Goal: Task Accomplishment & Management: Complete application form

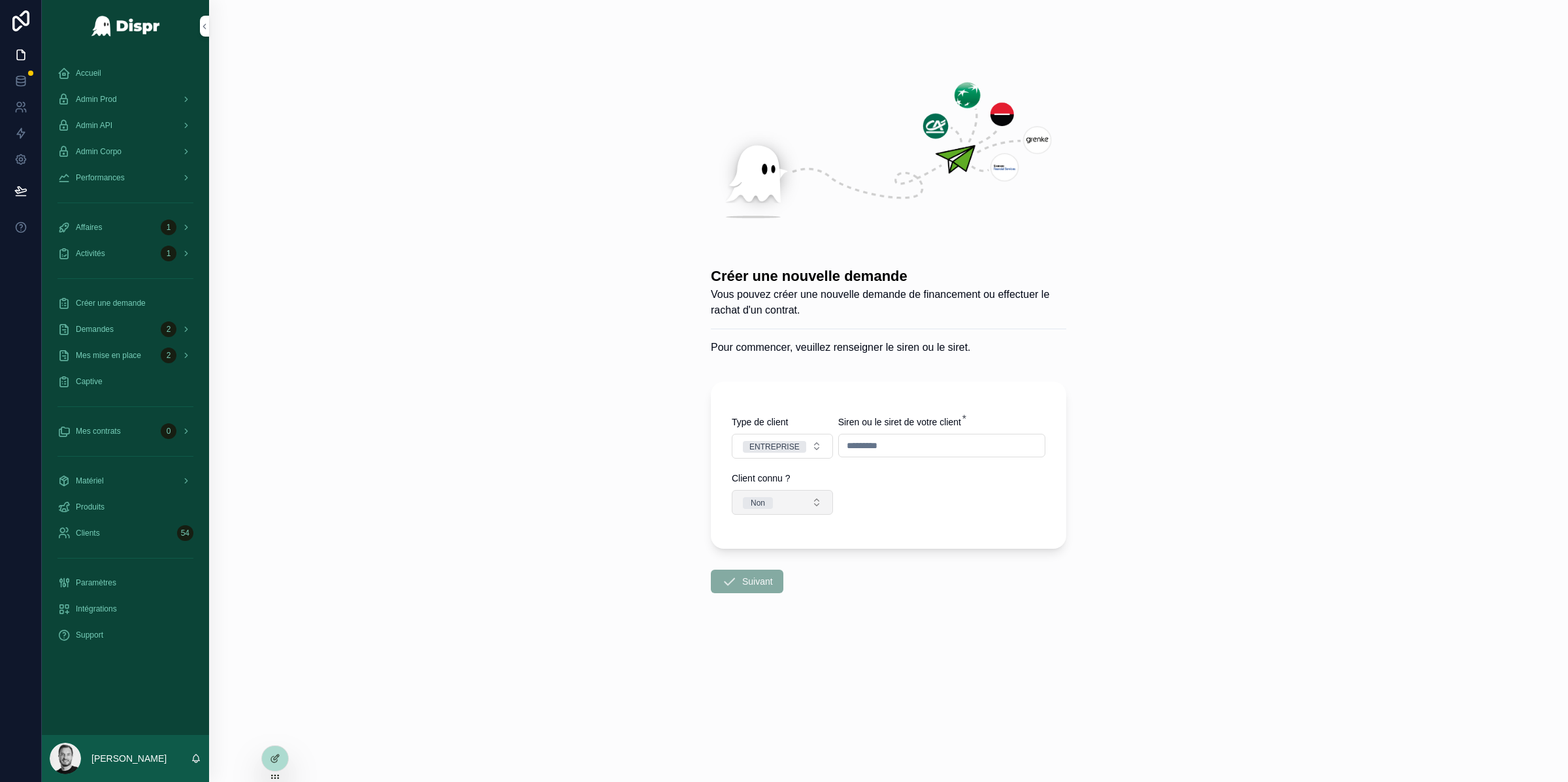
click at [793, 499] on button "Non" at bounding box center [782, 502] width 102 height 25
click at [875, 448] on input "scrollable content" at bounding box center [941, 445] width 205 height 18
click at [804, 493] on button "Non" at bounding box center [782, 502] width 102 height 25
click at [807, 577] on div "Oui" at bounding box center [782, 575] width 182 height 20
click at [816, 518] on input "scrollable content" at bounding box center [896, 521] width 286 height 23
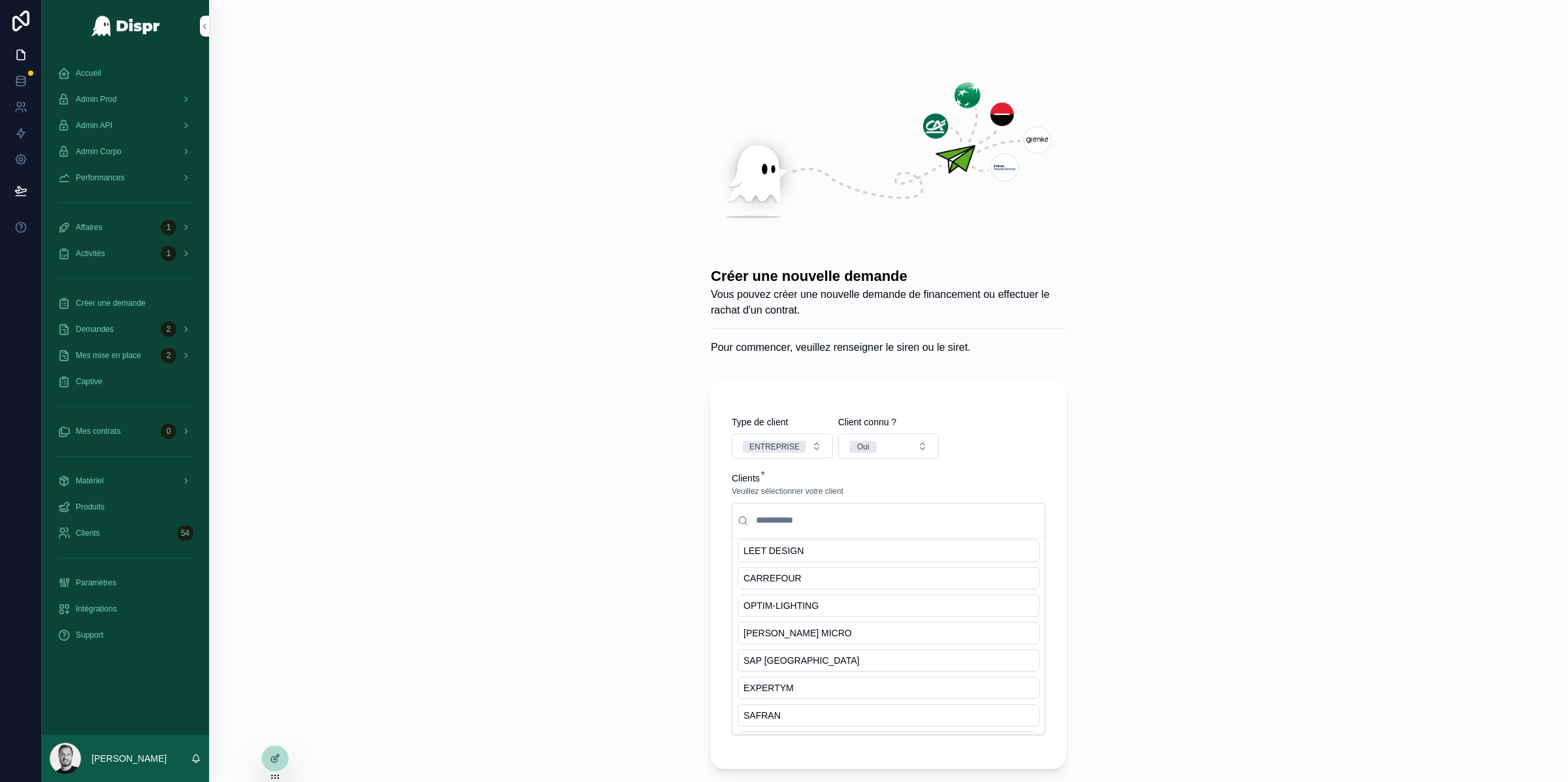
scroll to position [269, 0]
click at [792, 521] on input "scrollable content" at bounding box center [896, 521] width 286 height 23
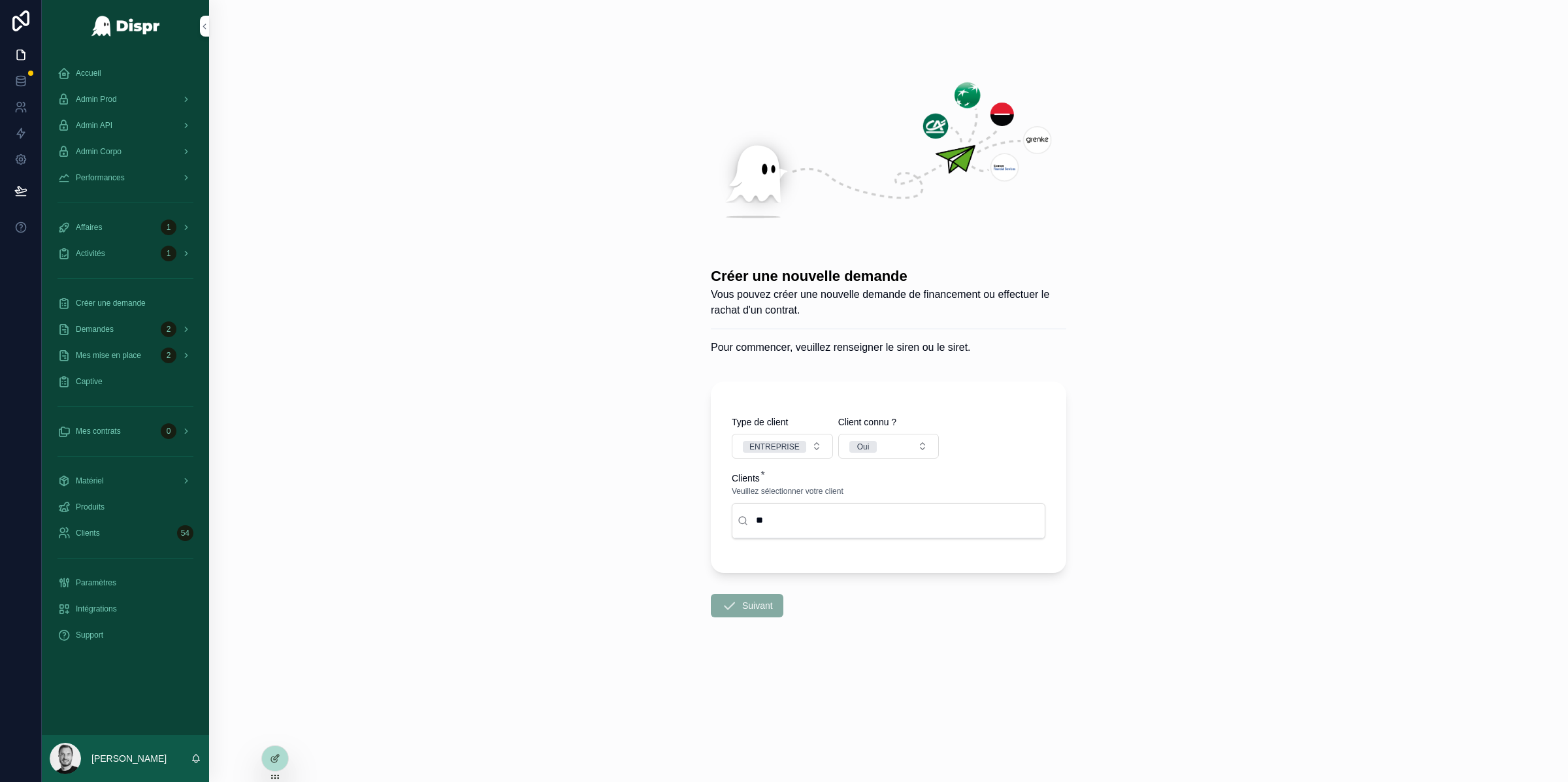
scroll to position [0, 0]
type input "***"
click at [783, 558] on div "SPHR" at bounding box center [889, 557] width 302 height 22
click at [745, 706] on form "Type de client ENTREPRISE Client connu ? Oui Clients * Veuillez sélectionner vo…" at bounding box center [888, 585] width 356 height 424
click at [744, 672] on button "Suivant" at bounding box center [747, 671] width 73 height 23
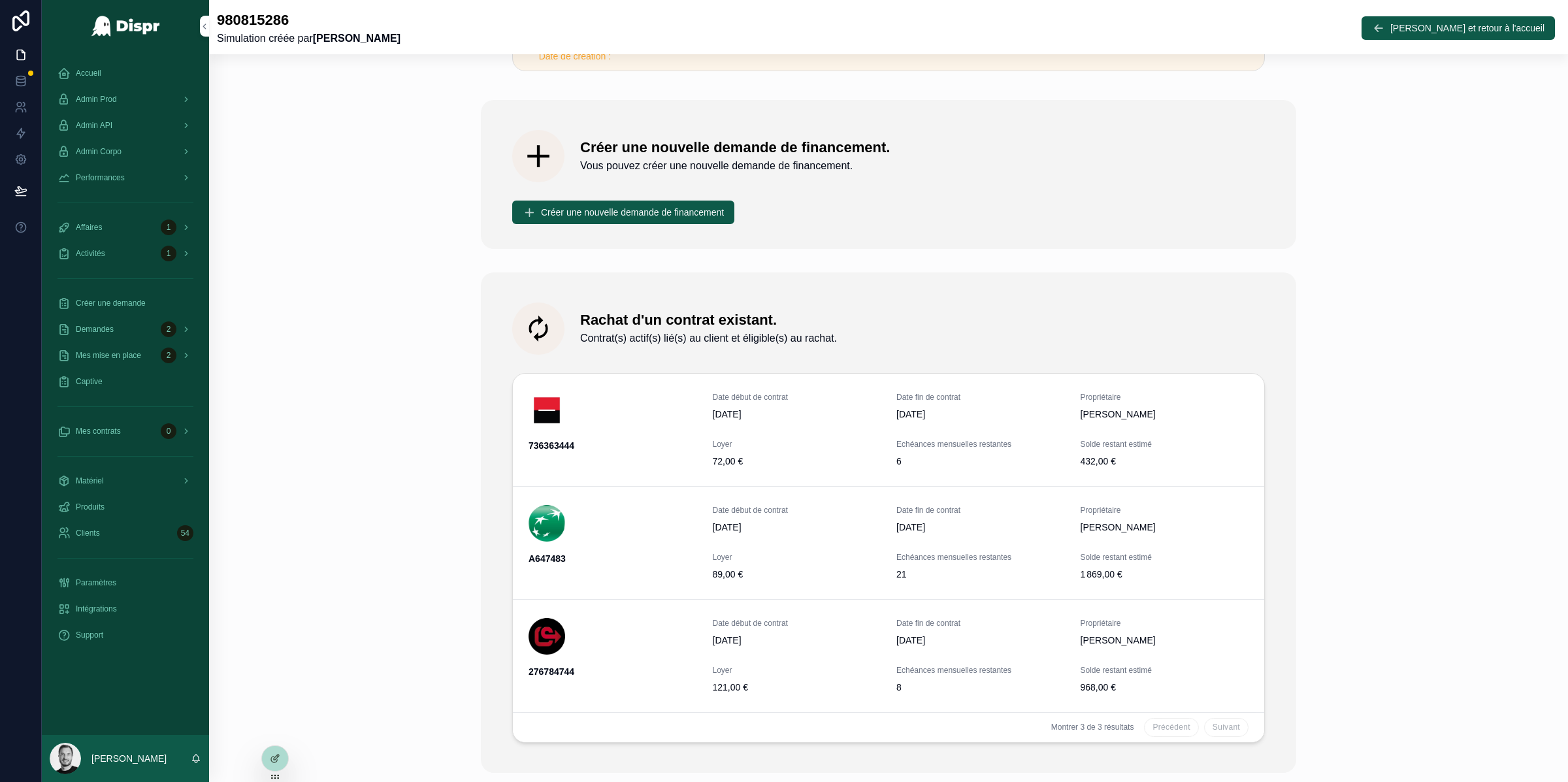
scroll to position [159, 0]
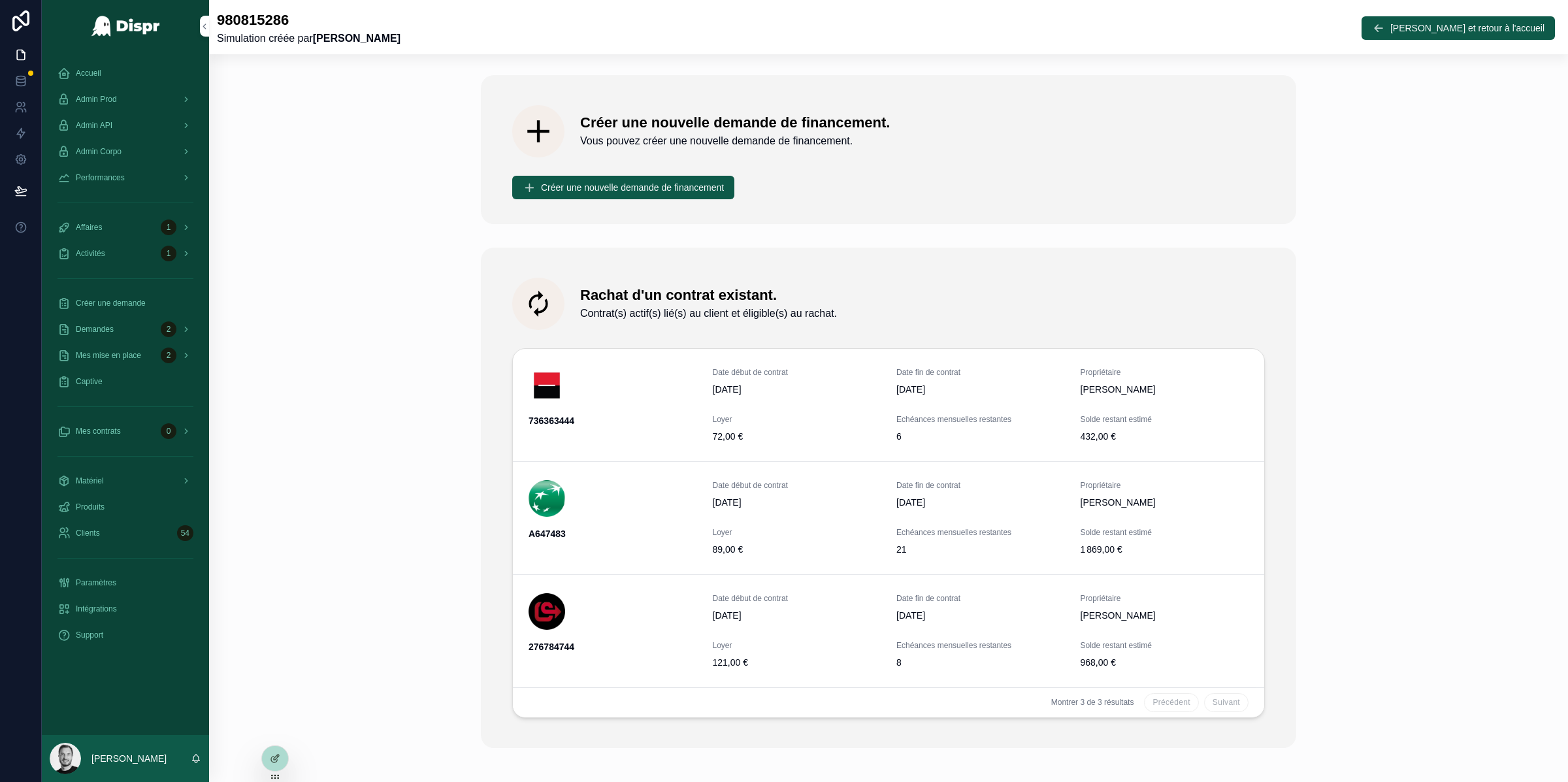
click at [0, 0] on button "Voir le contrat" at bounding box center [0, 0] width 0 height 0
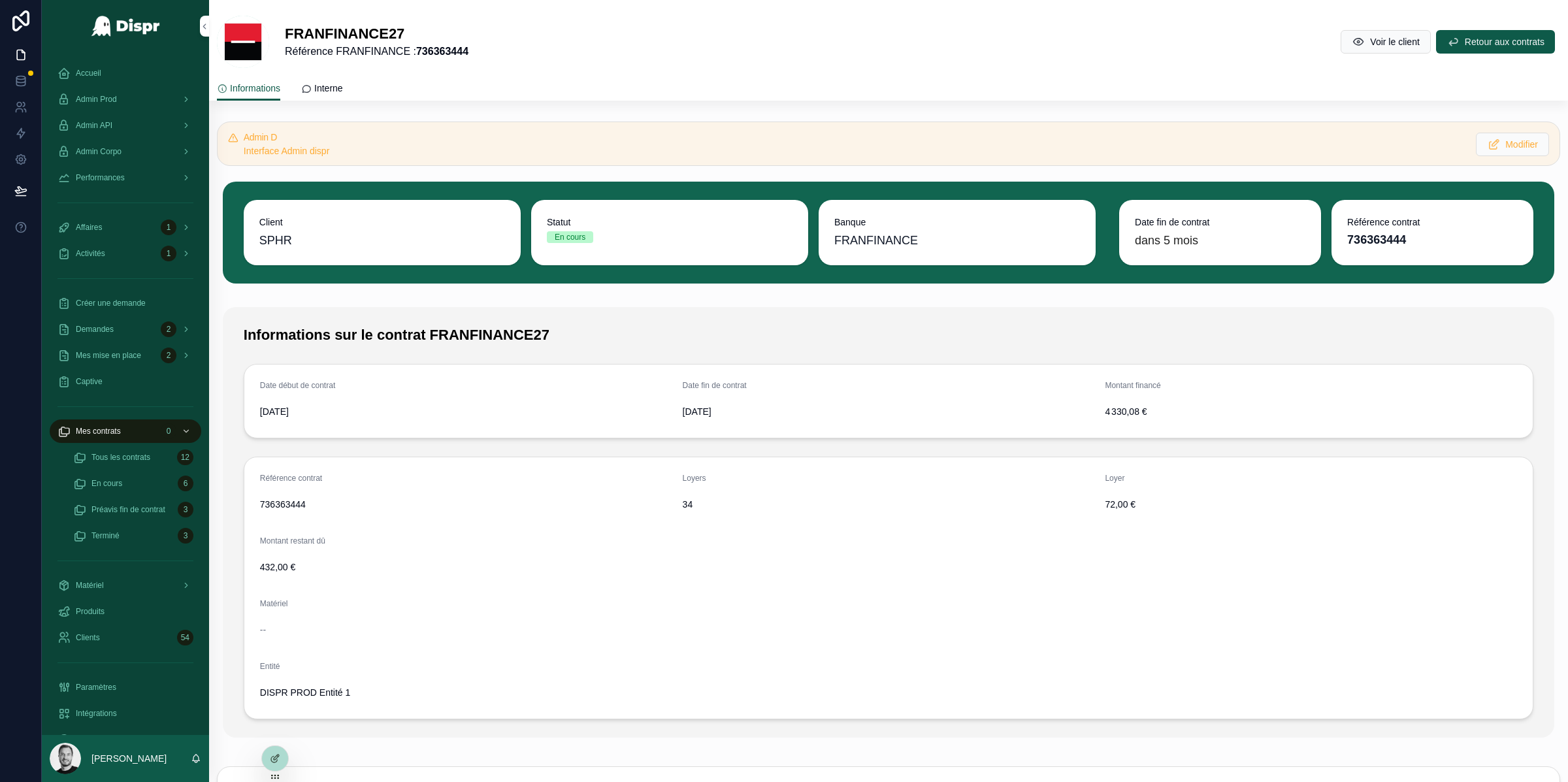
click at [126, 333] on div "Demandes 2" at bounding box center [126, 329] width 136 height 21
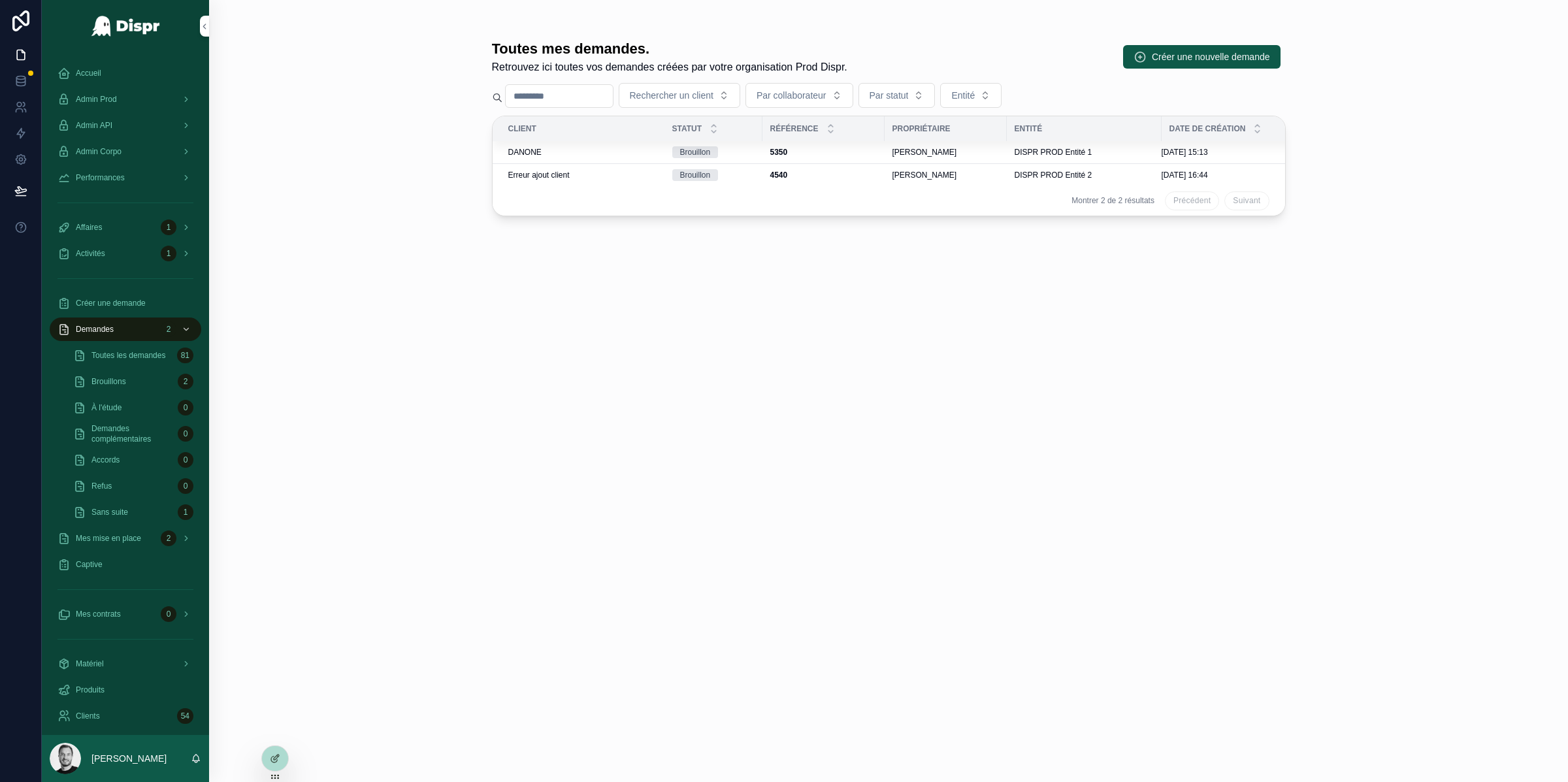
click at [132, 361] on span "Toutes les demandes" at bounding box center [128, 355] width 74 height 10
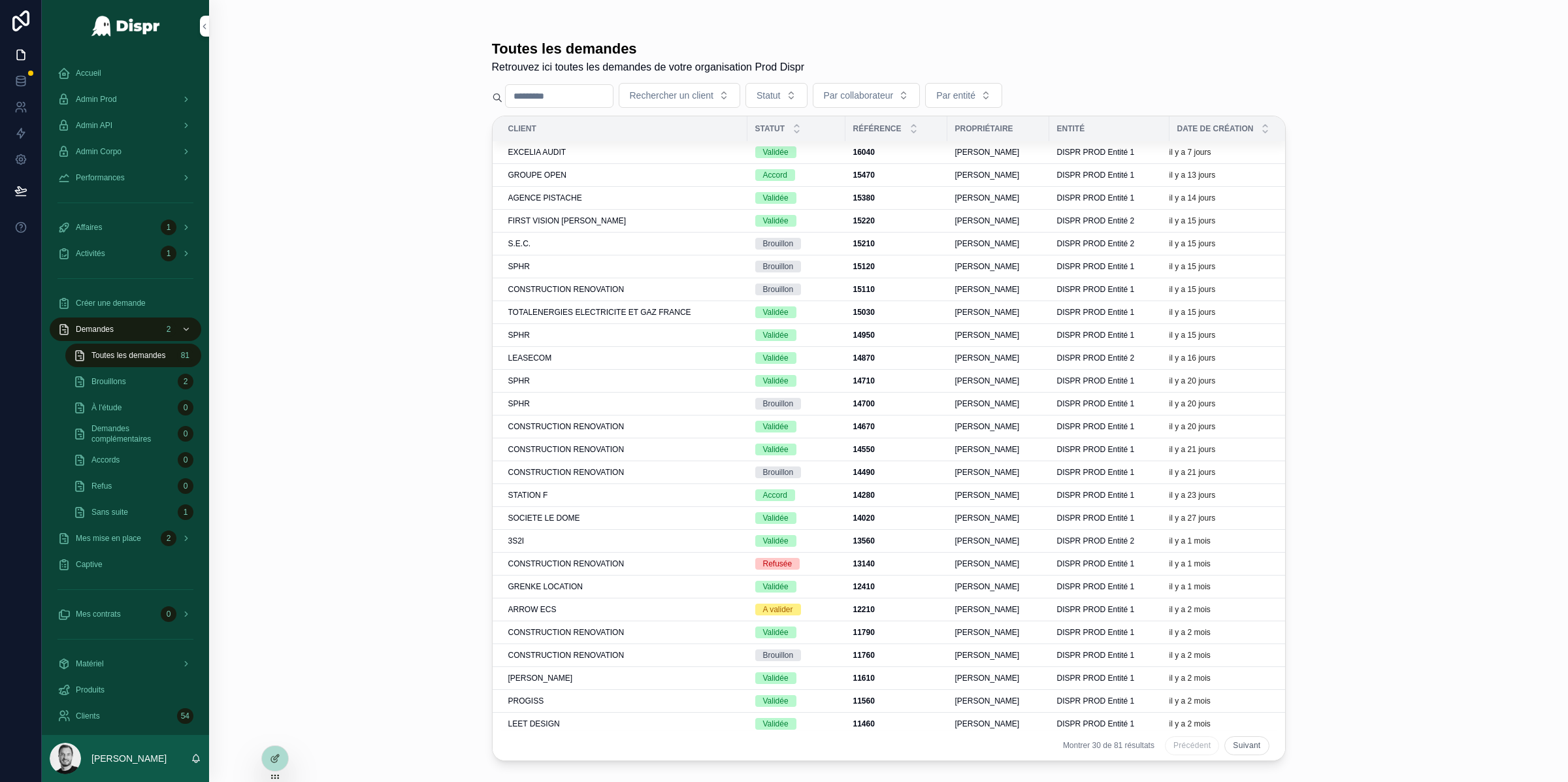
click at [555, 158] on span "EXCELIA AUDIT" at bounding box center [537, 152] width 58 height 10
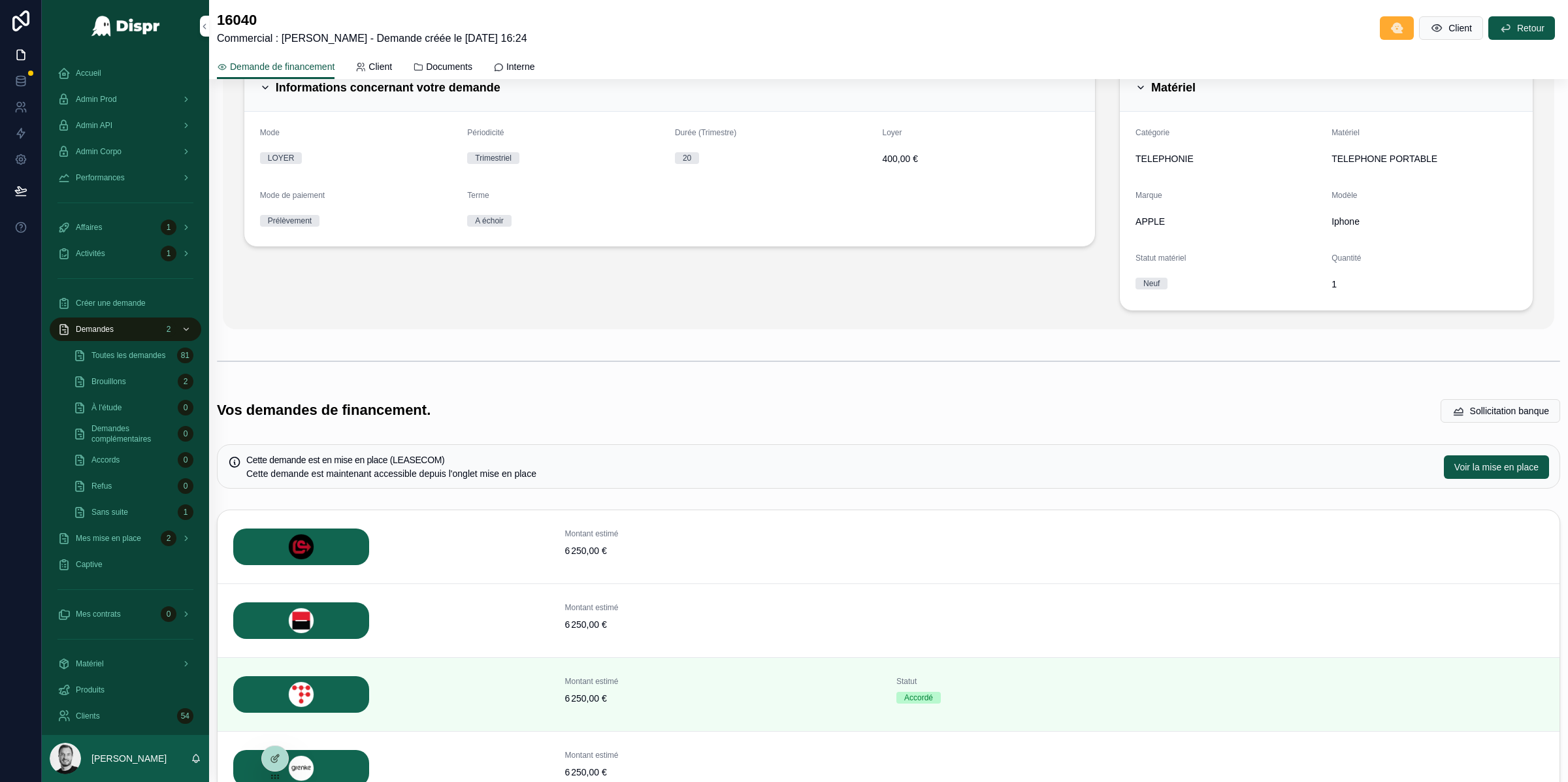
scroll to position [201, 0]
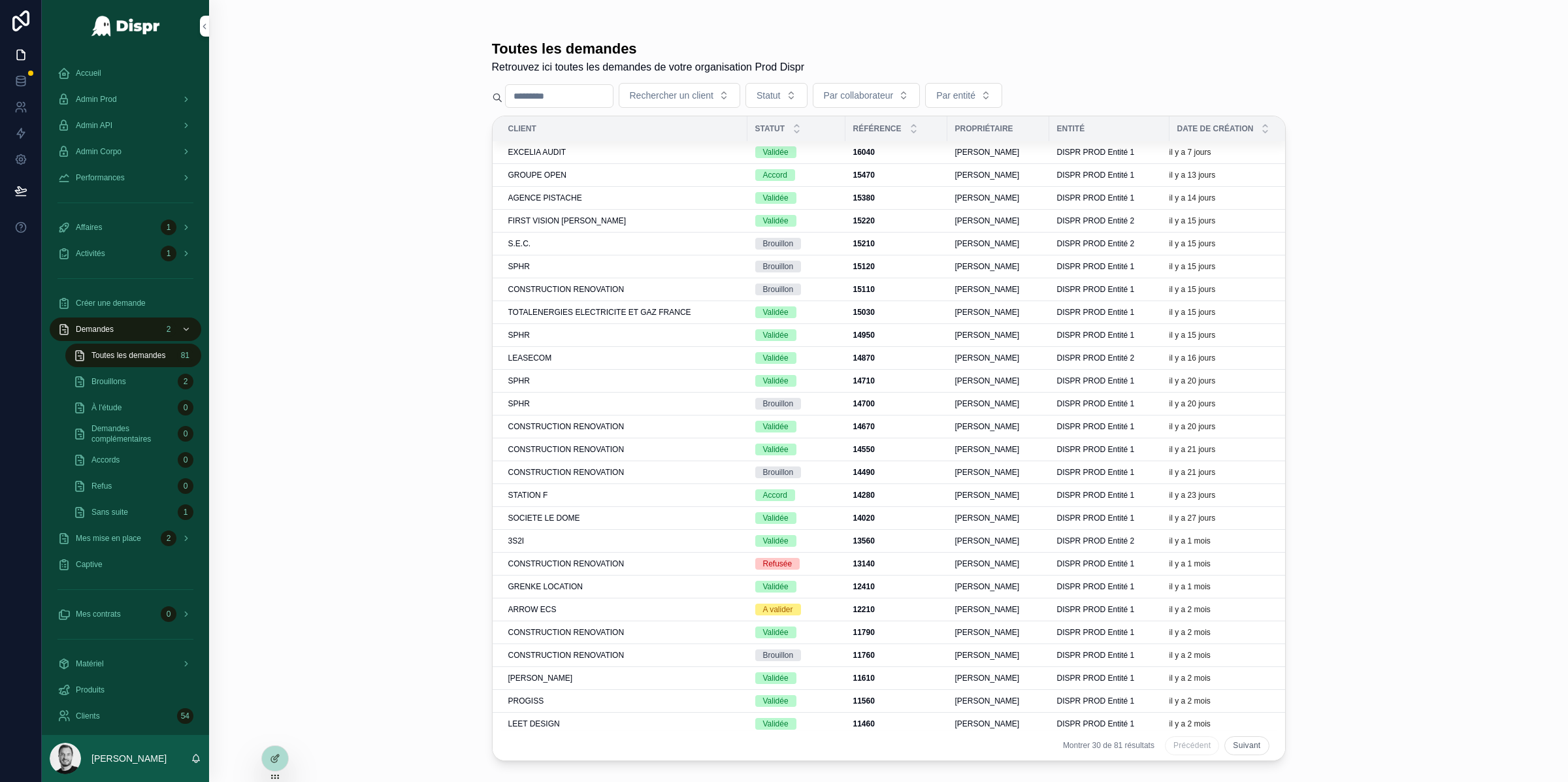
click at [530, 385] on div "SPHR" at bounding box center [624, 381] width 231 height 10
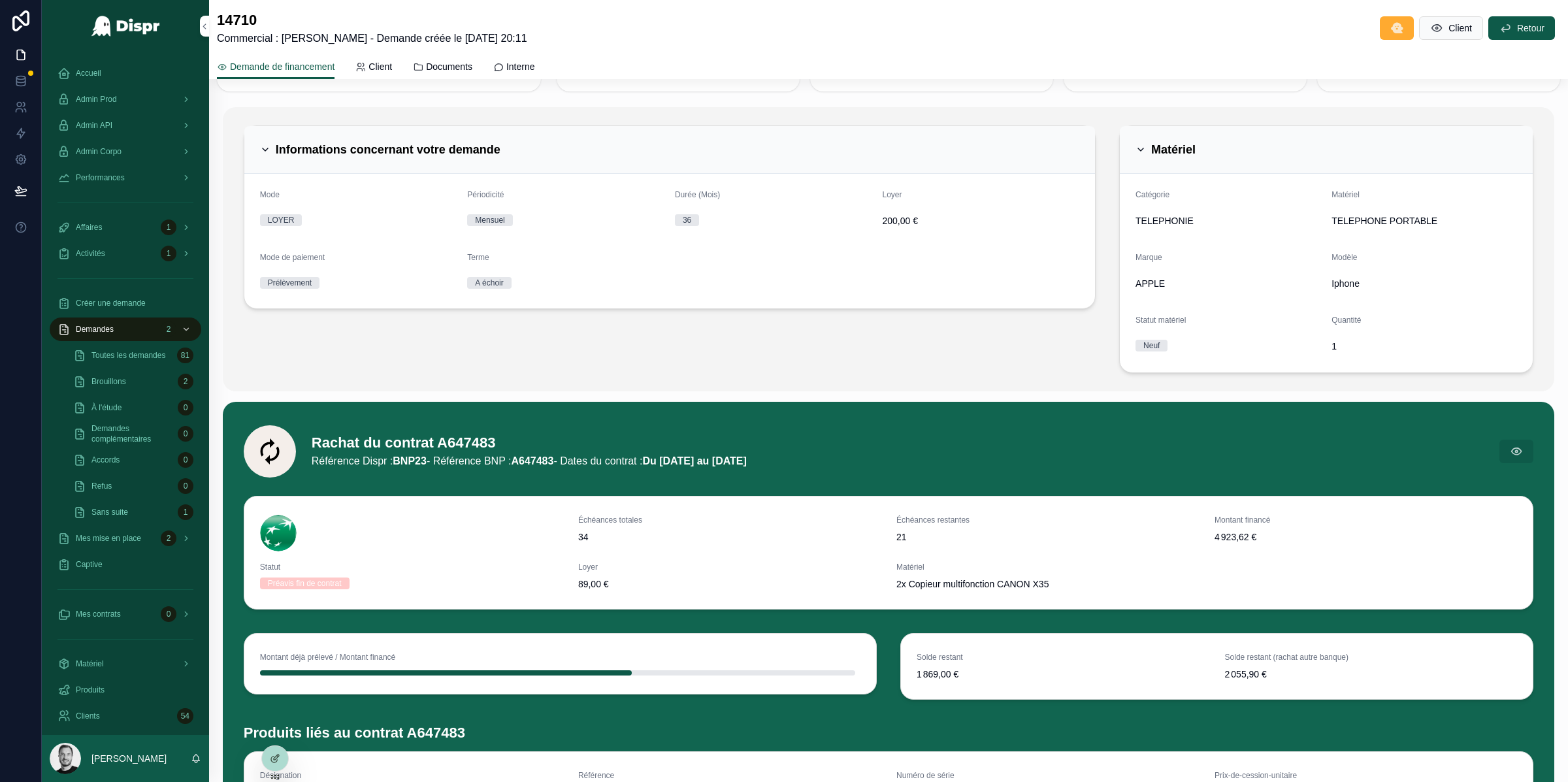
scroll to position [136, 0]
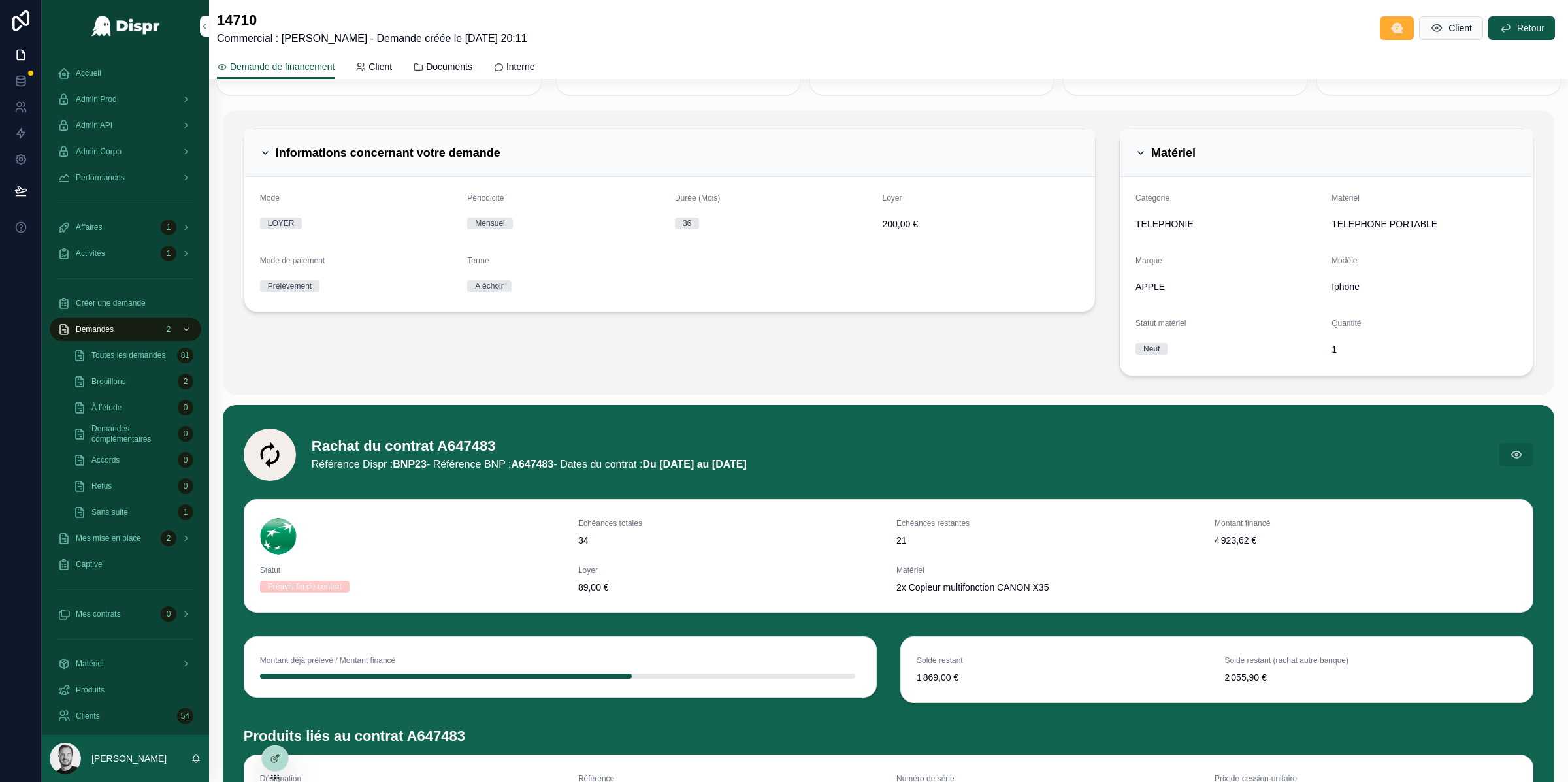
click at [1187, 26] on div "14710 Commercial : Tom Guillemin - Demande créée le 19/09/2025 20:11 Client Ret…" at bounding box center [888, 28] width 1343 height 36
click at [1506, 781] on div at bounding box center [784, 782] width 1568 height 0
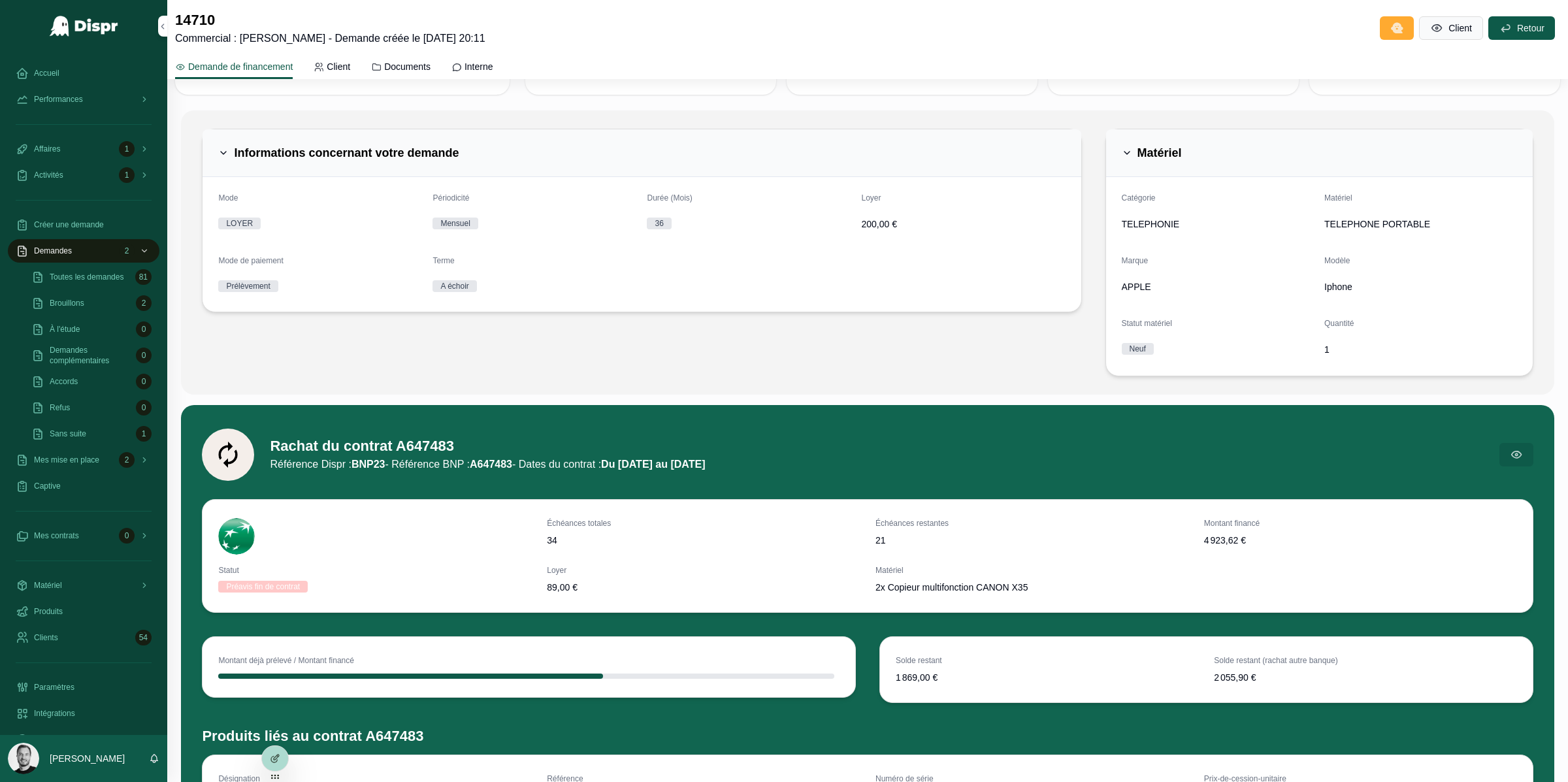
click at [1208, 86] on div "Entité DISPR PROD Entité 1" at bounding box center [1174, 62] width 251 height 66
click at [1536, 781] on div at bounding box center [784, 782] width 1568 height 0
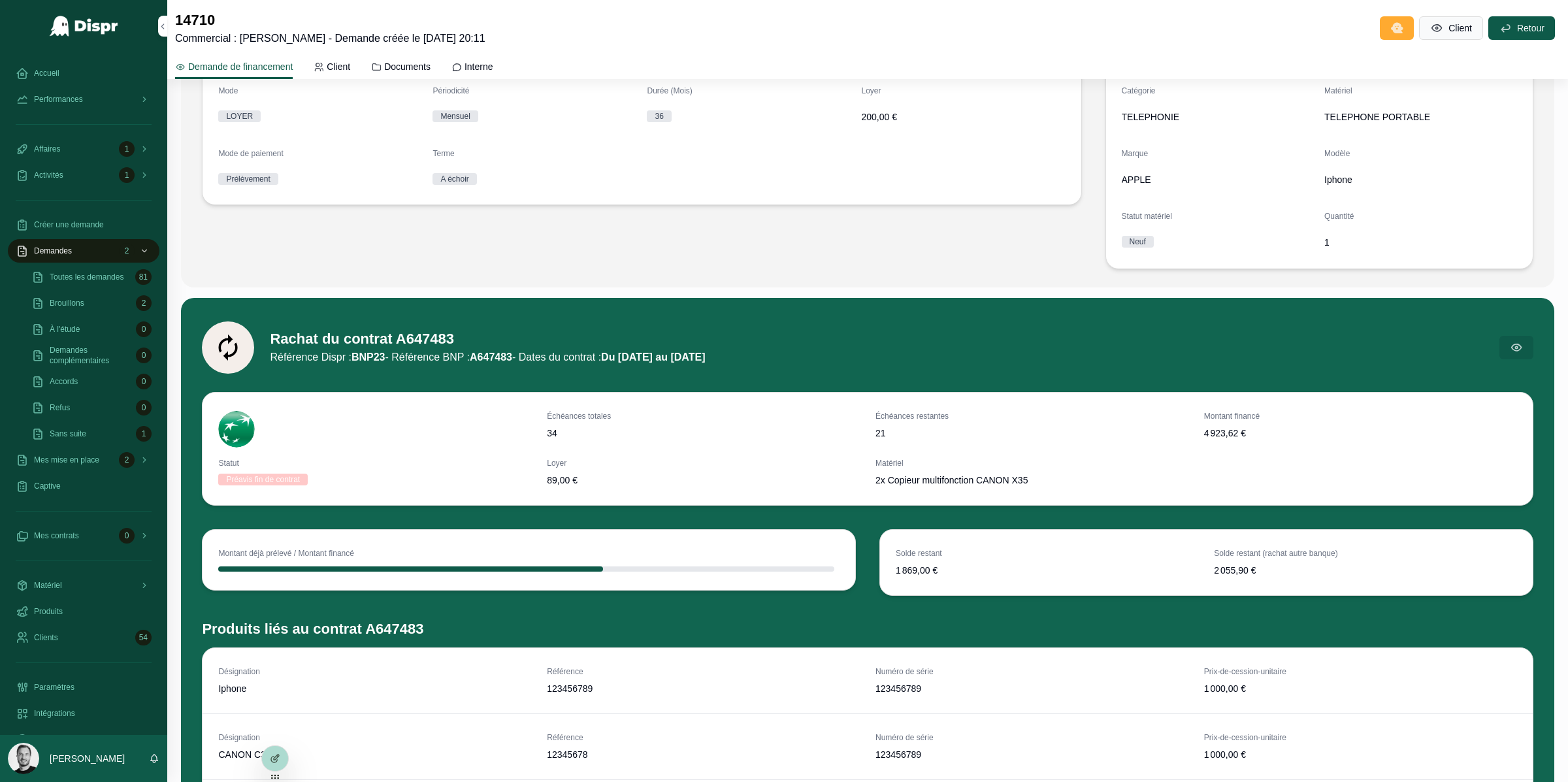
scroll to position [337, 0]
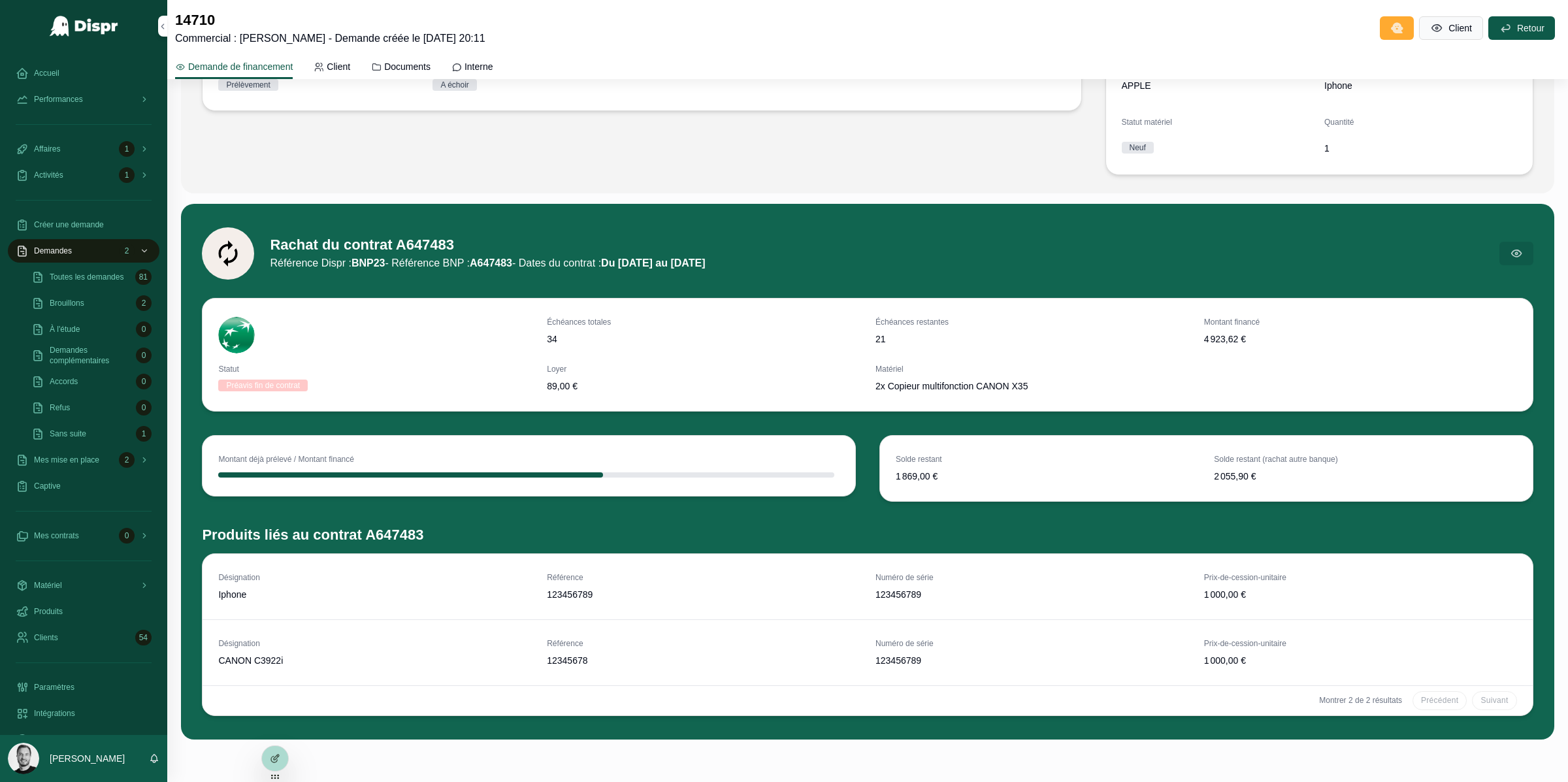
click at [365, 255] on h1 "Rachat du contrat A647483" at bounding box center [488, 245] width 435 height 20
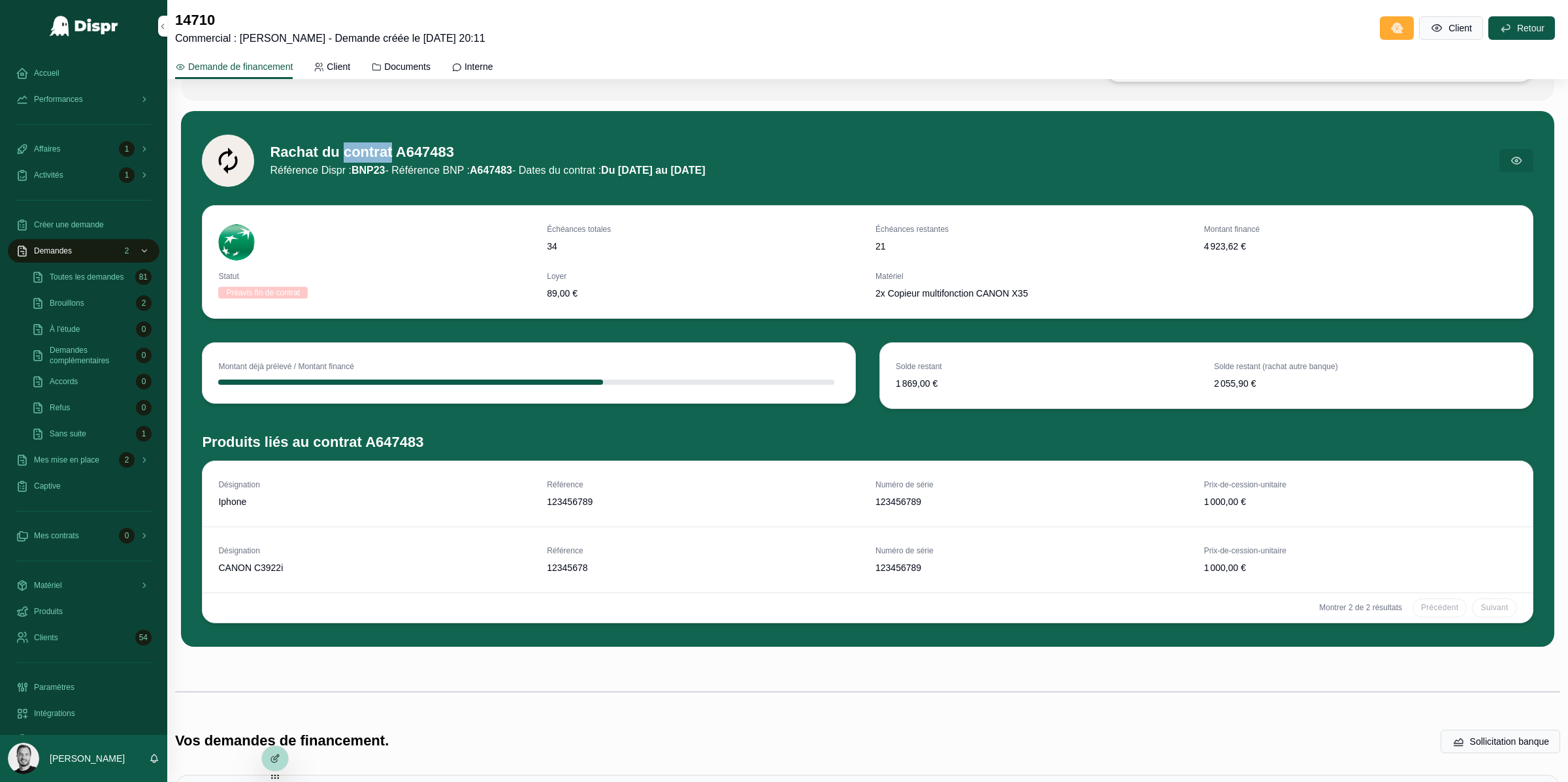
scroll to position [438, 0]
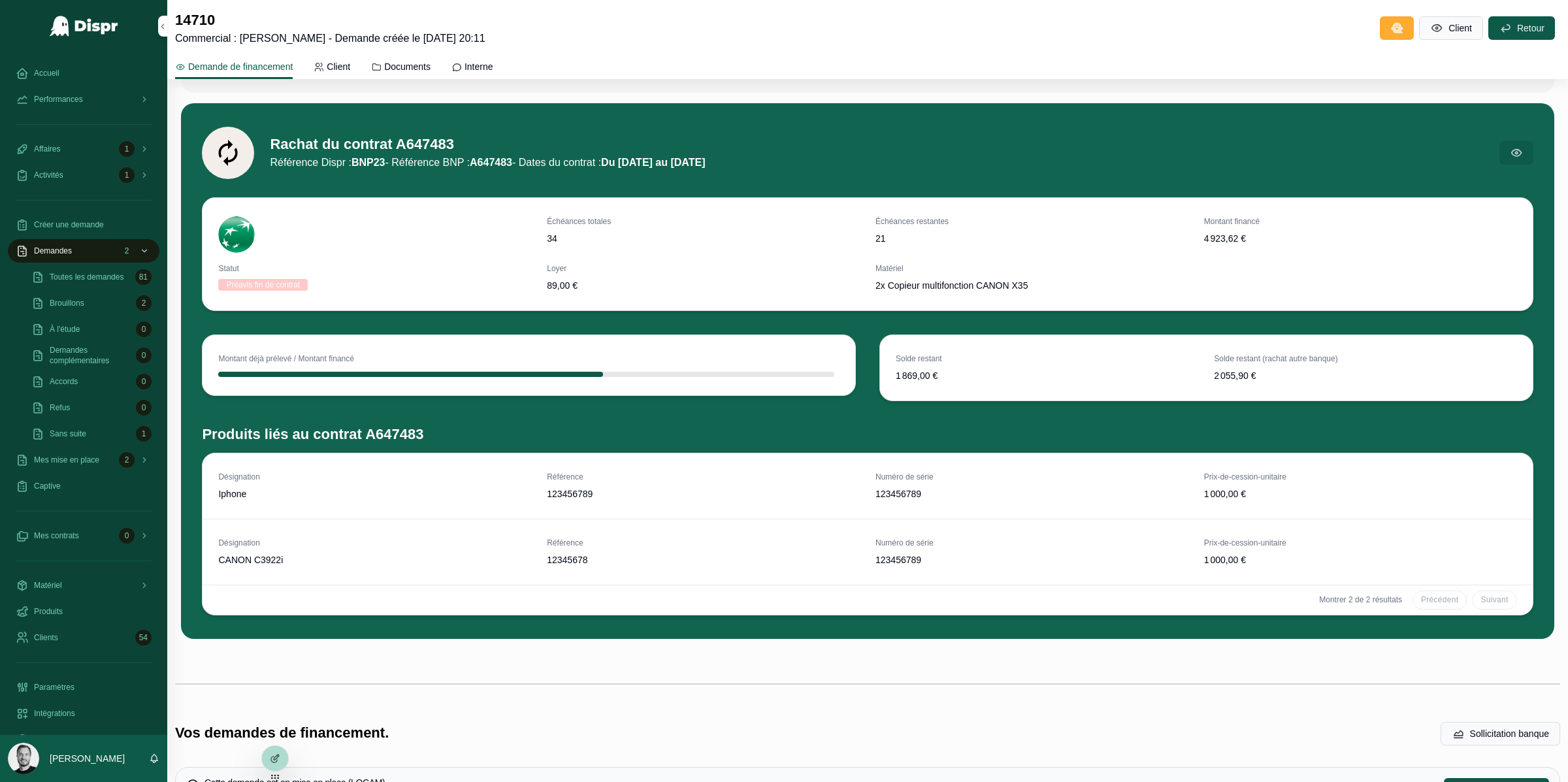
click at [561, 282] on span "89,00 €" at bounding box center [703, 285] width 313 height 13
click at [914, 287] on span "2x Copieur multifonction CANON X35" at bounding box center [1196, 285] width 642 height 13
click at [909, 288] on span "2x Copieur multifonction CANON X35" at bounding box center [1196, 285] width 642 height 13
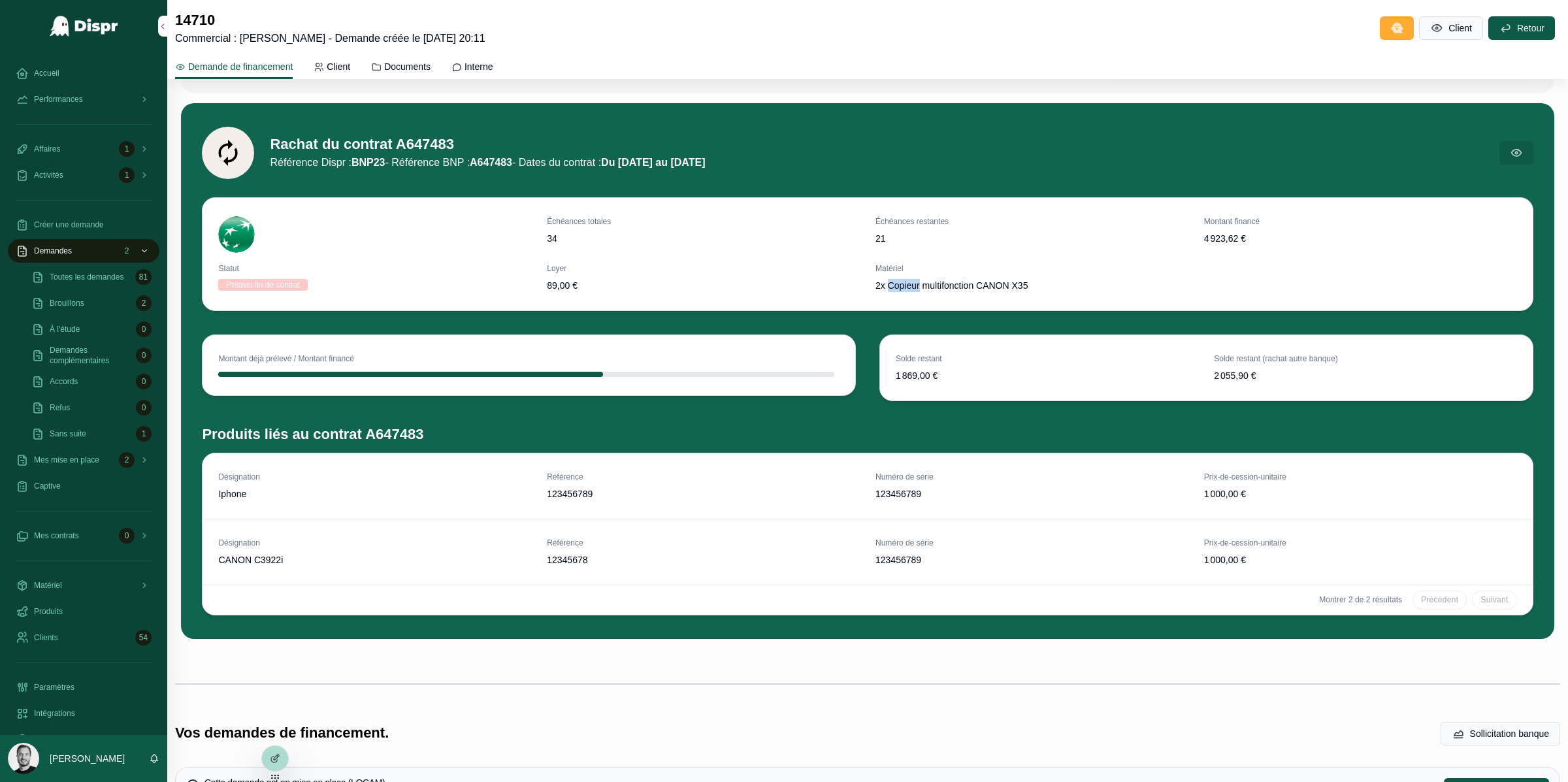
click at [909, 288] on span "2x Copieur multifonction CANON X35" at bounding box center [1196, 285] width 642 height 13
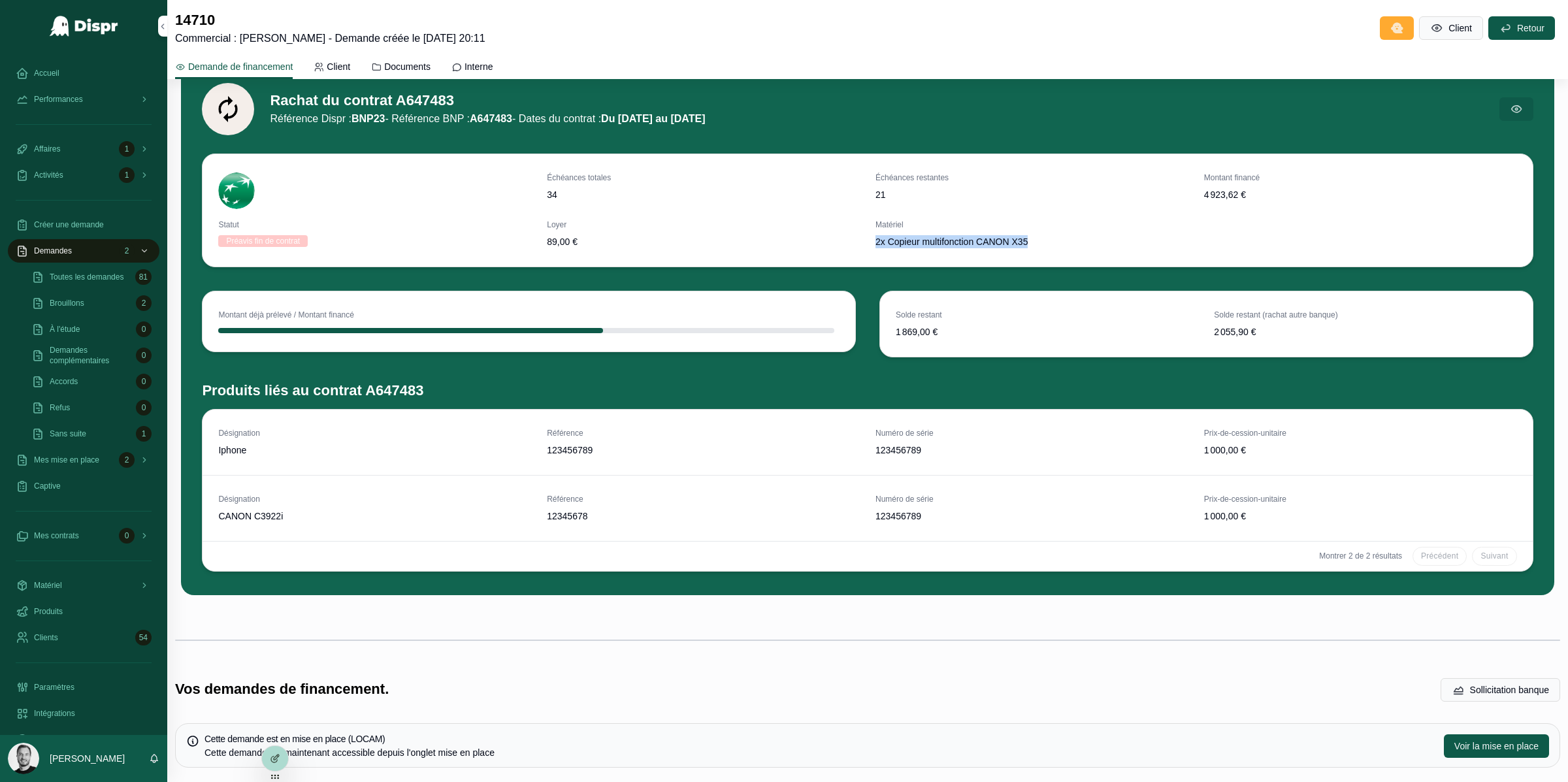
scroll to position [462, 0]
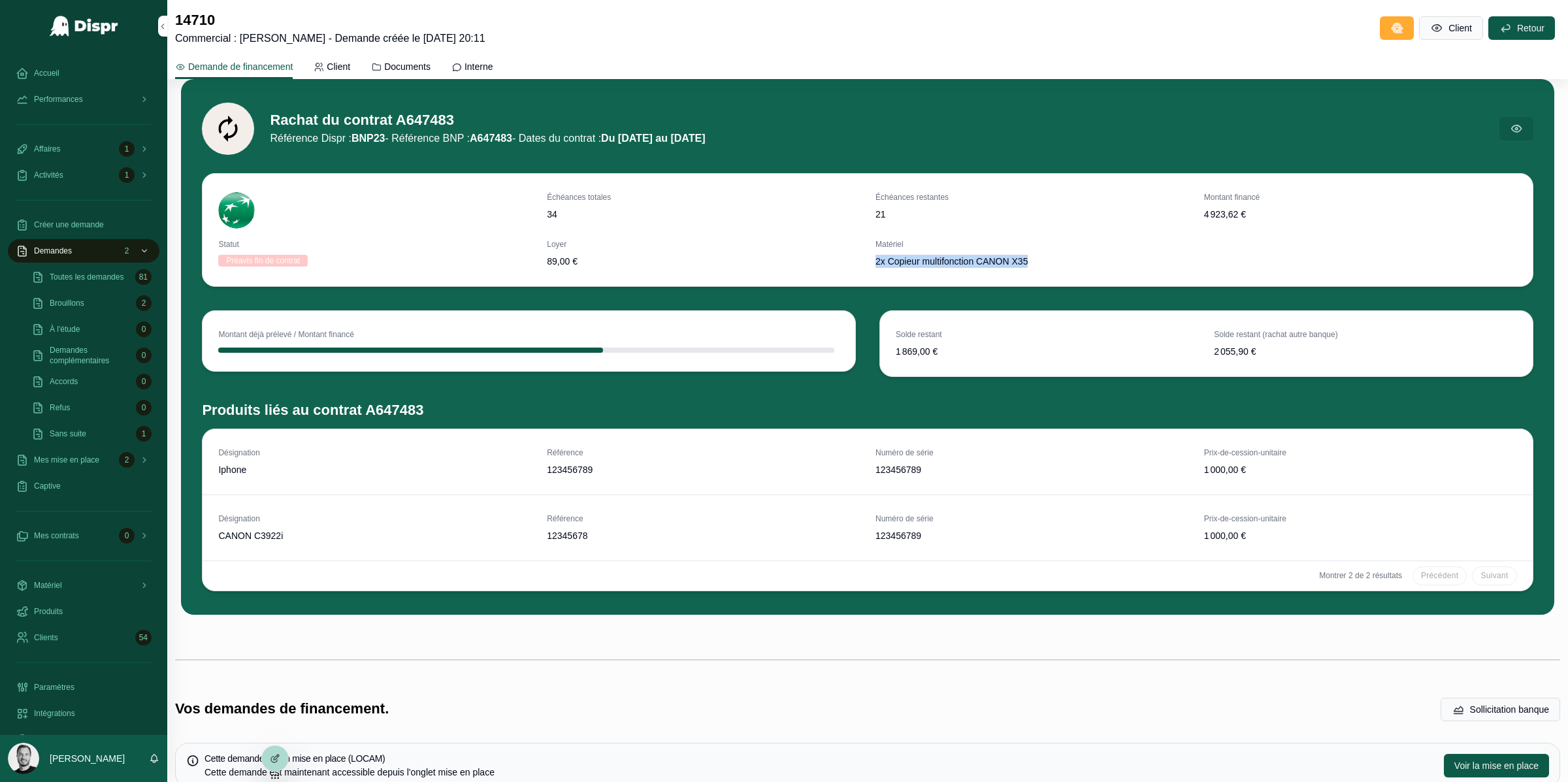
click at [1008, 260] on span "2x Copieur multifonction CANON X35" at bounding box center [1196, 261] width 642 height 13
drag, startPoint x: 1008, startPoint y: 260, endPoint x: 1047, endPoint y: 260, distance: 39.0
click at [1047, 260] on span "2x Copieur multifonction CANON X35" at bounding box center [1196, 261] width 642 height 13
click at [982, 286] on div "Échéances totales 34 Échéances restantes 21 Montant financé 4 923,62 € Statut P…" at bounding box center [868, 230] width 1331 height 114
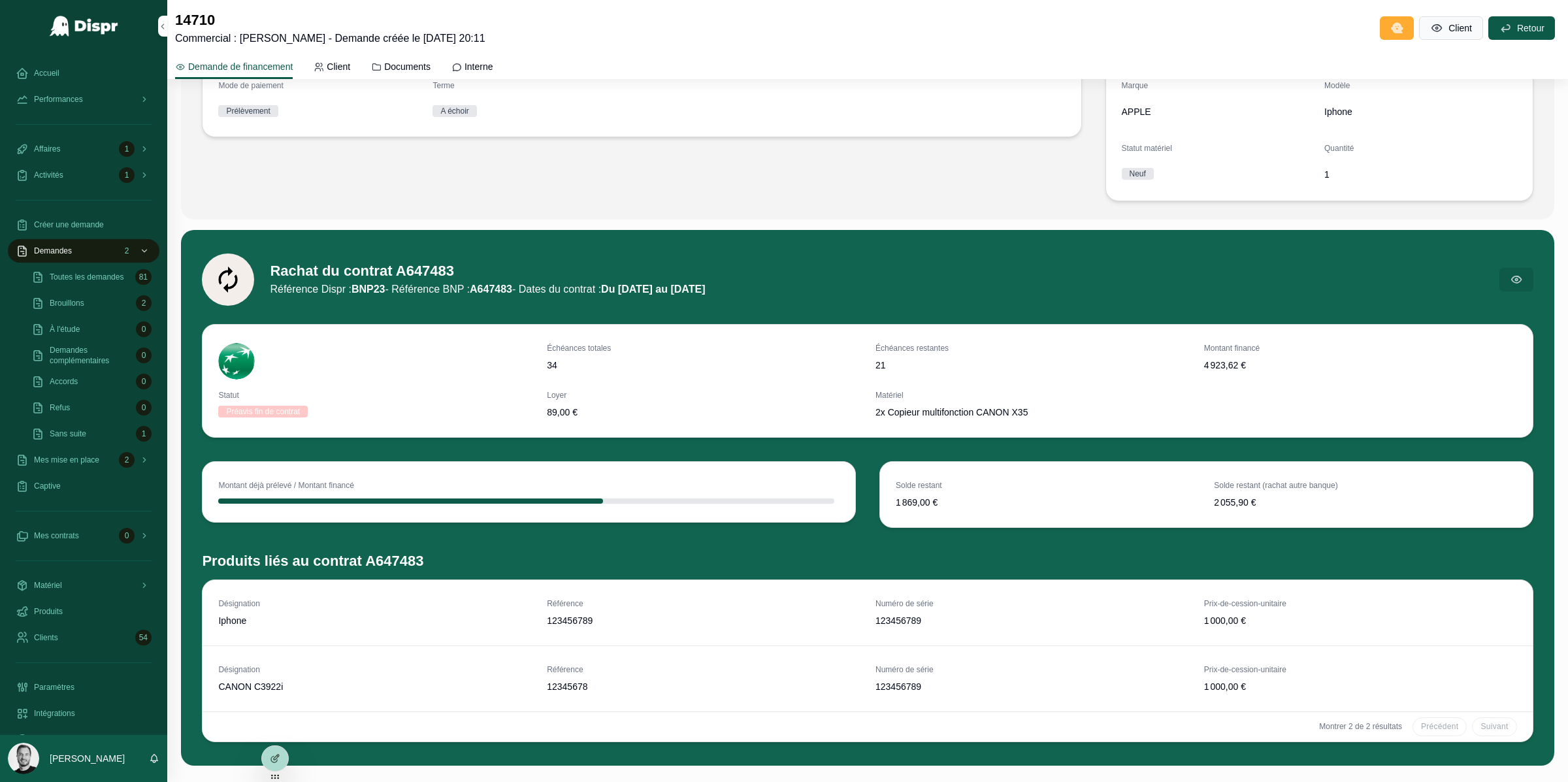
scroll to position [337, 0]
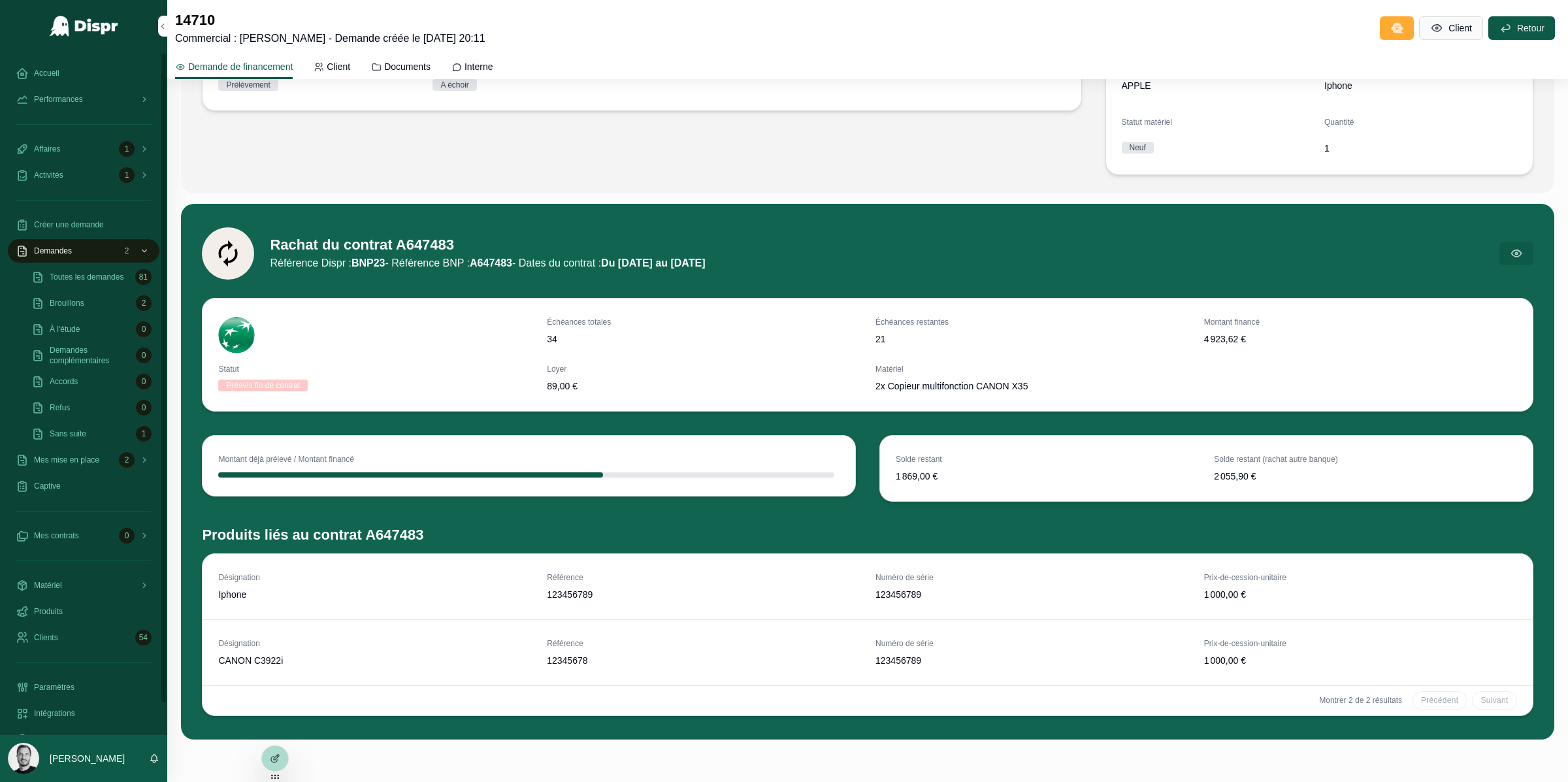
click at [86, 230] on span "Créer une demande" at bounding box center [68, 225] width 70 height 10
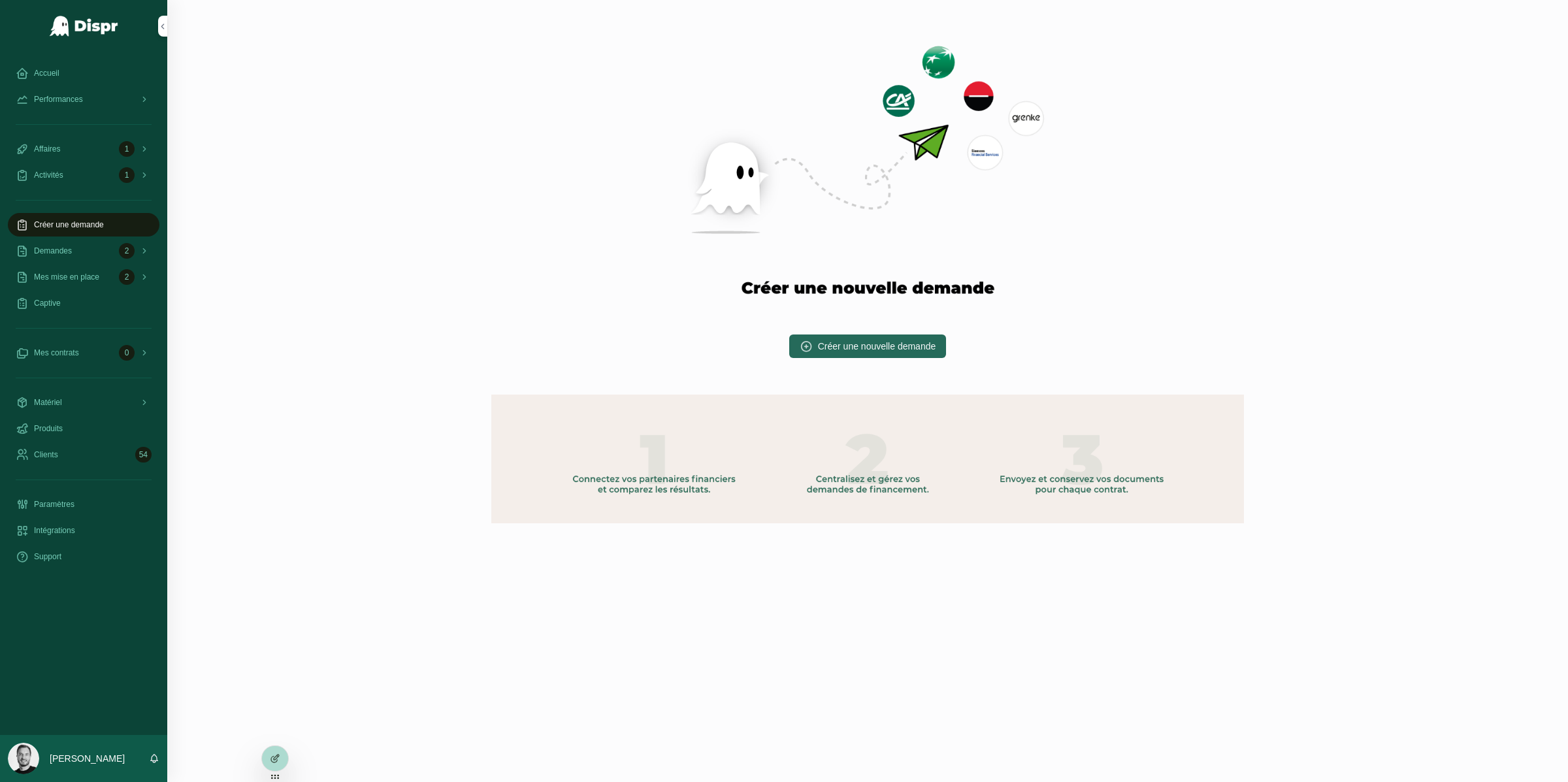
click at [828, 338] on button "Créer une nouvelle demande" at bounding box center [868, 345] width 158 height 23
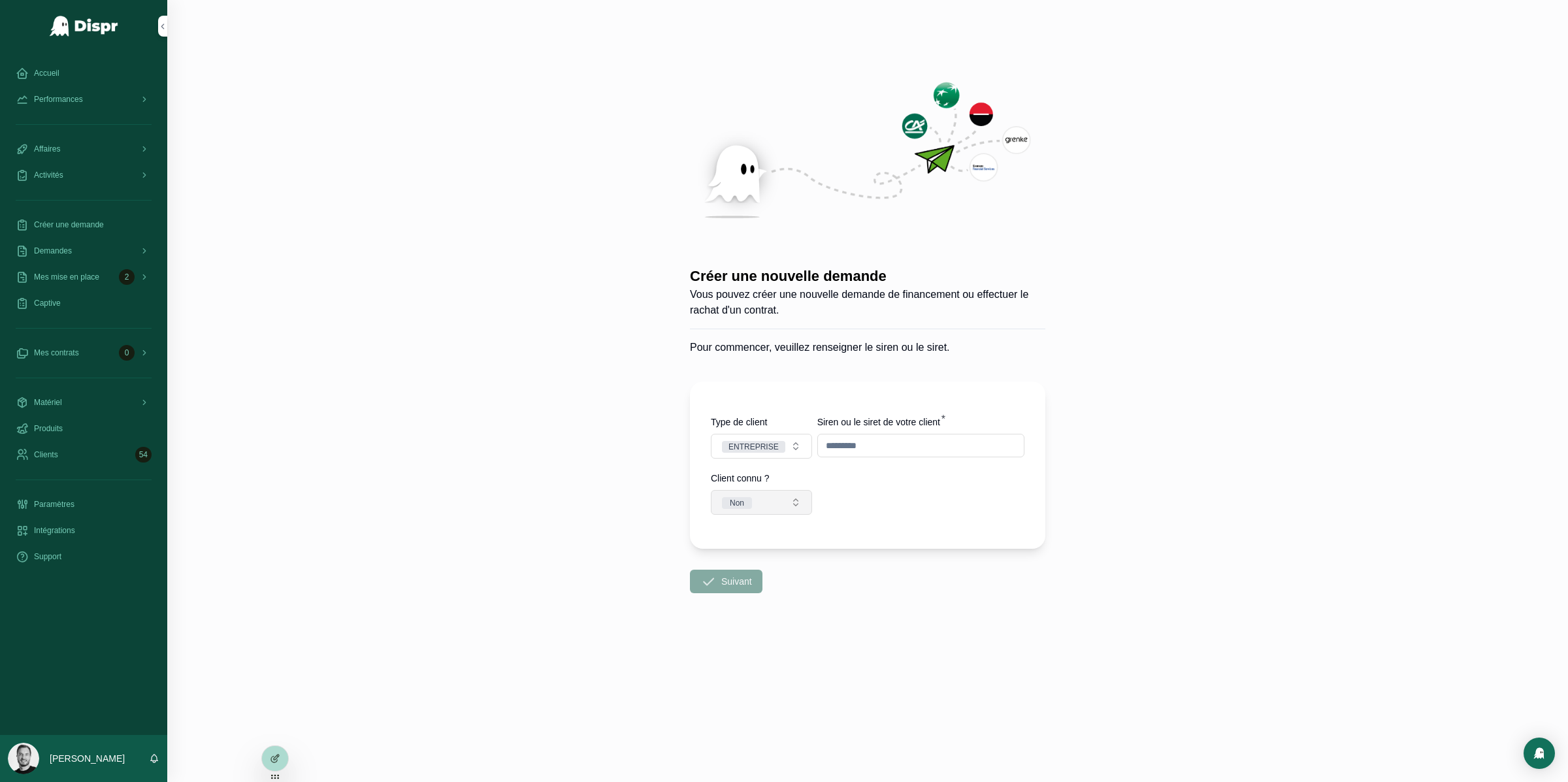
click at [771, 505] on button "Non" at bounding box center [761, 502] width 102 height 25
click at [788, 505] on button "Non" at bounding box center [761, 502] width 102 height 25
click at [736, 574] on div "Oui" at bounding box center [760, 575] width 182 height 20
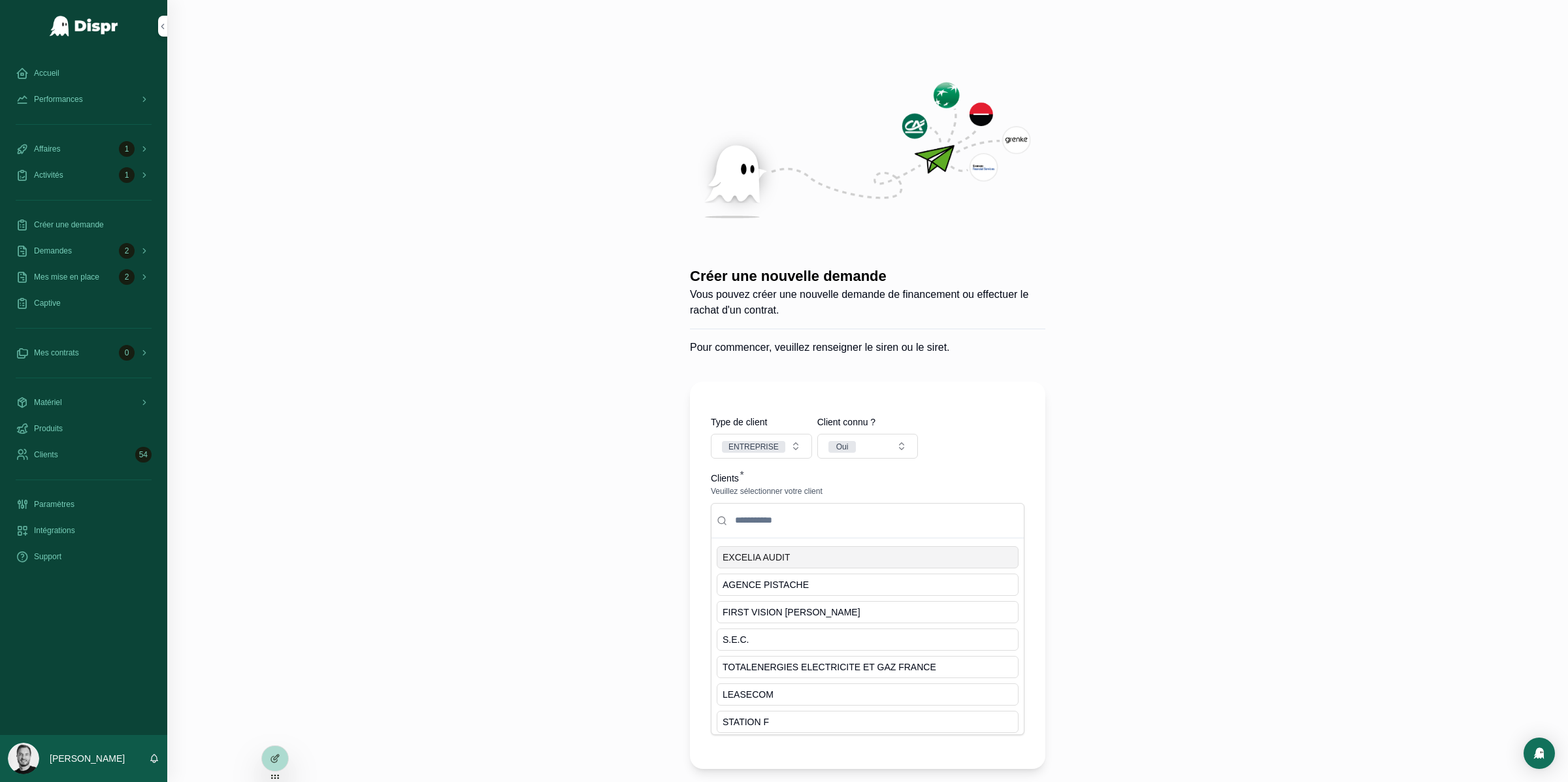
click at [812, 516] on input "scrollable content" at bounding box center [876, 521] width 286 height 23
type input "**"
click at [774, 636] on div "SPHR" at bounding box center [868, 640] width 302 height 22
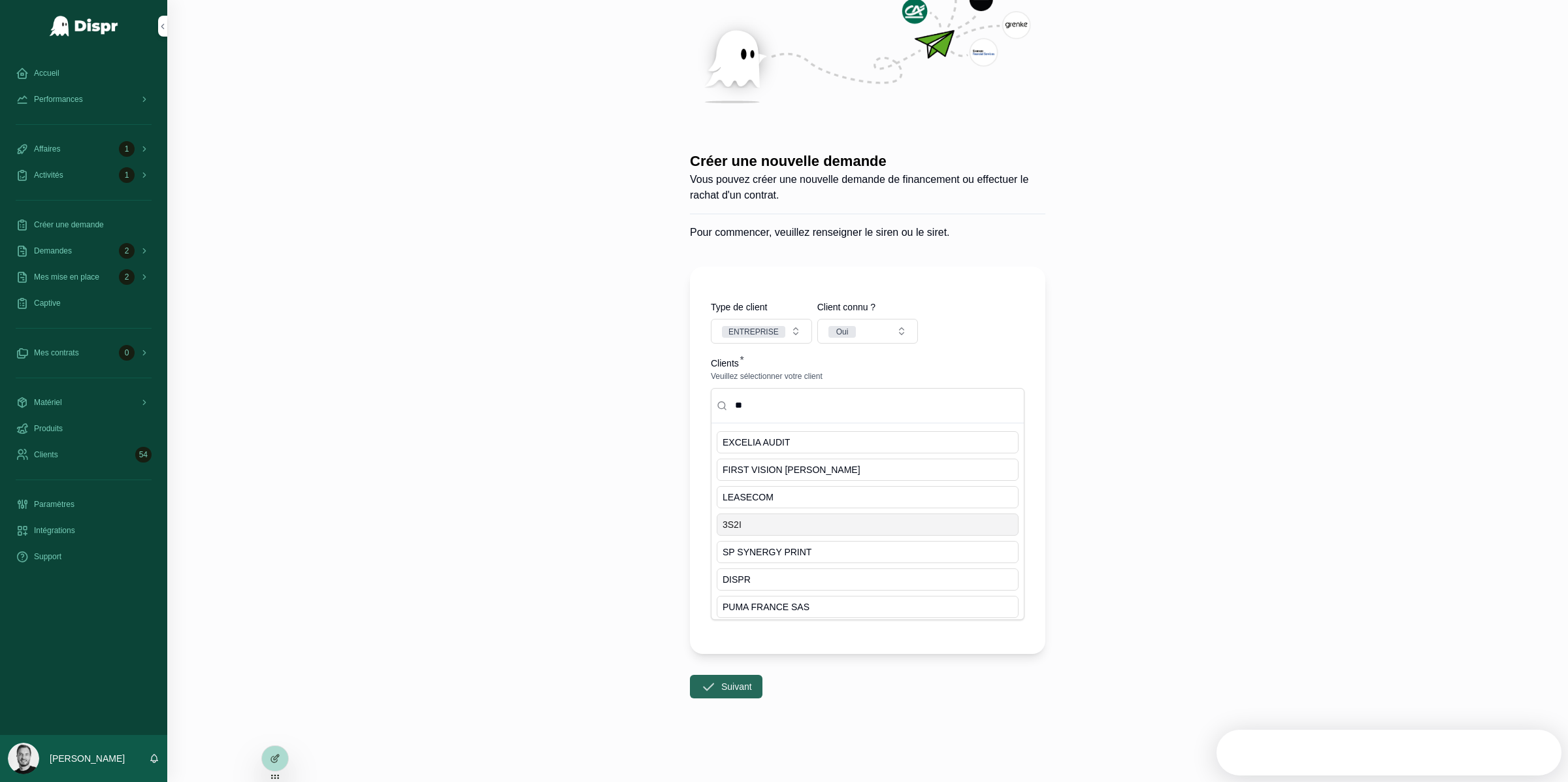
click at [720, 676] on button "Suivant" at bounding box center [726, 686] width 73 height 23
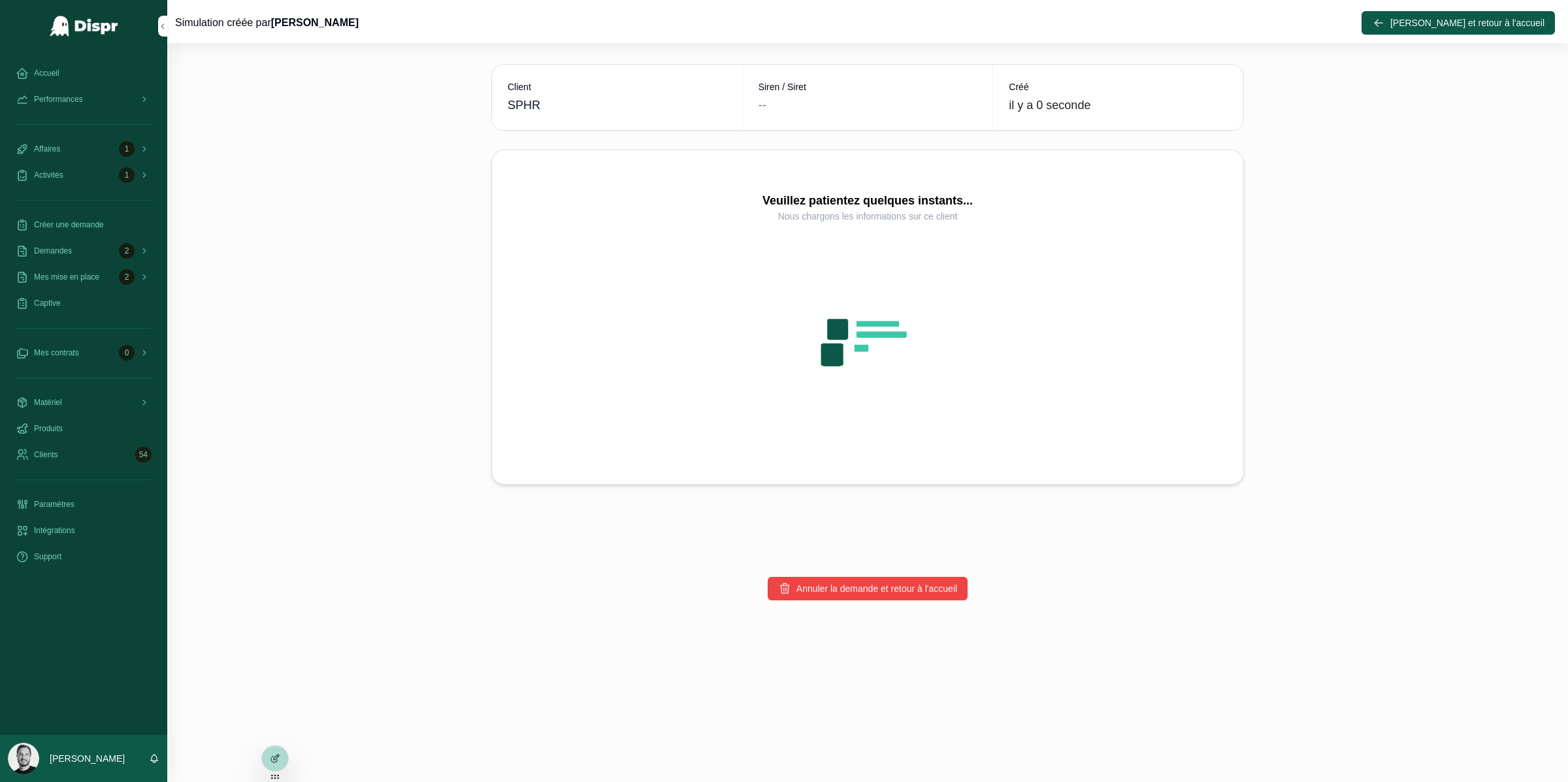
click at [533, 106] on span "SPHR" at bounding box center [524, 105] width 33 height 18
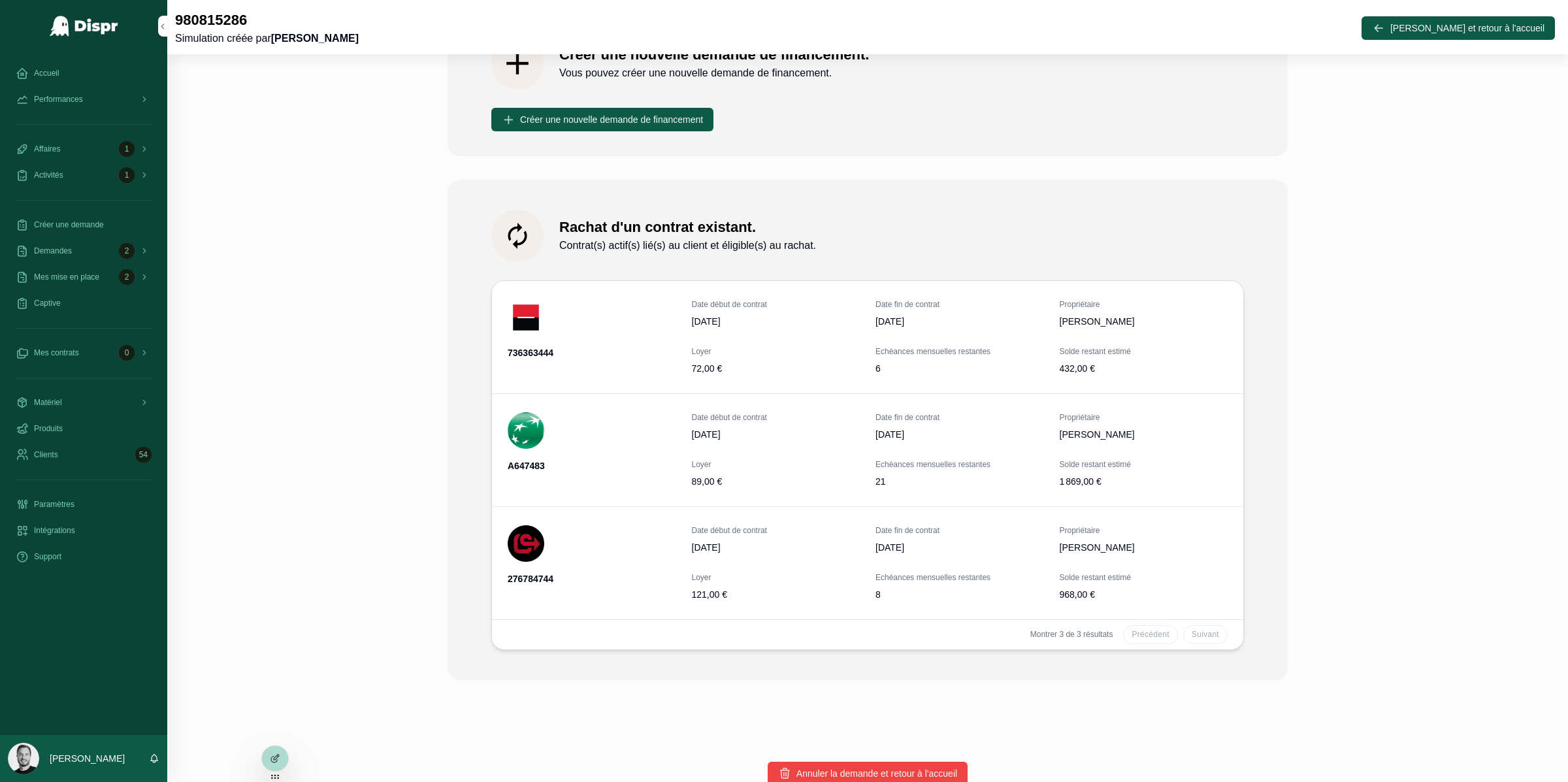
scroll to position [226, 0]
click at [1089, 349] on span "Solde restant estimé" at bounding box center [1144, 352] width 169 height 10
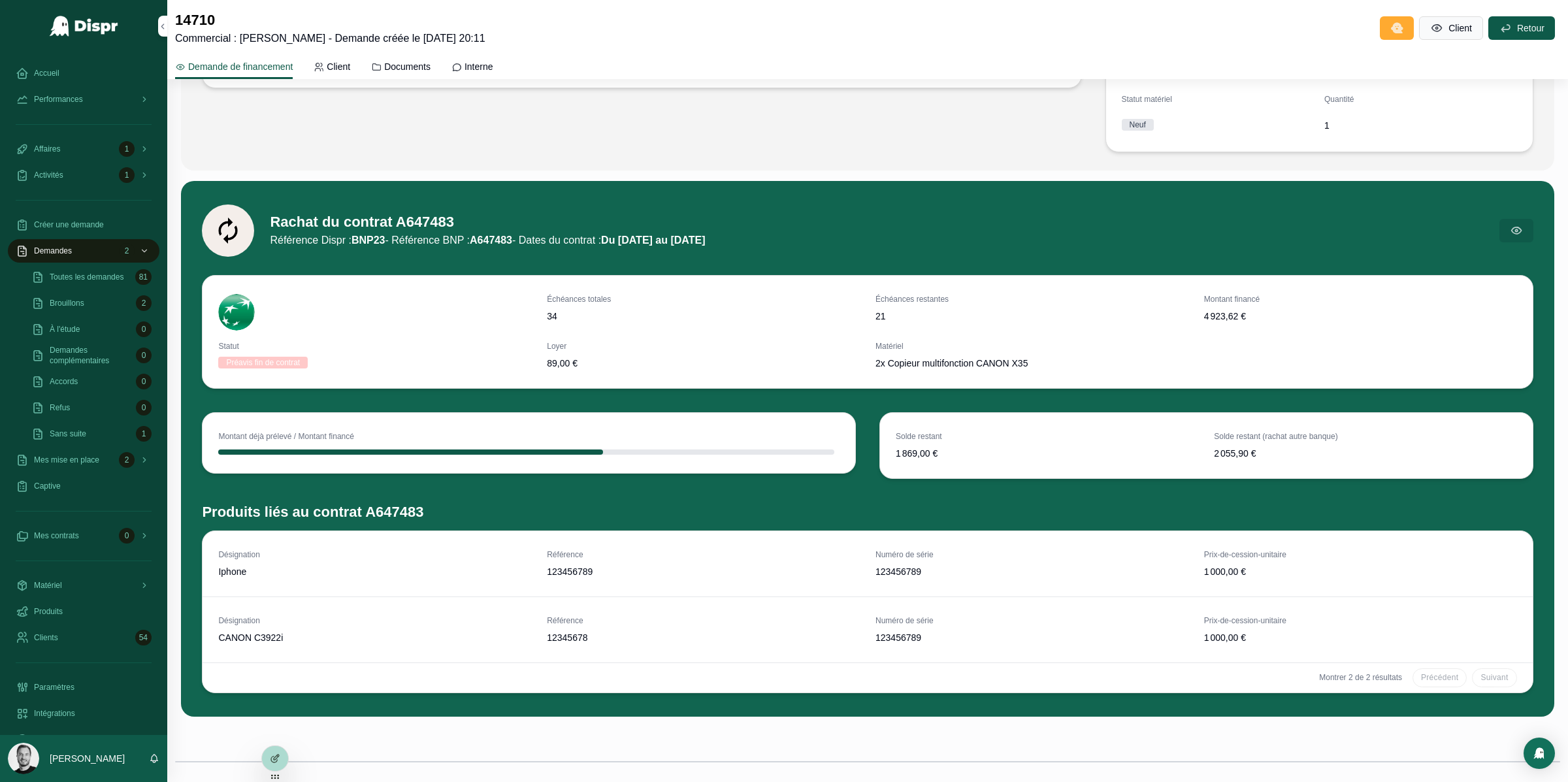
scroll to position [367, 0]
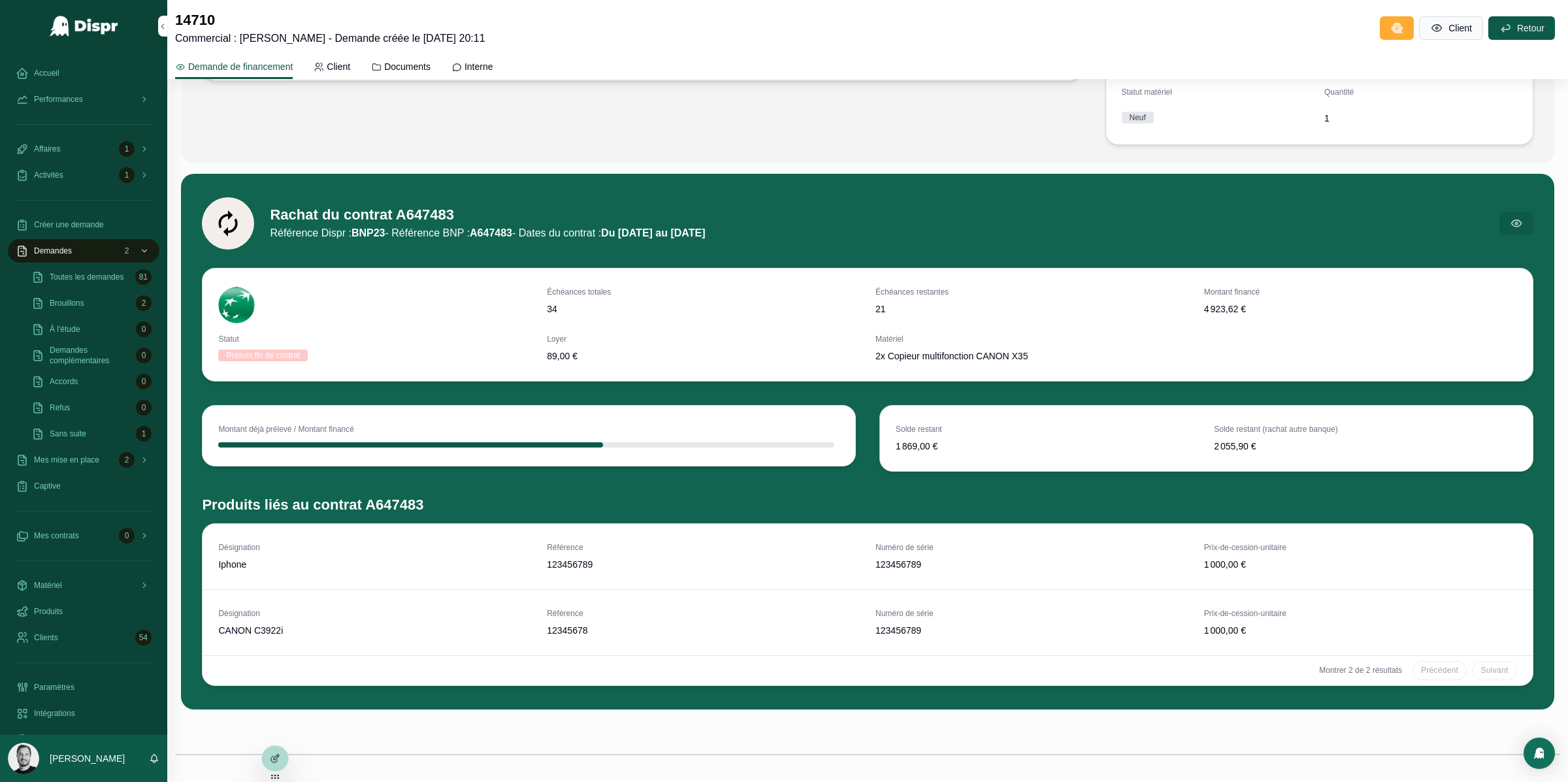
click at [289, 503] on h1 "Produits liés au contrat A647483" at bounding box center [313, 505] width 221 height 20
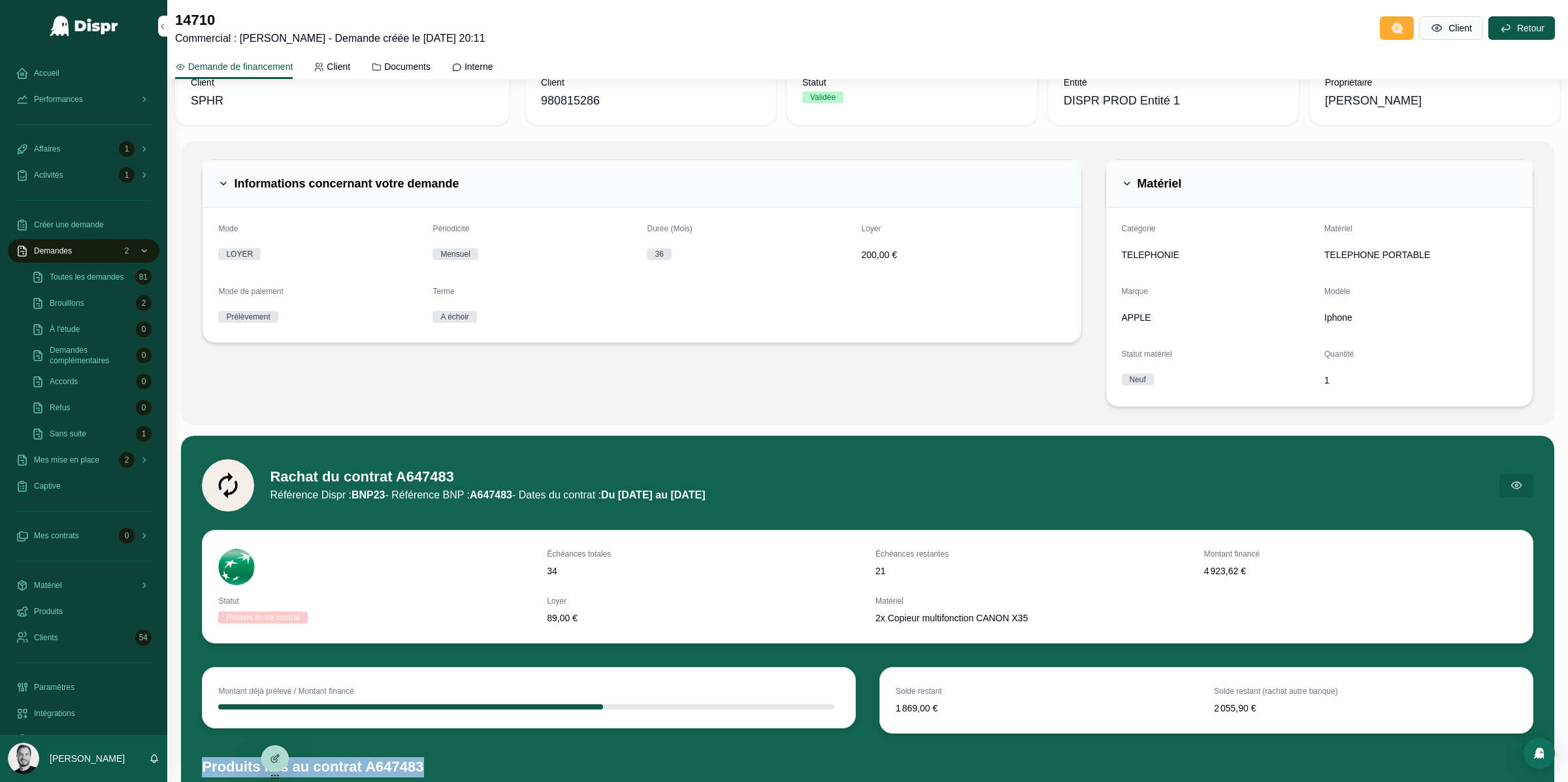
scroll to position [105, 0]
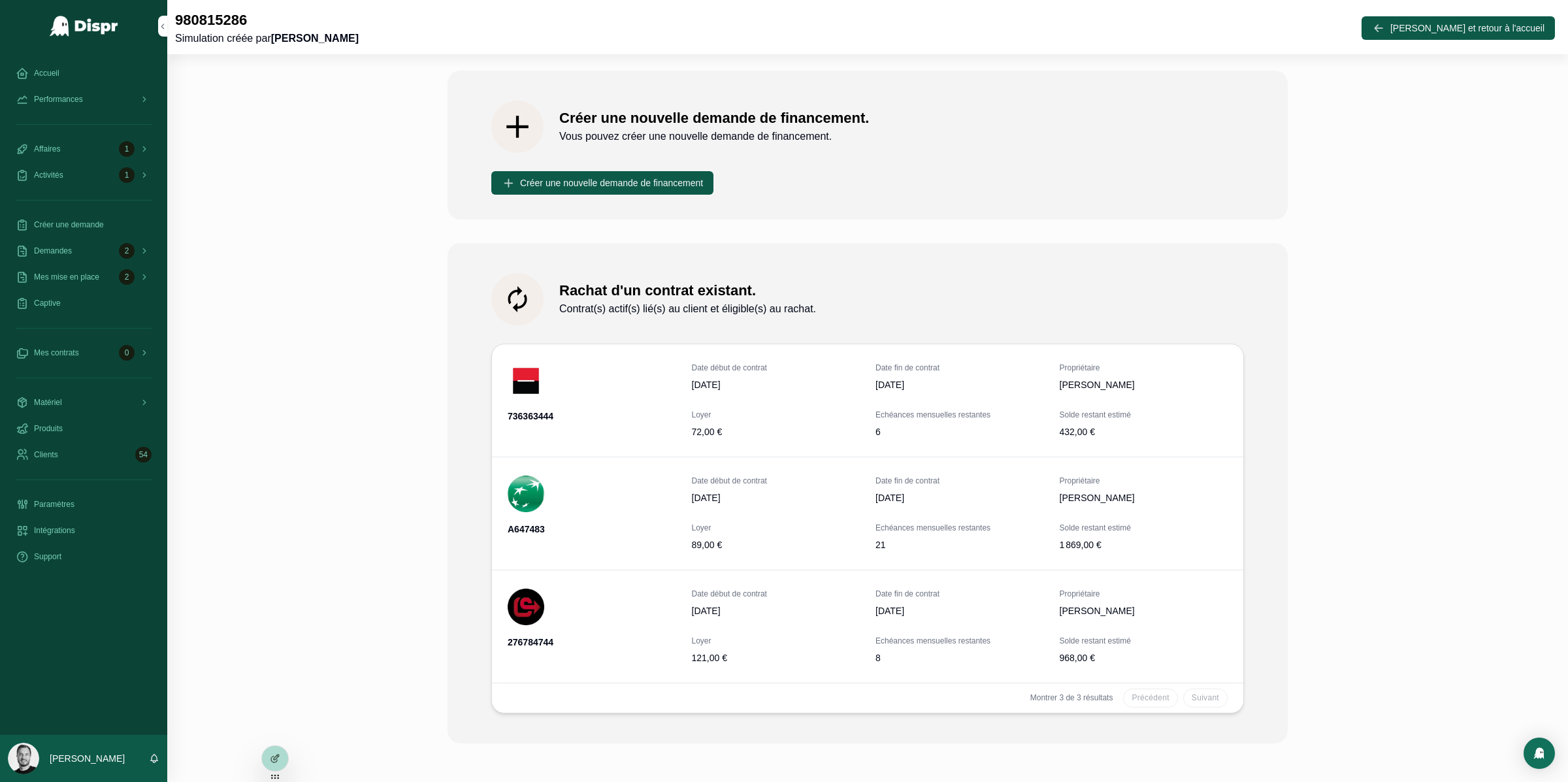
scroll to position [166, 0]
click at [0, 0] on span "Voir le contrat" at bounding box center [0, 0] width 0 height 0
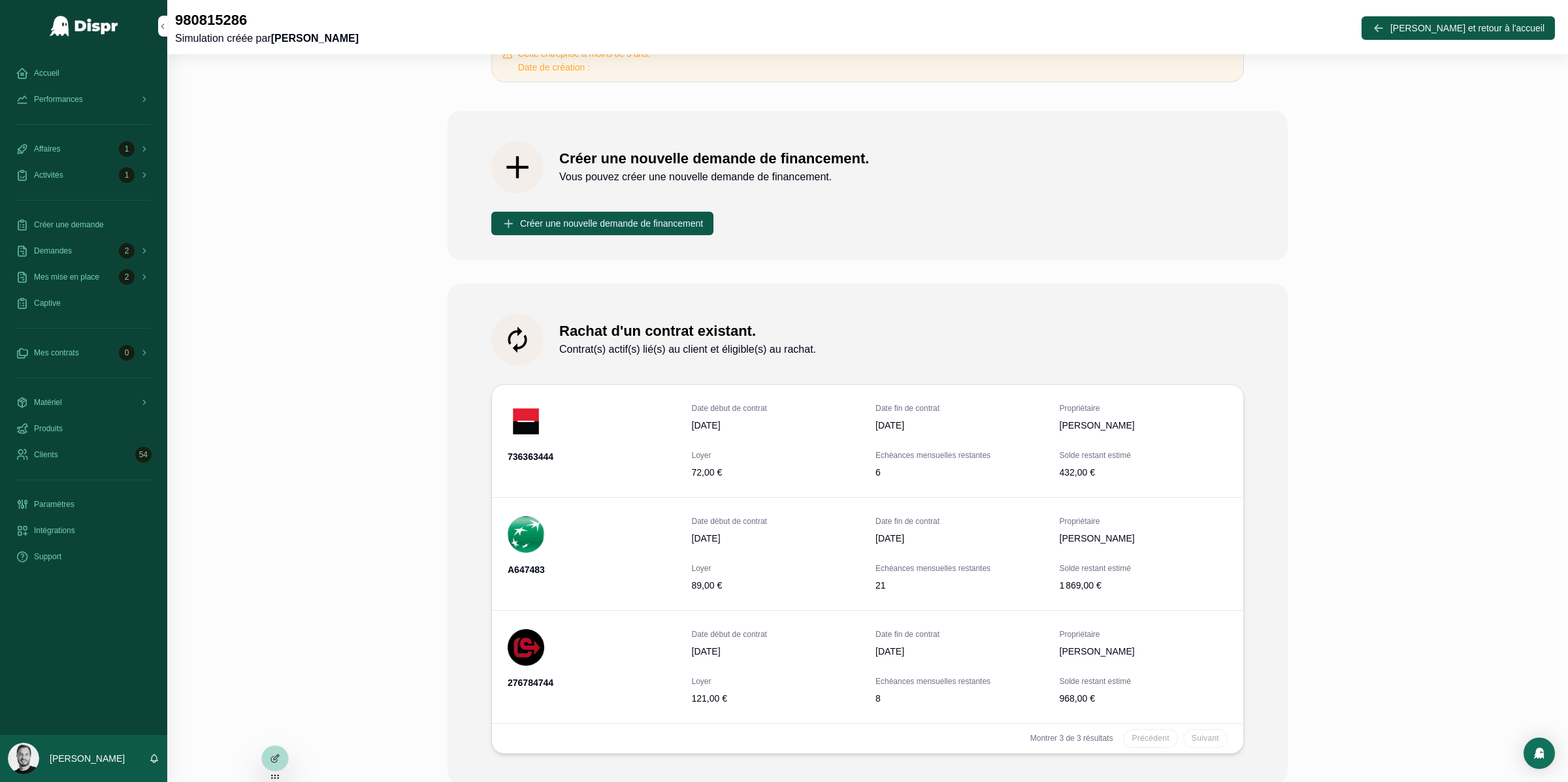
scroll to position [138, 0]
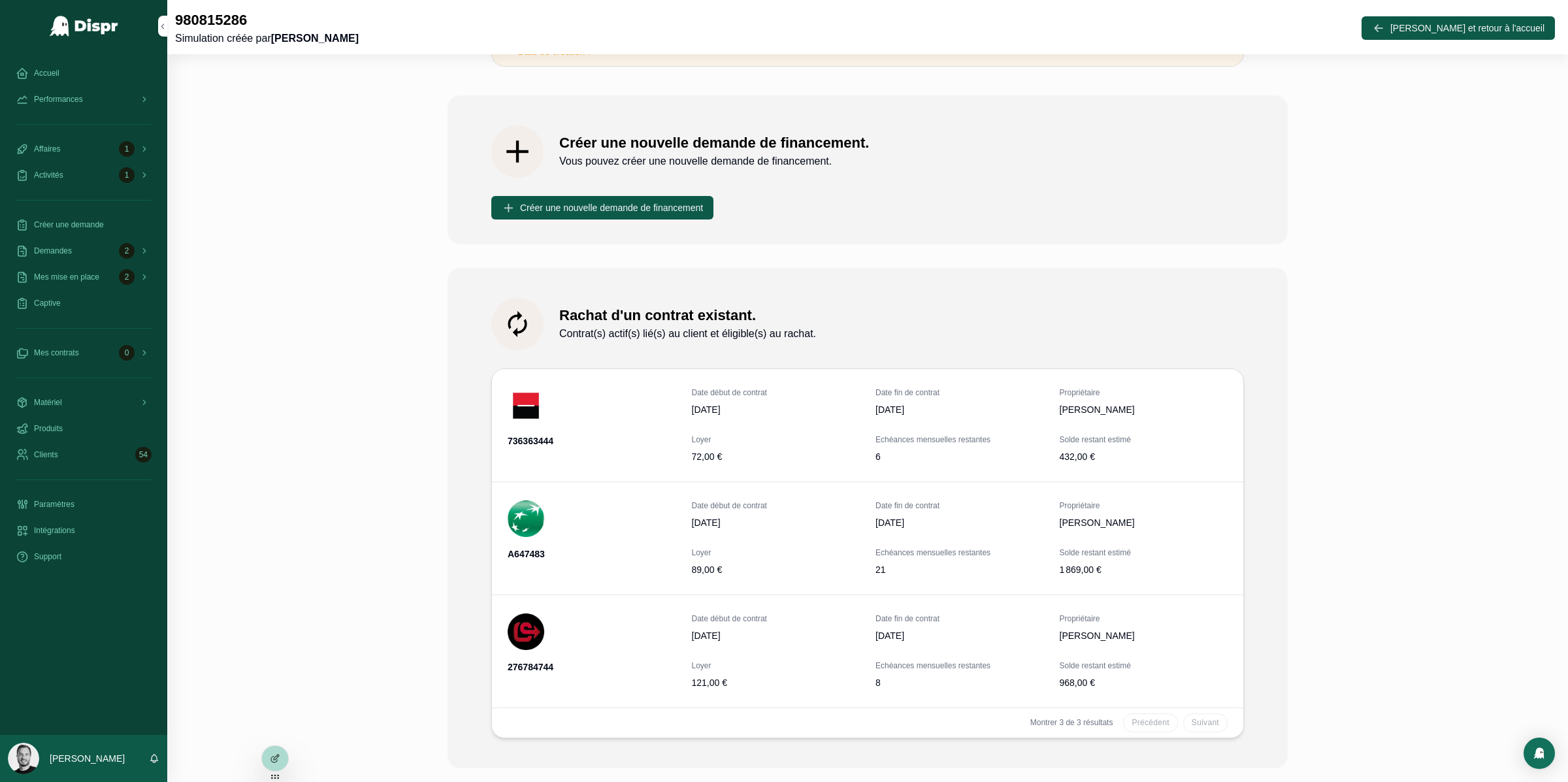
click at [880, 501] on span "Date fin de contrat" at bounding box center [960, 505] width 169 height 10
drag, startPoint x: 880, startPoint y: 501, endPoint x: 927, endPoint y: 522, distance: 51.5
click at [927, 522] on div "Date fin de contrat 03/01/2026" at bounding box center [960, 515] width 169 height 29
click at [888, 509] on span "Date fin de contrat" at bounding box center [960, 505] width 169 height 10
click at [897, 602] on div "Date début de contrat 08/11/2022 Date fin de contrat 18/10/2026 Propriétaire To…" at bounding box center [868, 652] width 752 height 113
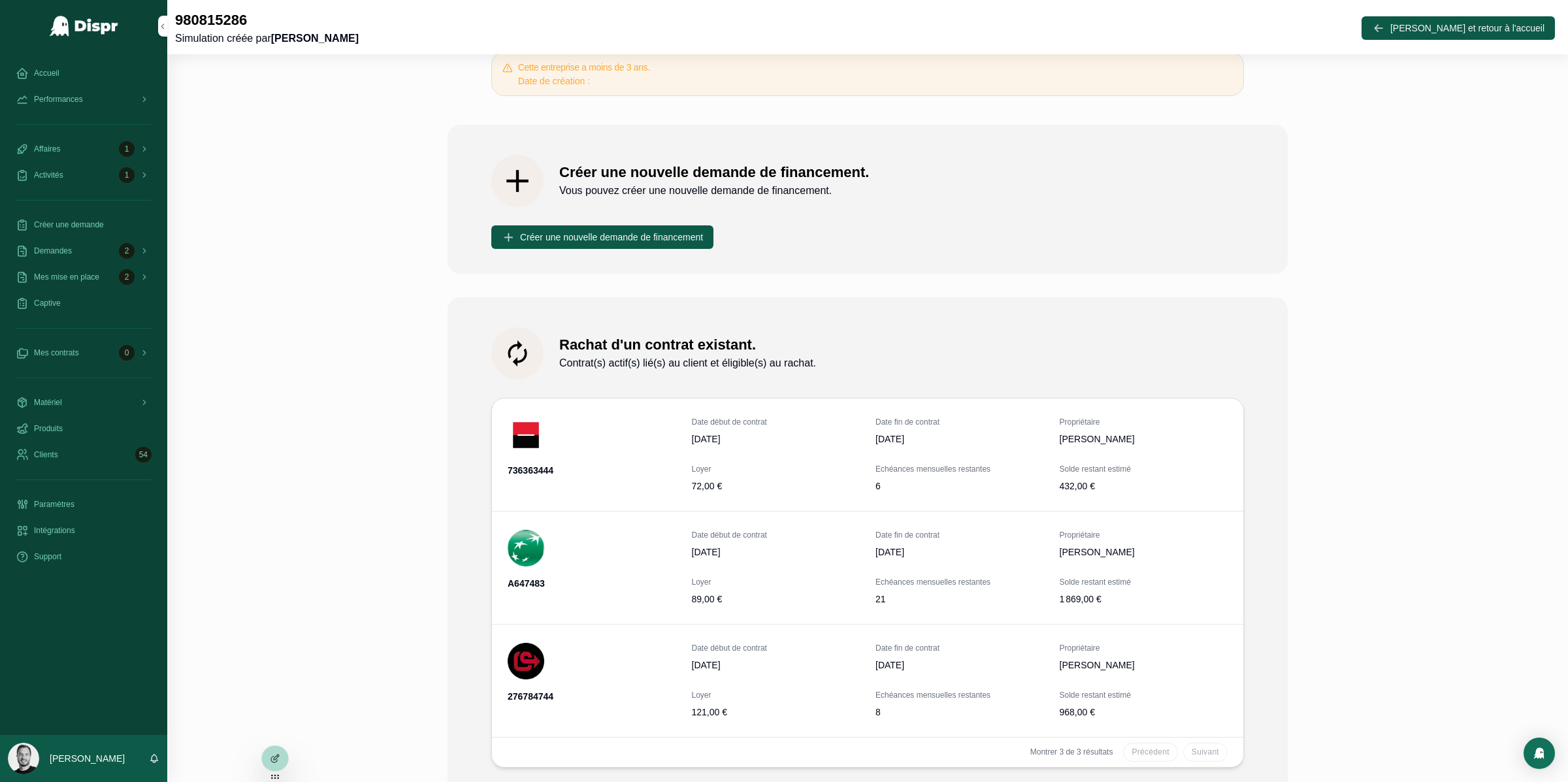
scroll to position [0, 0]
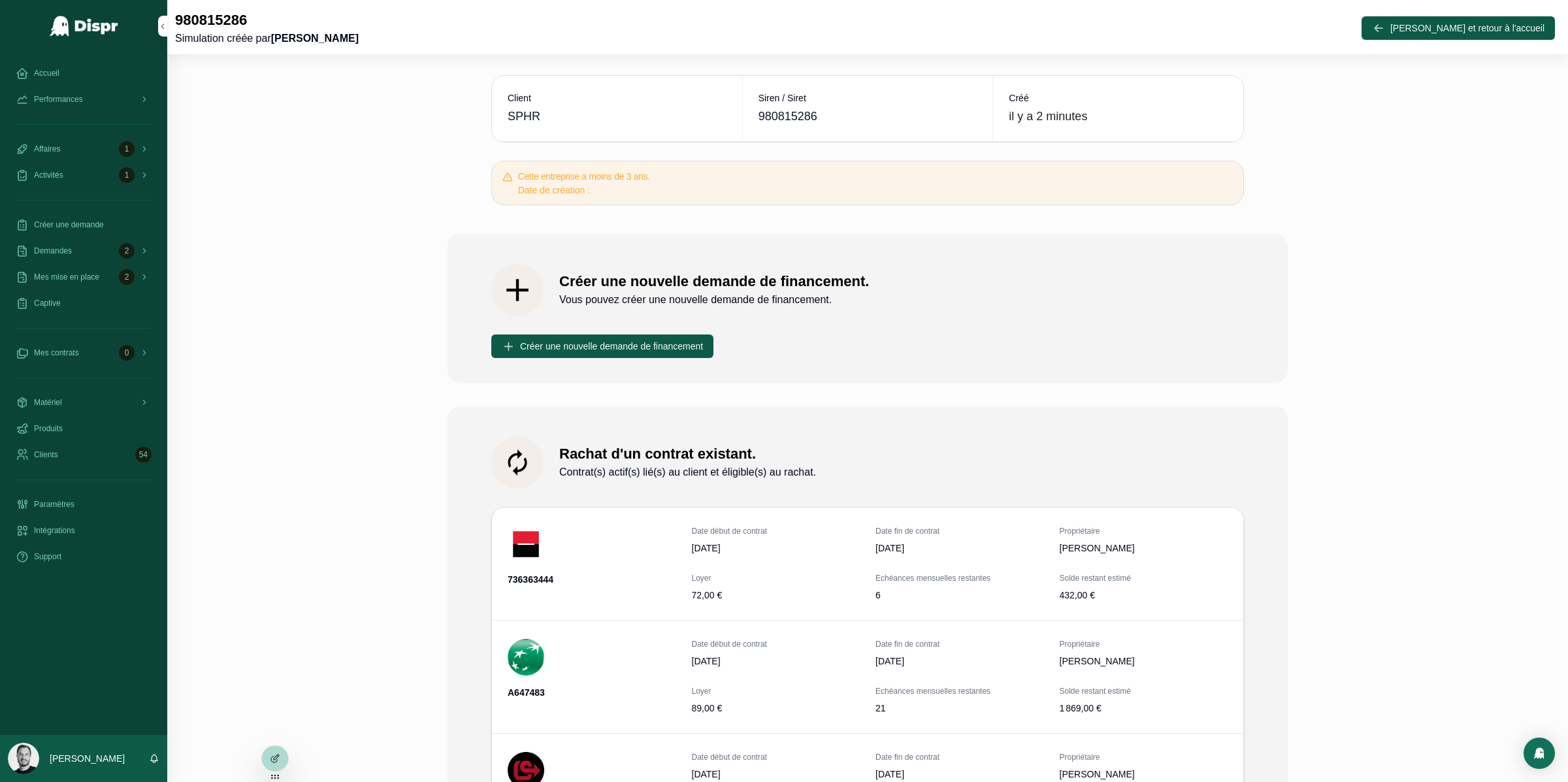
click at [520, 174] on h5 "Cette entreprise a moins de 3 ans." at bounding box center [876, 176] width 715 height 9
drag, startPoint x: 520, startPoint y: 174, endPoint x: 646, endPoint y: 202, distance: 129.1
click at [646, 203] on div "Cette entreprise a moins de 3 ans. Date de création :" at bounding box center [868, 183] width 752 height 45
click at [622, 194] on div "Date de création :" at bounding box center [876, 190] width 715 height 13
click at [525, 115] on span "SPHR" at bounding box center [524, 116] width 33 height 18
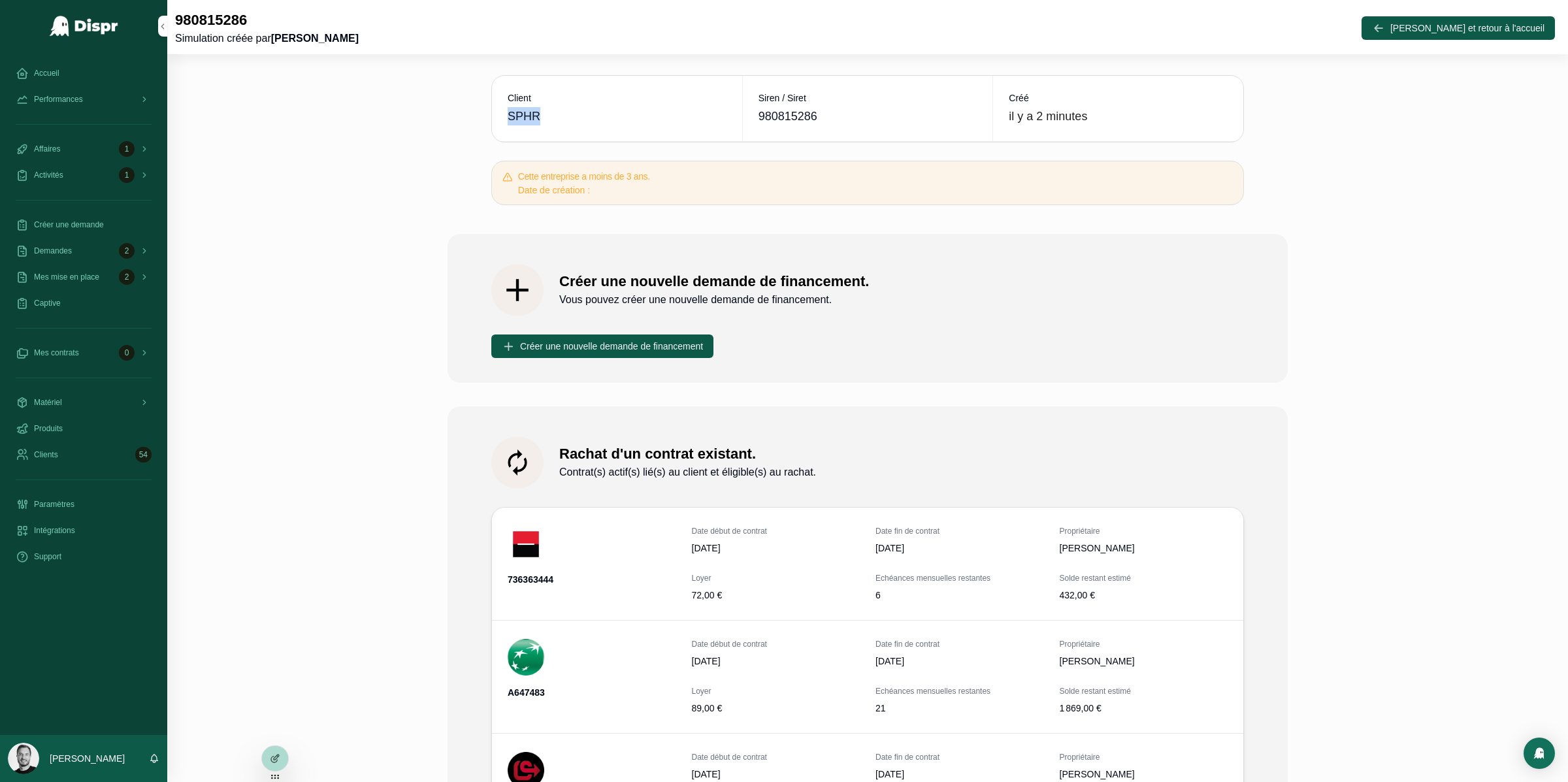
click at [525, 115] on span "SPHR" at bounding box center [524, 116] width 33 height 18
click at [800, 118] on span "980815286" at bounding box center [868, 116] width 219 height 18
click at [636, 189] on div "Date de création :" at bounding box center [876, 190] width 715 height 13
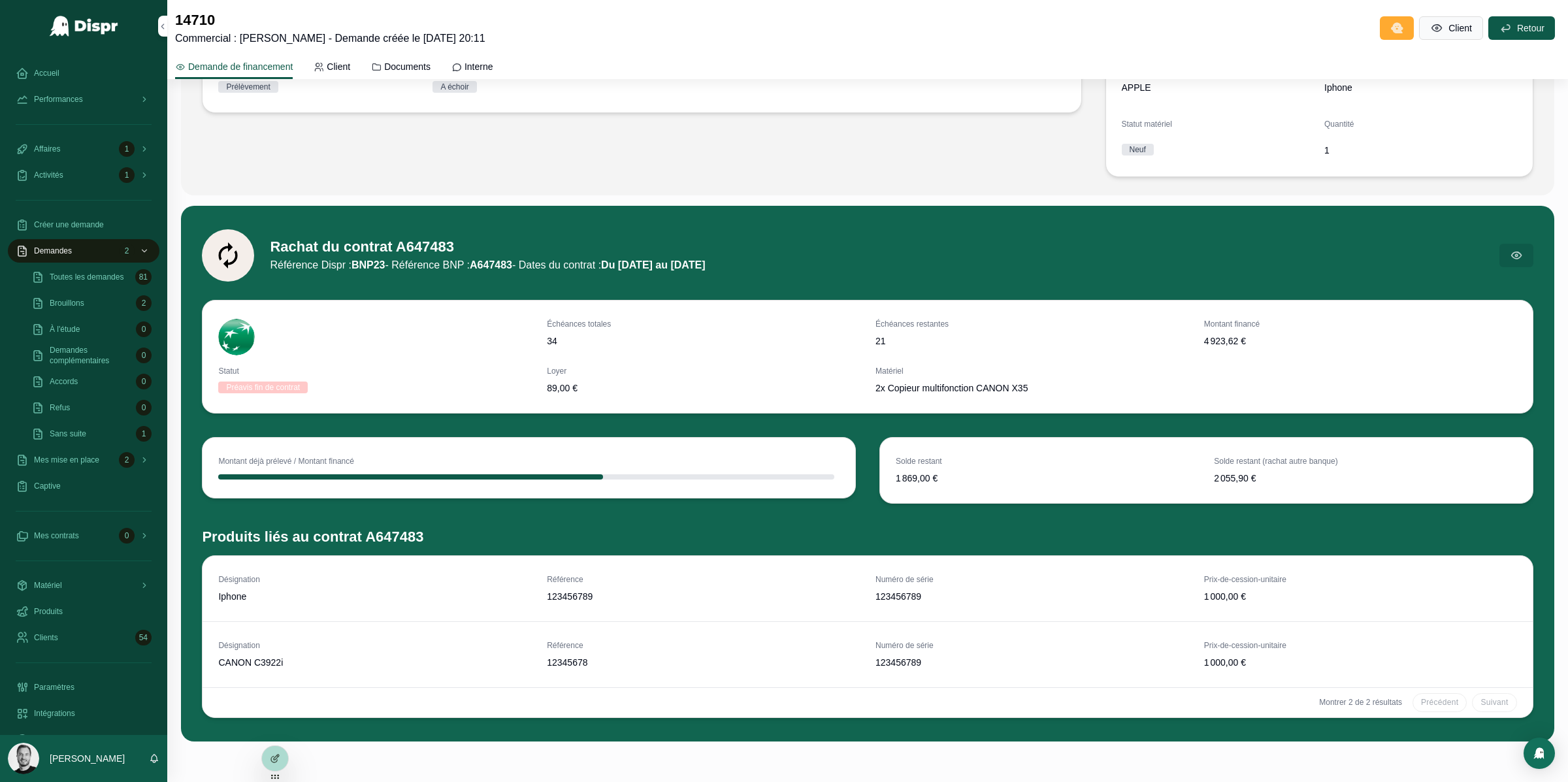
scroll to position [334, 0]
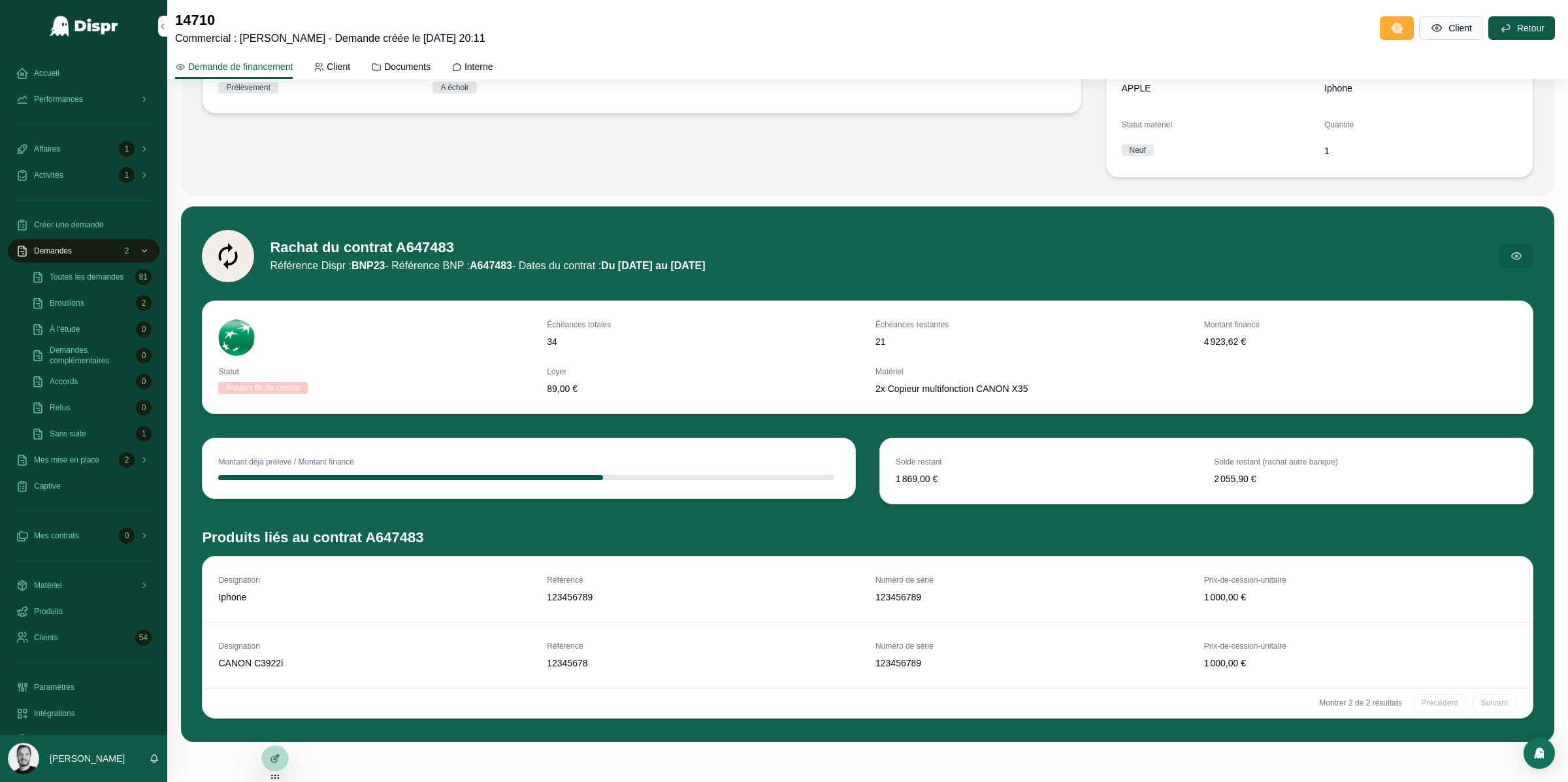
click at [553, 338] on span "34" at bounding box center [703, 341] width 313 height 13
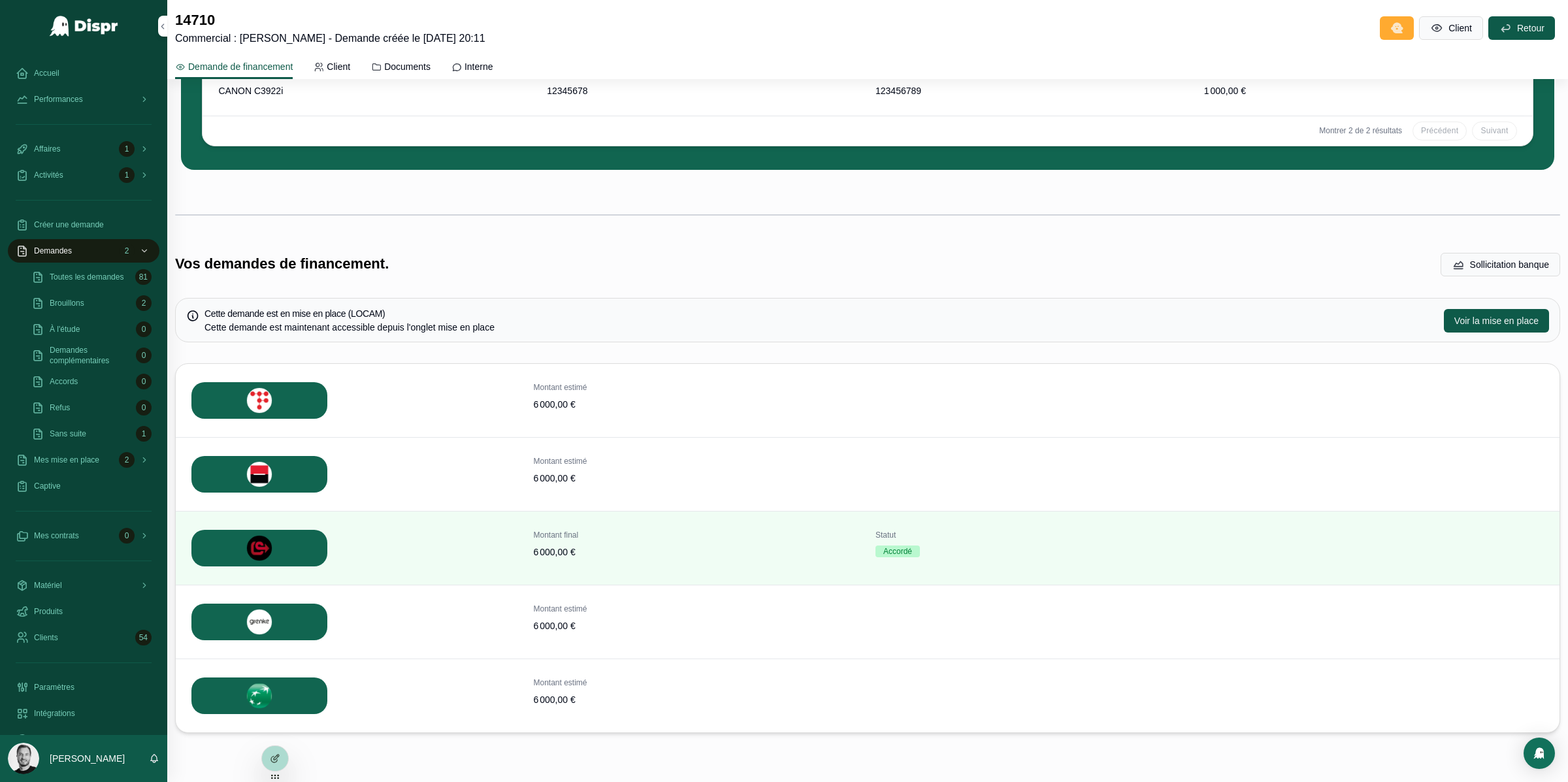
scroll to position [916, 0]
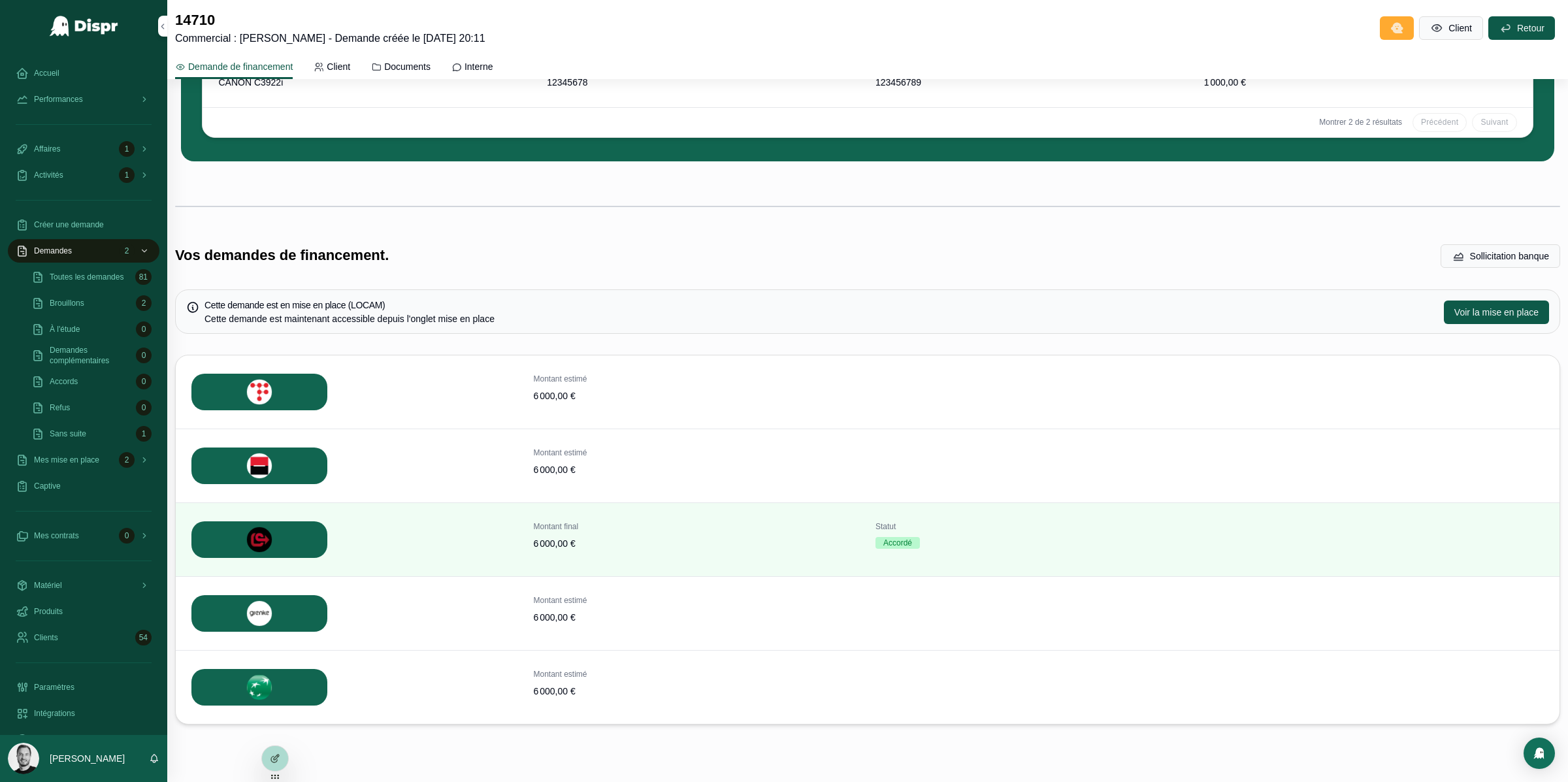
click at [549, 695] on span "6 000,00 €" at bounding box center [697, 691] width 327 height 13
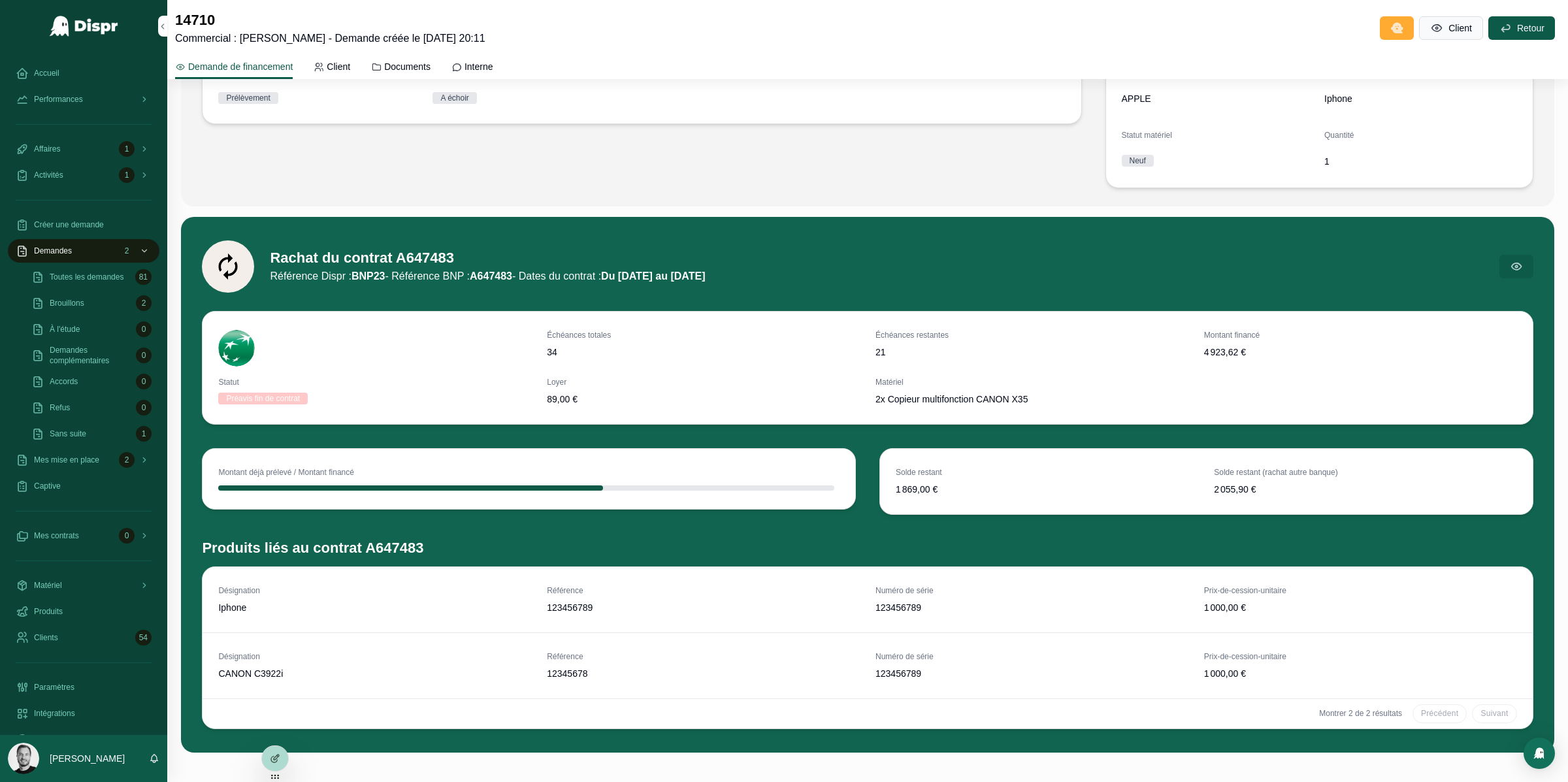
scroll to position [321, 0]
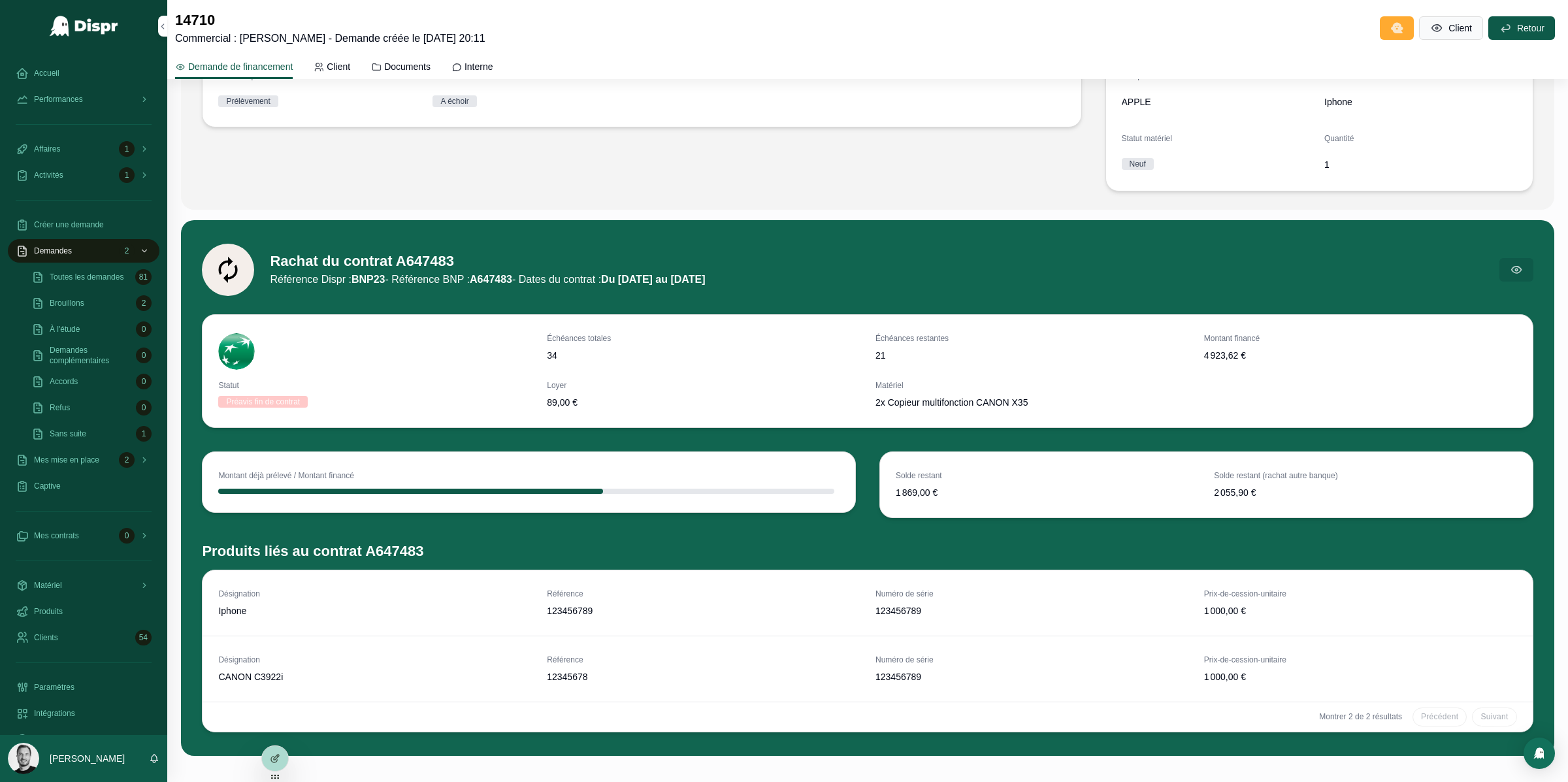
click at [900, 477] on span "Solde restant" at bounding box center [1047, 475] width 302 height 10
drag, startPoint x: 900, startPoint y: 477, endPoint x: 975, endPoint y: 503, distance: 79.4
click at [975, 503] on div "Solde restant 1 869,00 € Solde restant (rachat autre banque) 2 055,90 €" at bounding box center [1207, 485] width 652 height 66
click at [931, 499] on span "1 869,00 €" at bounding box center [1047, 493] width 302 height 13
click at [910, 494] on span "1 869,00 €" at bounding box center [1047, 493] width 302 height 13
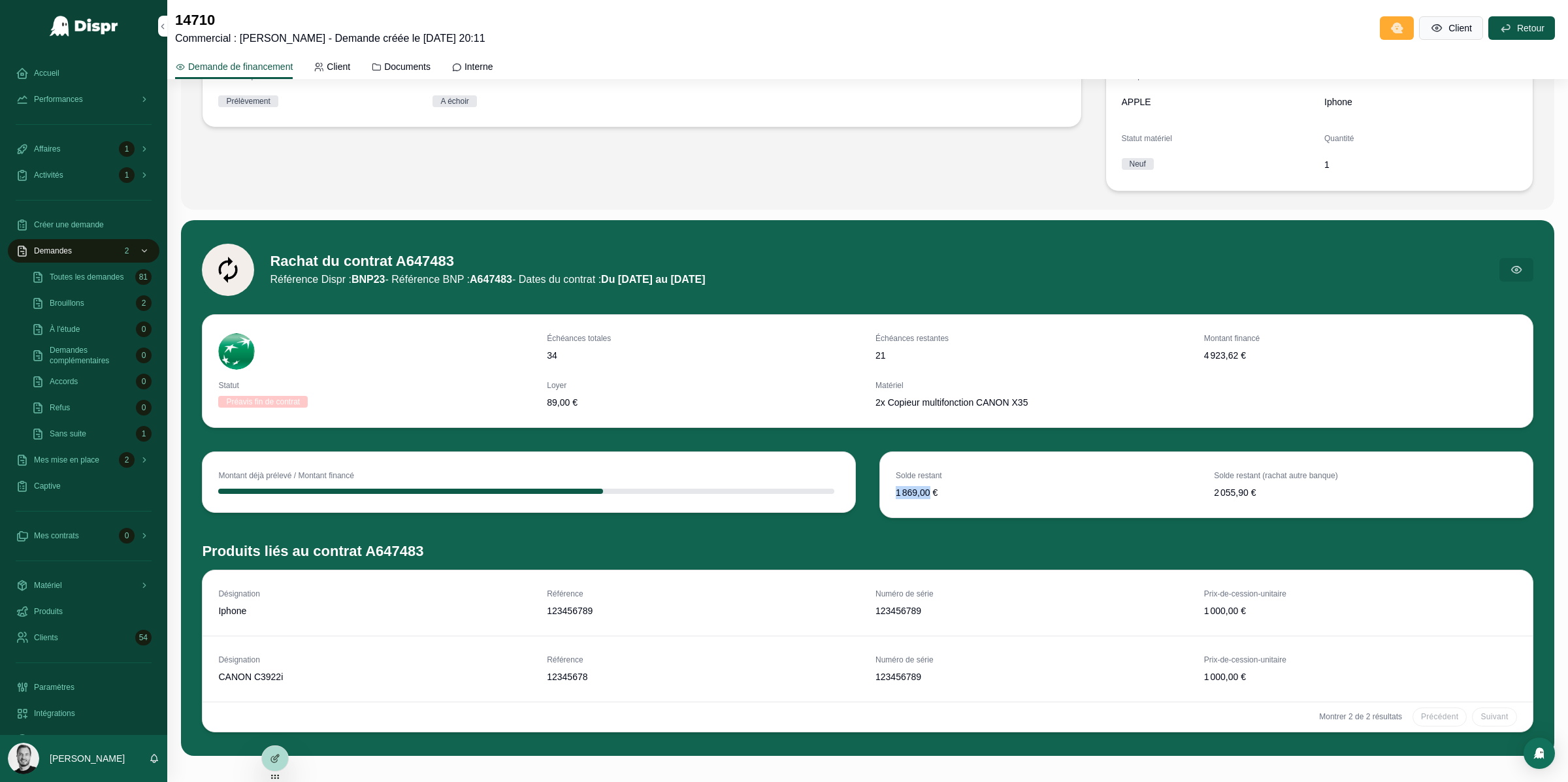
click at [910, 494] on span "1 869,00 €" at bounding box center [1047, 493] width 302 height 13
click at [1219, 476] on span "Solde restant (rachat autre banque)" at bounding box center [1365, 475] width 302 height 10
drag, startPoint x: 1219, startPoint y: 476, endPoint x: 1255, endPoint y: 500, distance: 43.3
click at [1255, 500] on div "Solde restant 1 869,00 € Solde restant (rachat autre banque) 2 055,90 €" at bounding box center [1207, 485] width 652 height 66
click at [1232, 486] on span "2 055,90 €" at bounding box center [1365, 493] width 302 height 13
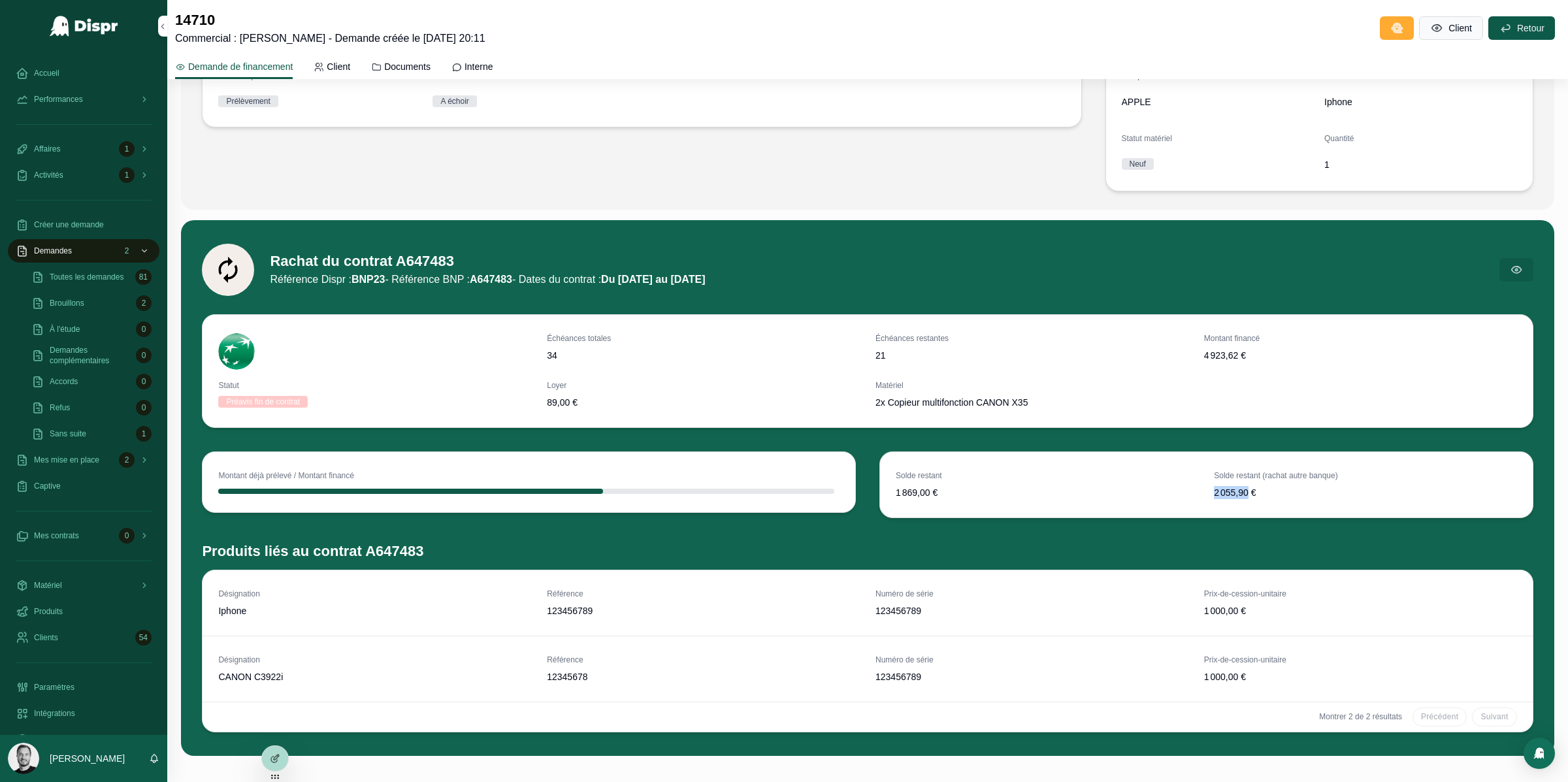
click at [1232, 486] on span "2 055,90 €" at bounding box center [1365, 493] width 302 height 13
click at [925, 493] on span "1 869,00 €" at bounding box center [1047, 493] width 302 height 13
click at [954, 509] on div "Solde restant 1 869,00 € Solde restant (rachat autre banque) 2 055,90 €" at bounding box center [1207, 485] width 652 height 66
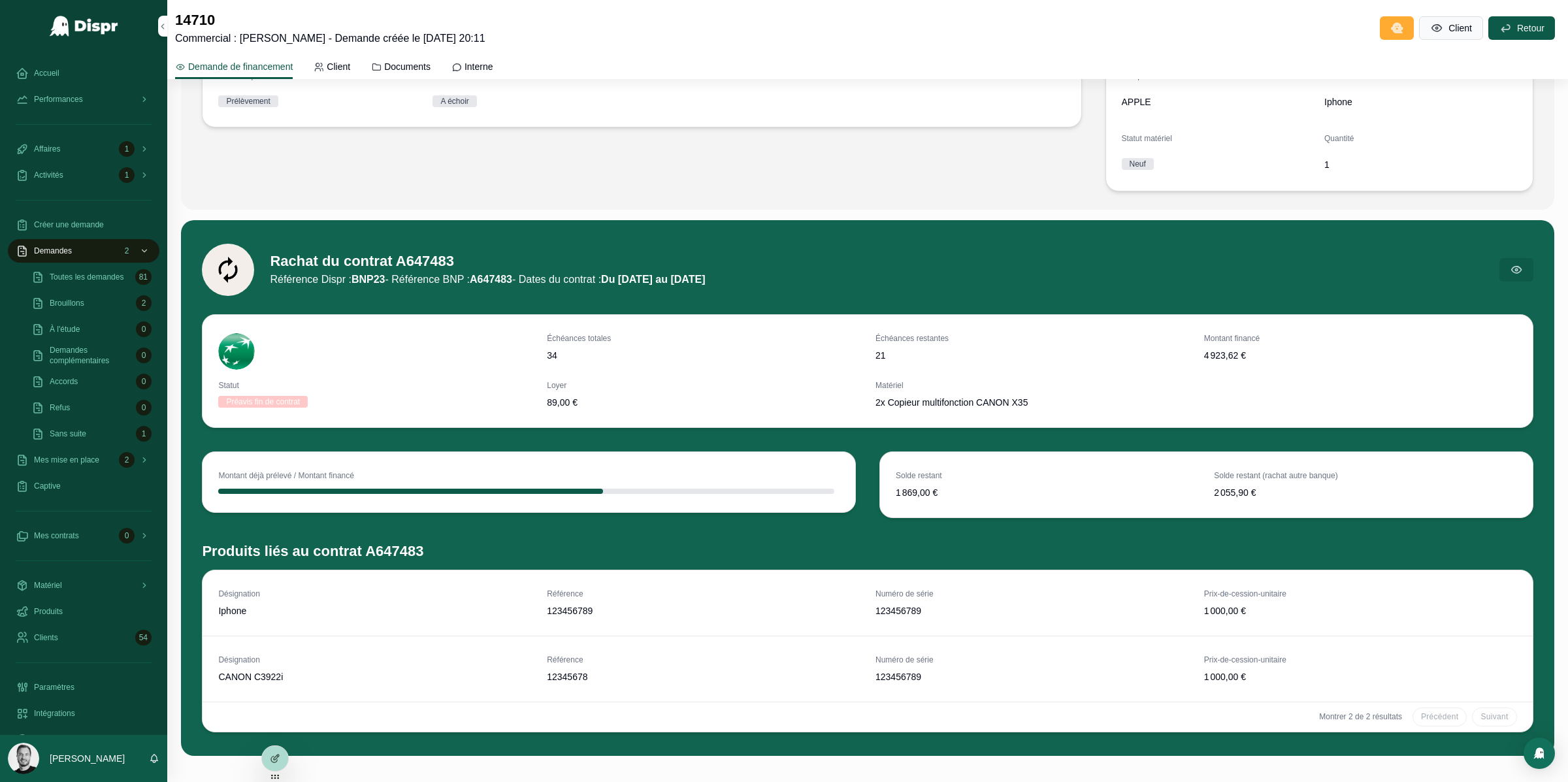
click at [1238, 492] on span "2 055,90 €" at bounding box center [1365, 493] width 302 height 13
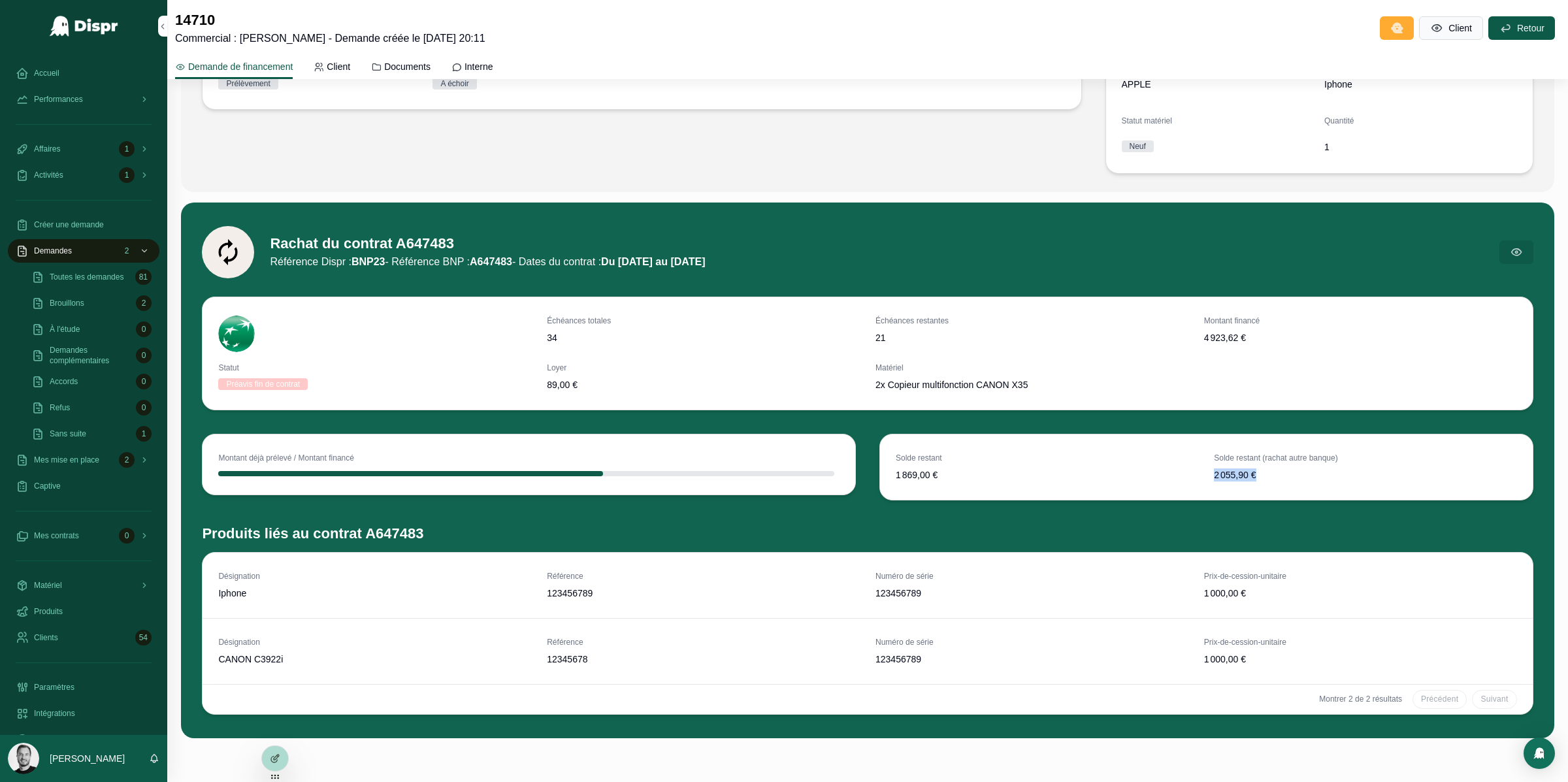
scroll to position [335, 0]
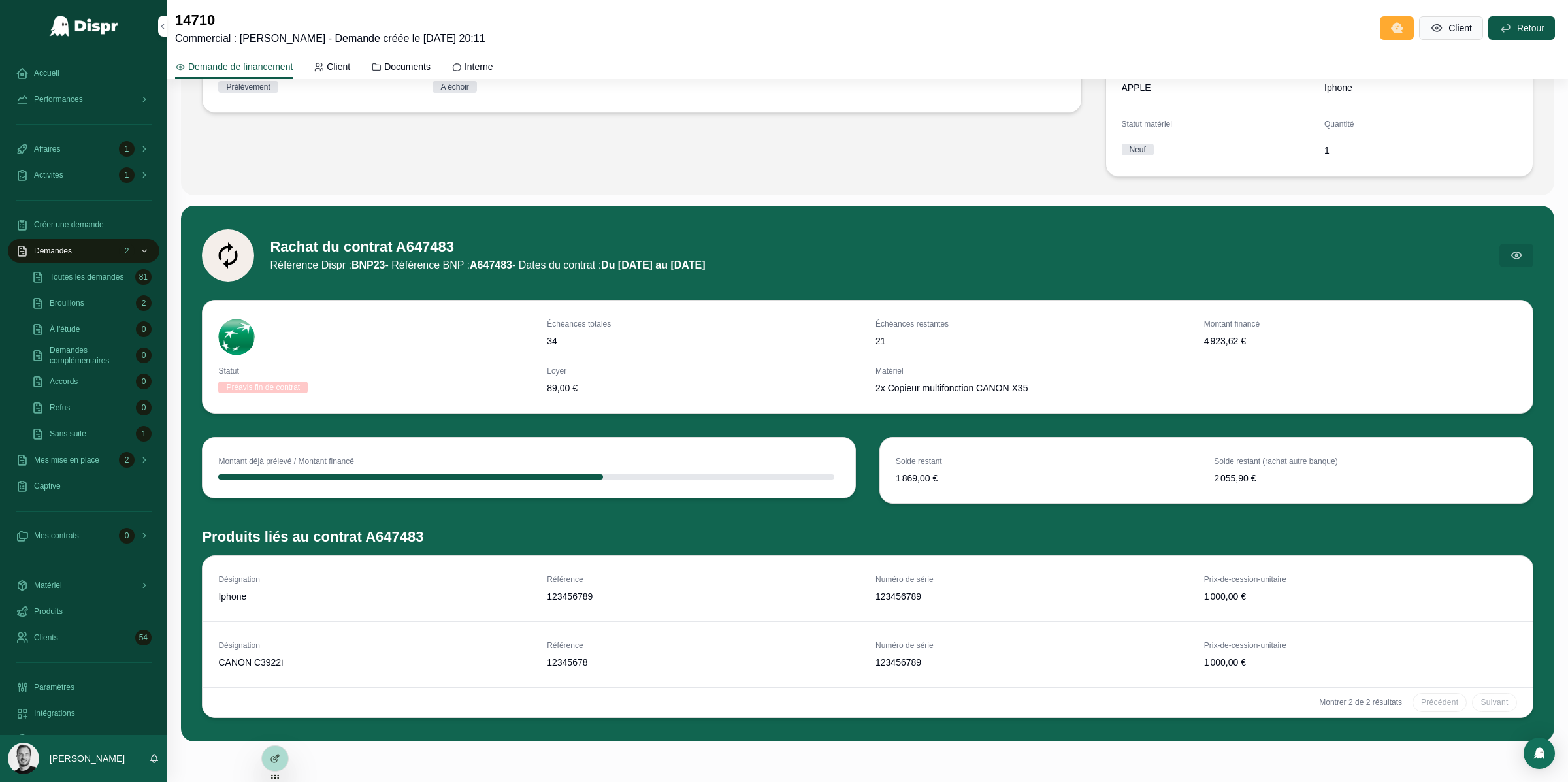
click at [606, 479] on div "scrollable content" at bounding box center [526, 477] width 616 height 6
click at [571, 472] on div "scrollable content" at bounding box center [529, 476] width 621 height 8
click at [492, 476] on div "scrollable content" at bounding box center [410, 477] width 385 height 6
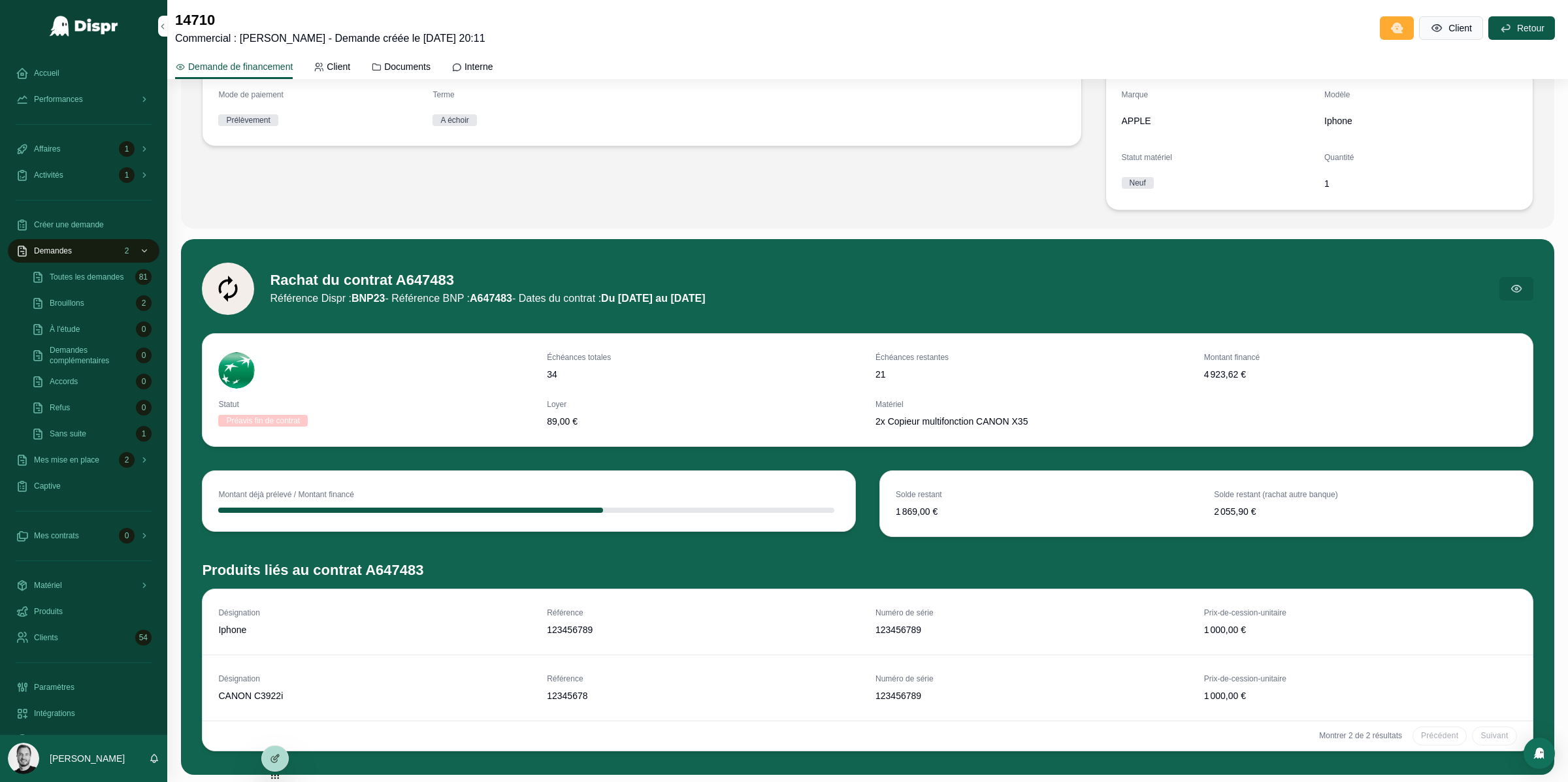
scroll to position [296, 0]
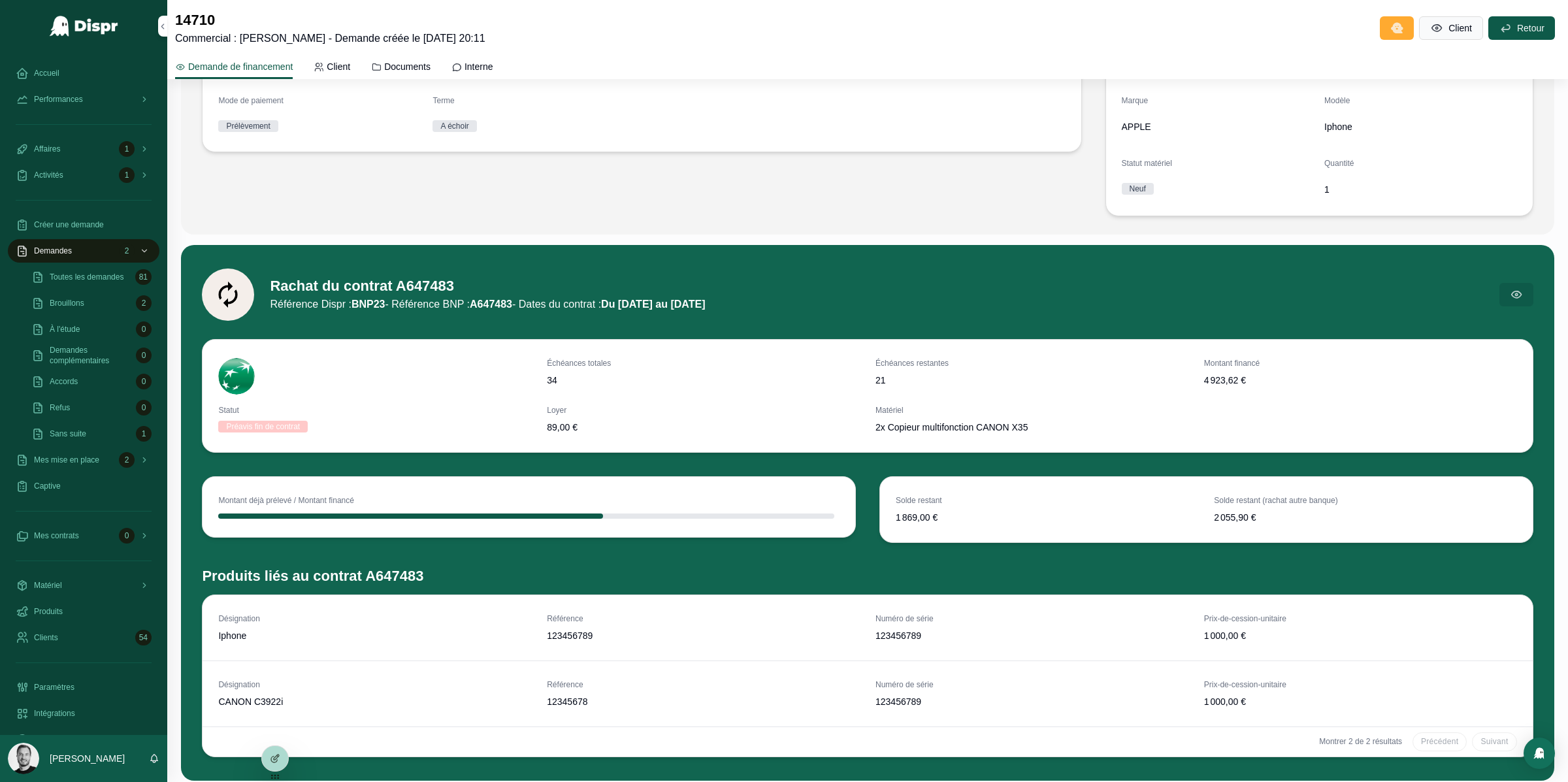
click at [557, 377] on span "34" at bounding box center [703, 380] width 313 height 13
click at [619, 389] on div "Échéances totales 34" at bounding box center [703, 377] width 313 height 37
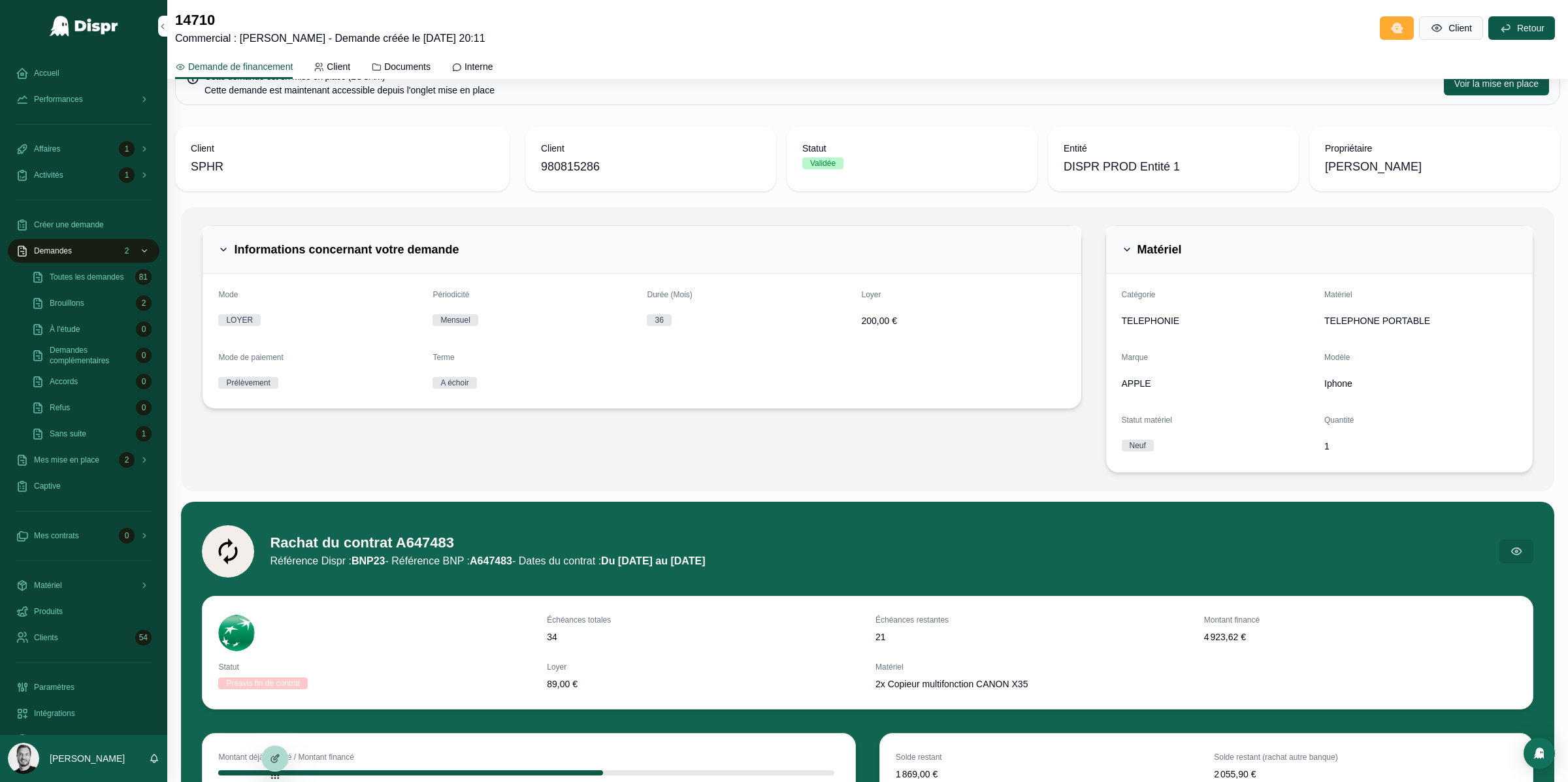
scroll to position [16, 0]
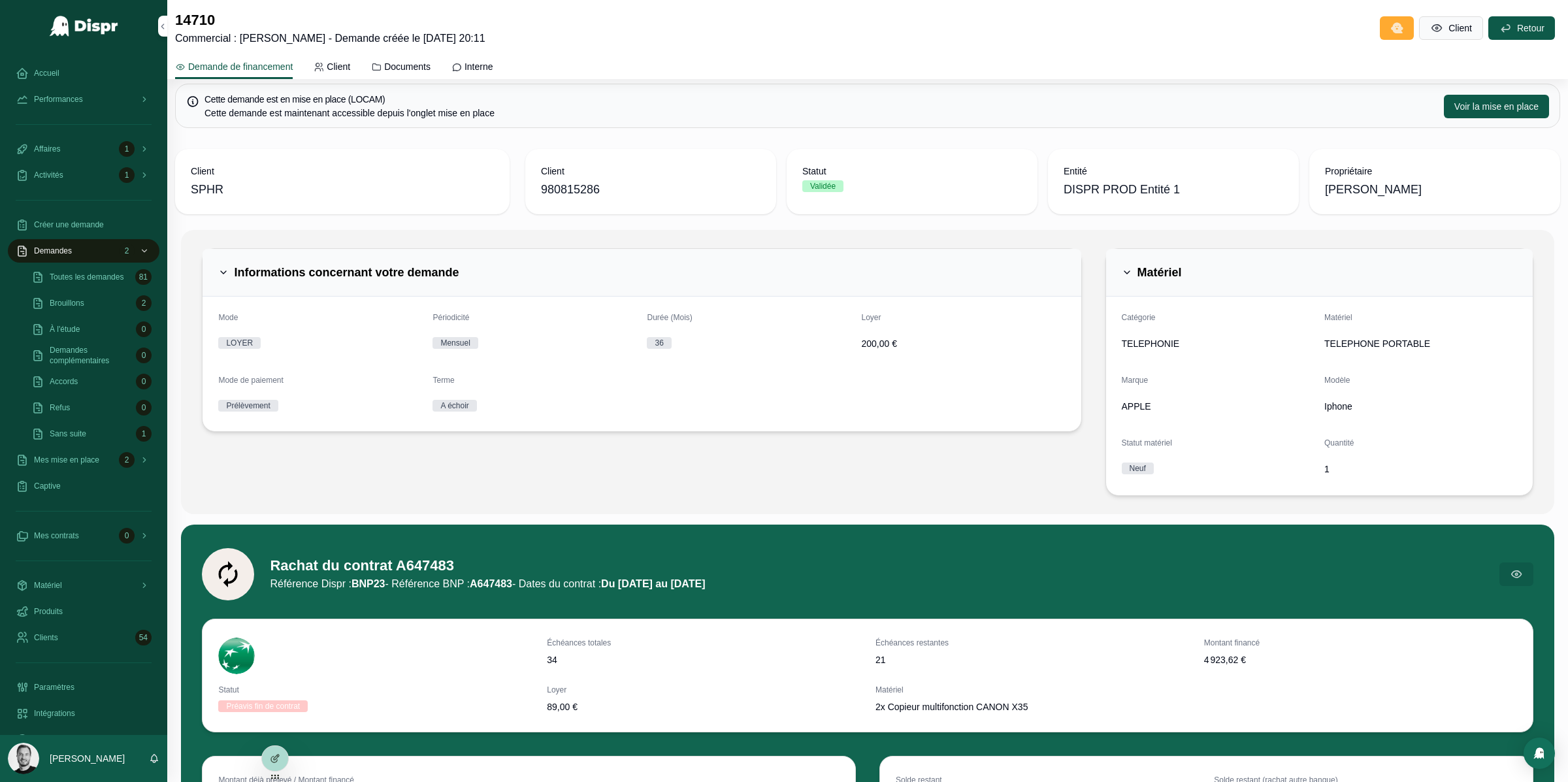
click at [652, 318] on span "Durée (Mois)" at bounding box center [669, 317] width 45 height 9
drag, startPoint x: 652, startPoint y: 318, endPoint x: 677, endPoint y: 343, distance: 35.4
click at [677, 343] on div "Durée (Mois) 36" at bounding box center [748, 333] width 204 height 42
click at [639, 401] on form "Mode LOYER Périodicité Mensuel Durée (Mois) 36 Loyer 200,00 € Mode de paiement …" at bounding box center [641, 364] width 878 height 134
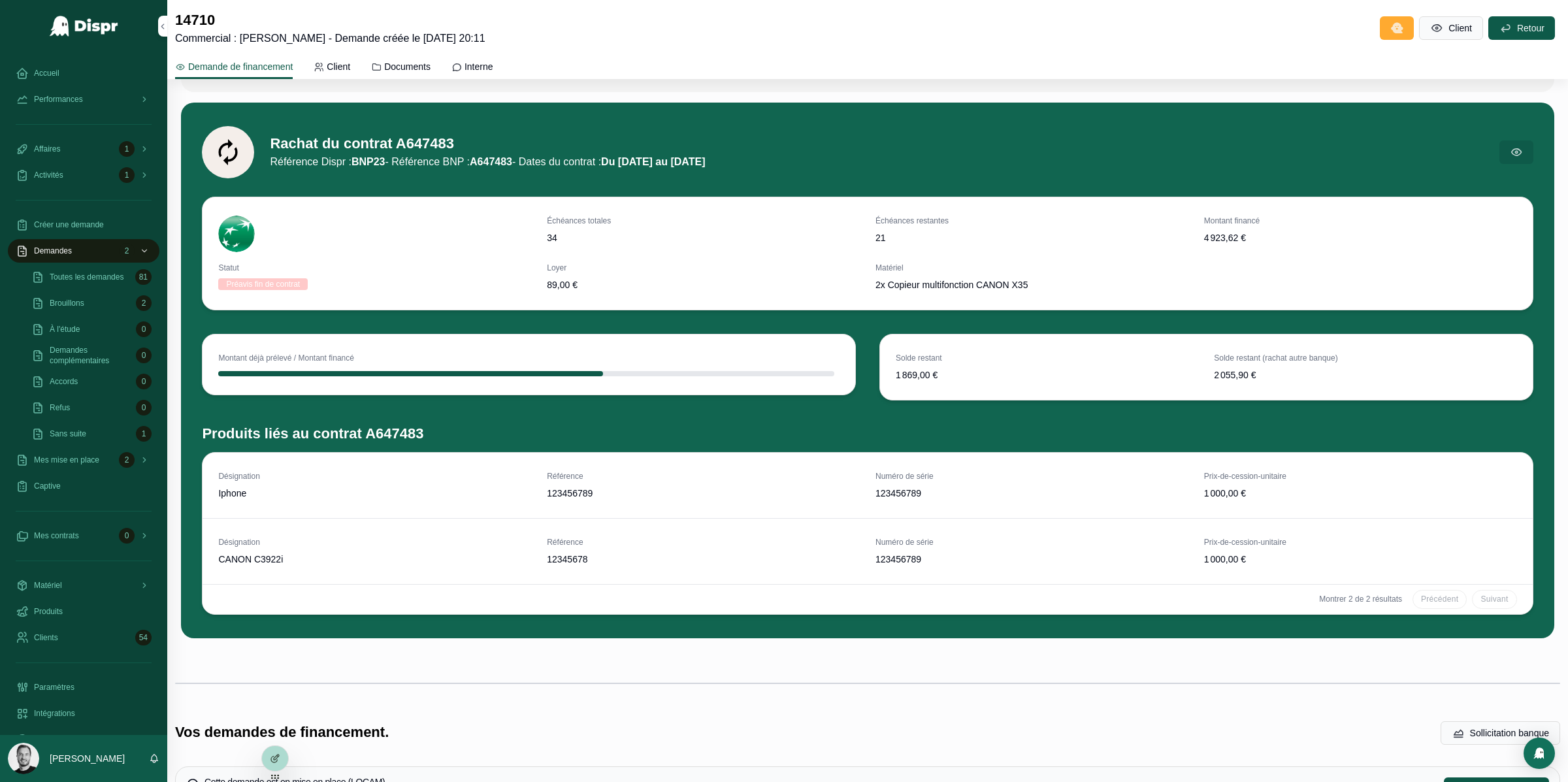
scroll to position [562, 0]
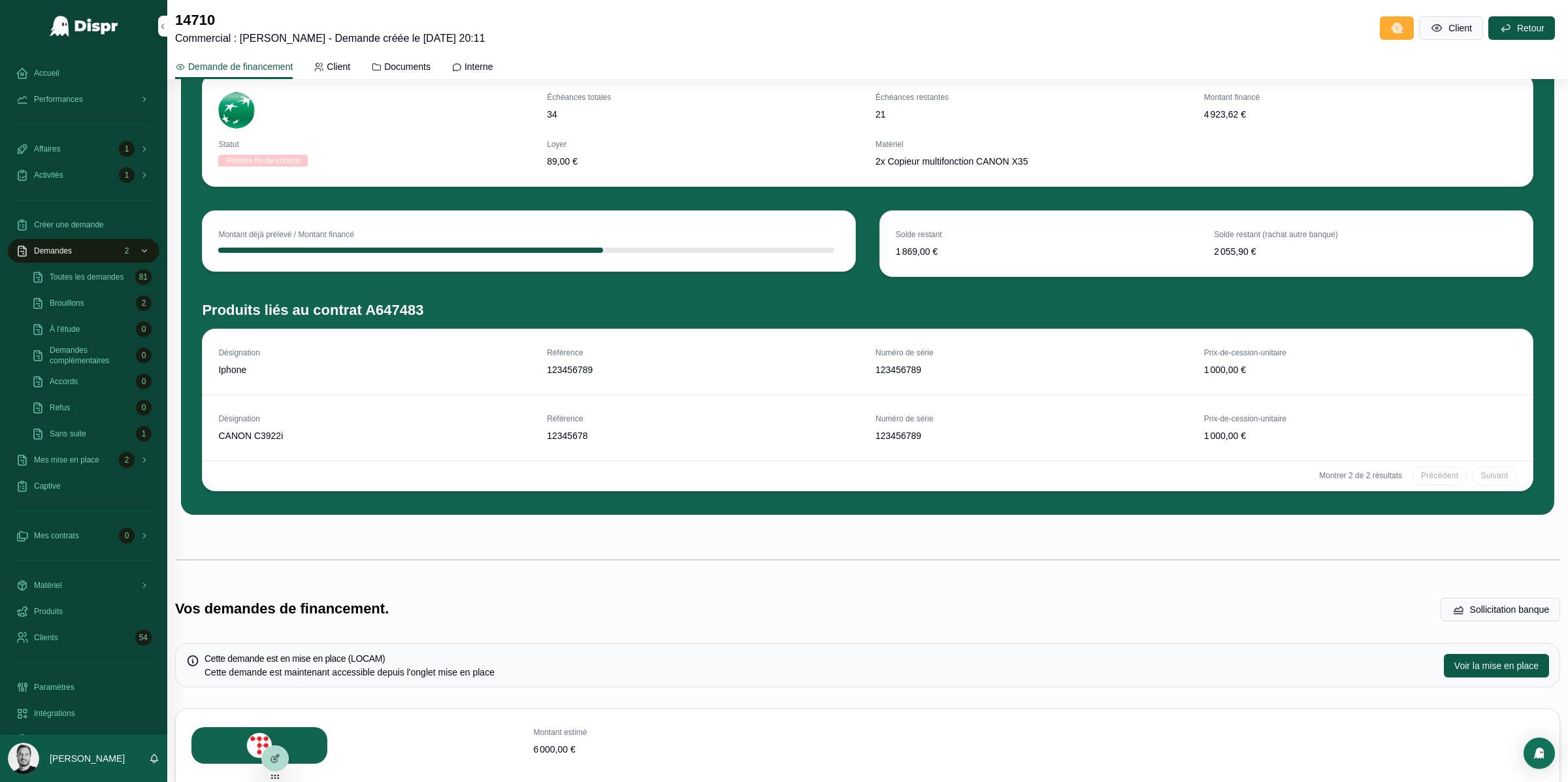
click at [632, 367] on span "123456789" at bounding box center [703, 369] width 313 height 13
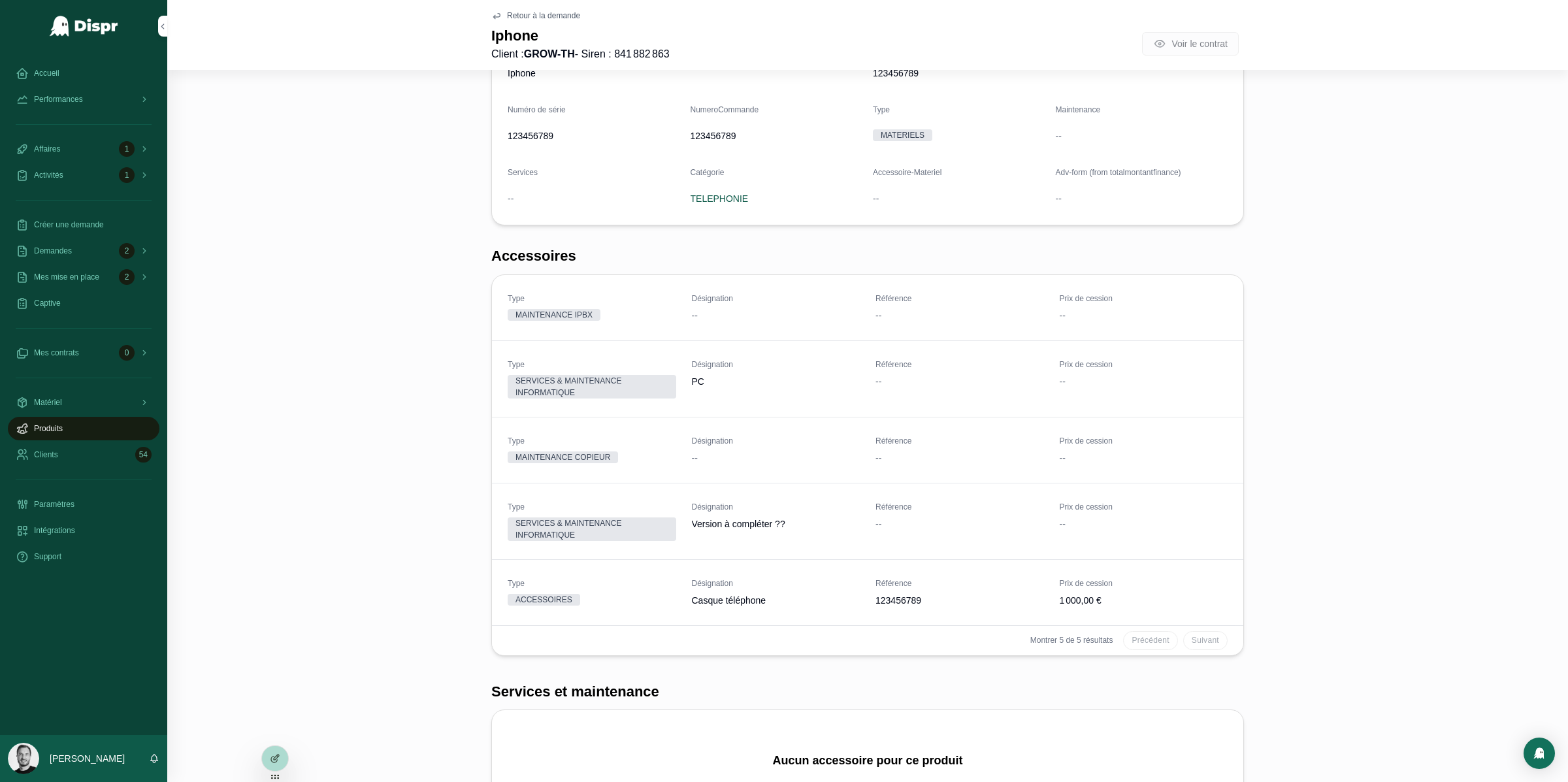
scroll to position [150, 0]
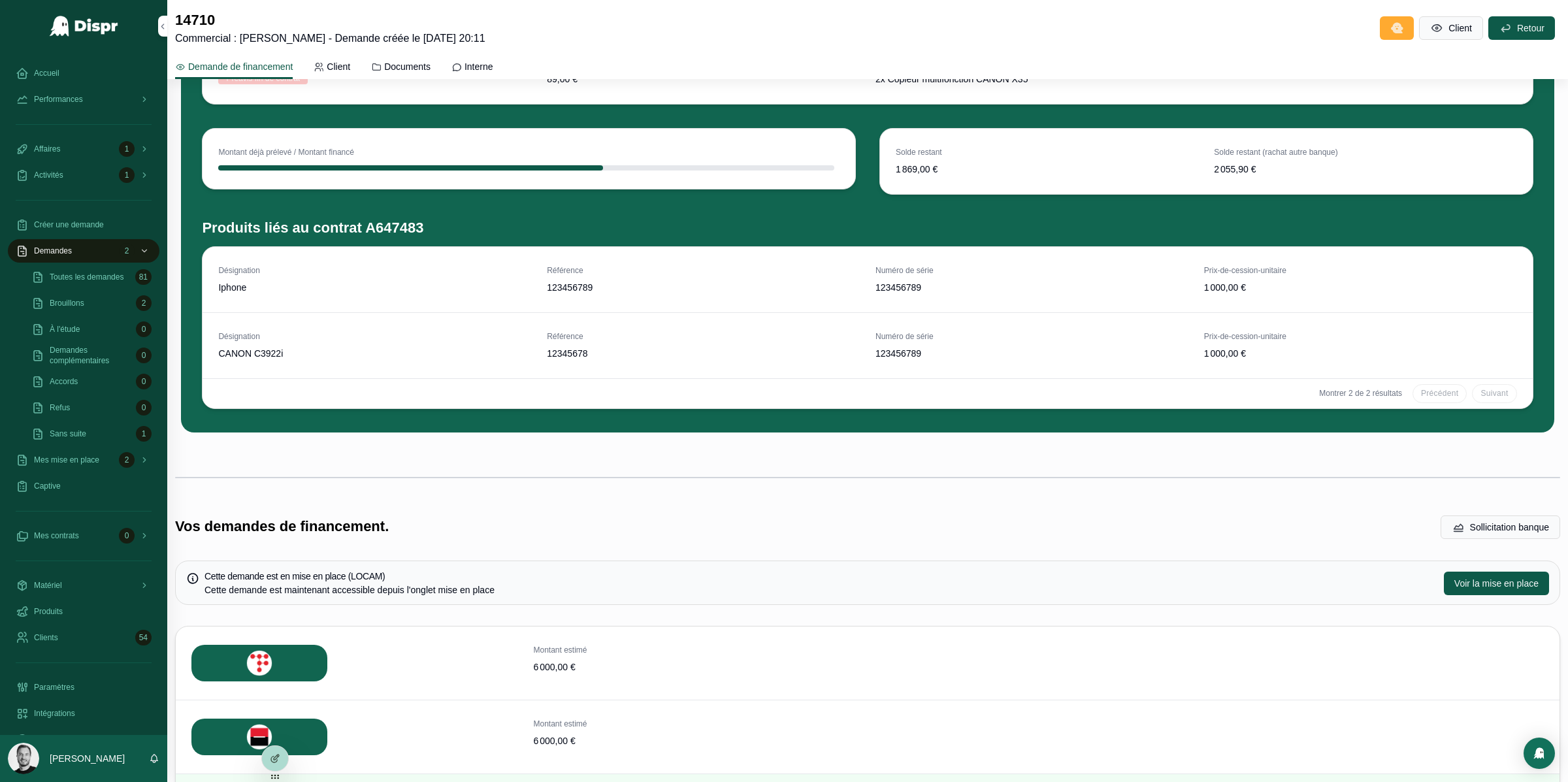
scroll to position [455, 0]
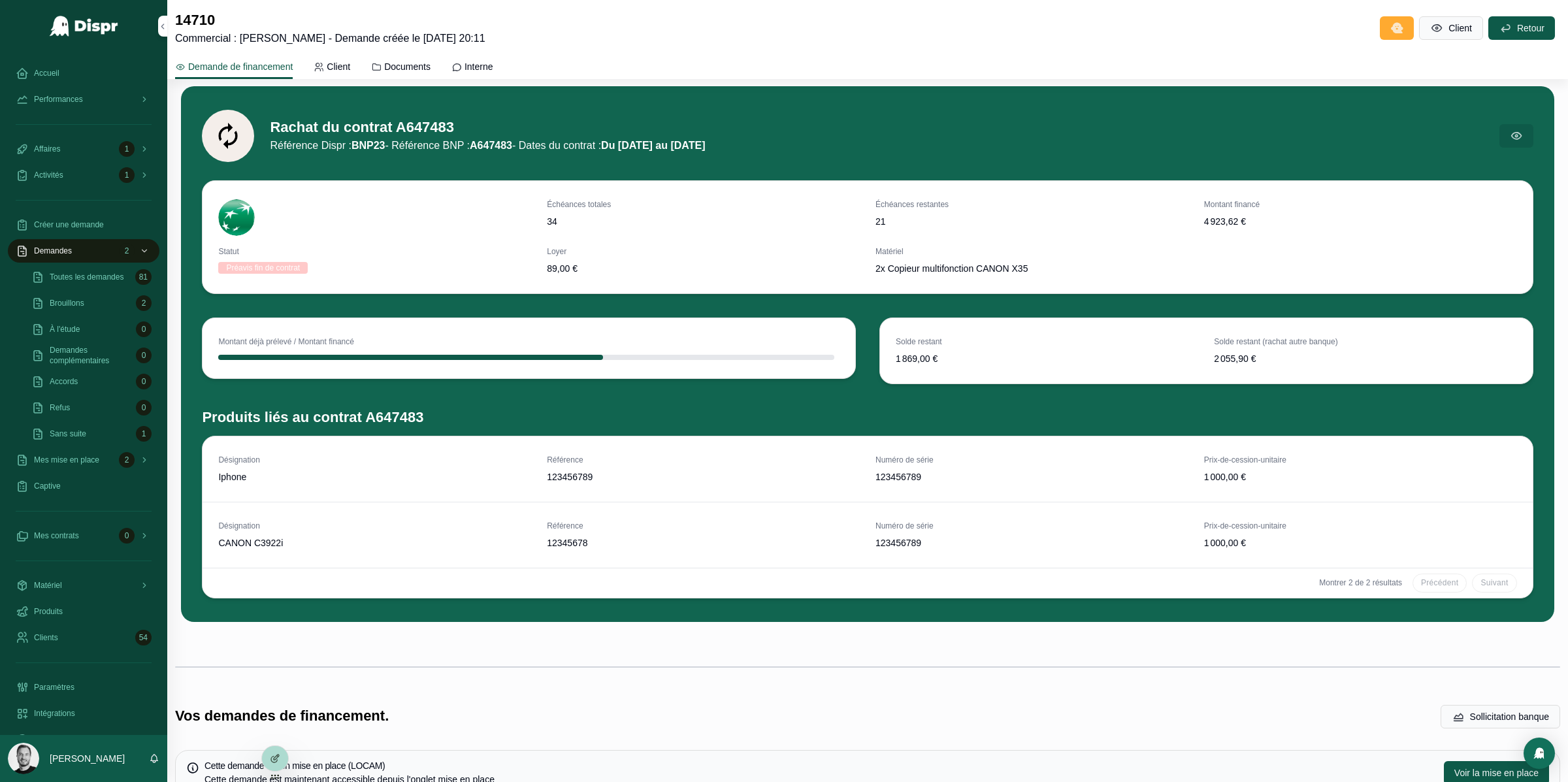
click at [895, 344] on div "Solde restant 1 869,00 € Solde restant (rachat autre banque) 2 055,90 €" at bounding box center [1207, 351] width 652 height 66
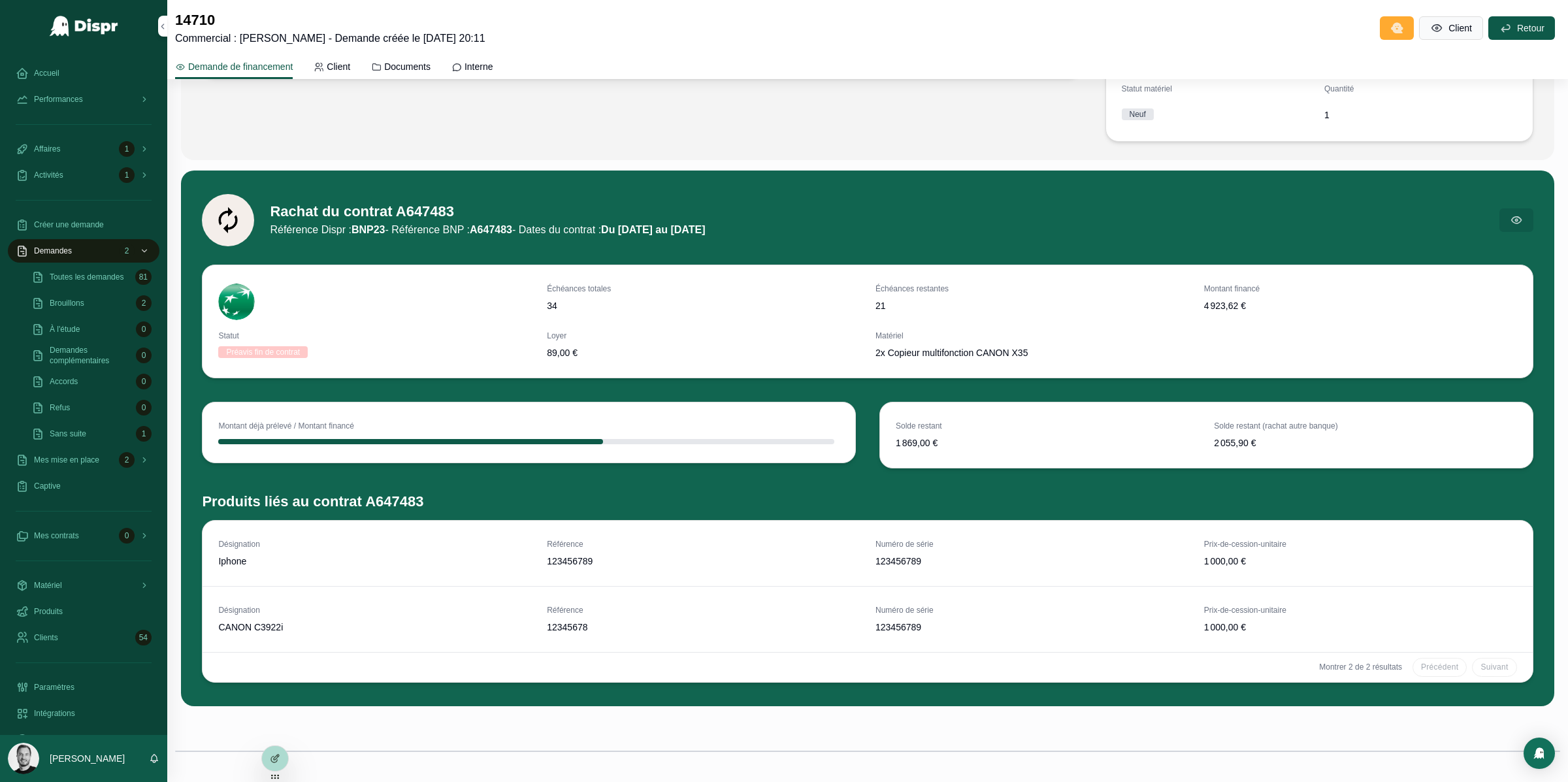
scroll to position [371, 0]
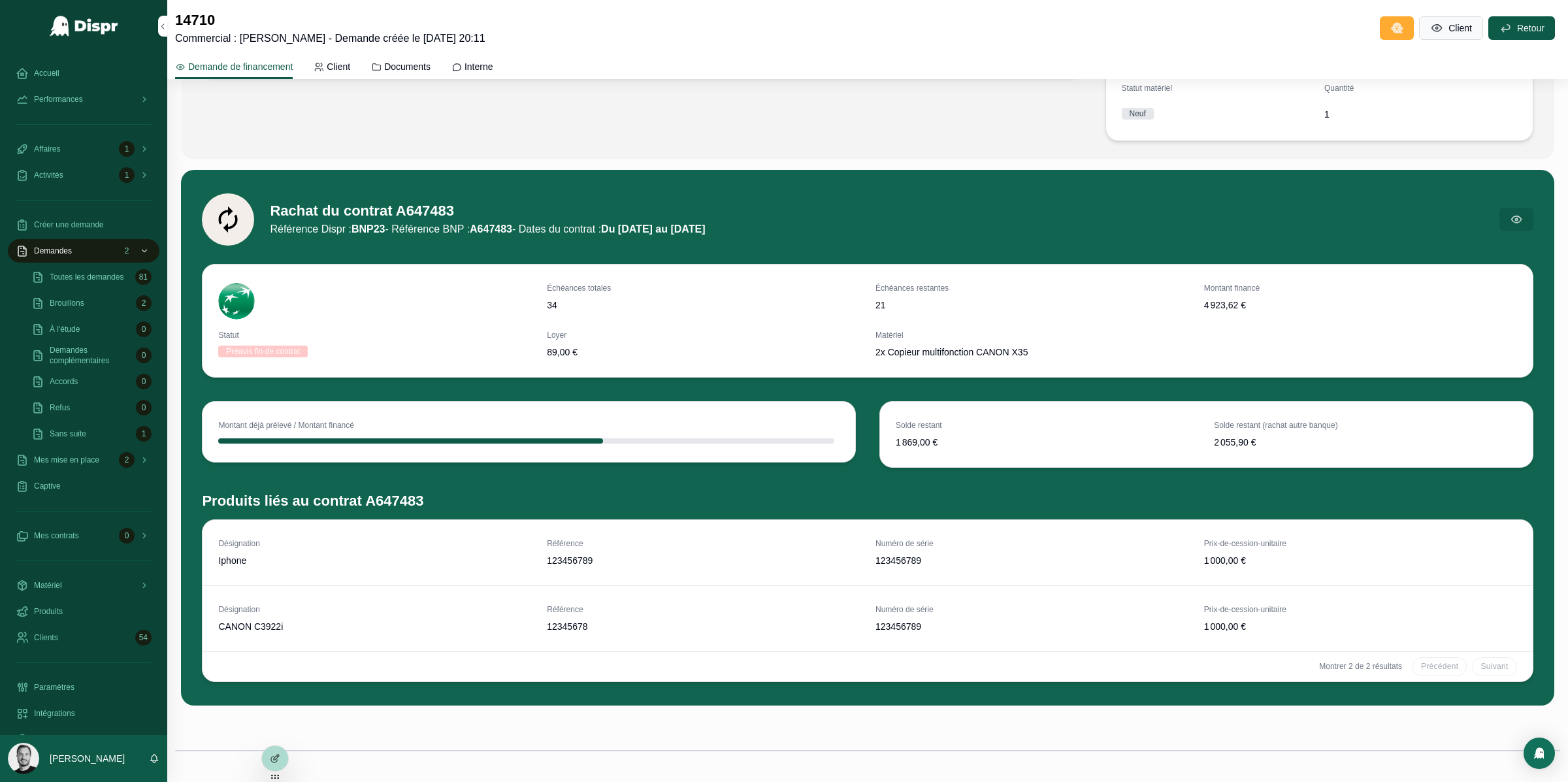
click at [979, 473] on div "Solde restant 1 869,00 € Solde restant (rachat autre banque) 2 055,90 €" at bounding box center [1207, 437] width 670 height 82
click at [915, 433] on div "Solde restant 1 869,00 €" at bounding box center [1047, 434] width 302 height 29
click at [913, 450] on div "Solde restant 1 869,00 € Solde restant (rachat autre banque) 2 055,90 €" at bounding box center [1207, 435] width 652 height 66
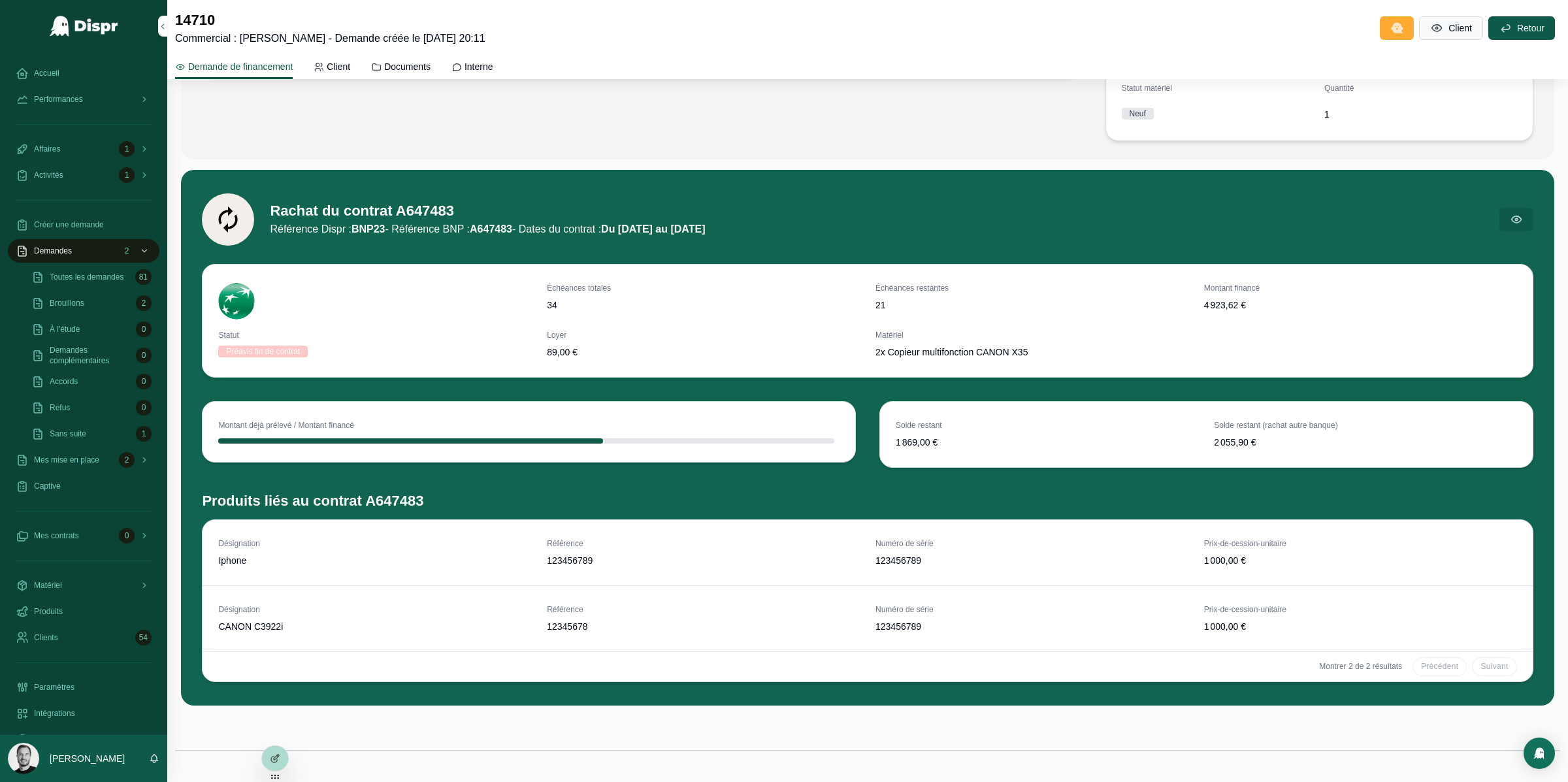
click at [1289, 427] on span "Solde restant (rachat autre banque)" at bounding box center [1365, 425] width 302 height 10
drag, startPoint x: 1289, startPoint y: 427, endPoint x: 1347, endPoint y: 427, distance: 58.0
click at [1347, 427] on span "Solde restant (rachat autre banque)" at bounding box center [1365, 425] width 302 height 10
click at [1207, 439] on div "Solde restant 1 869,00 € Solde restant (rachat autre banque) 2 055,90 €" at bounding box center [1206, 434] width 621 height 29
click at [1239, 445] on span "2 055,90 €" at bounding box center [1365, 442] width 302 height 13
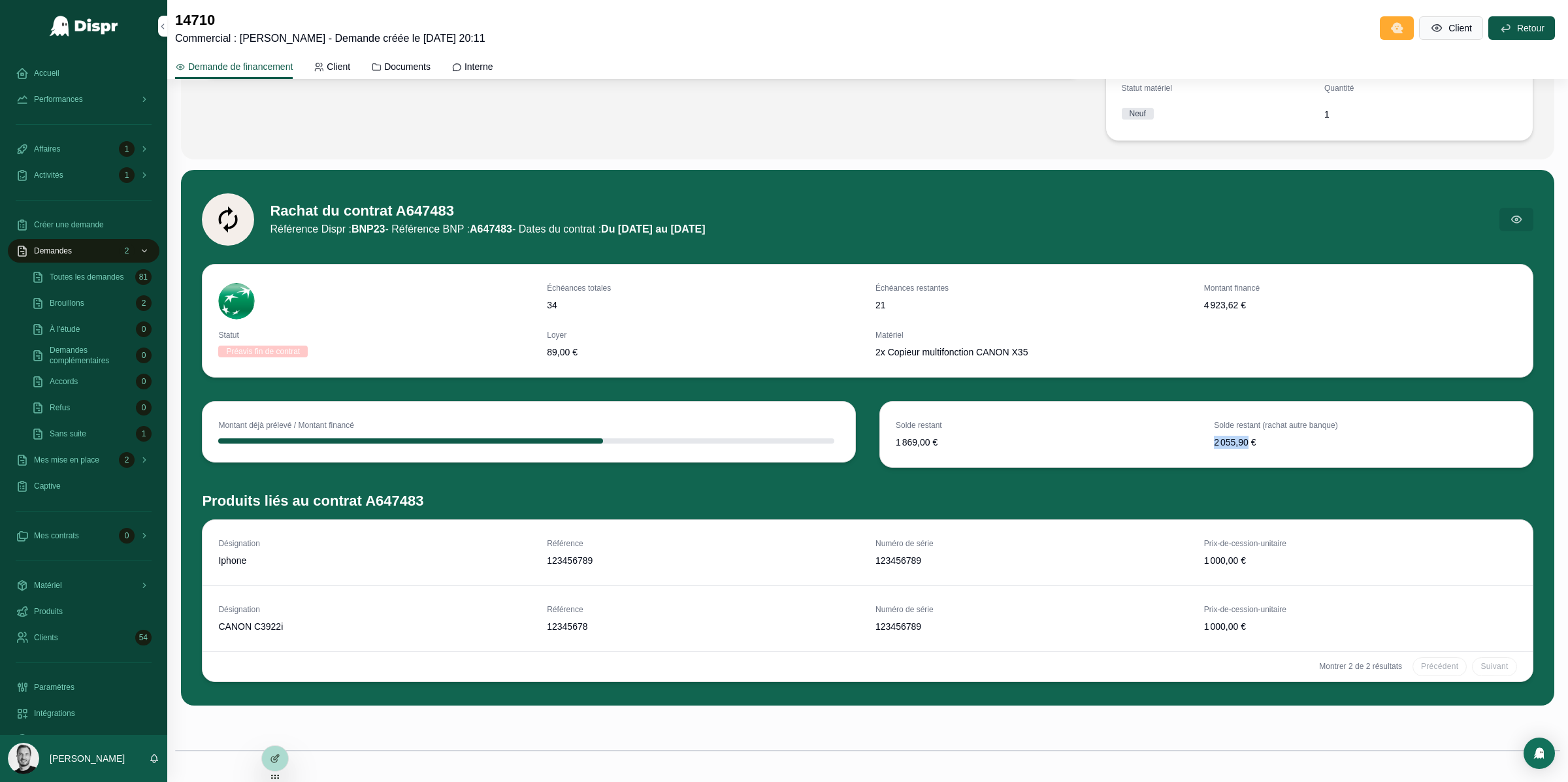
click at [1239, 445] on span "2 055,90 €" at bounding box center [1365, 442] width 302 height 13
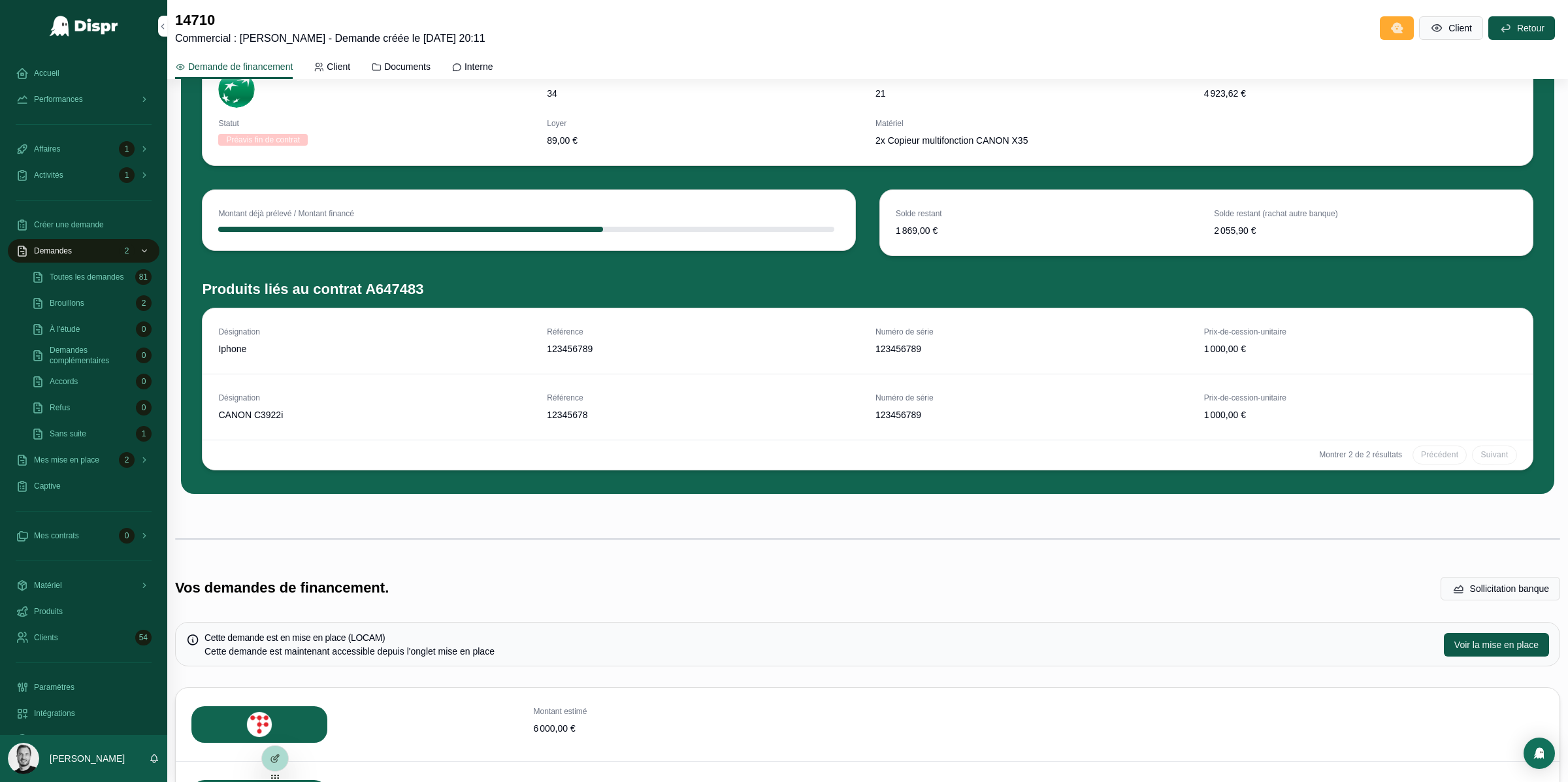
click at [911, 517] on div "scrollable content" at bounding box center [868, 539] width 1401 height 43
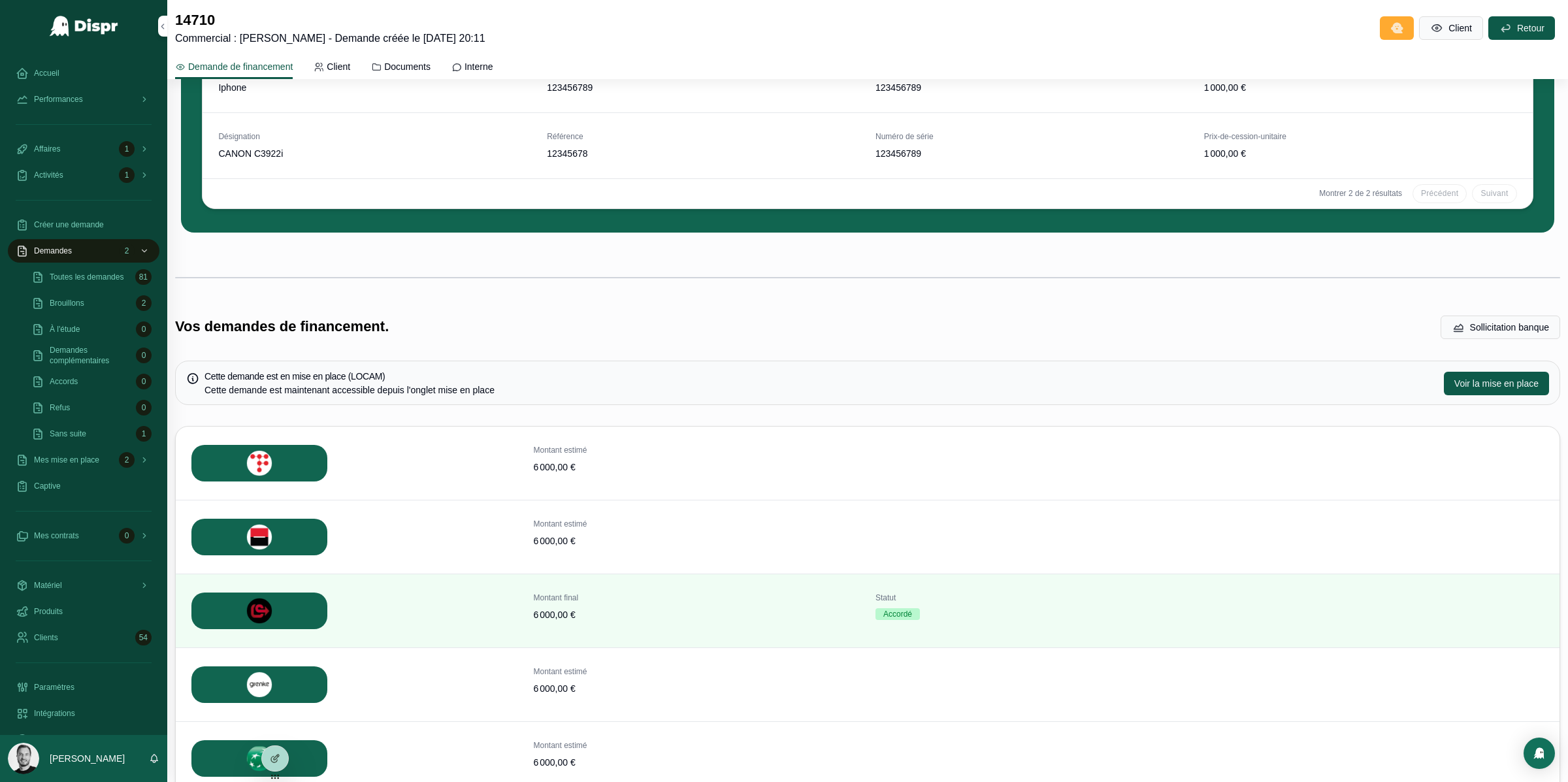
scroll to position [954, 0]
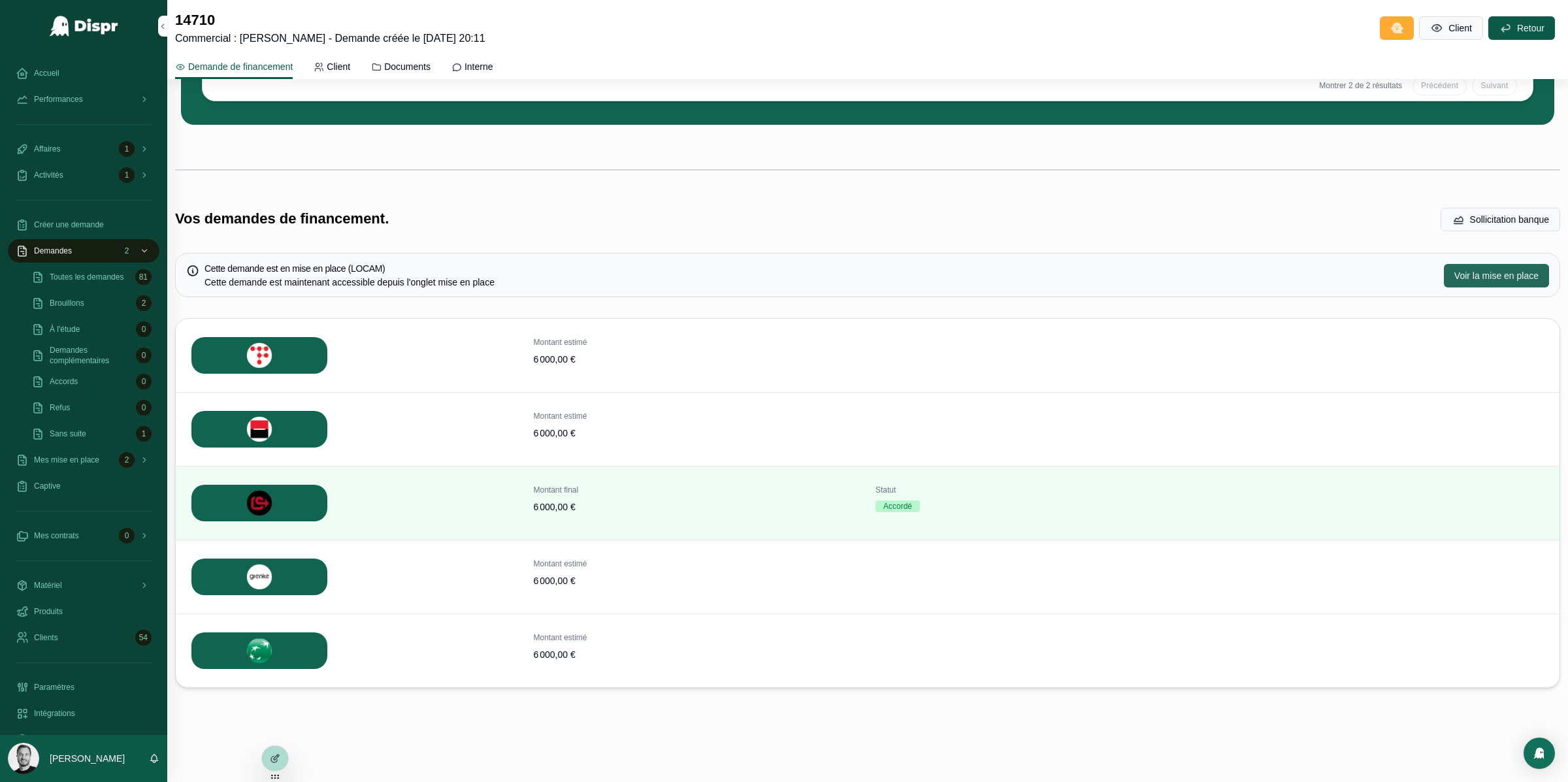
click at [1488, 277] on span "Voir la mise en place" at bounding box center [1496, 276] width 84 height 13
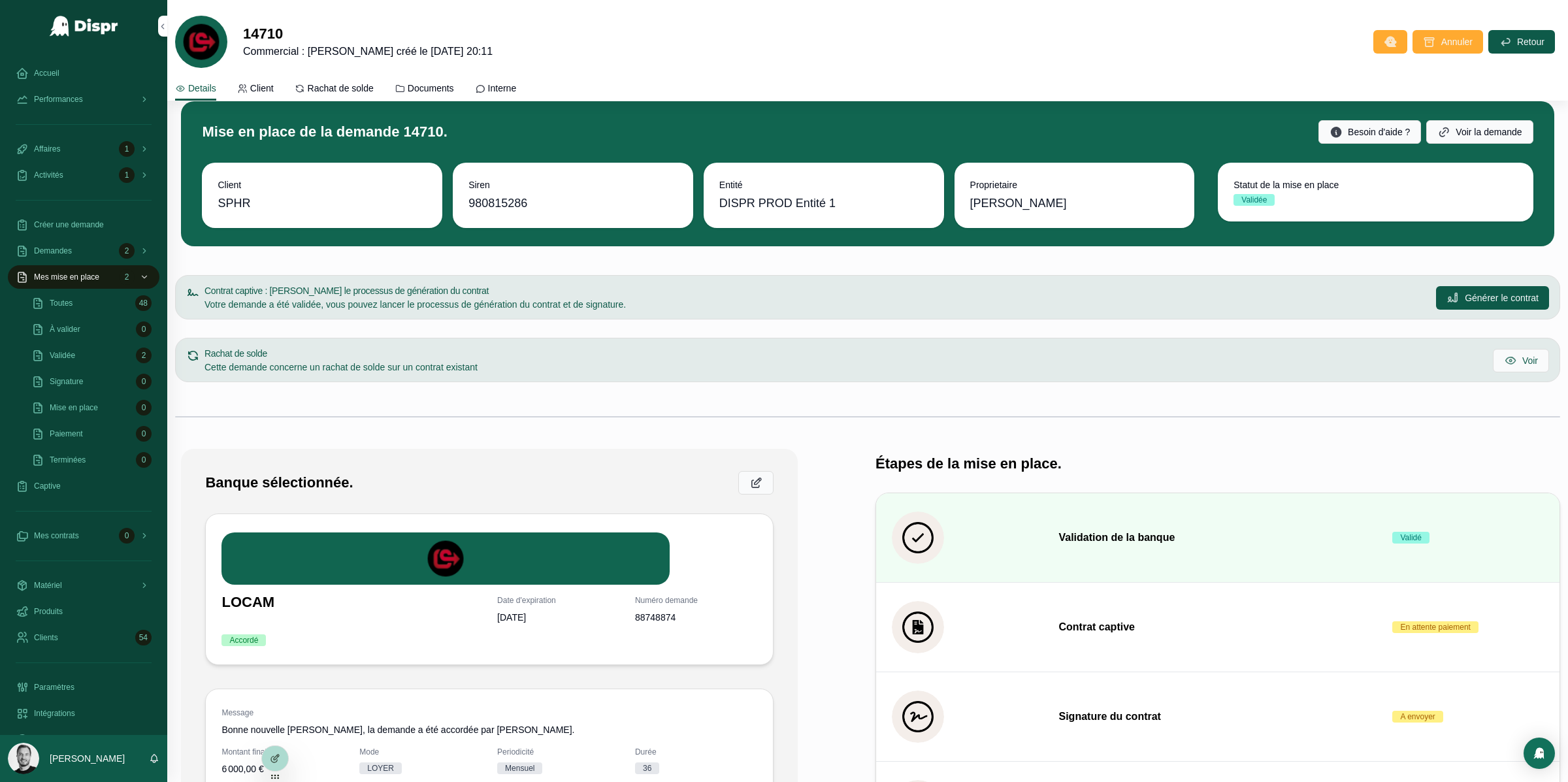
scroll to position [4, 0]
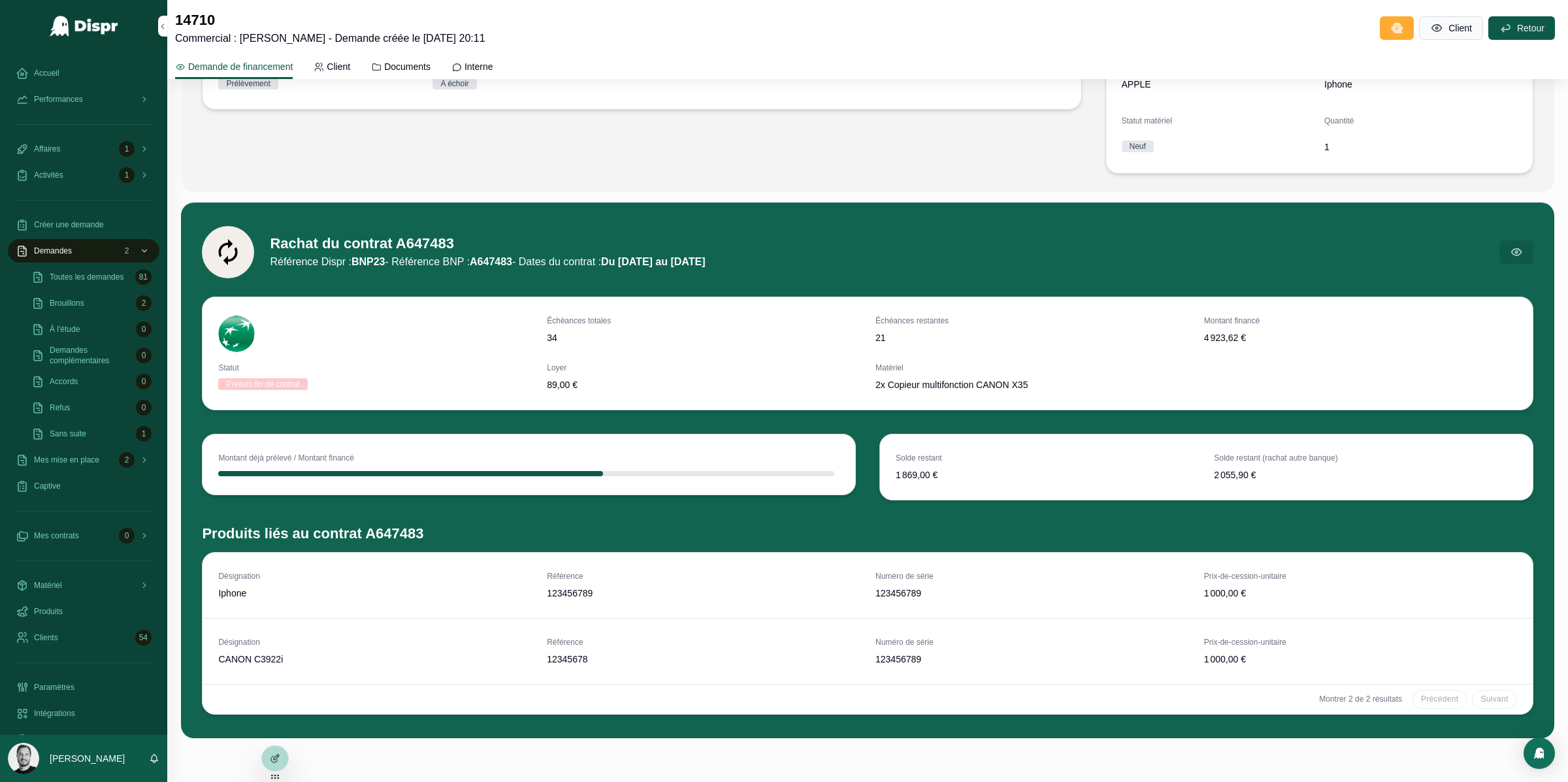
scroll to position [337, 0]
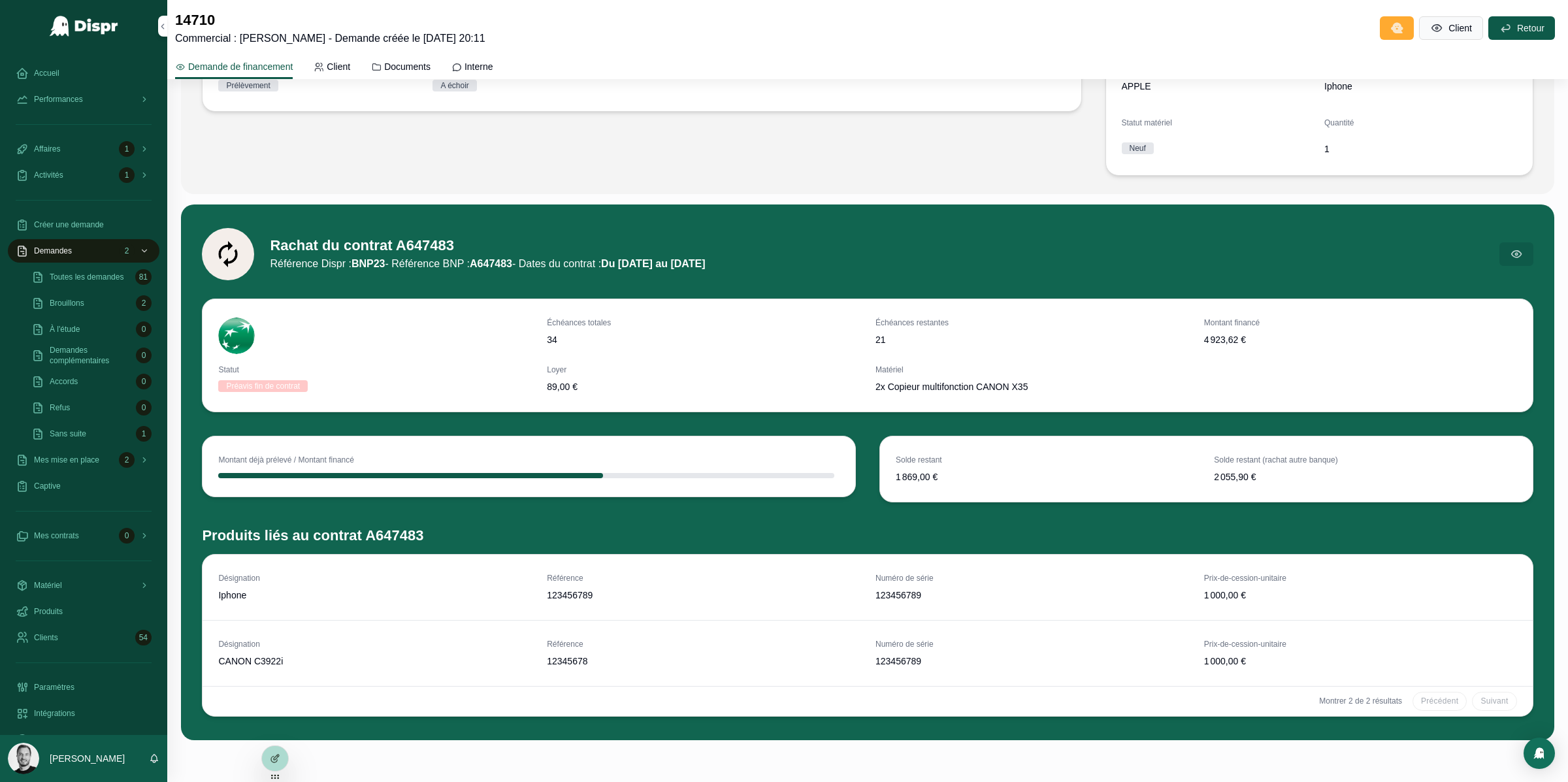
click at [89, 282] on span "Toutes les demandes" at bounding box center [86, 277] width 74 height 10
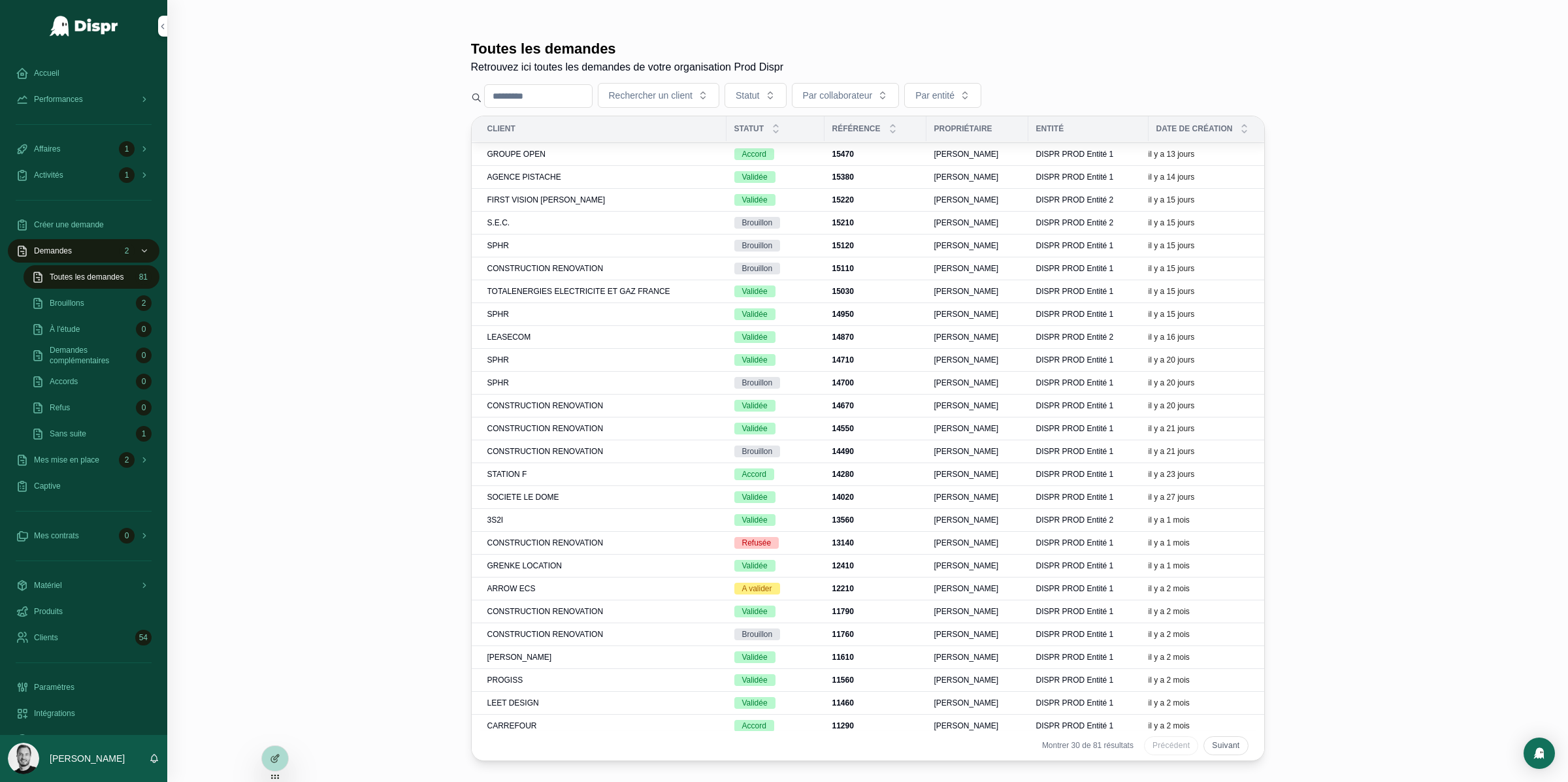
scroll to position [20, 0]
click at [562, 456] on span "CONSTRUCTION RENOVATION" at bounding box center [545, 452] width 116 height 10
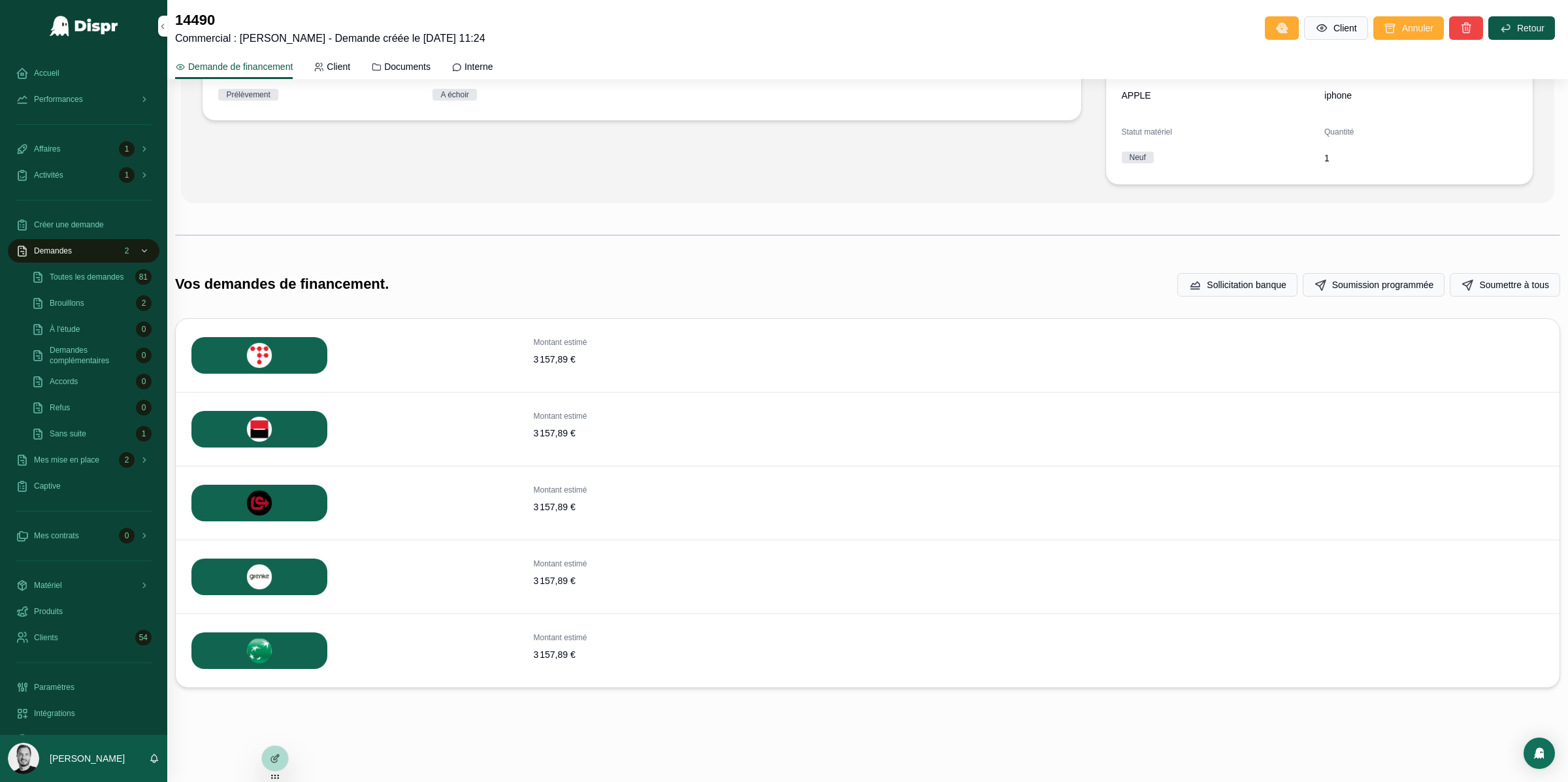
scroll to position [348, 0]
click at [0, 0] on button "Soumettre" at bounding box center [0, 0] width 0 height 0
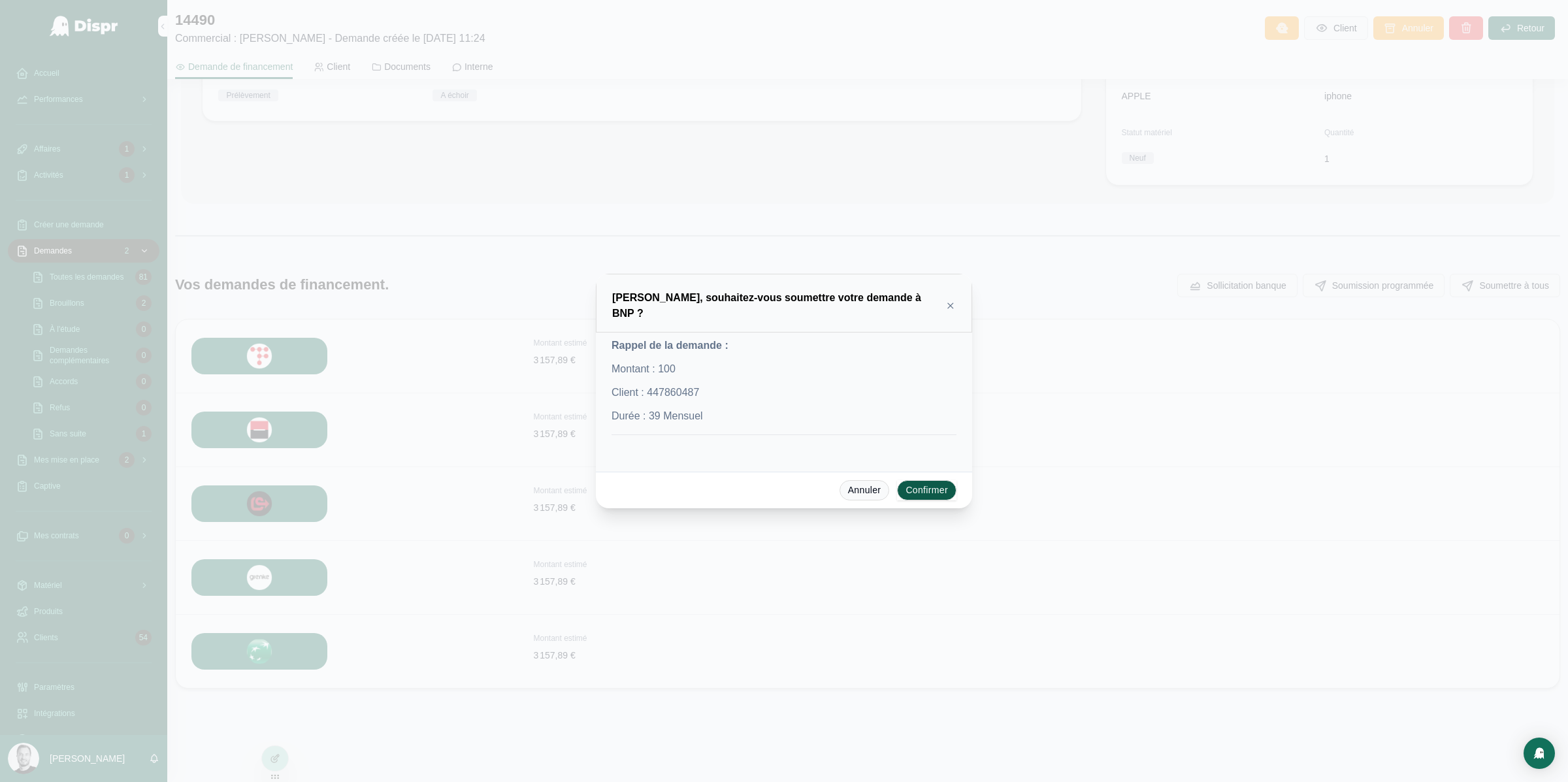
click at [946, 491] on button "Confirmer" at bounding box center [927, 491] width 59 height 21
click at [947, 301] on icon at bounding box center [951, 303] width 10 height 10
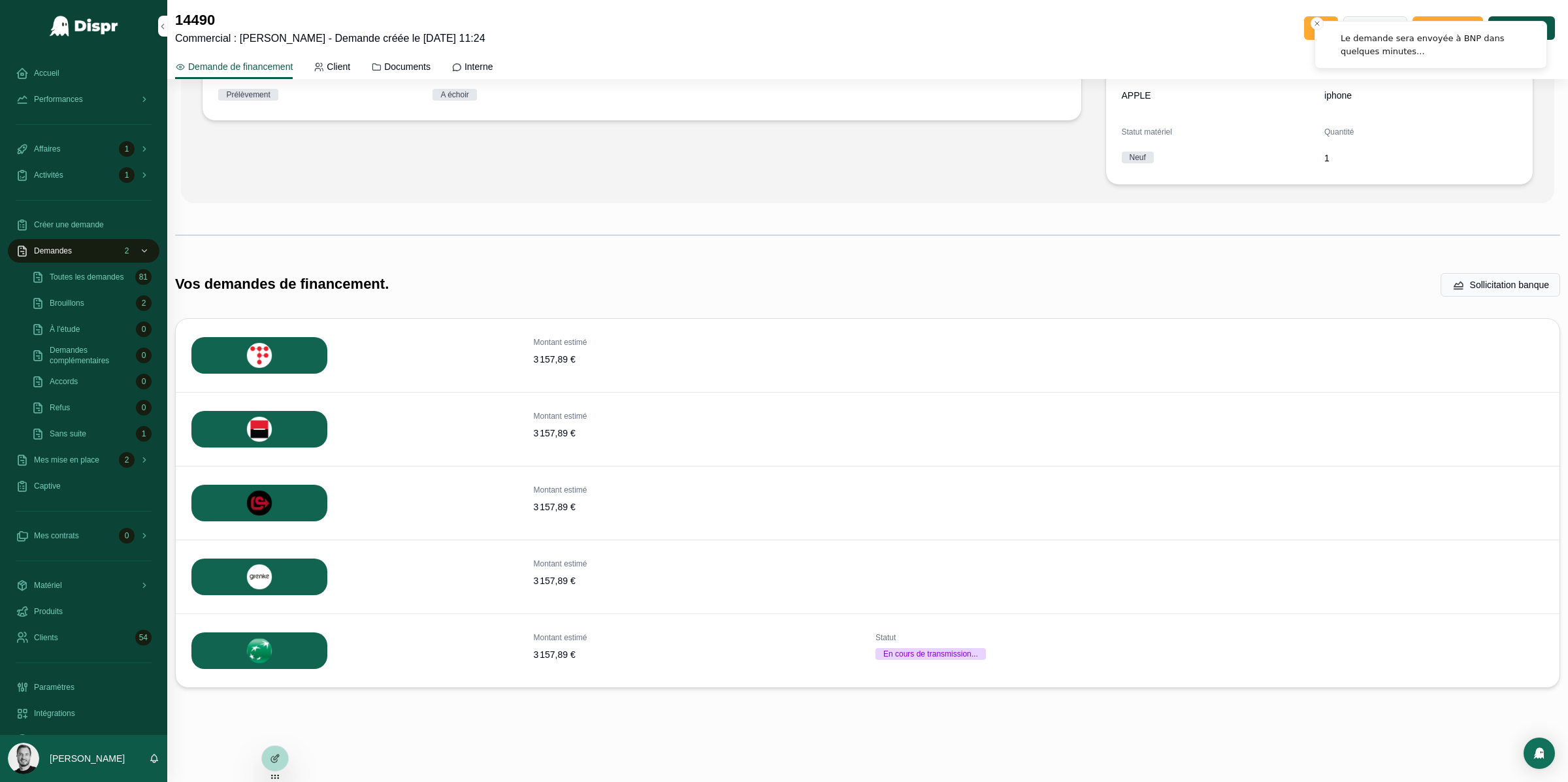
scroll to position [260, 0]
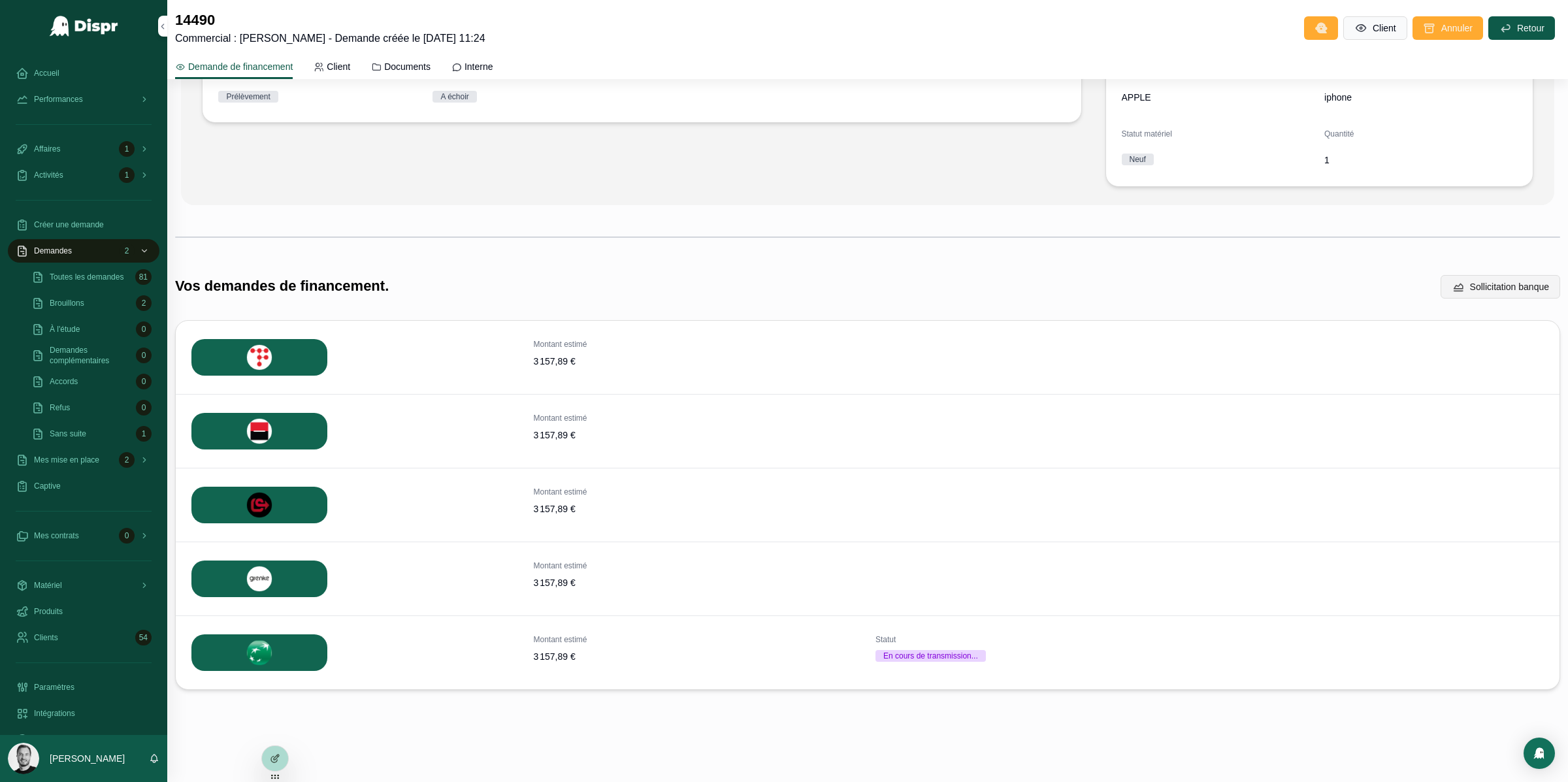
click at [1522, 289] on span "Sollicitation banque" at bounding box center [1510, 287] width 79 height 13
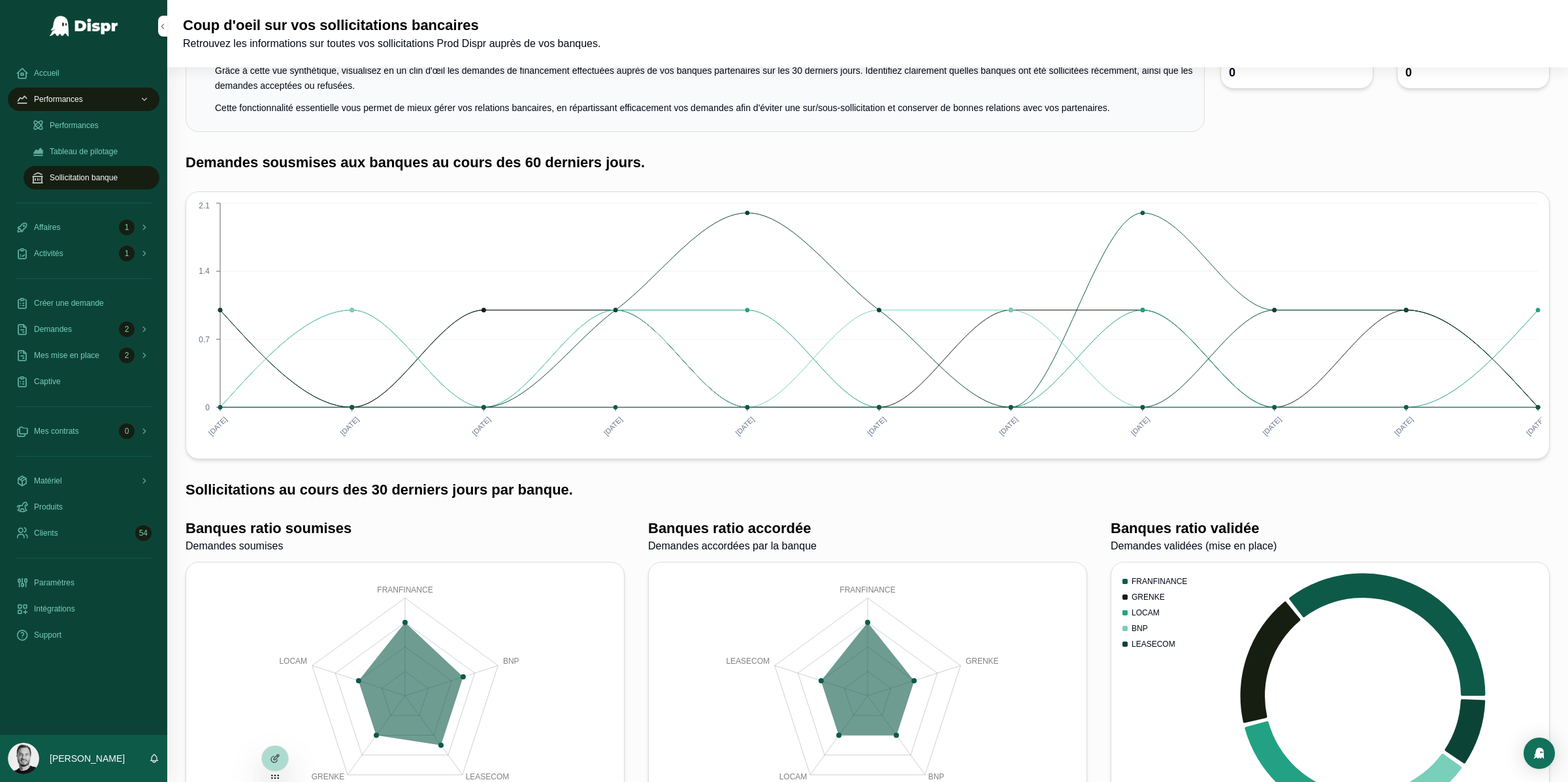
scroll to position [41, 0]
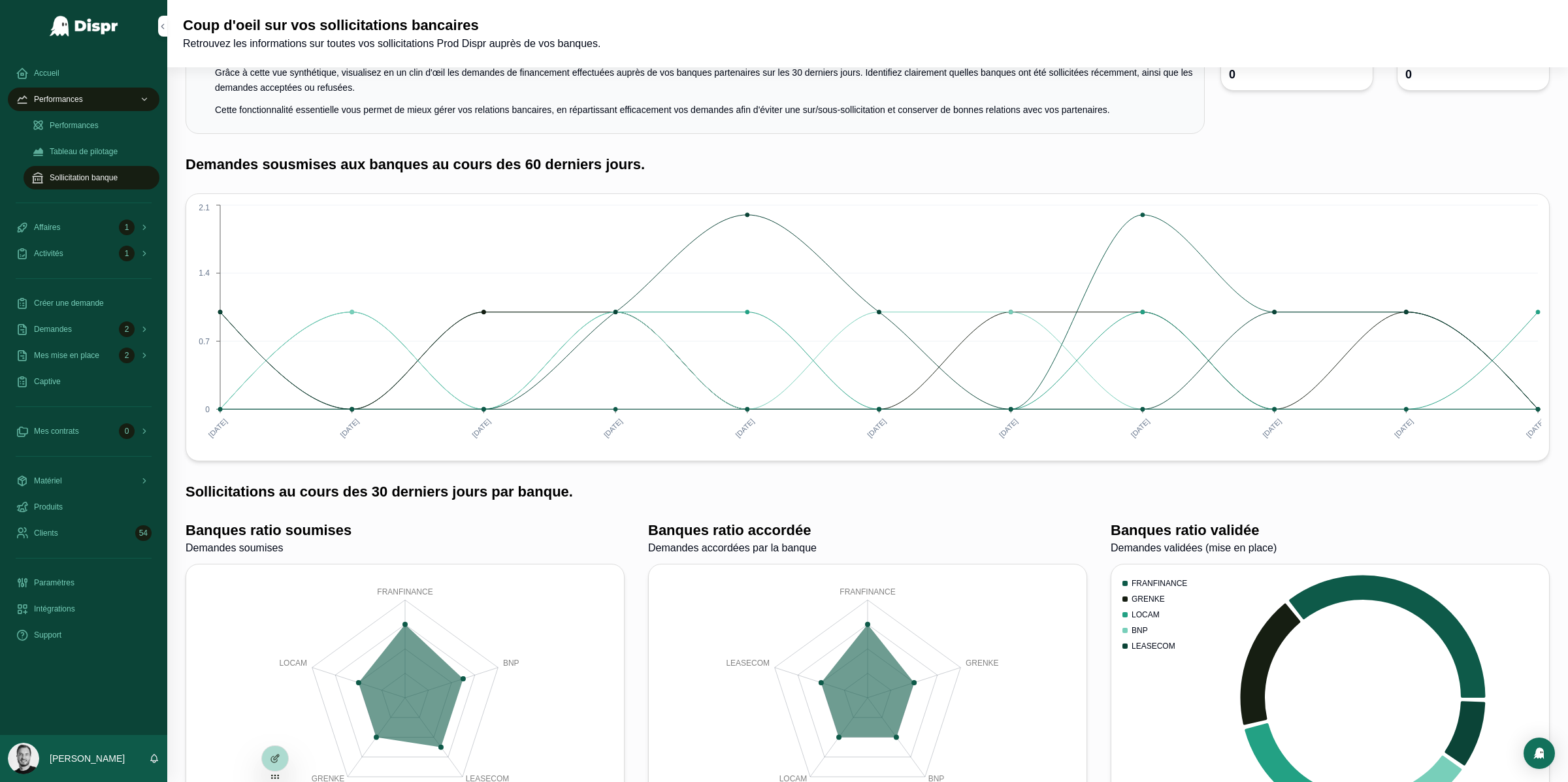
click at [81, 129] on span "Performances" at bounding box center [74, 125] width 49 height 10
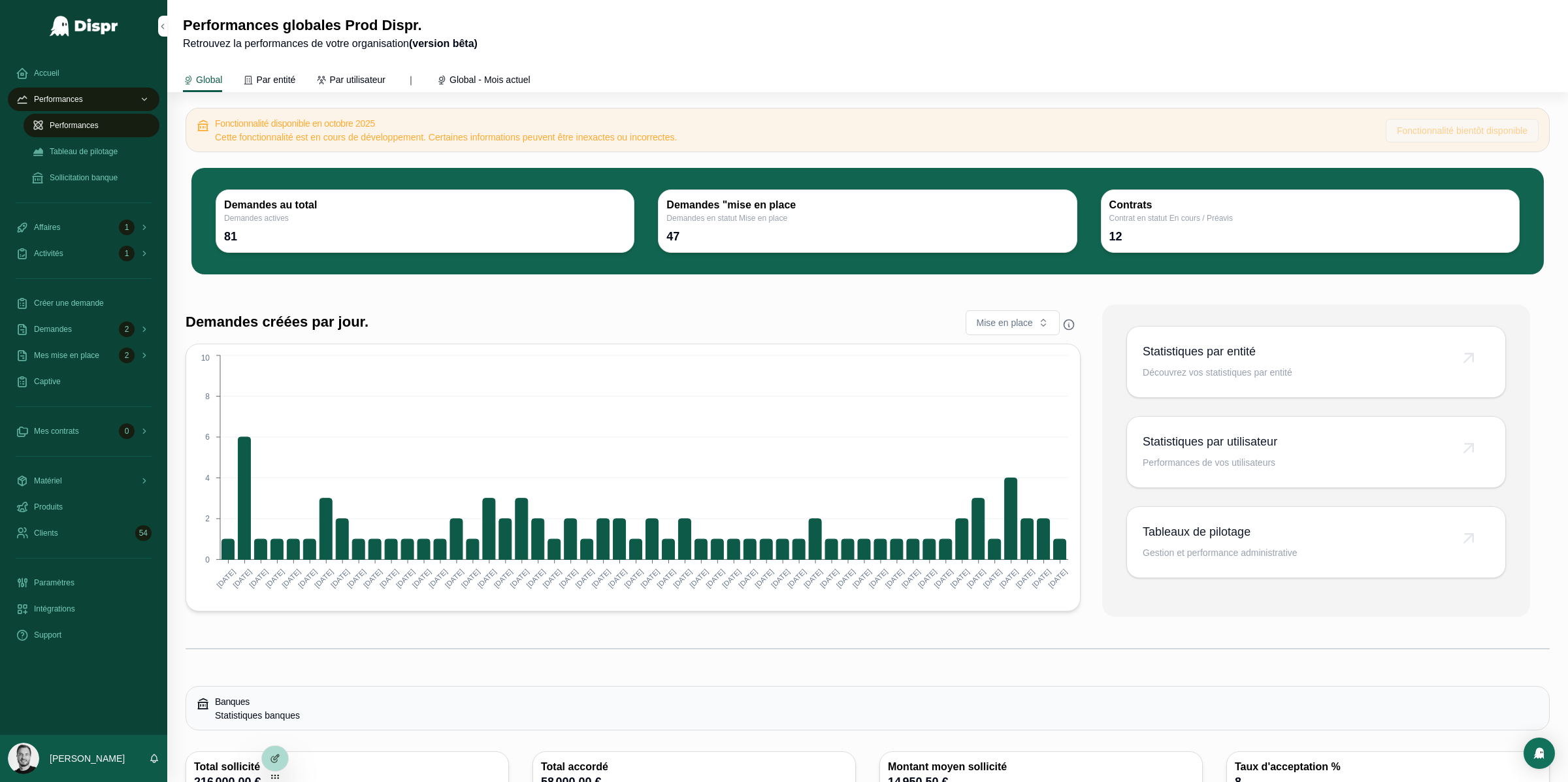
click at [273, 78] on span "Par entité" at bounding box center [275, 80] width 39 height 13
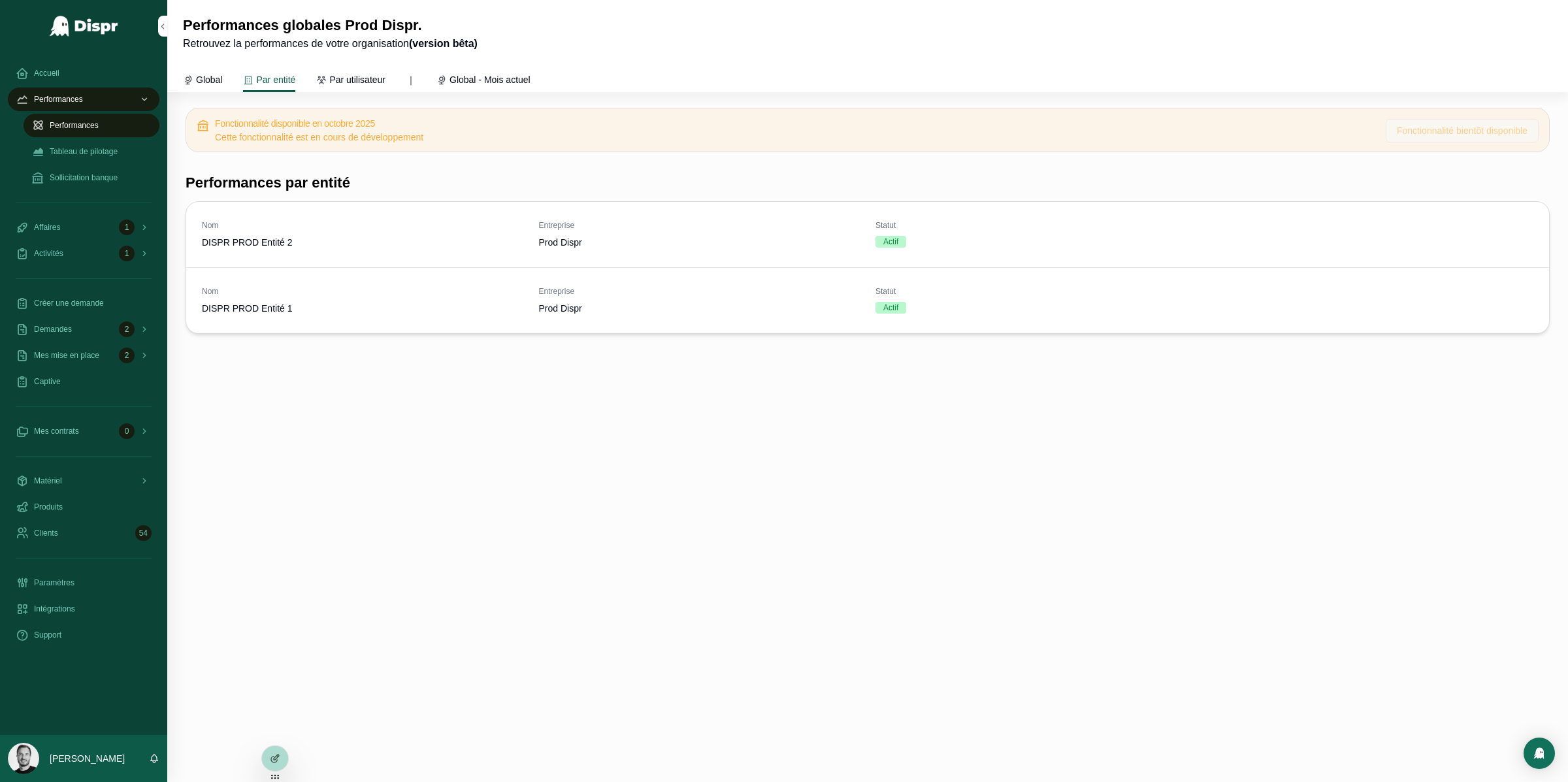
click at [363, 78] on span "Par utilisateur" at bounding box center [357, 80] width 56 height 13
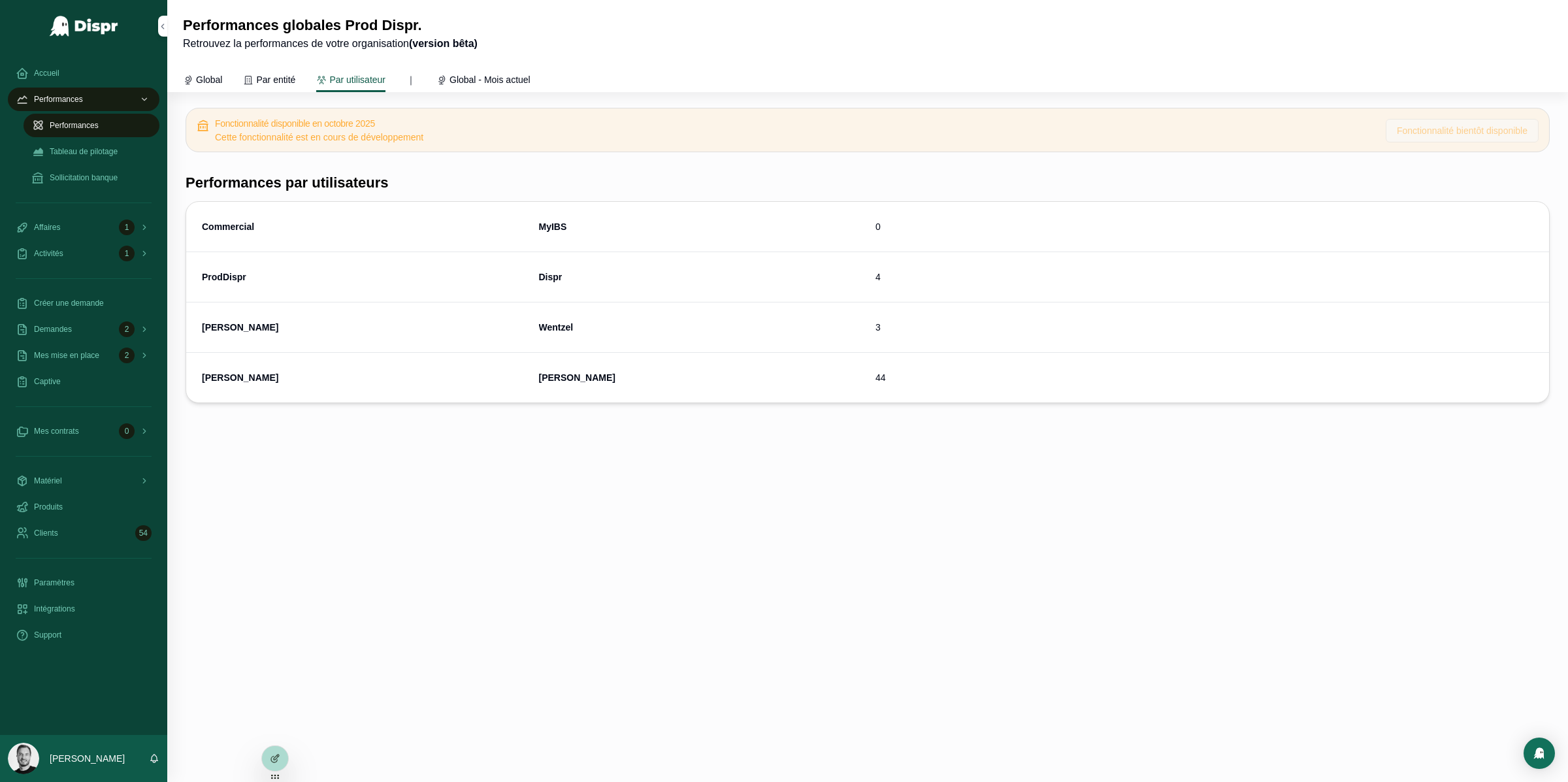
click at [495, 79] on span "Global - Mois actuel" at bounding box center [489, 80] width 81 height 13
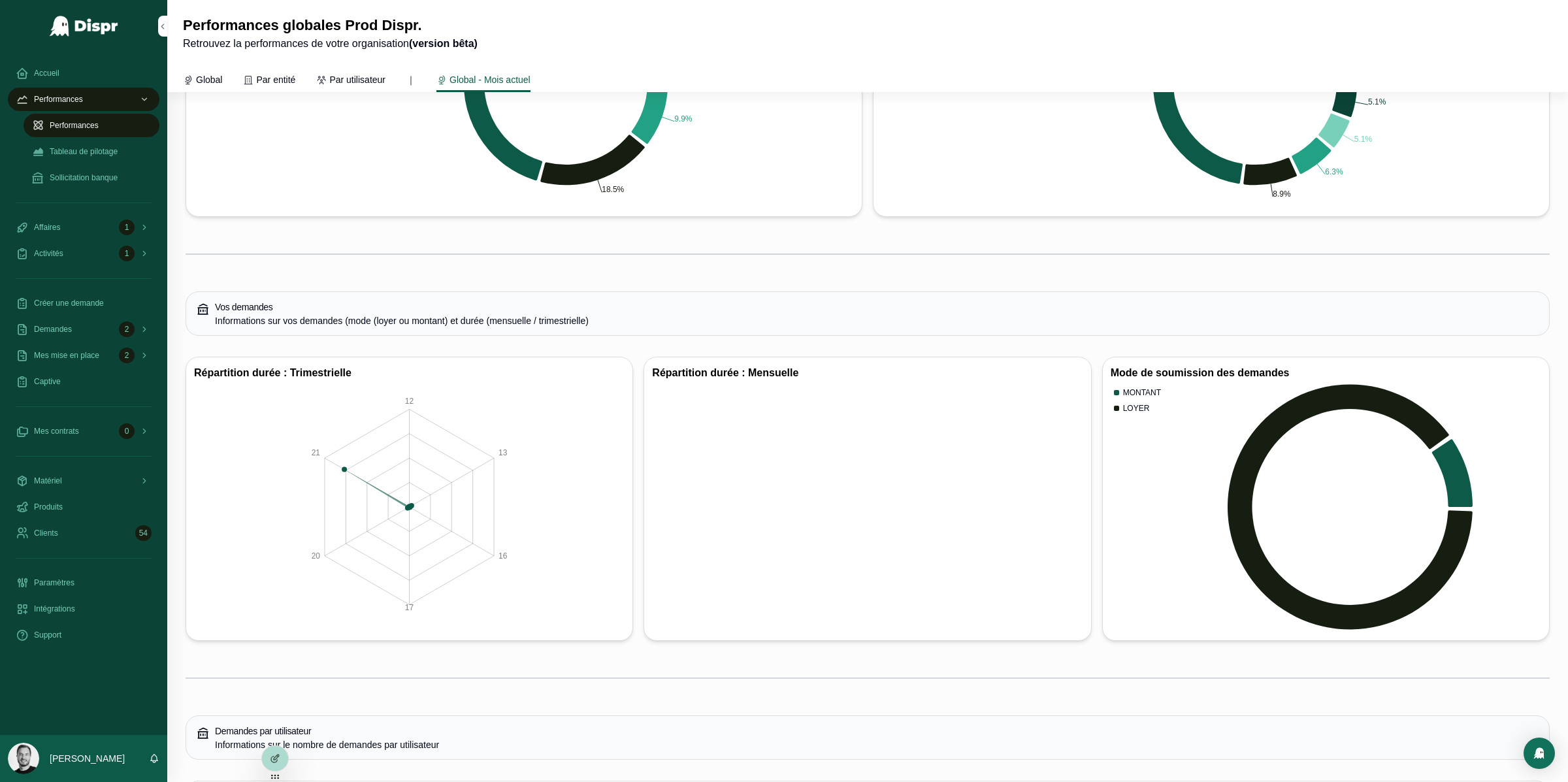
scroll to position [1690, 0]
click at [94, 155] on span "Tableau de pilotage" at bounding box center [83, 151] width 68 height 10
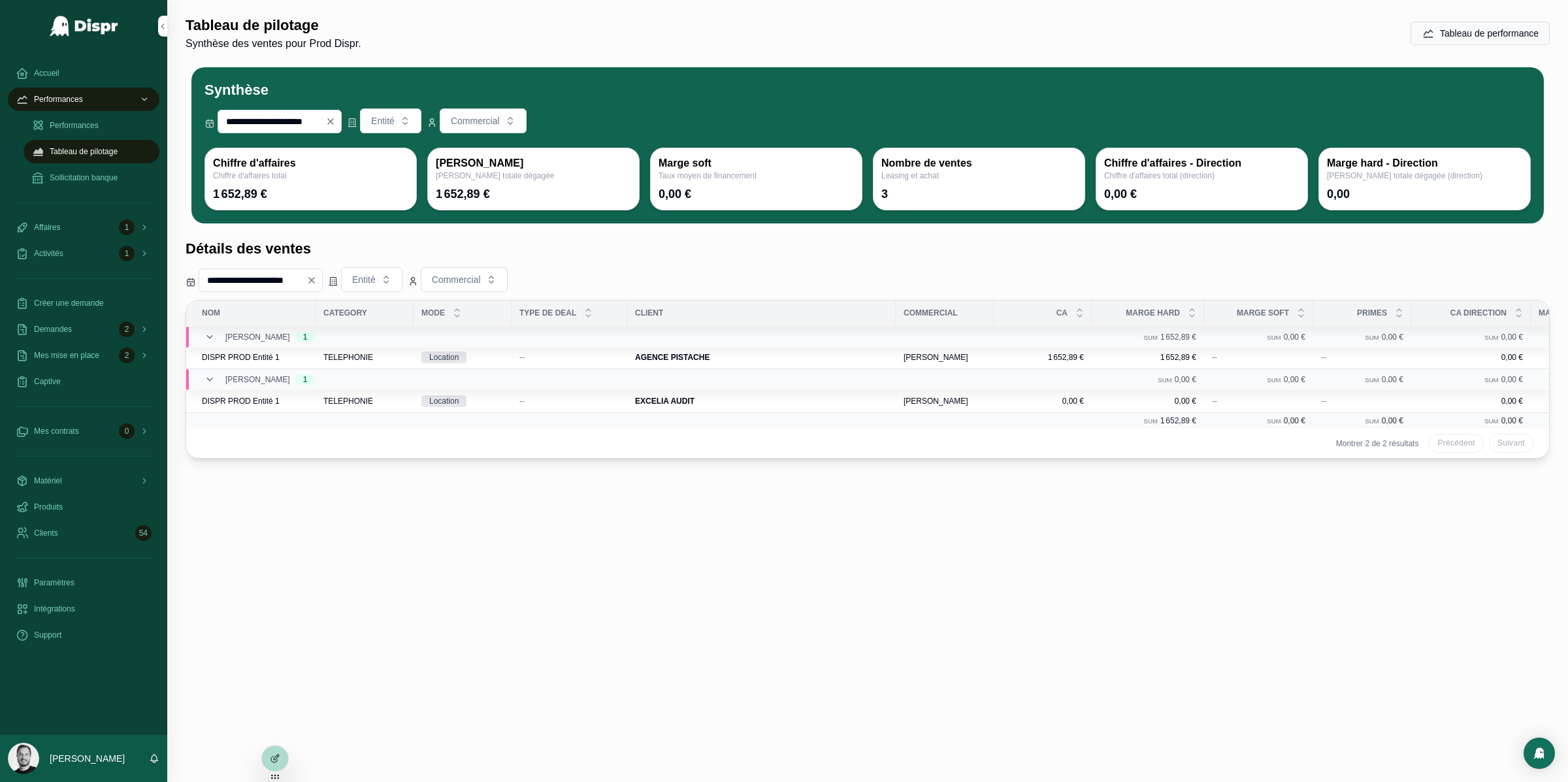
click at [314, 283] on icon "Clear" at bounding box center [312, 280] width 6 height 6
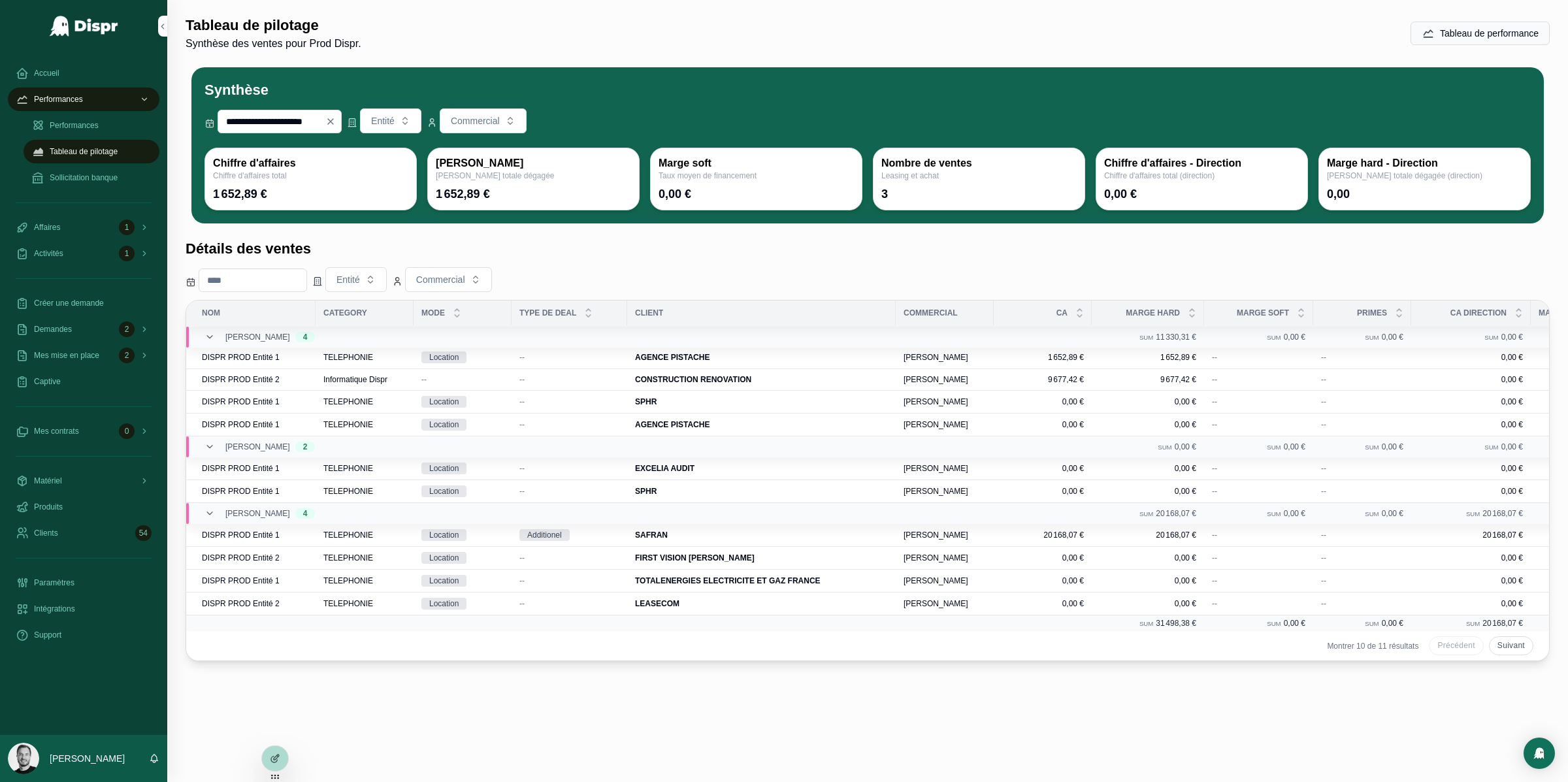
click at [278, 360] on span "DISPR PROD Entité 1" at bounding box center [241, 357] width 78 height 10
click at [0, 0] on span "Détails" at bounding box center [0, 0] width 0 height 0
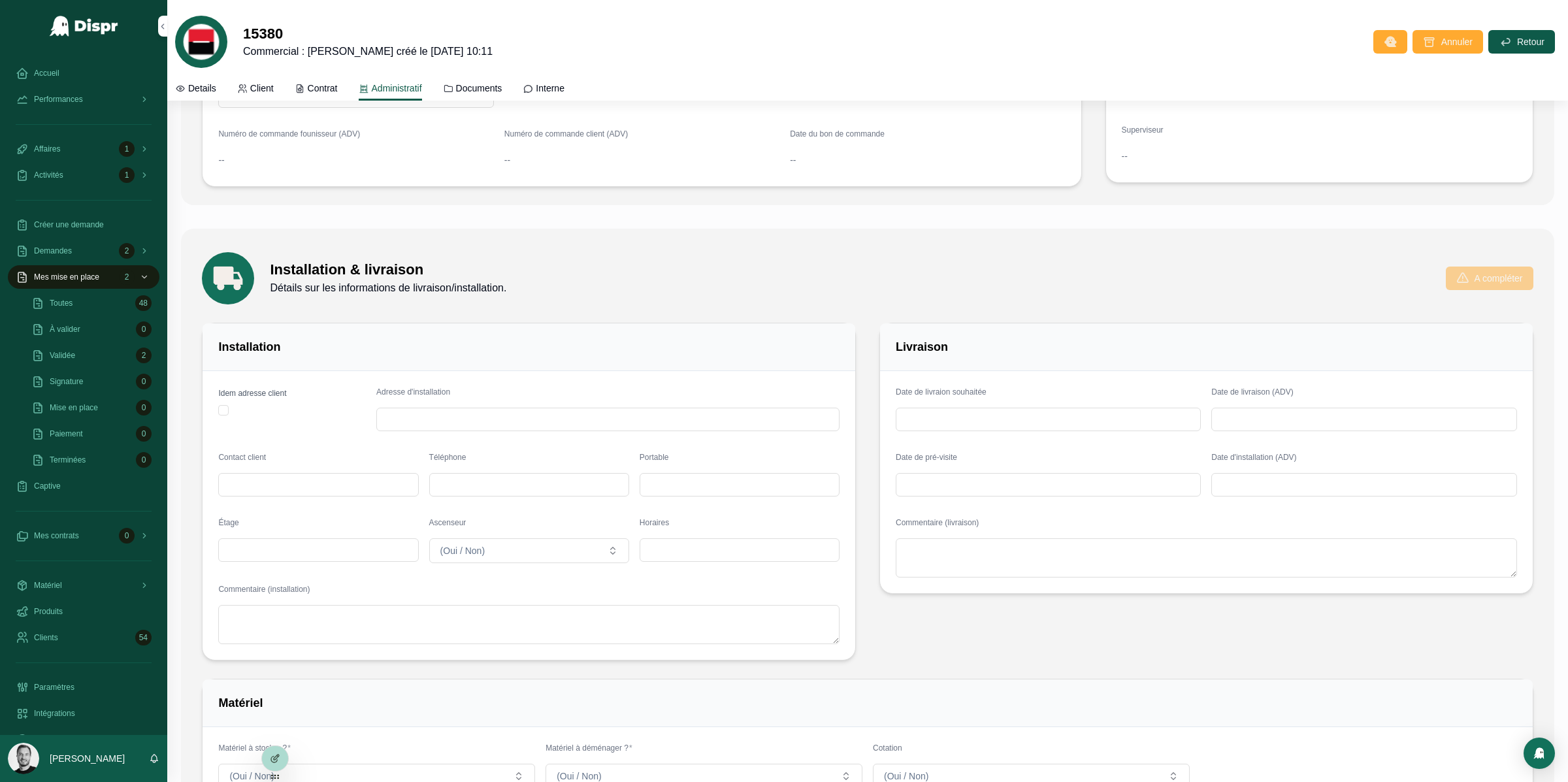
scroll to position [842, 0]
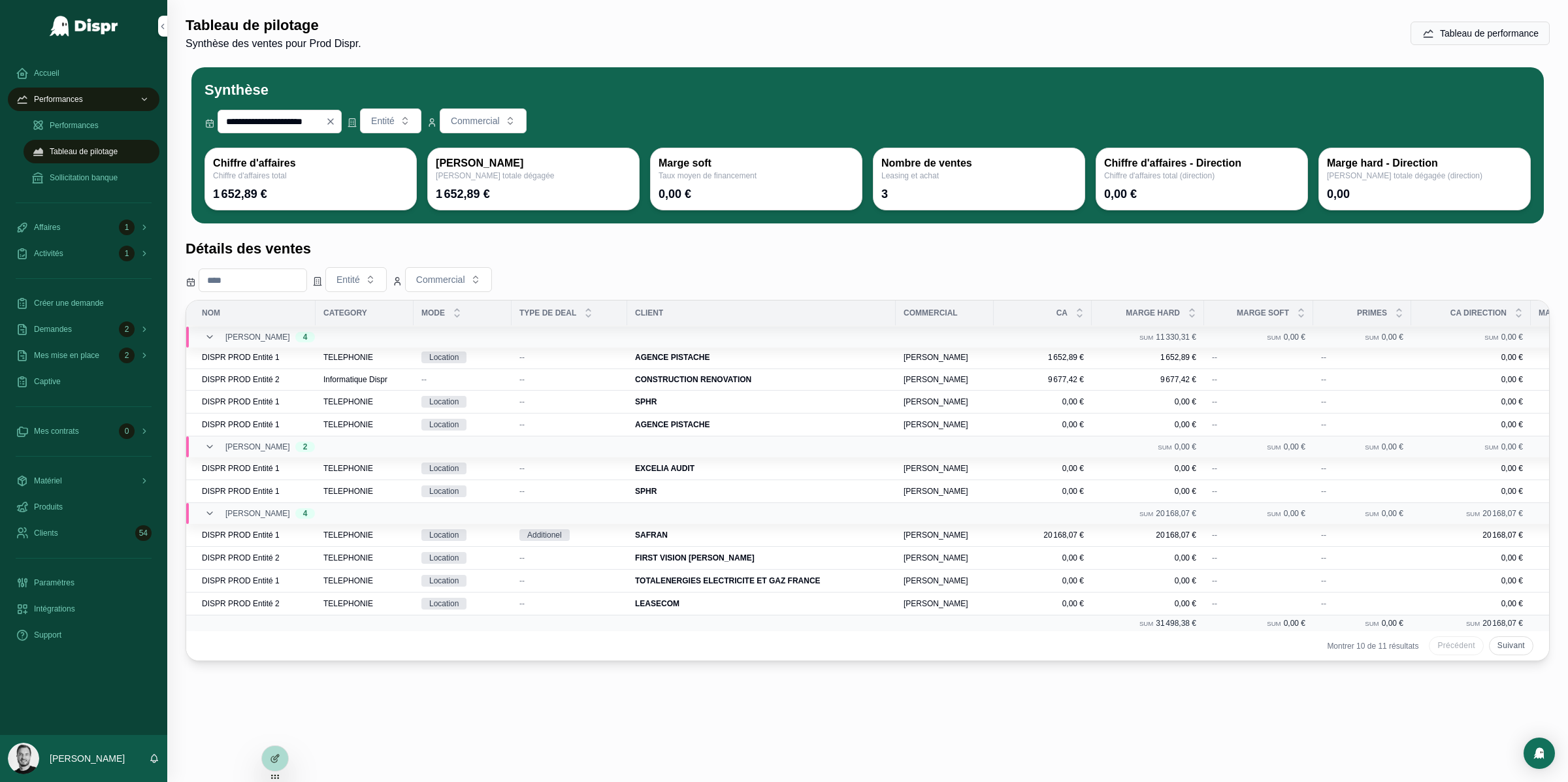
click at [1497, 649] on button "Suivant" at bounding box center [1512, 646] width 45 height 19
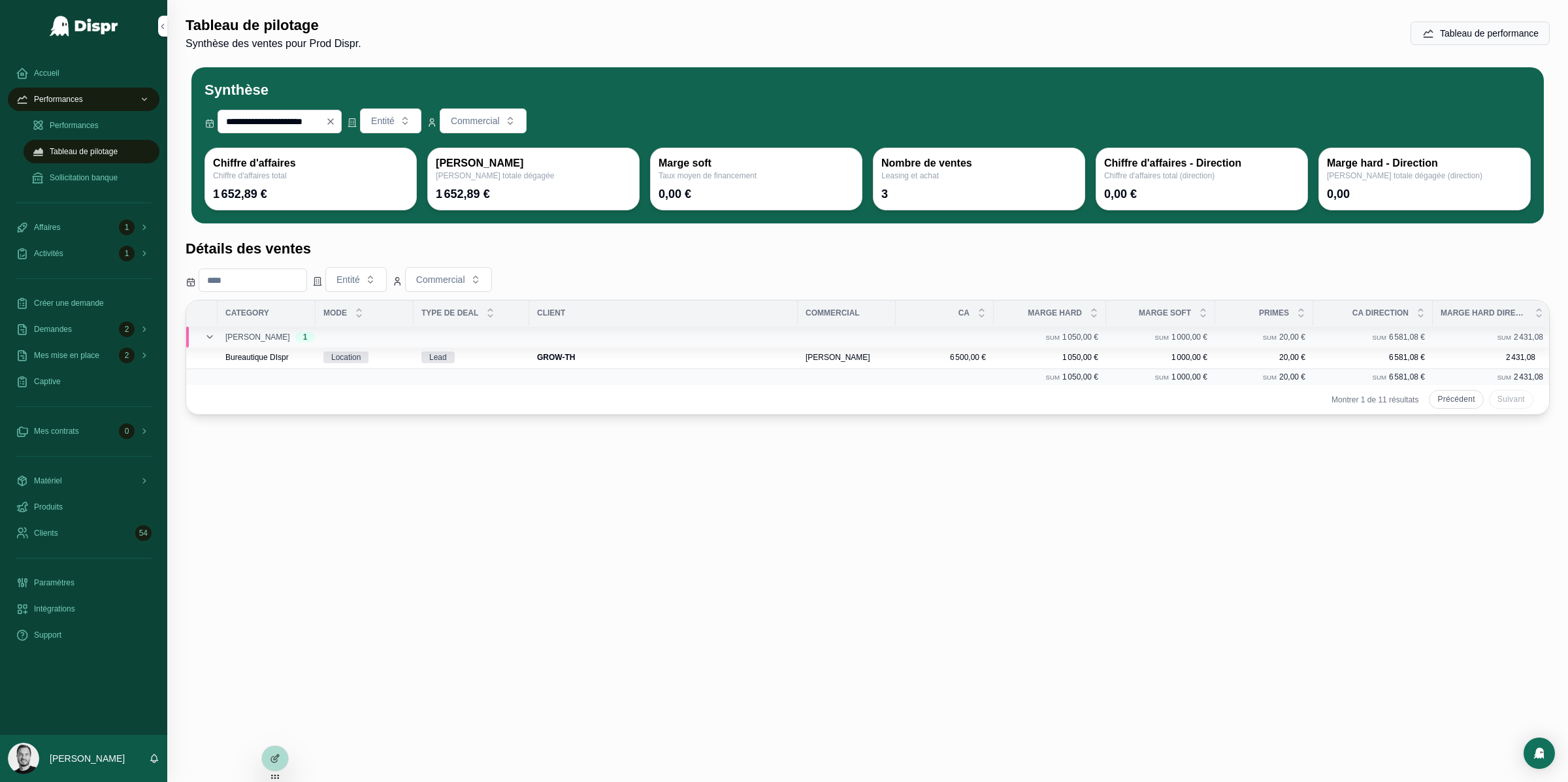
scroll to position [0, 99]
click at [253, 166] on h3 "Chiffre d'affaires" at bounding box center [310, 163] width 195 height 15
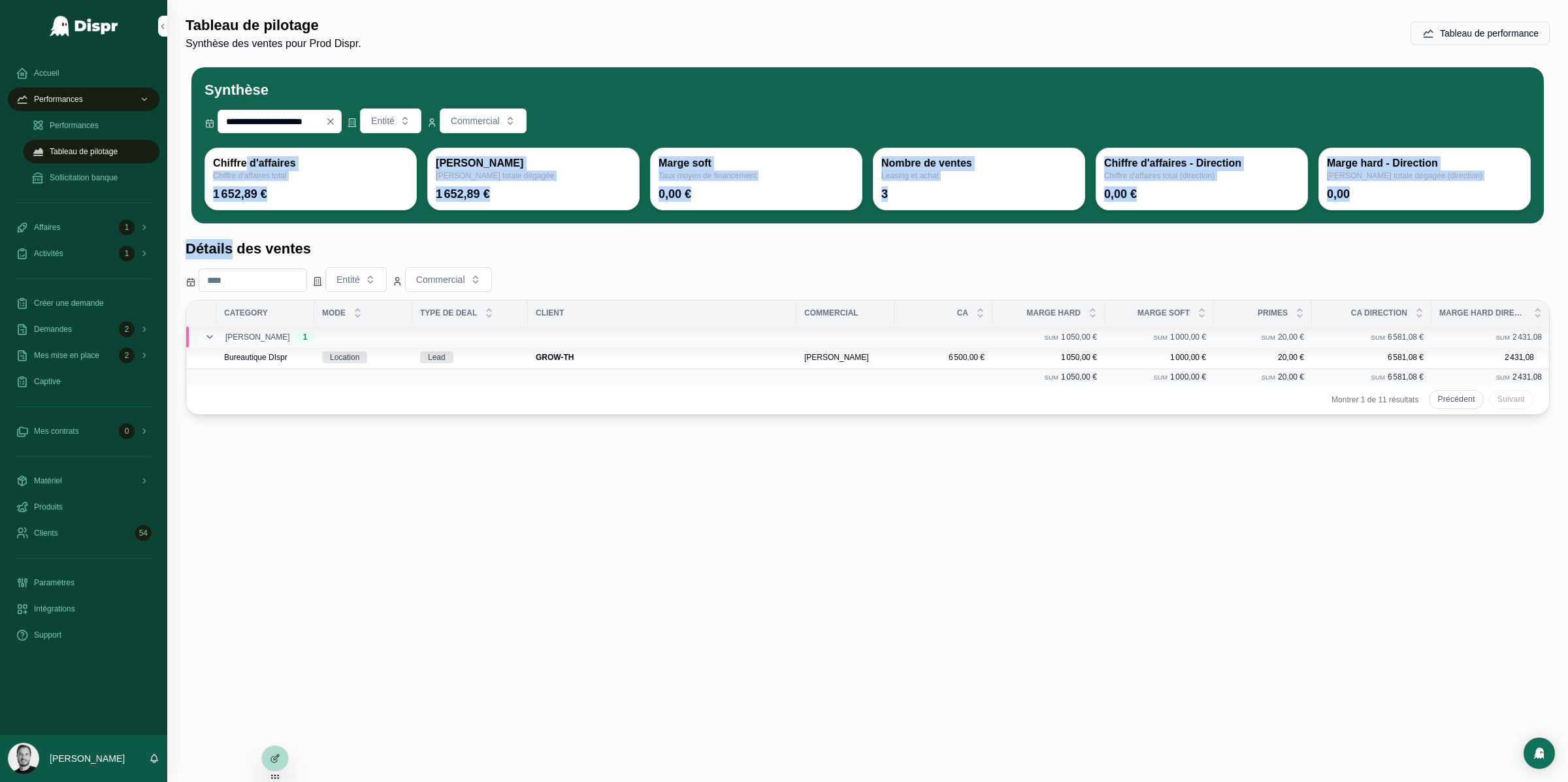
drag, startPoint x: 253, startPoint y: 166, endPoint x: 332, endPoint y: 233, distance: 103.6
click at [332, 233] on div "**********" at bounding box center [868, 254] width 1401 height 509
click at [356, 198] on div "1 652,89 €" at bounding box center [310, 194] width 195 height 16
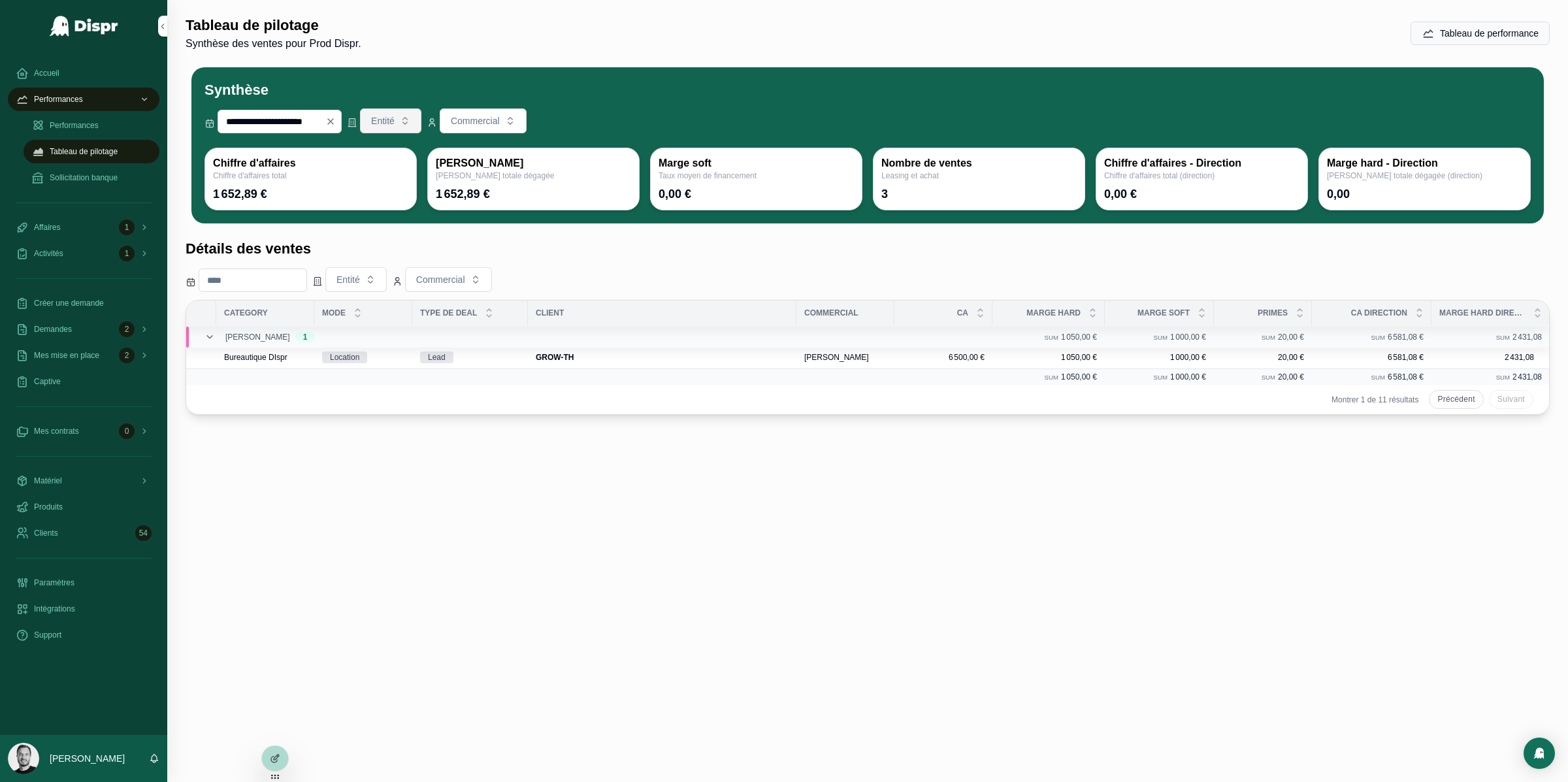
click at [421, 122] on button "Entité" at bounding box center [390, 121] width 62 height 25
click at [470, 67] on div "**********" at bounding box center [868, 146] width 1353 height 157
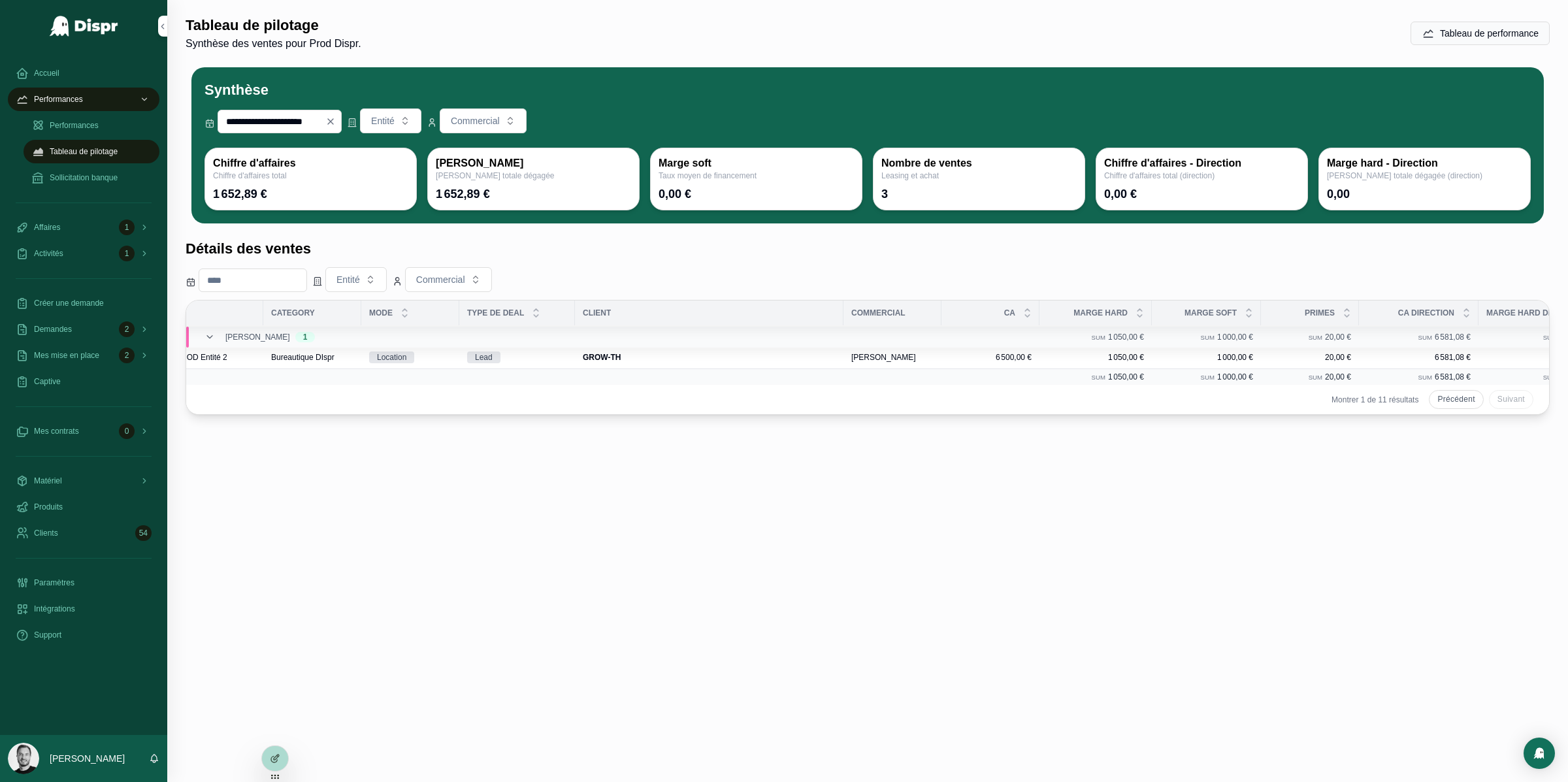
scroll to position [0, 0]
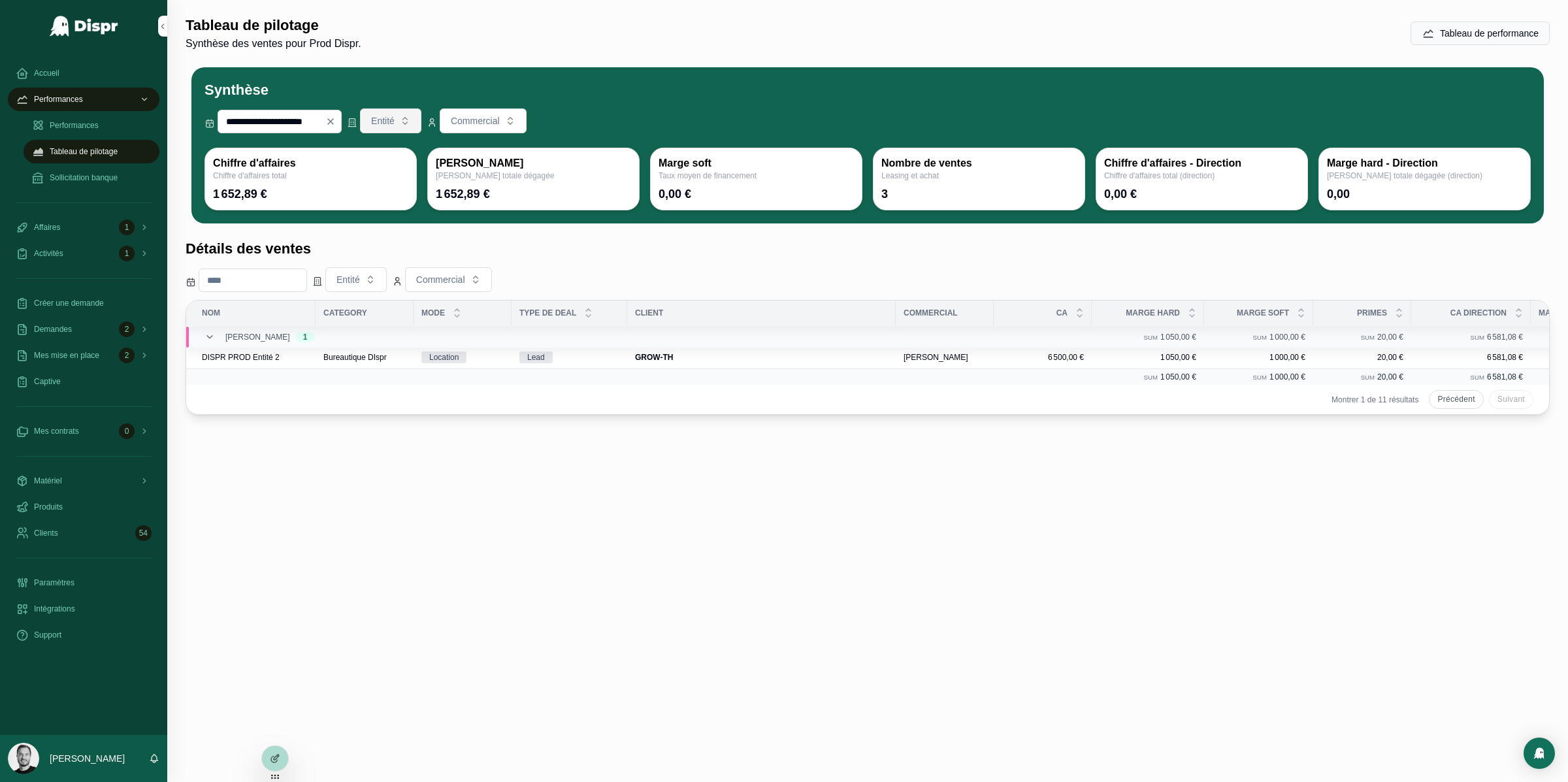
click at [421, 117] on button "Entité" at bounding box center [390, 121] width 62 height 25
click at [660, 262] on div "Détails des ventes Entité Commercial Nom Category Mode Type de deal Client Comm…" at bounding box center [868, 327] width 1364 height 176
click at [421, 130] on button "Entité" at bounding box center [390, 121] width 62 height 25
click at [527, 128] on button "Commercial" at bounding box center [483, 121] width 87 height 25
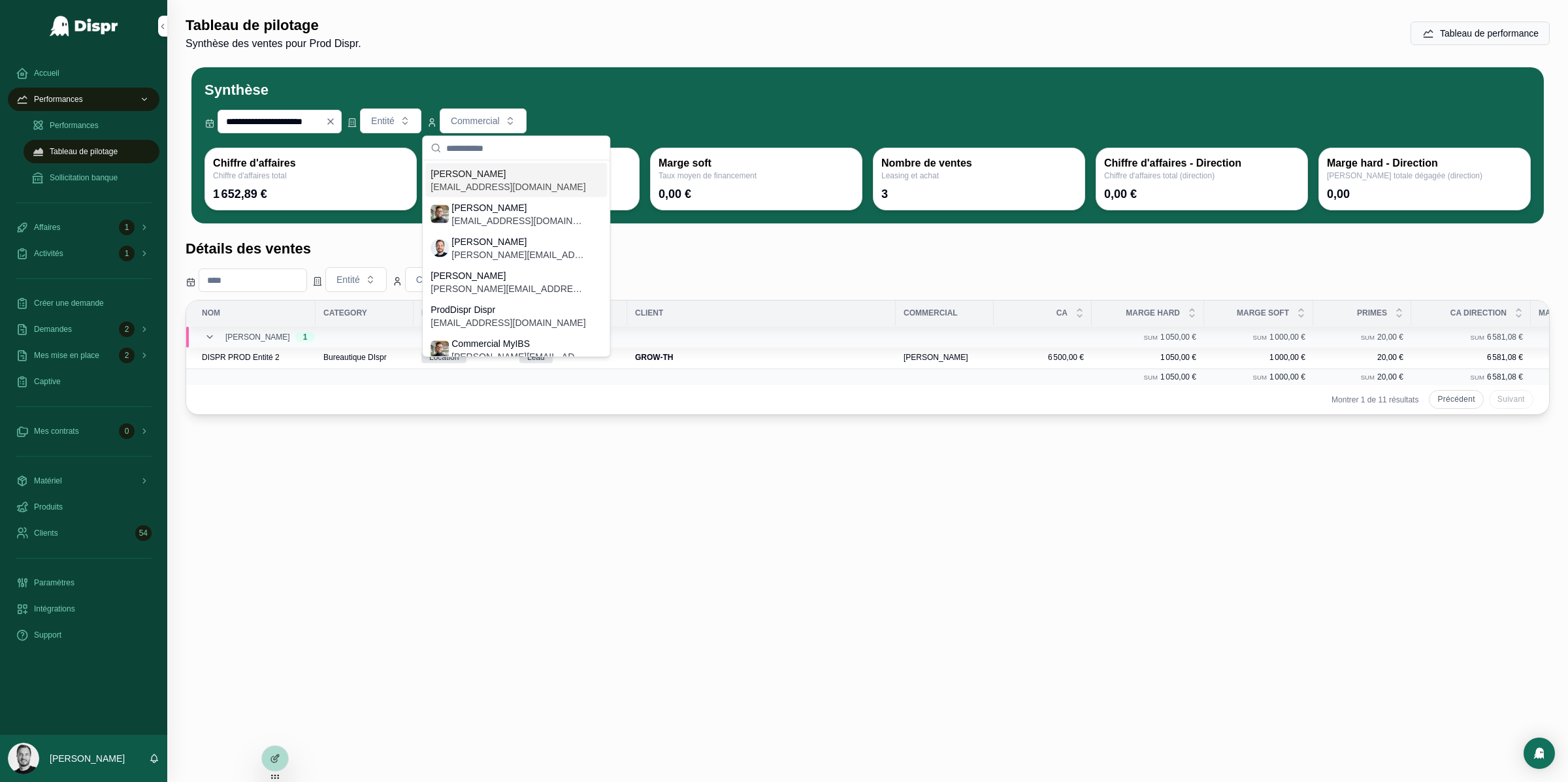
click at [692, 114] on div "**********" at bounding box center [868, 121] width 1327 height 25
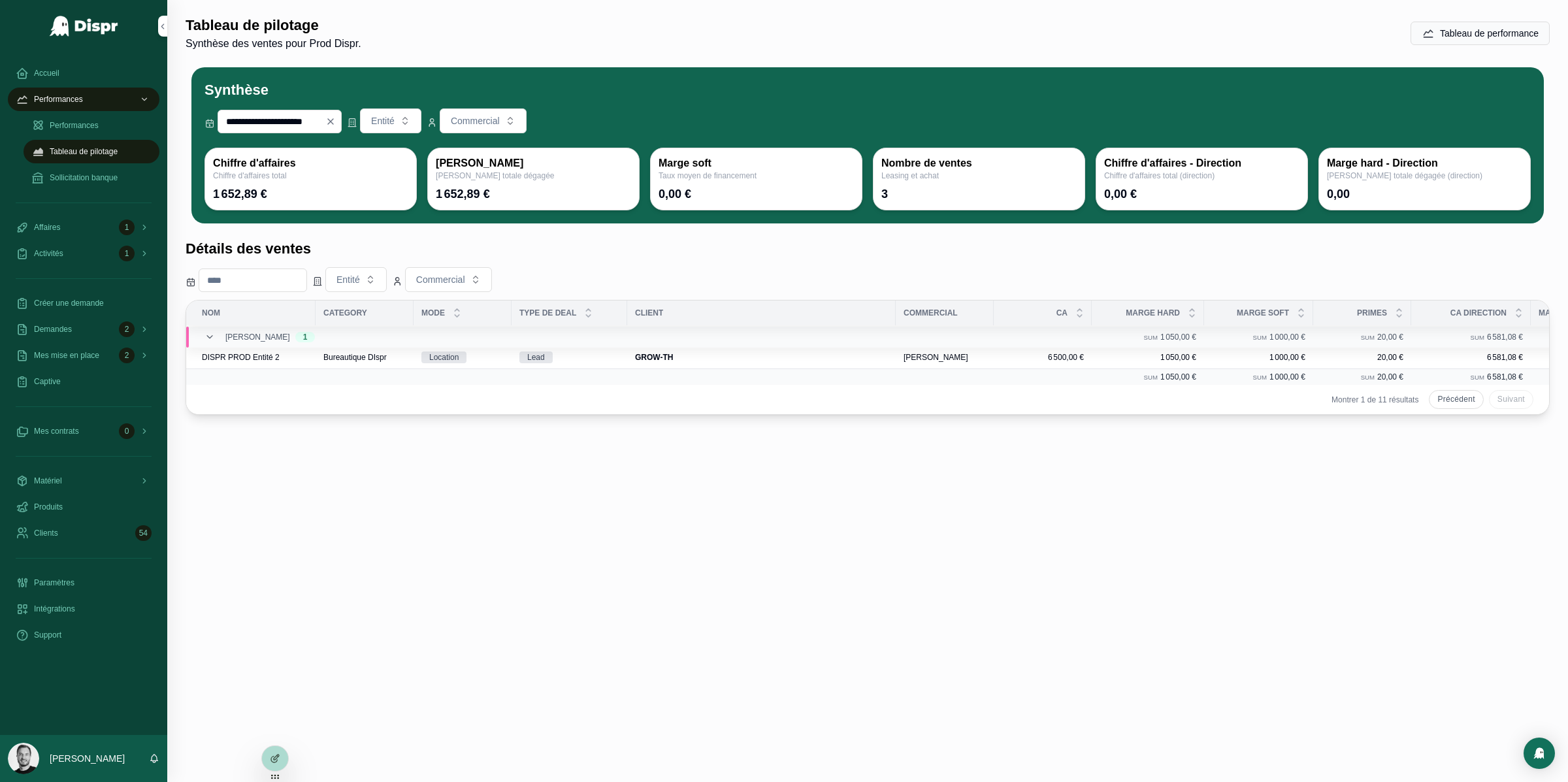
click at [336, 124] on icon "Clear" at bounding box center [330, 121] width 10 height 10
click at [282, 116] on input "scrollable content" at bounding box center [272, 122] width 107 height 18
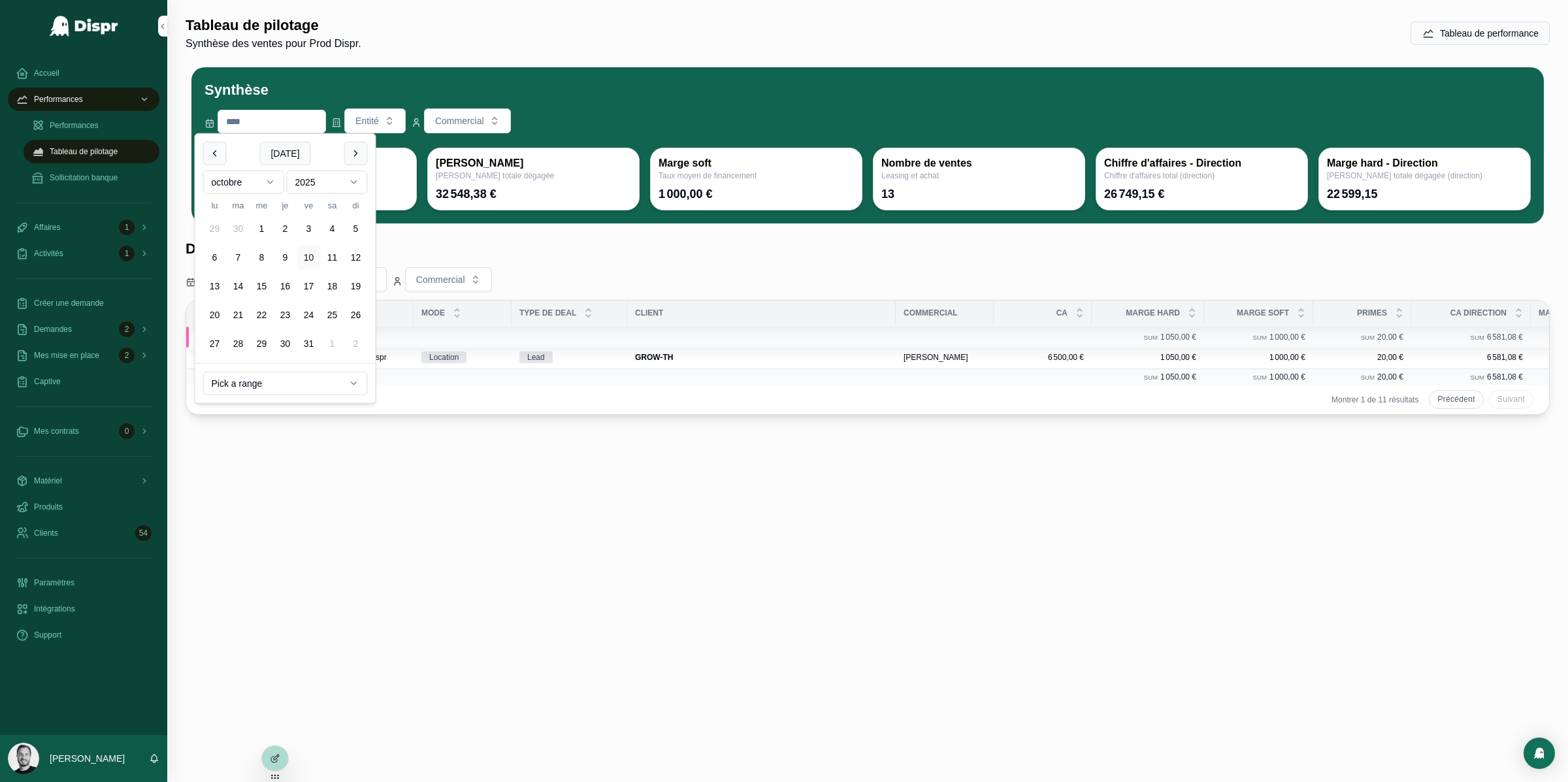
click at [273, 577] on div "Tableau de pilotage Synthèse des ventes pour Prod Dispr. Tableau de performance…" at bounding box center [868, 391] width 1401 height 782
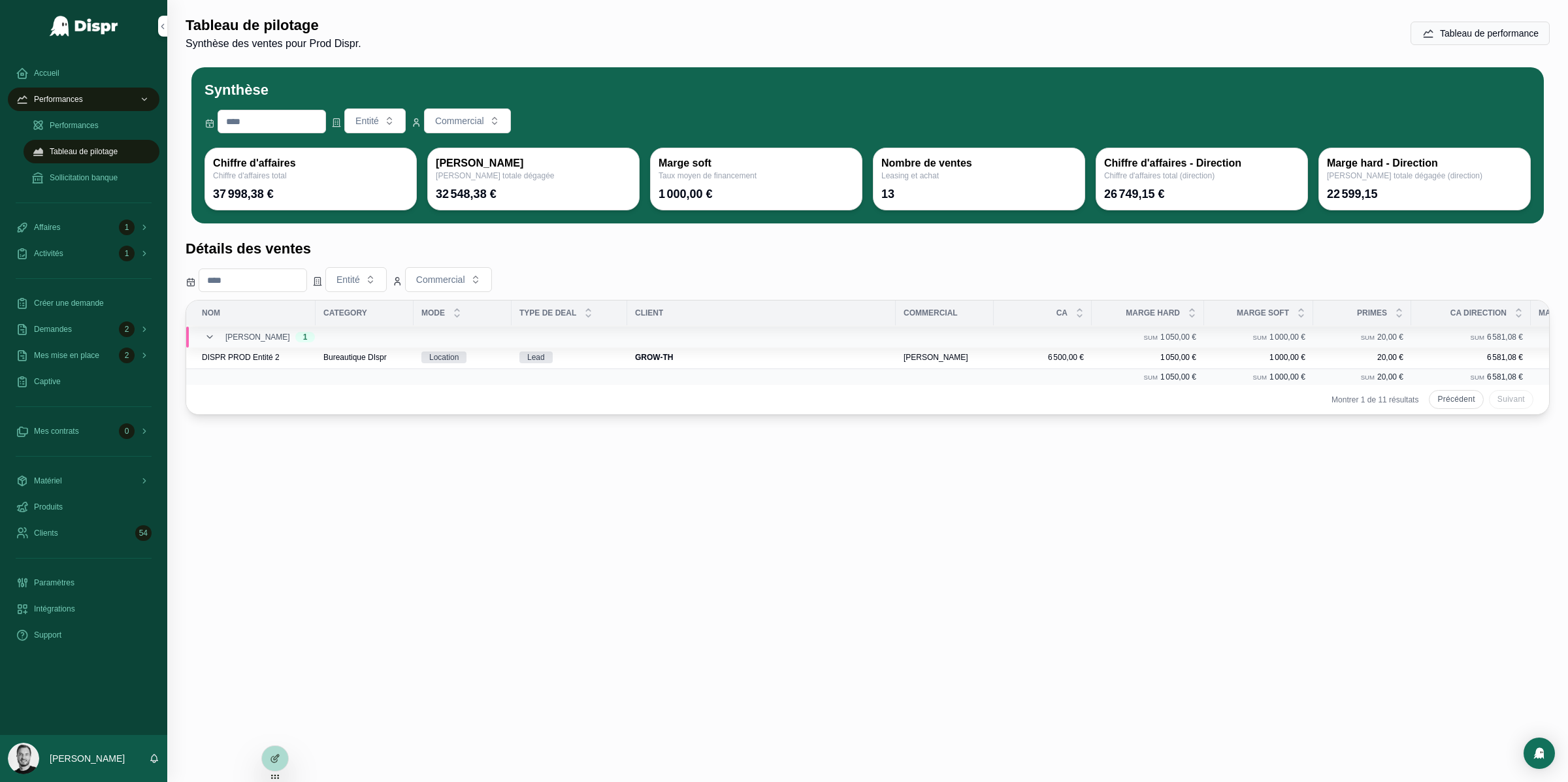
click at [86, 433] on div "Mes contrats 0" at bounding box center [84, 431] width 136 height 21
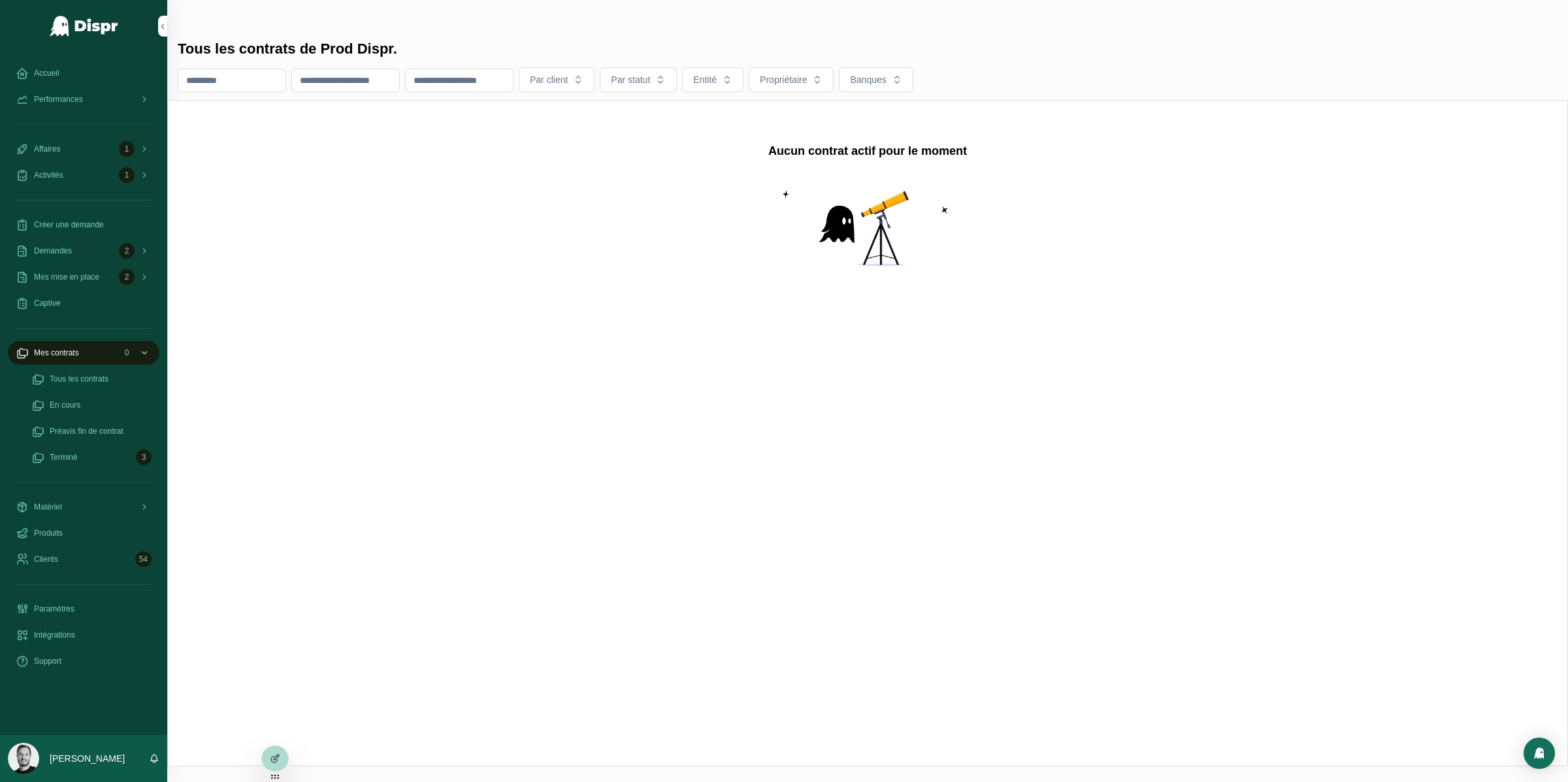
click at [86, 453] on div "Terminé 3" at bounding box center [91, 457] width 120 height 21
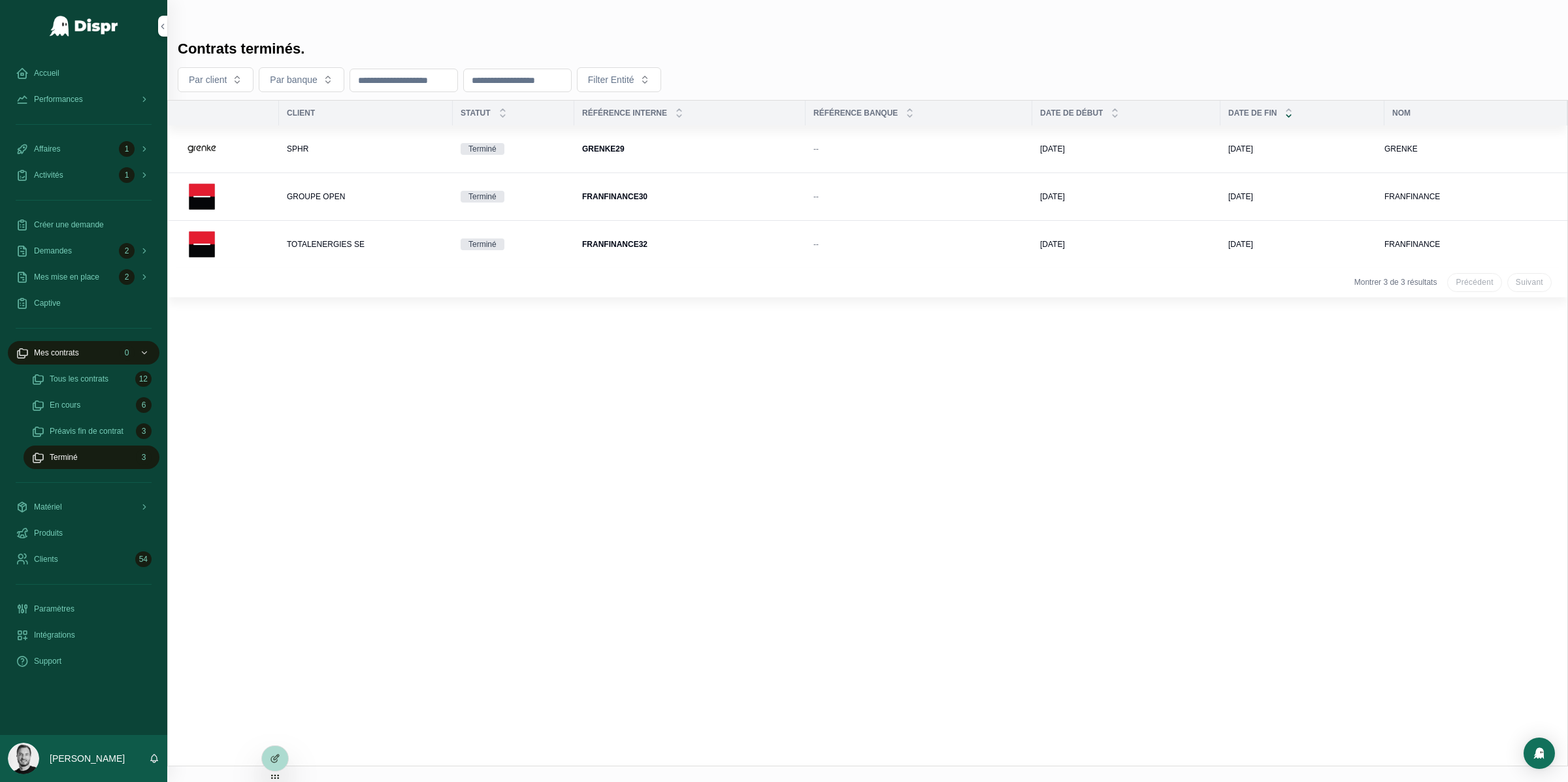
click at [312, 144] on div "SPHR" at bounding box center [366, 149] width 158 height 10
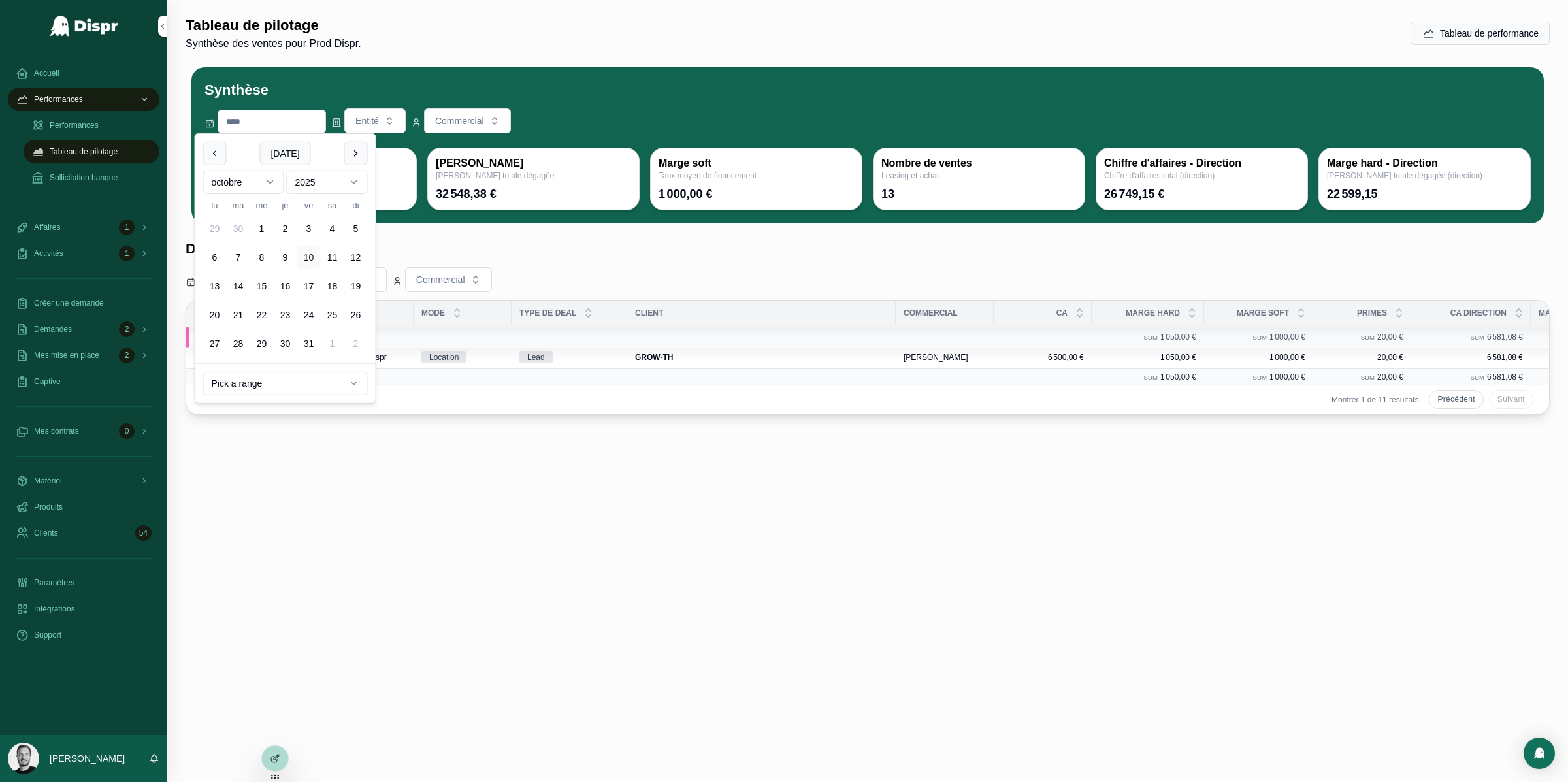
click at [274, 122] on input "scrollable content" at bounding box center [272, 122] width 107 height 18
click at [269, 377] on html "Accueil Admin Prod Admin API Admin Corpo Performances Performances Tableau de p…" at bounding box center [784, 391] width 1568 height 782
click at [528, 452] on html "Accueil Admin Prod Admin API Admin Corpo Performances Performances Tableau de p…" at bounding box center [784, 391] width 1568 height 782
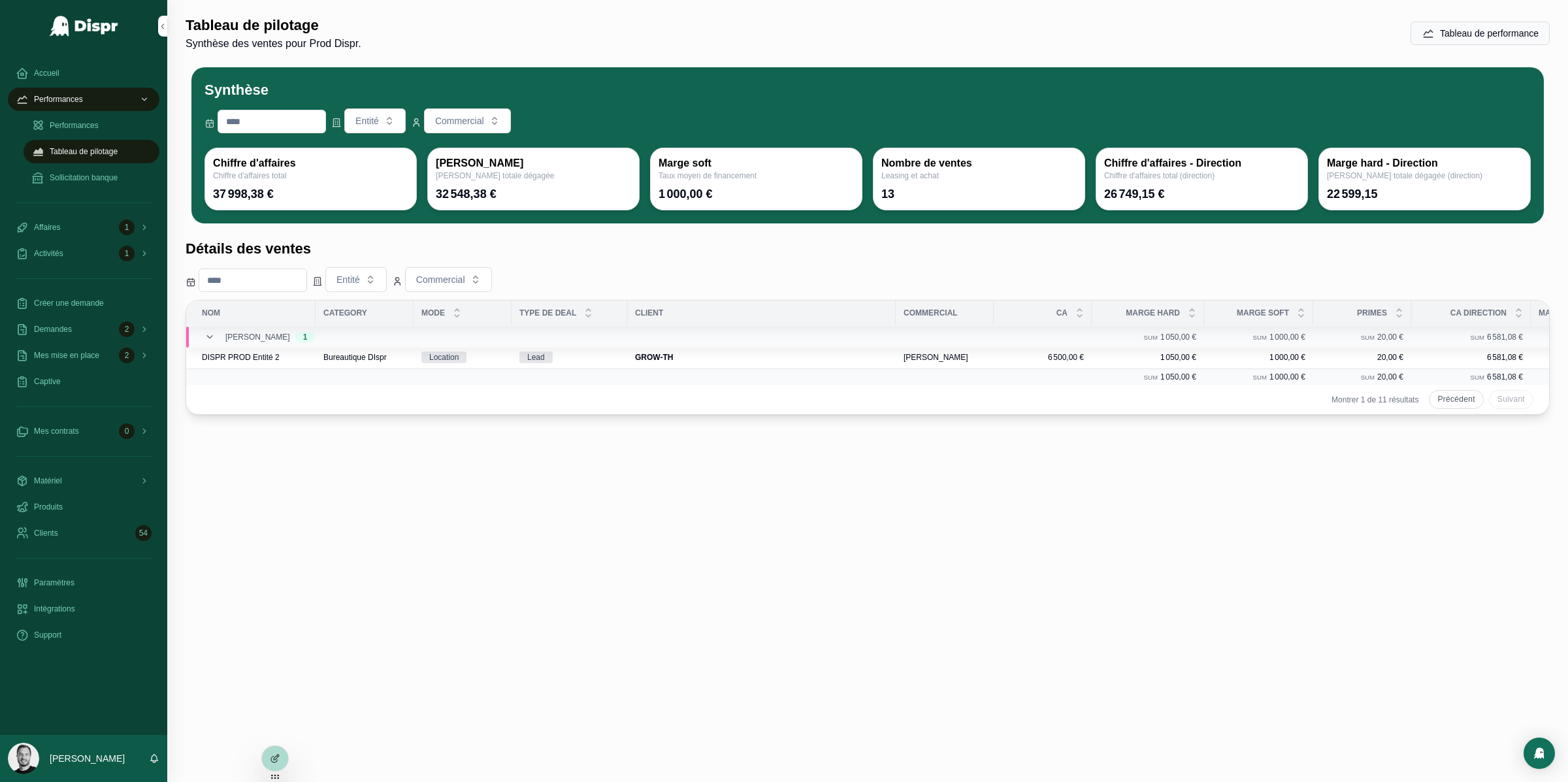
click at [0, 0] on span "Détails" at bounding box center [0, 0] width 0 height 0
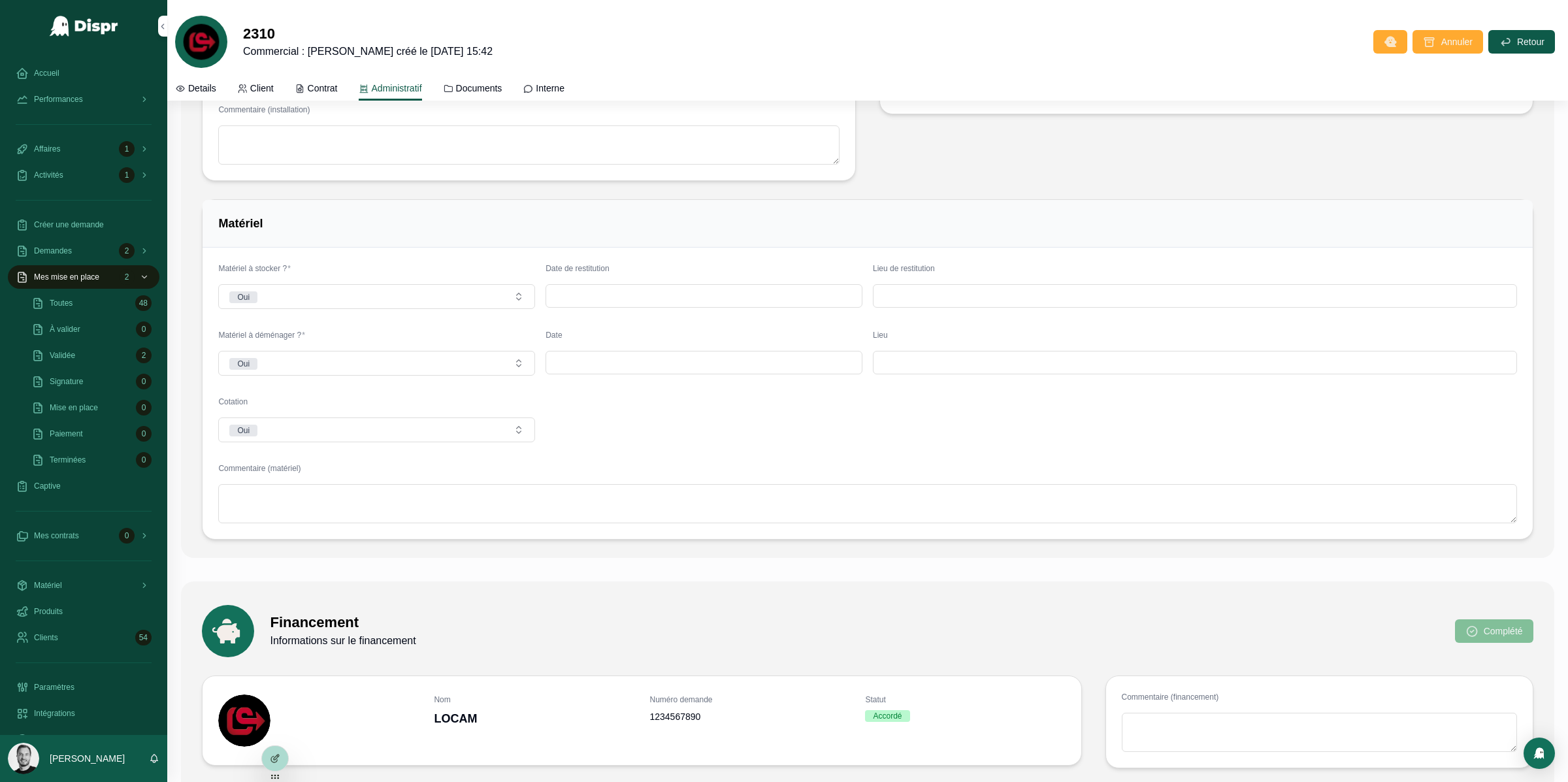
scroll to position [1317, 0]
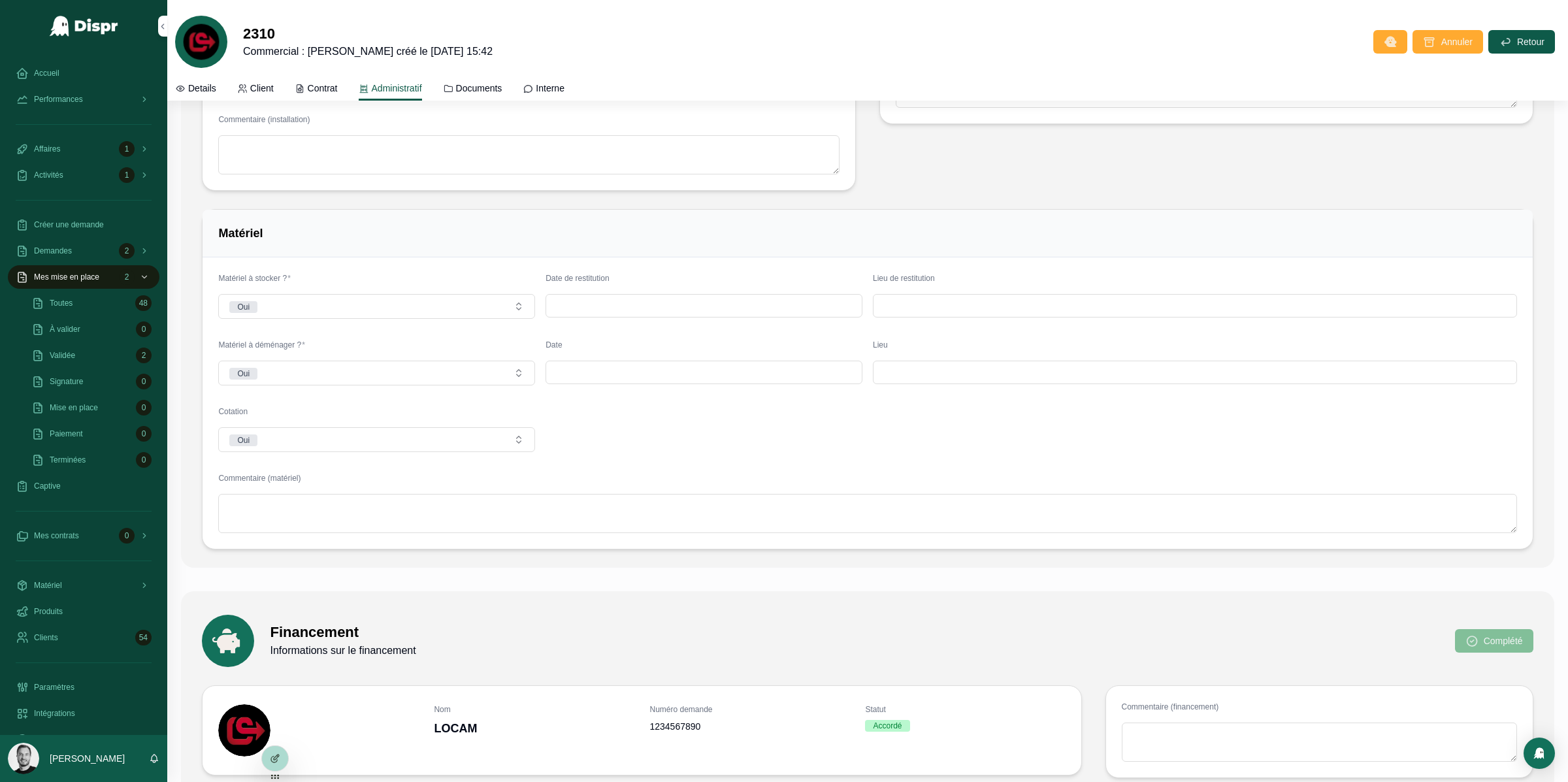
click at [213, 90] on span "Details" at bounding box center [201, 88] width 28 height 13
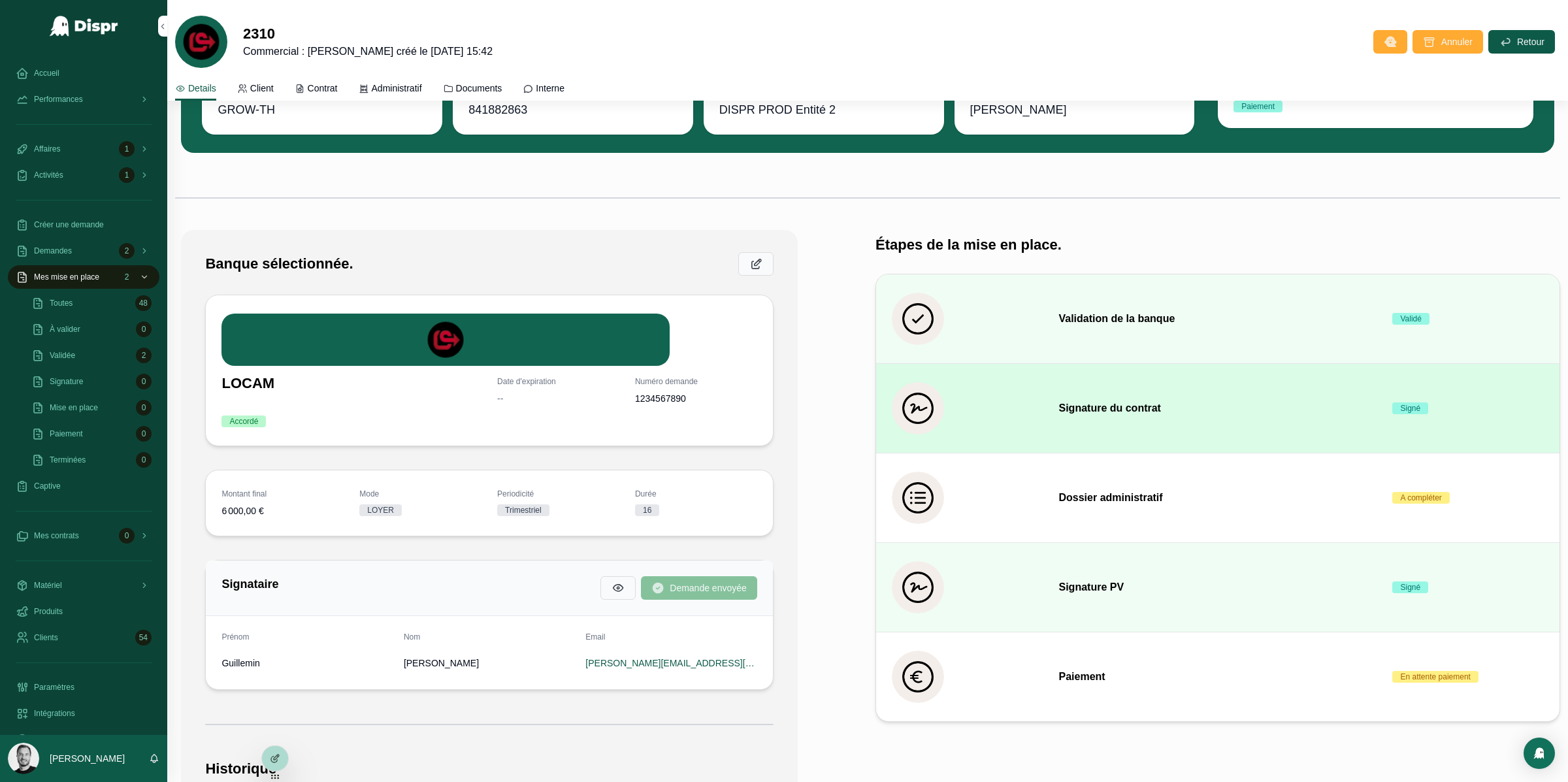
scroll to position [106, 0]
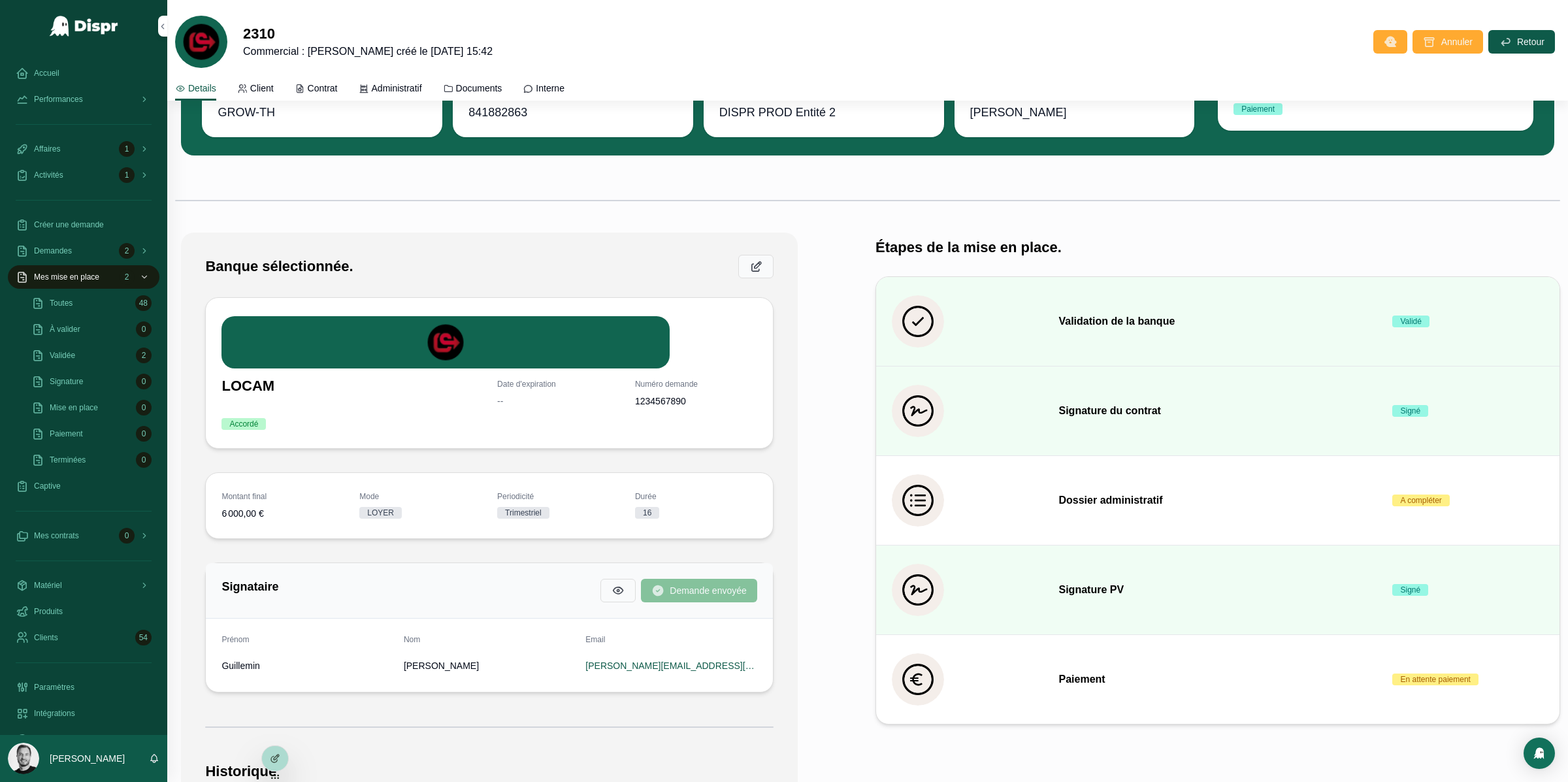
click at [1115, 505] on h3 "Dossier administratif" at bounding box center [1218, 501] width 318 height 16
click at [0, 0] on span "Compléter" at bounding box center [0, 0] width 0 height 0
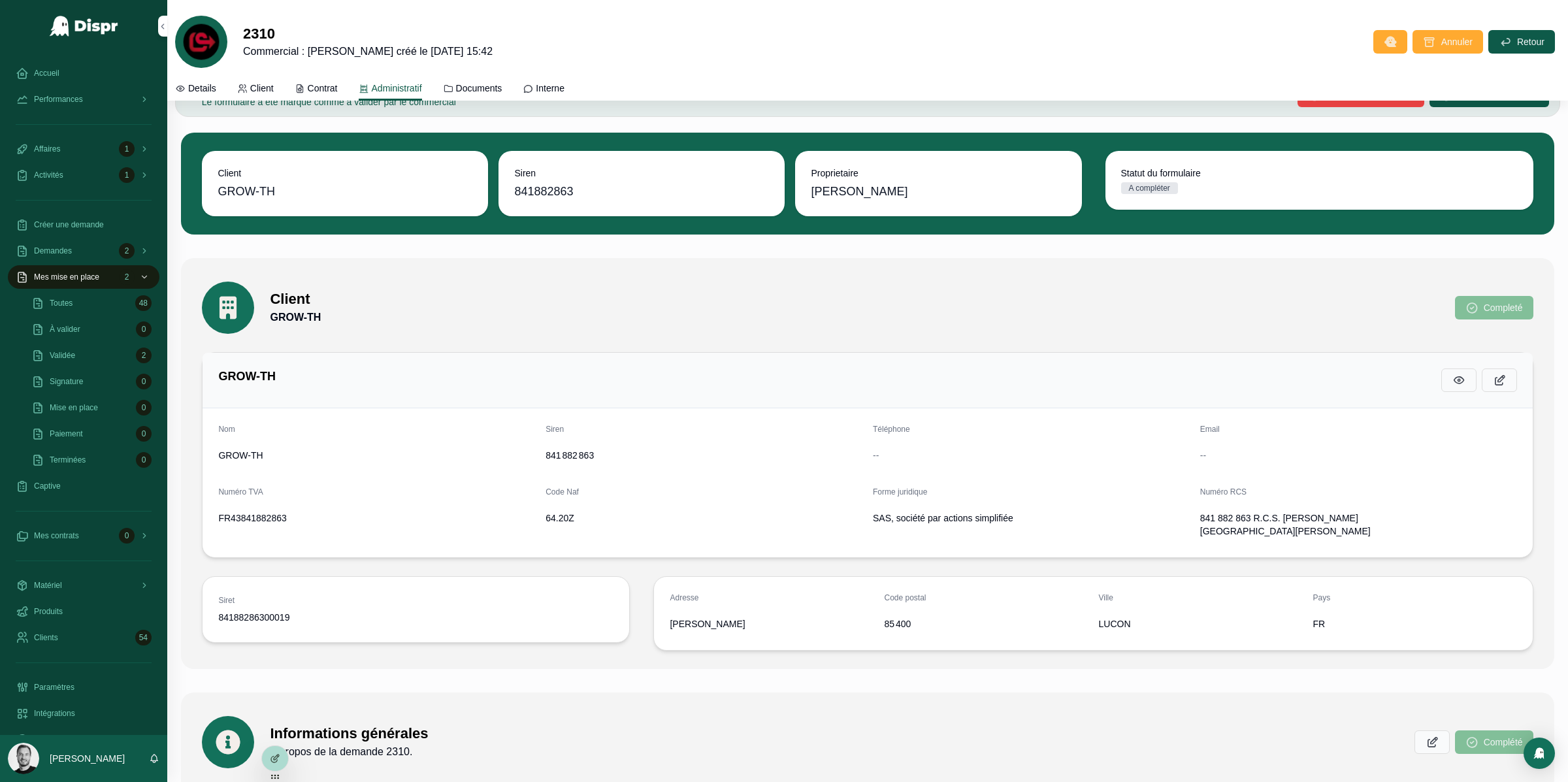
click at [412, 85] on span "Administratif" at bounding box center [397, 88] width 50 height 13
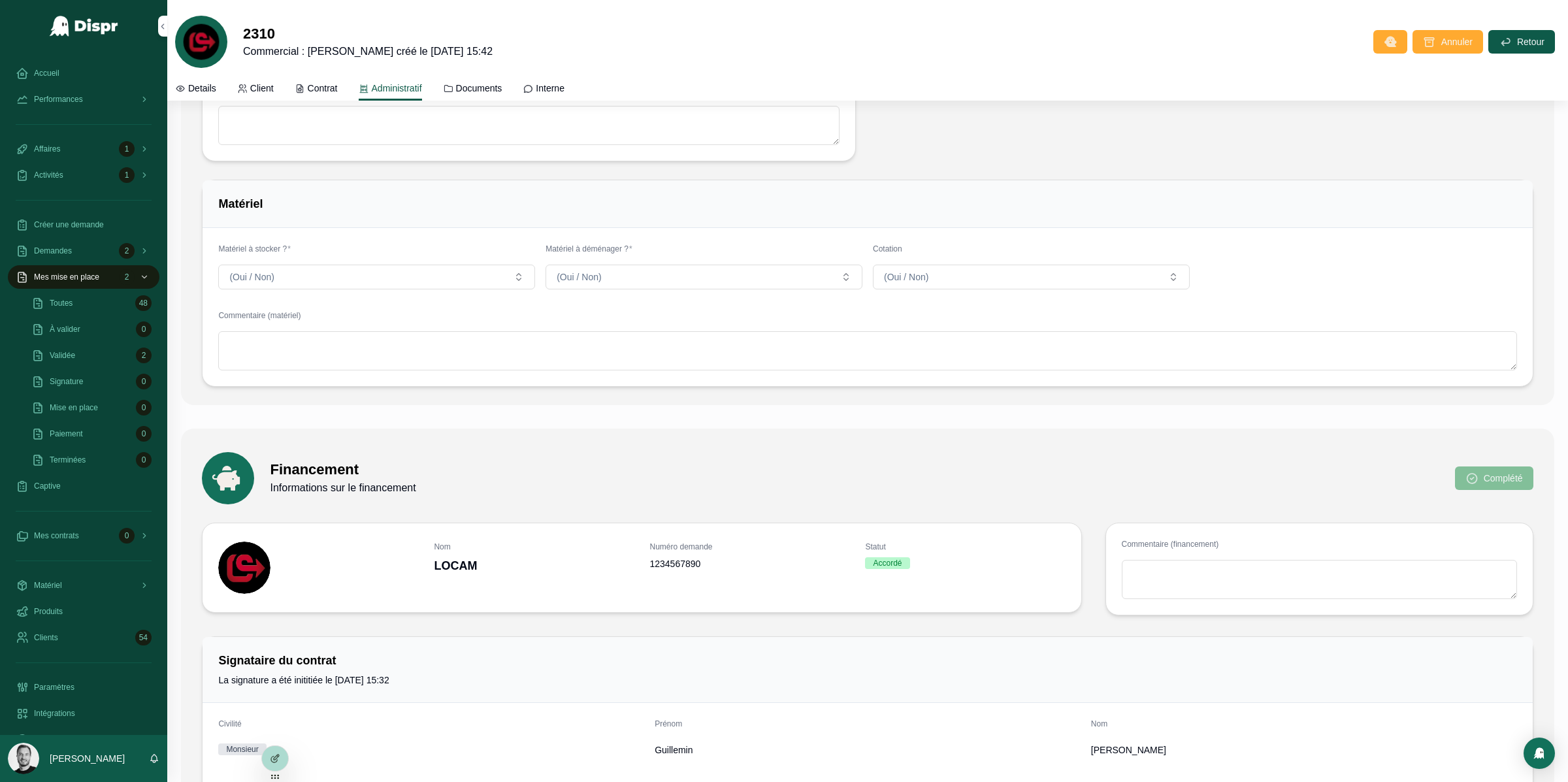
scroll to position [1347, 0]
click at [201, 84] on span "Details" at bounding box center [201, 88] width 28 height 13
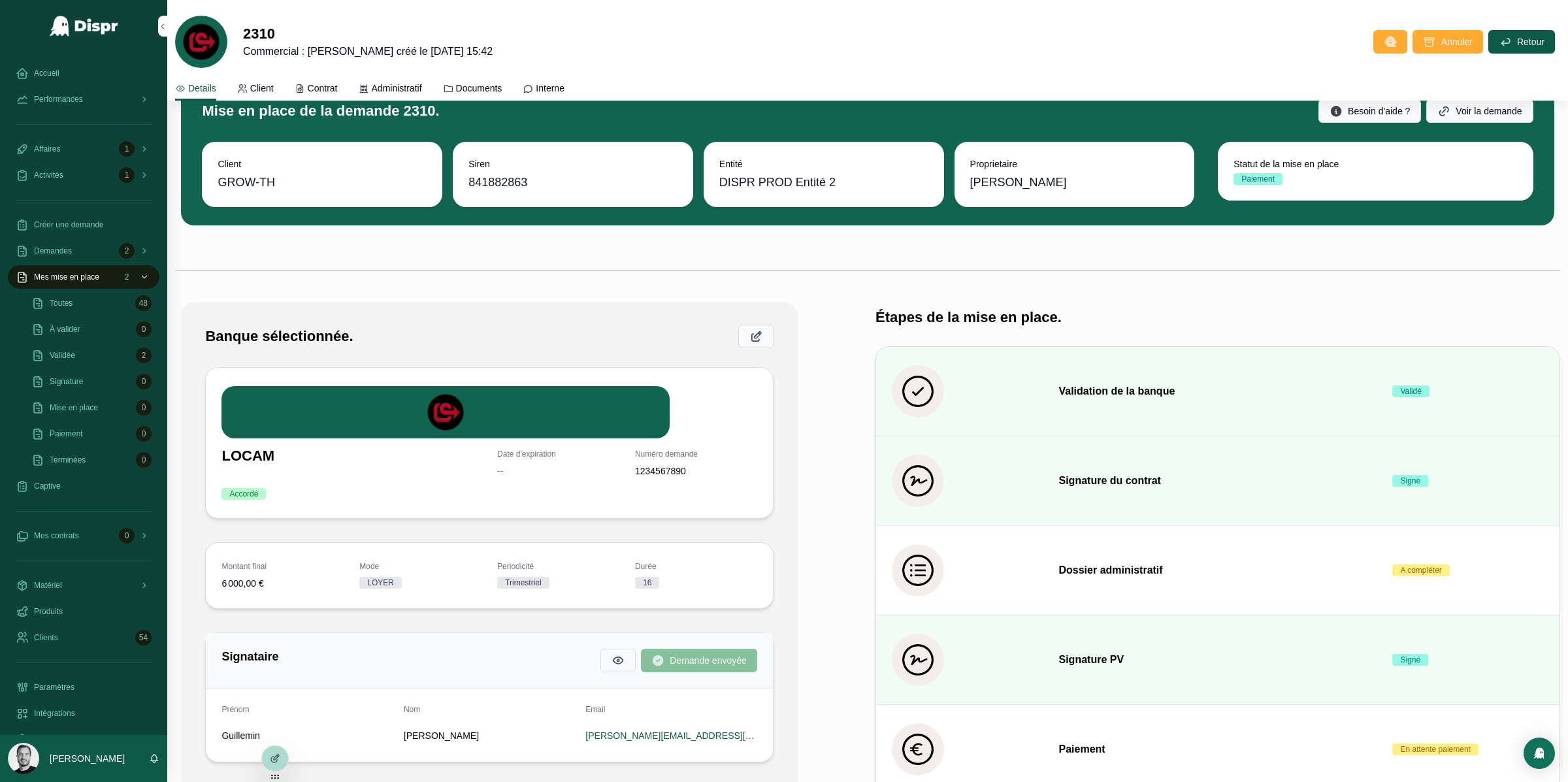
scroll to position [36, 0]
click at [413, 81] on link "Administratif" at bounding box center [390, 90] width 63 height 26
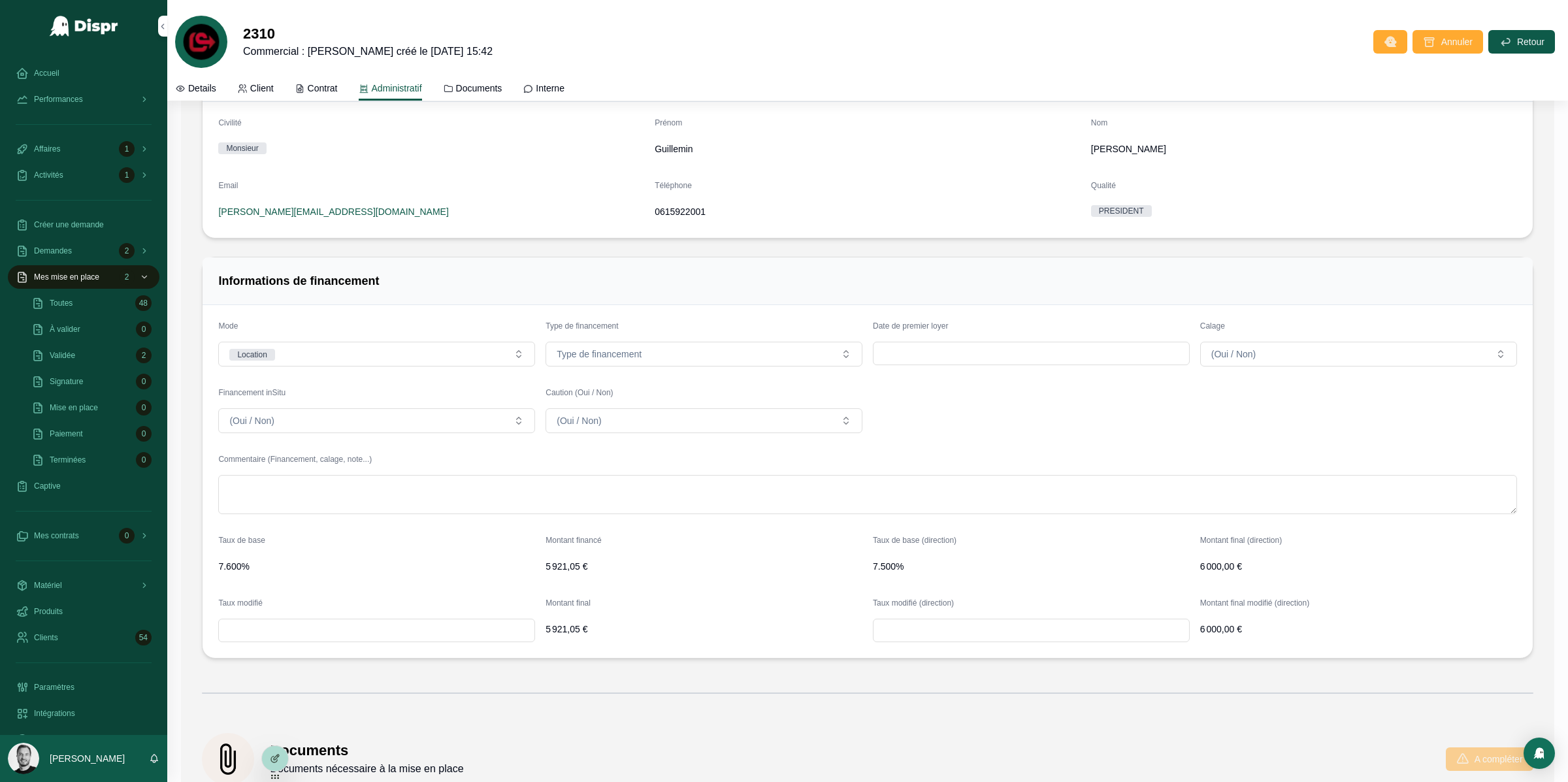
scroll to position [1945, 0]
click at [871, 535] on form "Mode Location Type de financement Type de financement Date de premier loyer Cal…" at bounding box center [867, 484] width 1330 height 353
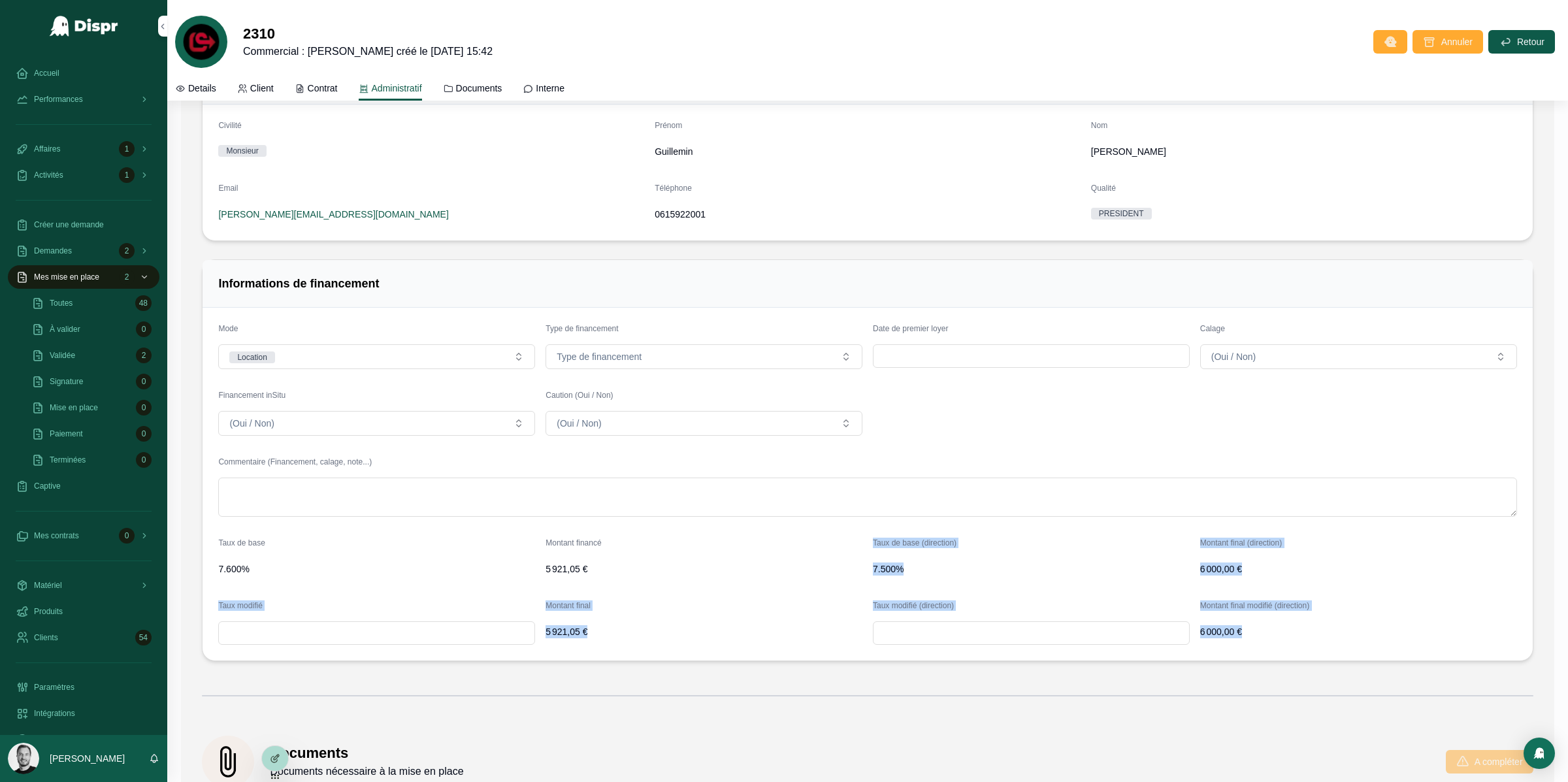
drag, startPoint x: 871, startPoint y: 535, endPoint x: 1255, endPoint y: 618, distance: 392.9
click at [1255, 618] on form "Mode Location Type de financement Type de financement Date de premier loyer Cal…" at bounding box center [867, 484] width 1330 height 353
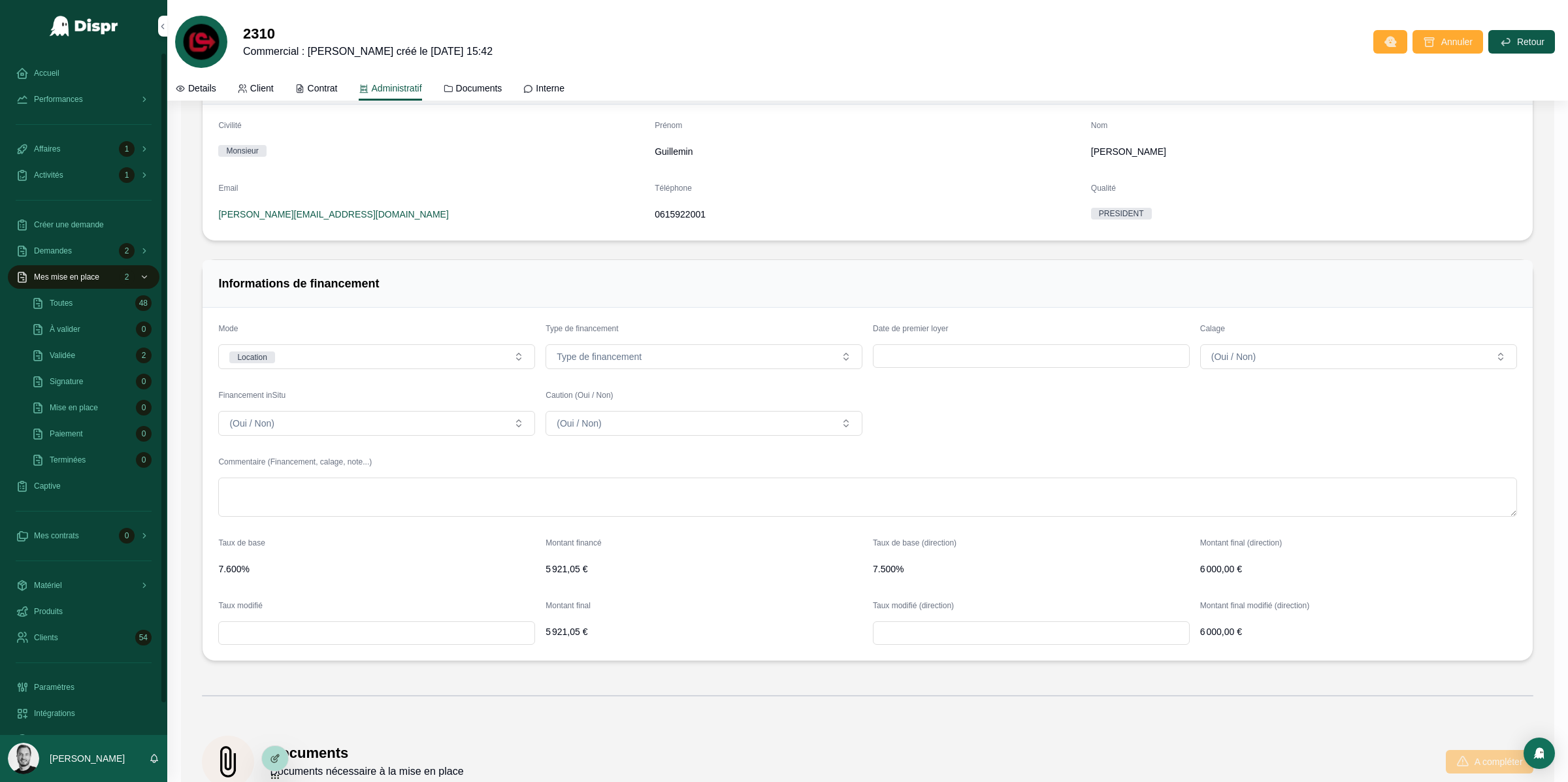
click at [209, 684] on div "scrollable content" at bounding box center [868, 696] width 1331 height 33
click at [0, 0] on div at bounding box center [0, 0] width 0 height 0
click at [0, 0] on icon at bounding box center [0, 0] width 0 height 0
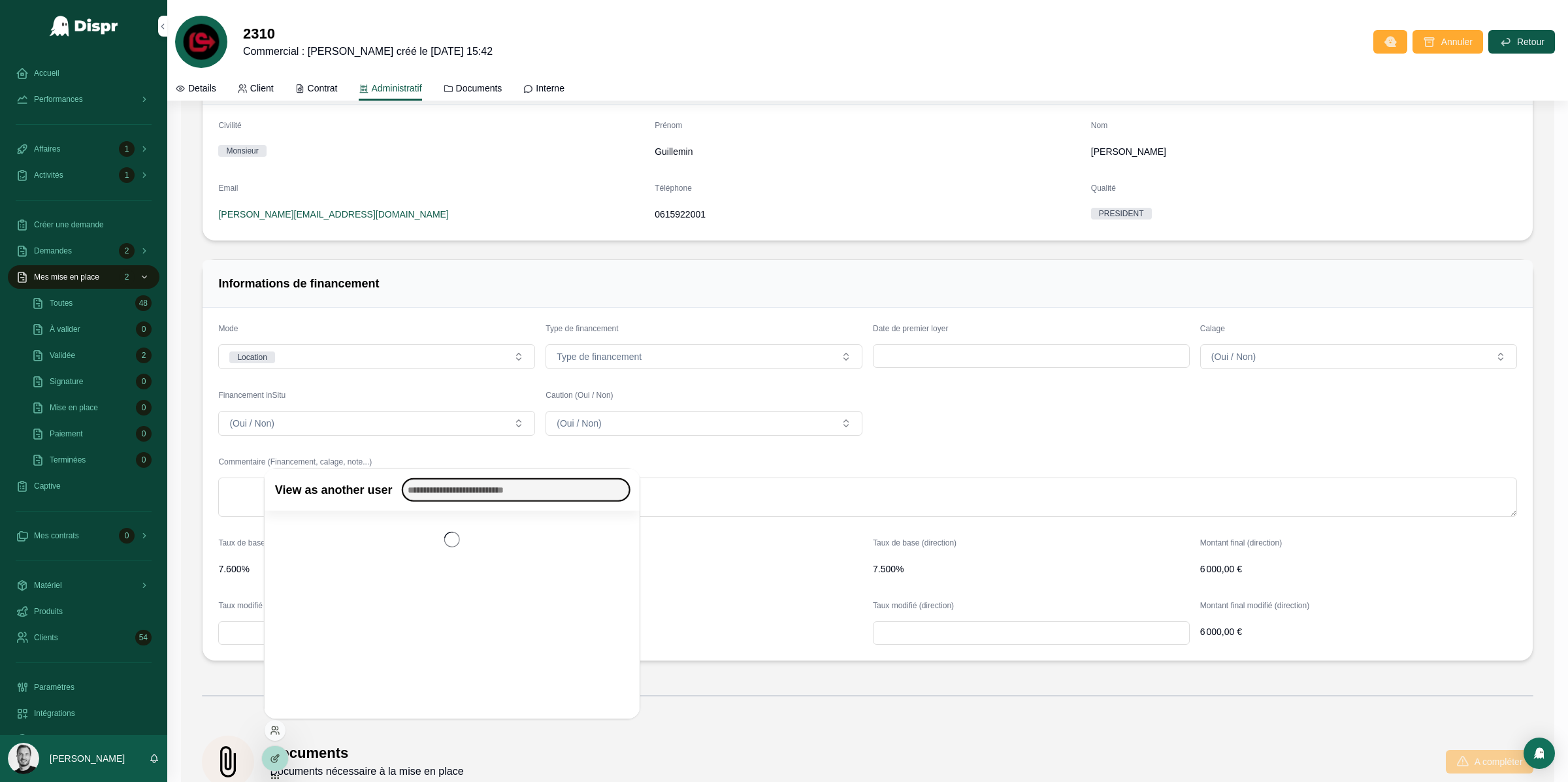
click at [472, 495] on input "text" at bounding box center [516, 490] width 226 height 21
type input "*****"
click at [0, 0] on button "Select" at bounding box center [0, 0] width 0 height 0
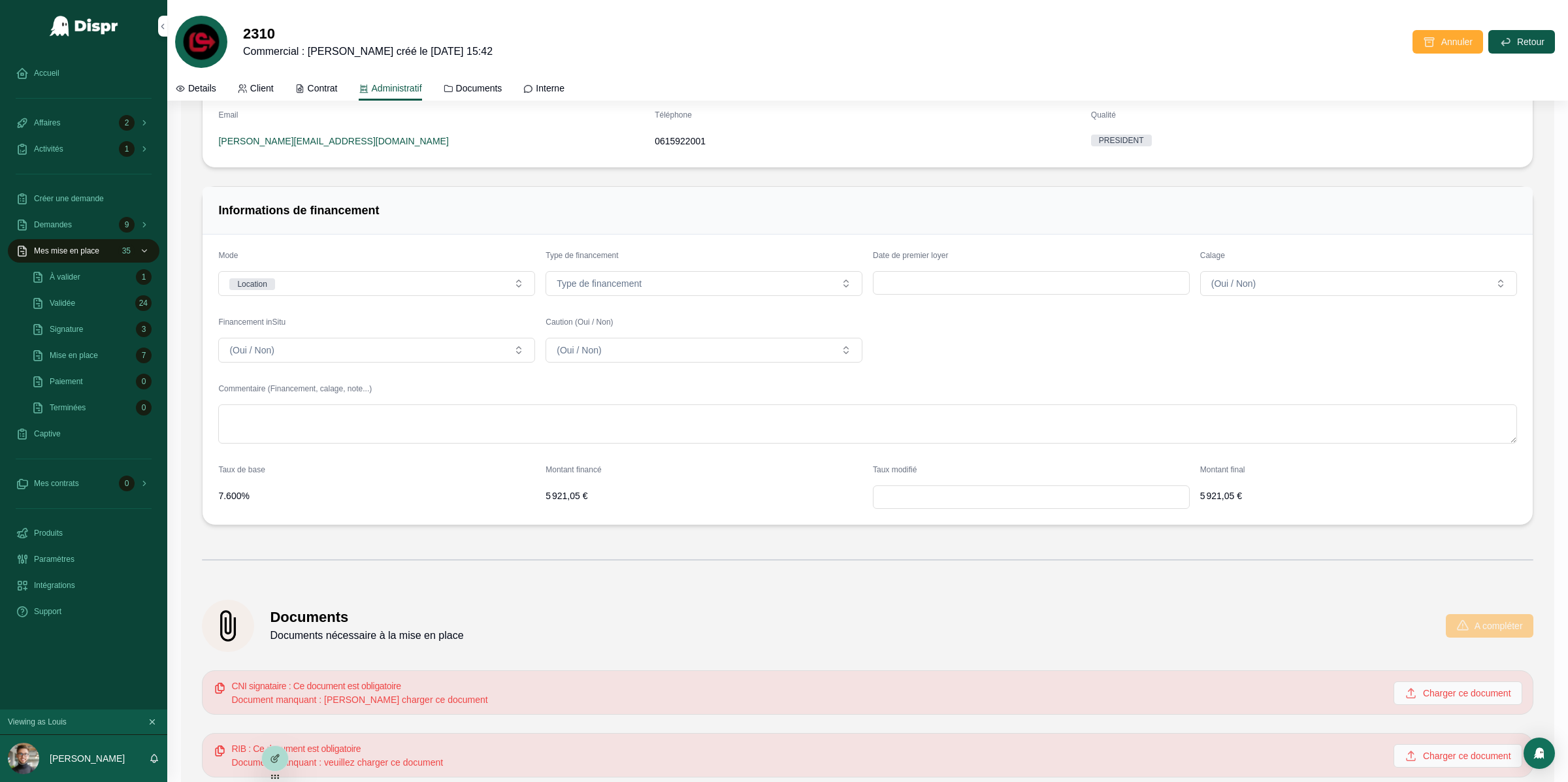
scroll to position [2006, 0]
click at [573, 479] on div "Montant financé" at bounding box center [704, 471] width 317 height 16
click at [591, 548] on div "scrollable content" at bounding box center [868, 558] width 1331 height 33
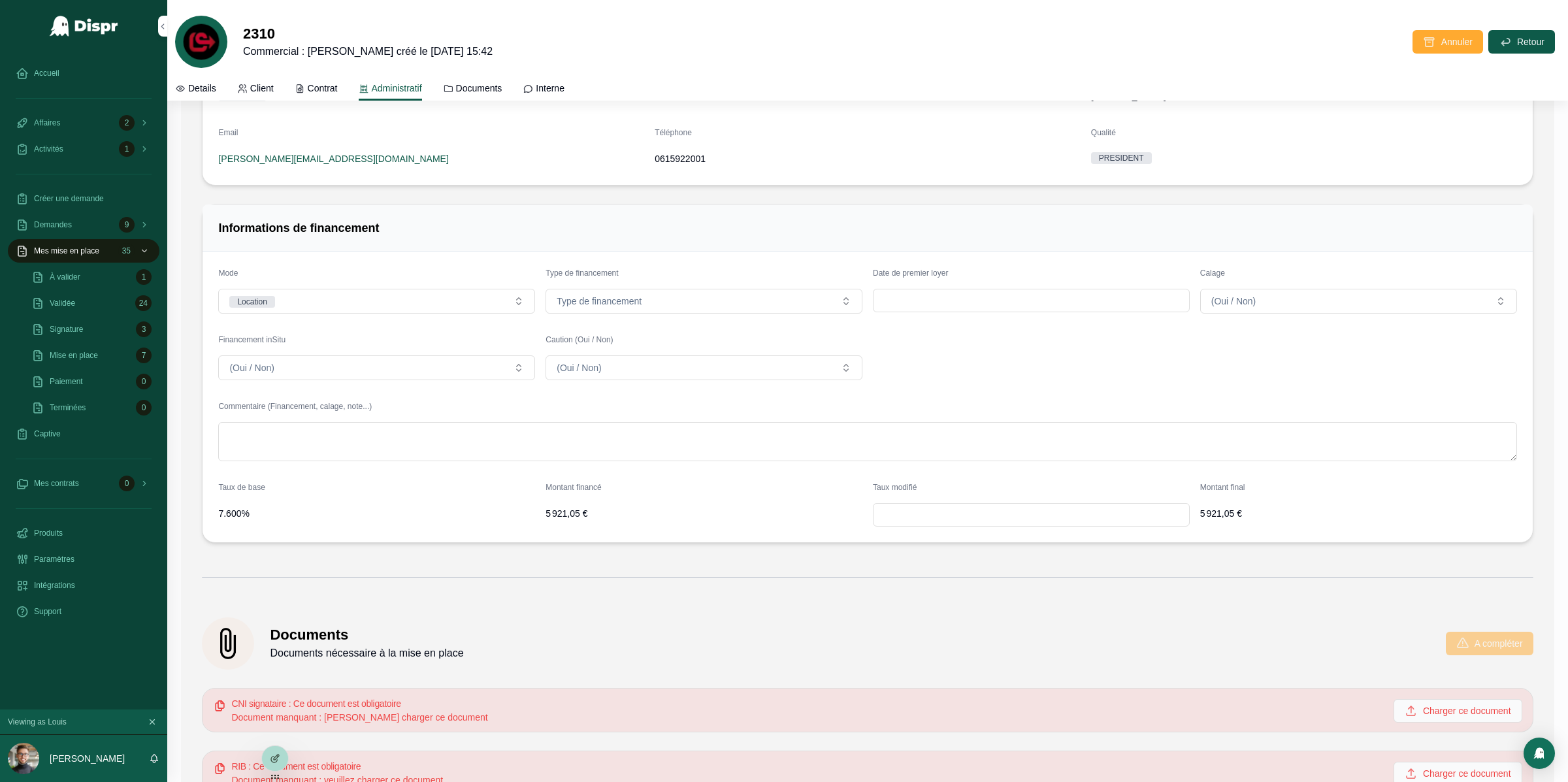
scroll to position [1965, 0]
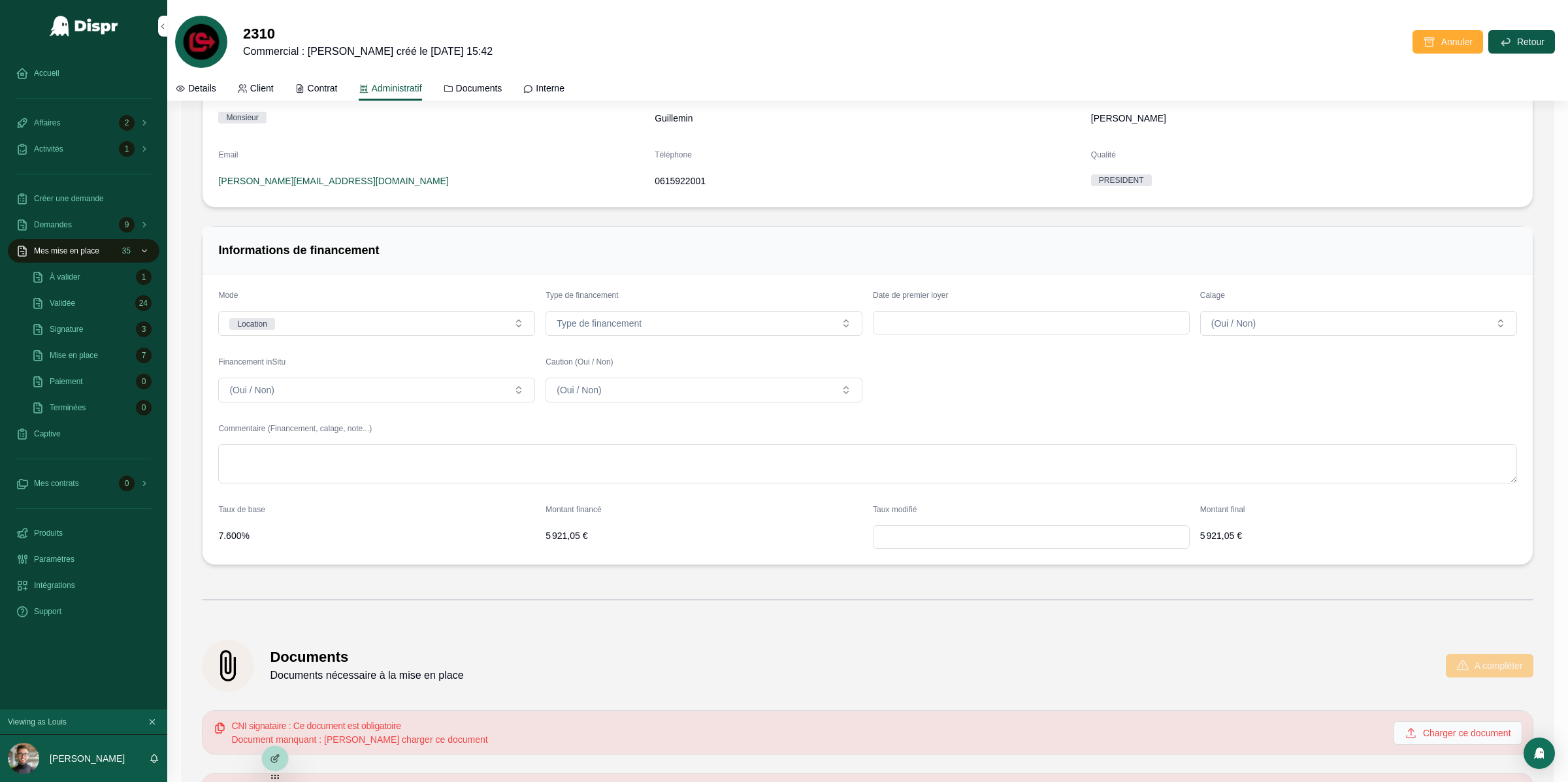
click at [240, 541] on span "7.600%" at bounding box center [377, 536] width 317 height 13
click at [562, 542] on span "5 921,05 €" at bounding box center [704, 536] width 317 height 13
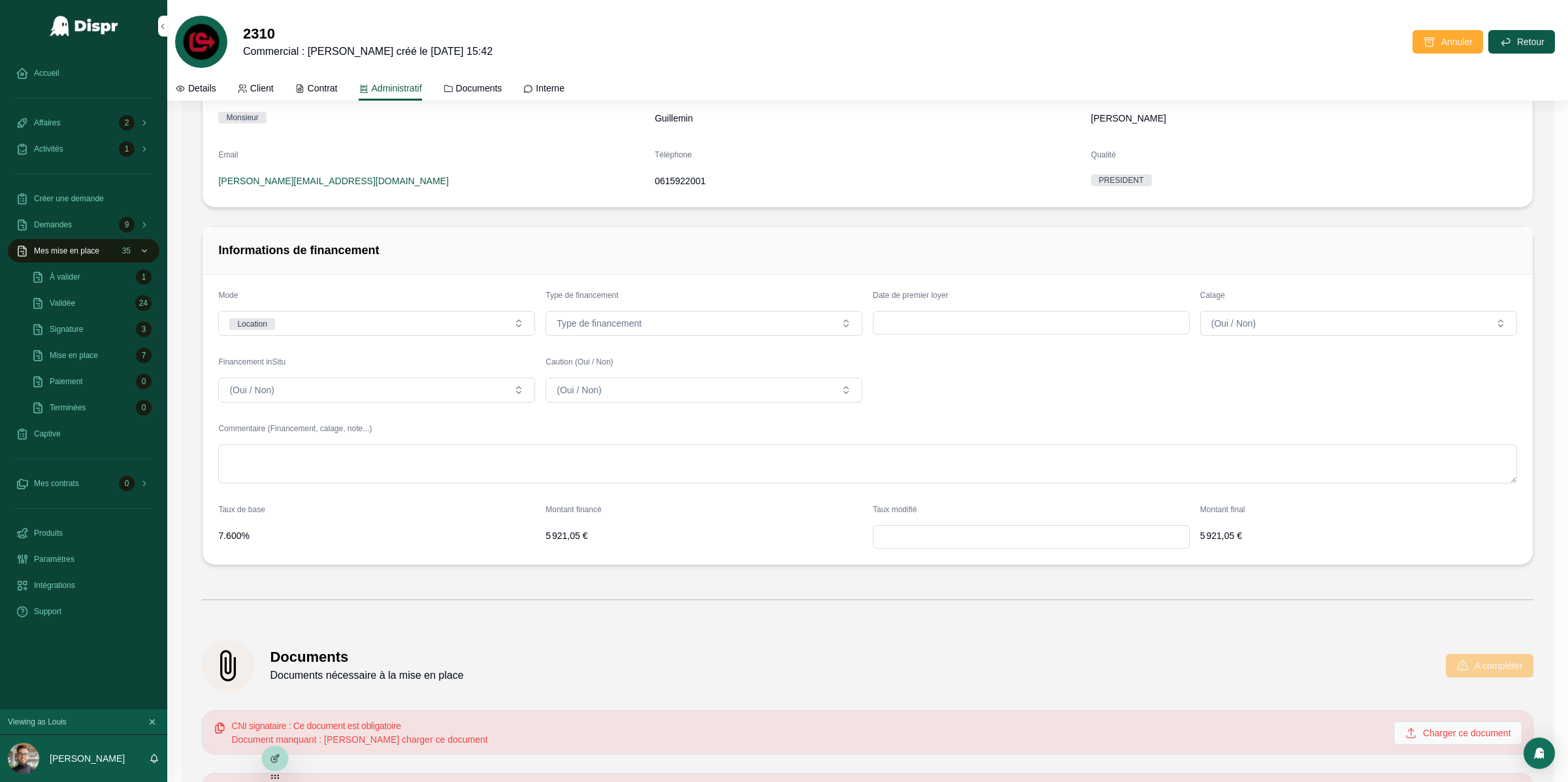
click at [920, 542] on input "scrollable content" at bounding box center [1031, 537] width 316 height 18
click at [237, 541] on span "7.600%" at bounding box center [377, 536] width 317 height 13
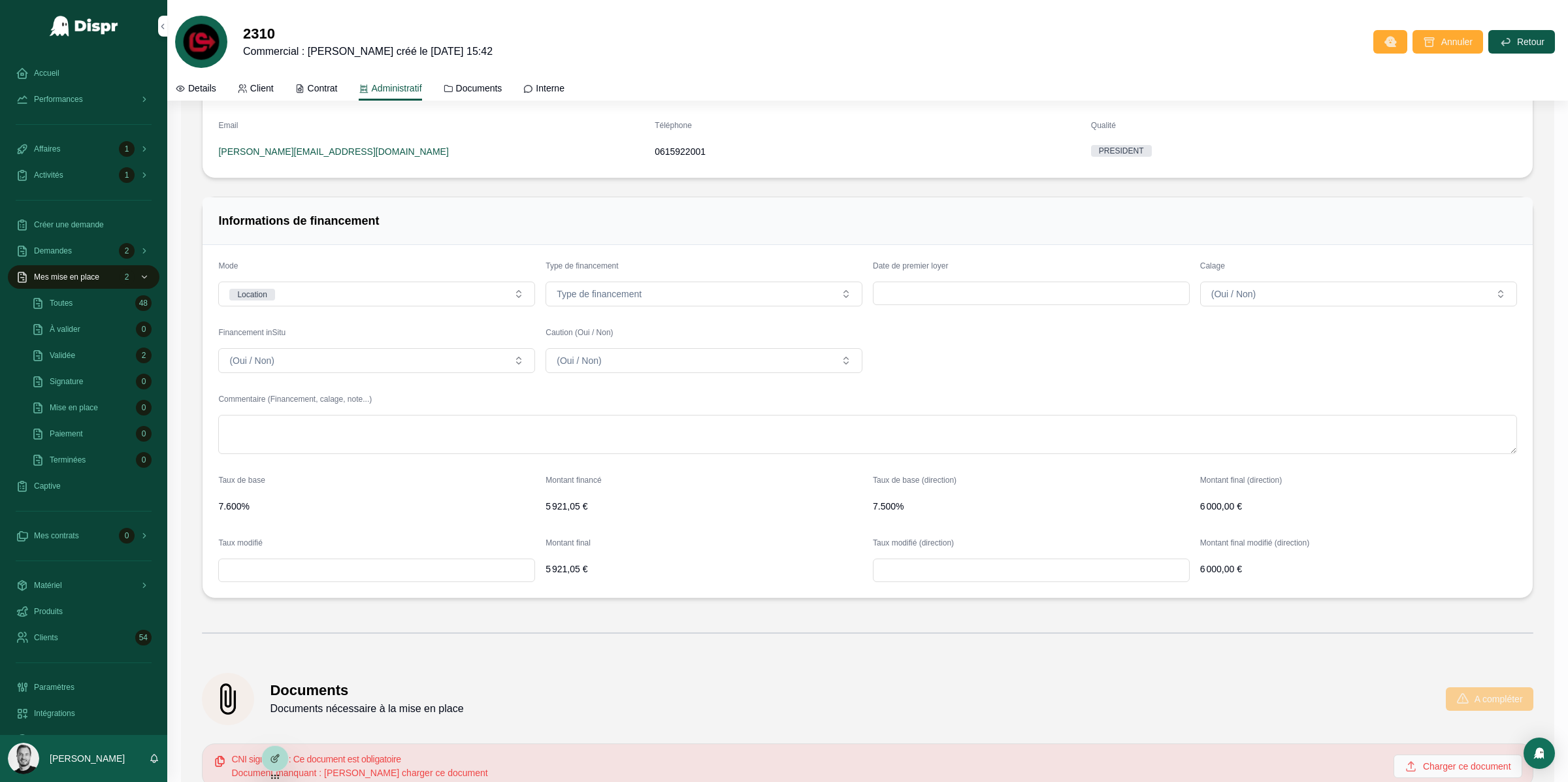
scroll to position [2025, 0]
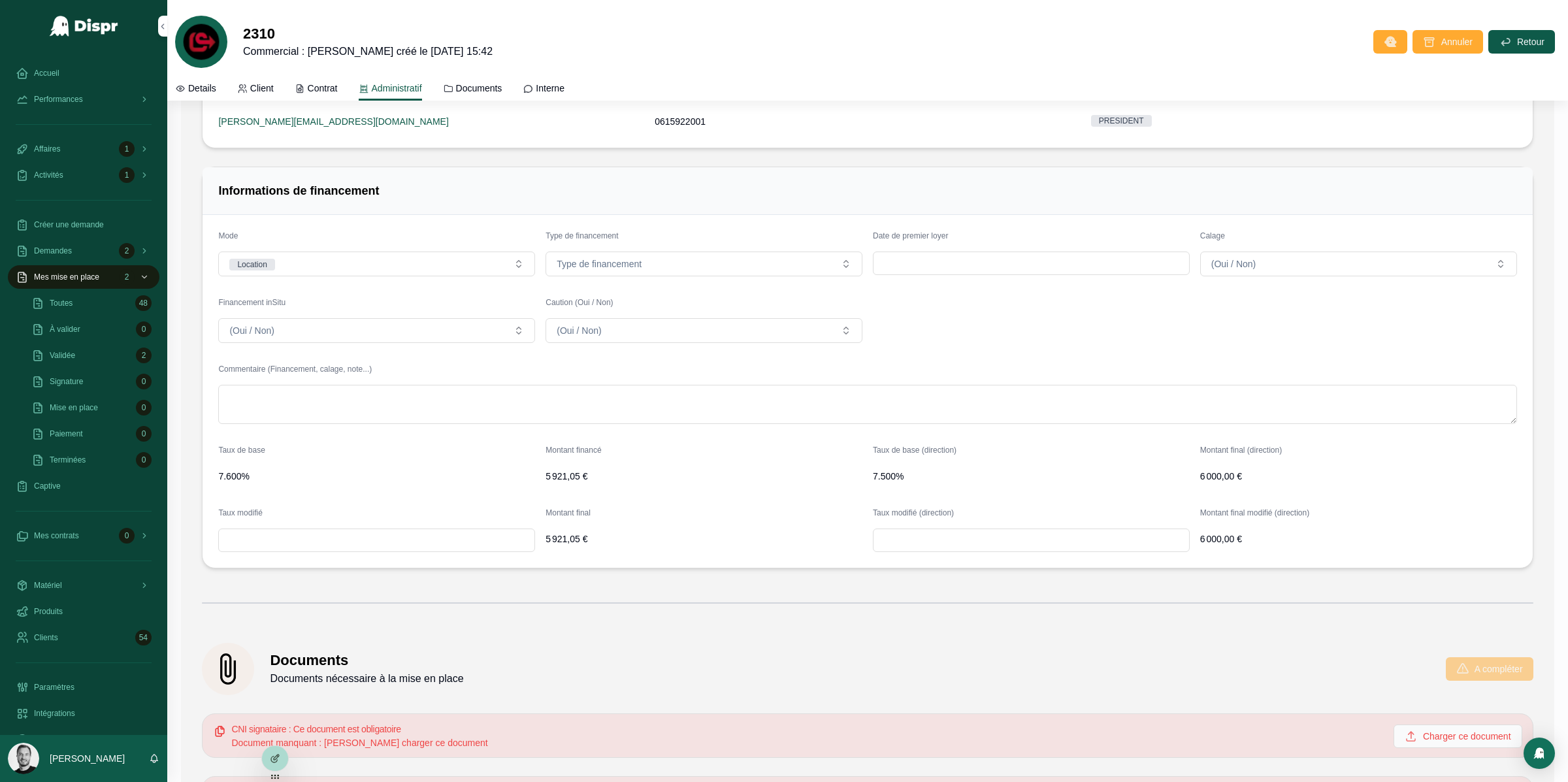
click at [333, 549] on input "scrollable content" at bounding box center [377, 540] width 316 height 18
type input "******"
click at [570, 574] on div "Informations de financement Mode Location Type de financement Type de financeme…" at bounding box center [868, 368] width 1347 height 413
click at [563, 545] on span "5 921,05 €" at bounding box center [704, 539] width 317 height 13
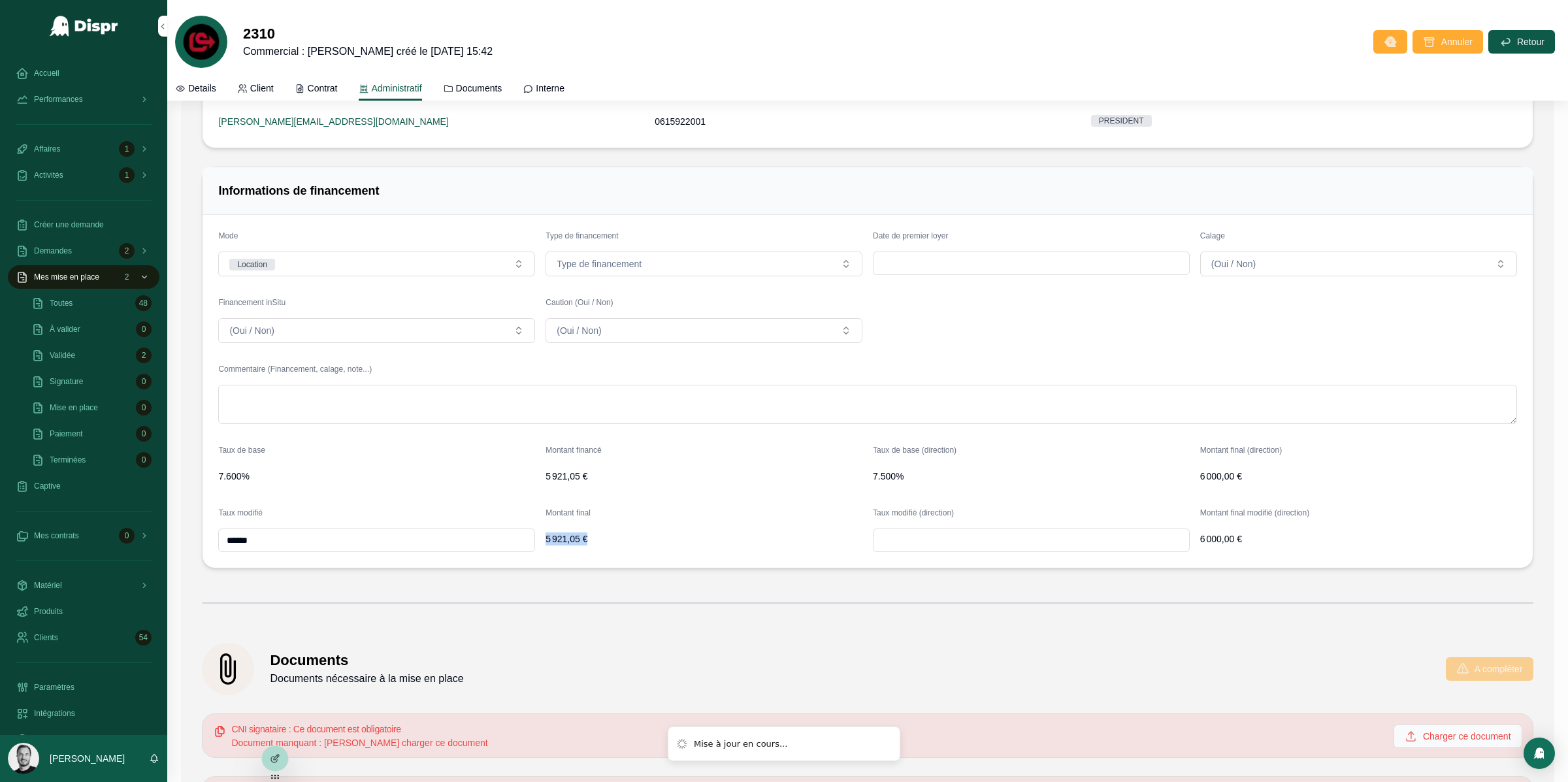
click at [563, 545] on span "5 921,05 €" at bounding box center [704, 539] width 317 height 13
click at [599, 574] on div "Informations de financement Mode Location Type de financement Type de financeme…" at bounding box center [868, 368] width 1347 height 413
click at [560, 545] on span "5 960,26 €" at bounding box center [704, 539] width 317 height 13
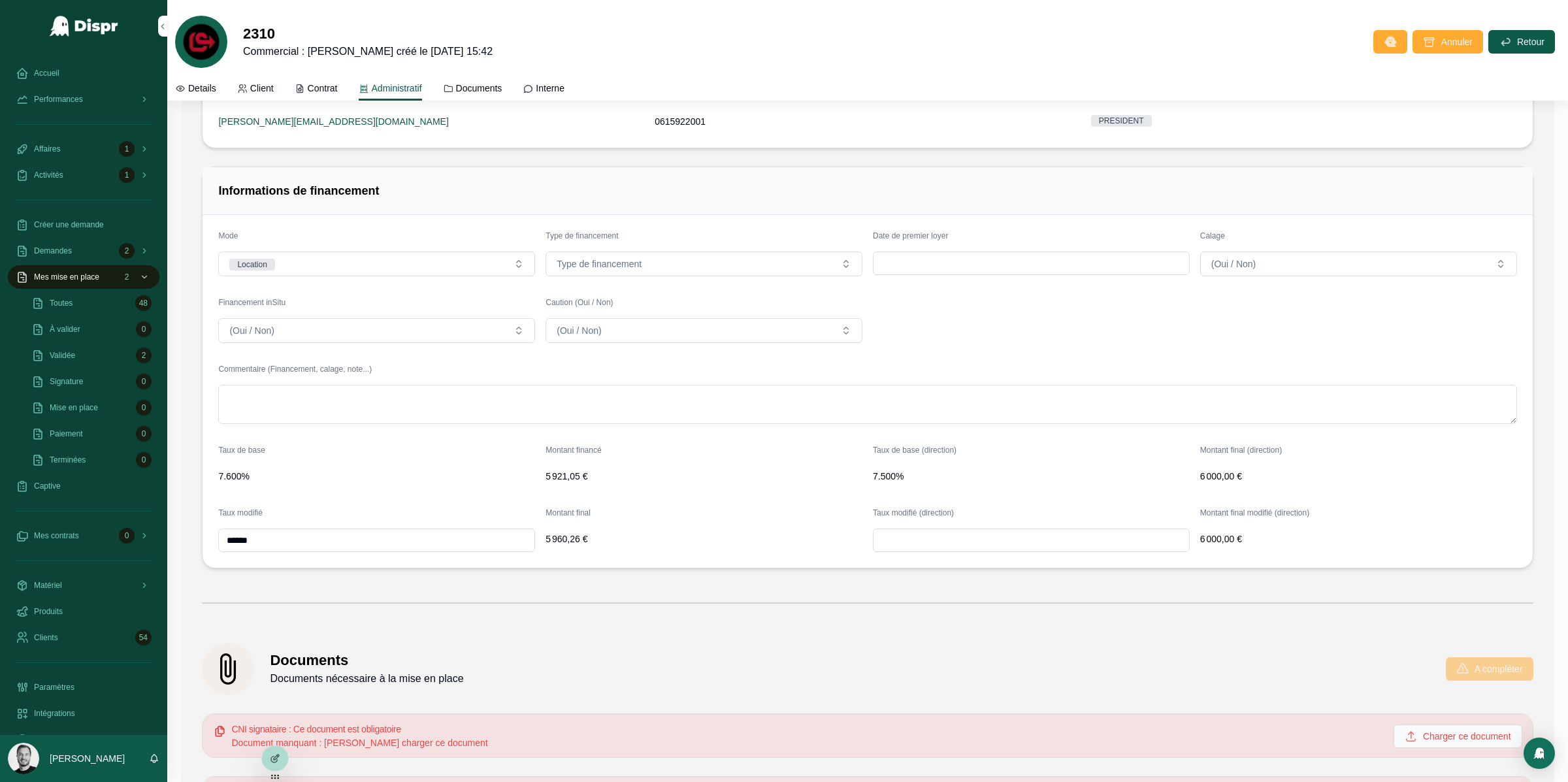
click at [750, 524] on div "Montant final" at bounding box center [704, 516] width 317 height 16
click at [884, 481] on span "7.500%" at bounding box center [1031, 477] width 317 height 13
click at [884, 480] on span "7.500%" at bounding box center [1031, 477] width 317 height 13
click at [241, 481] on span "7.600%" at bounding box center [377, 477] width 317 height 13
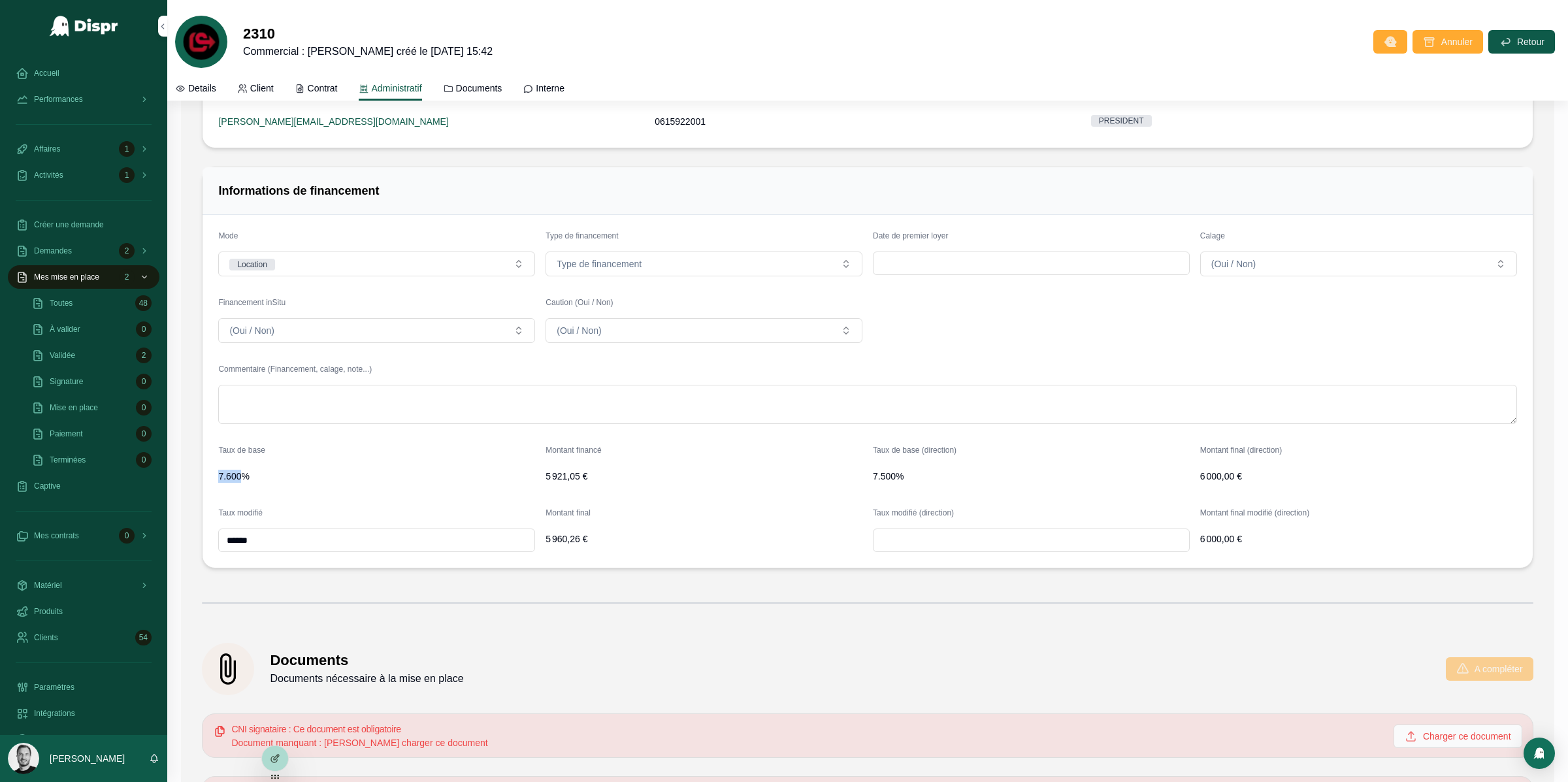
click at [241, 481] on span "7.600%" at bounding box center [377, 477] width 317 height 13
click at [271, 546] on input "******" at bounding box center [377, 540] width 316 height 18
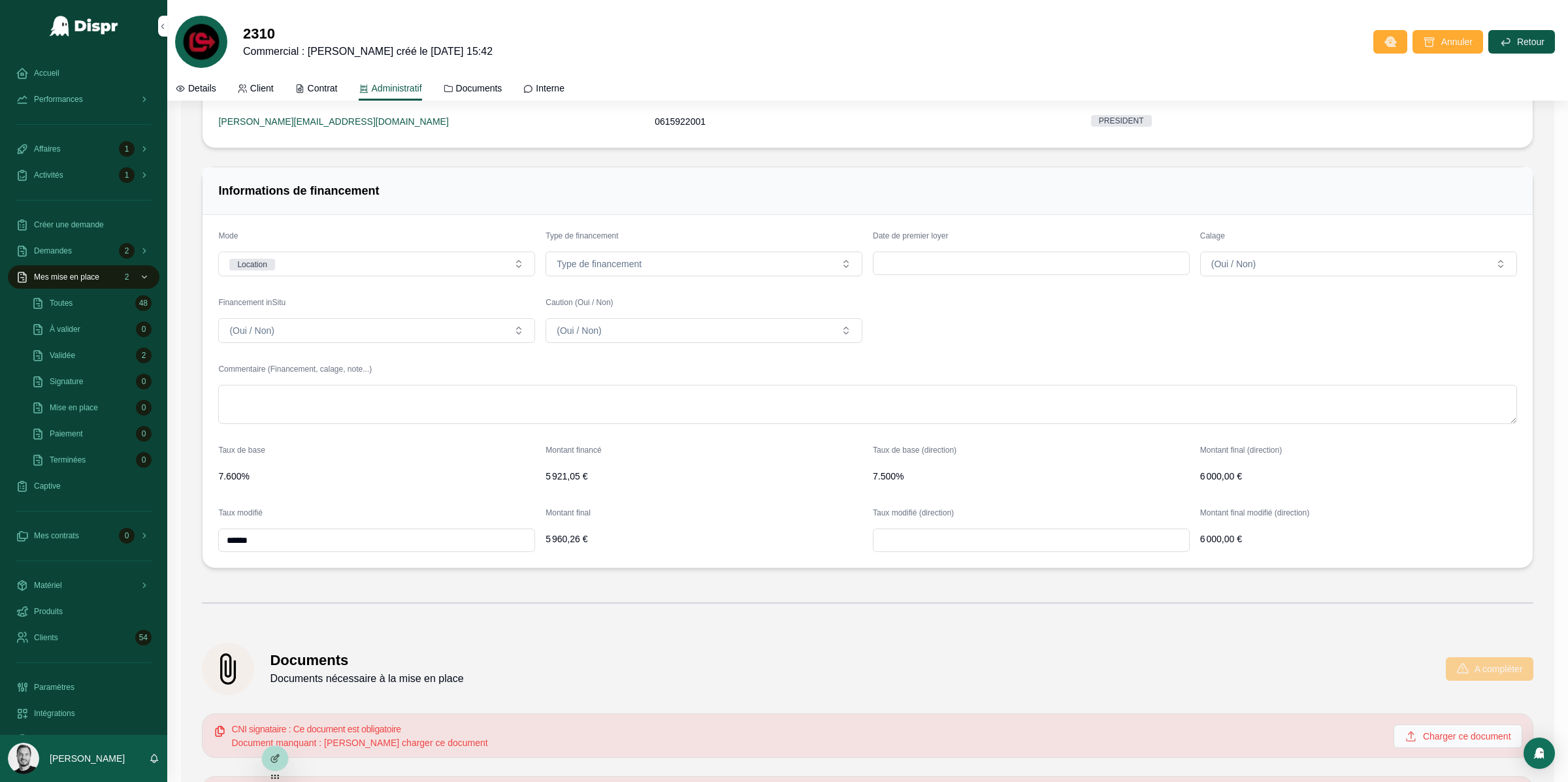
click at [321, 562] on form "Mode Location Type de financement Type de financement Date de premier loyer Cal…" at bounding box center [867, 391] width 1330 height 353
click at [913, 544] on input "scrollable content" at bounding box center [1031, 540] width 316 height 18
type input "******"
click at [844, 568] on form "Mode Location Type de financement Type de financement Date de premier loyer Cal…" at bounding box center [867, 391] width 1330 height 353
click at [1213, 544] on span "6 081,08 €" at bounding box center [1359, 539] width 317 height 13
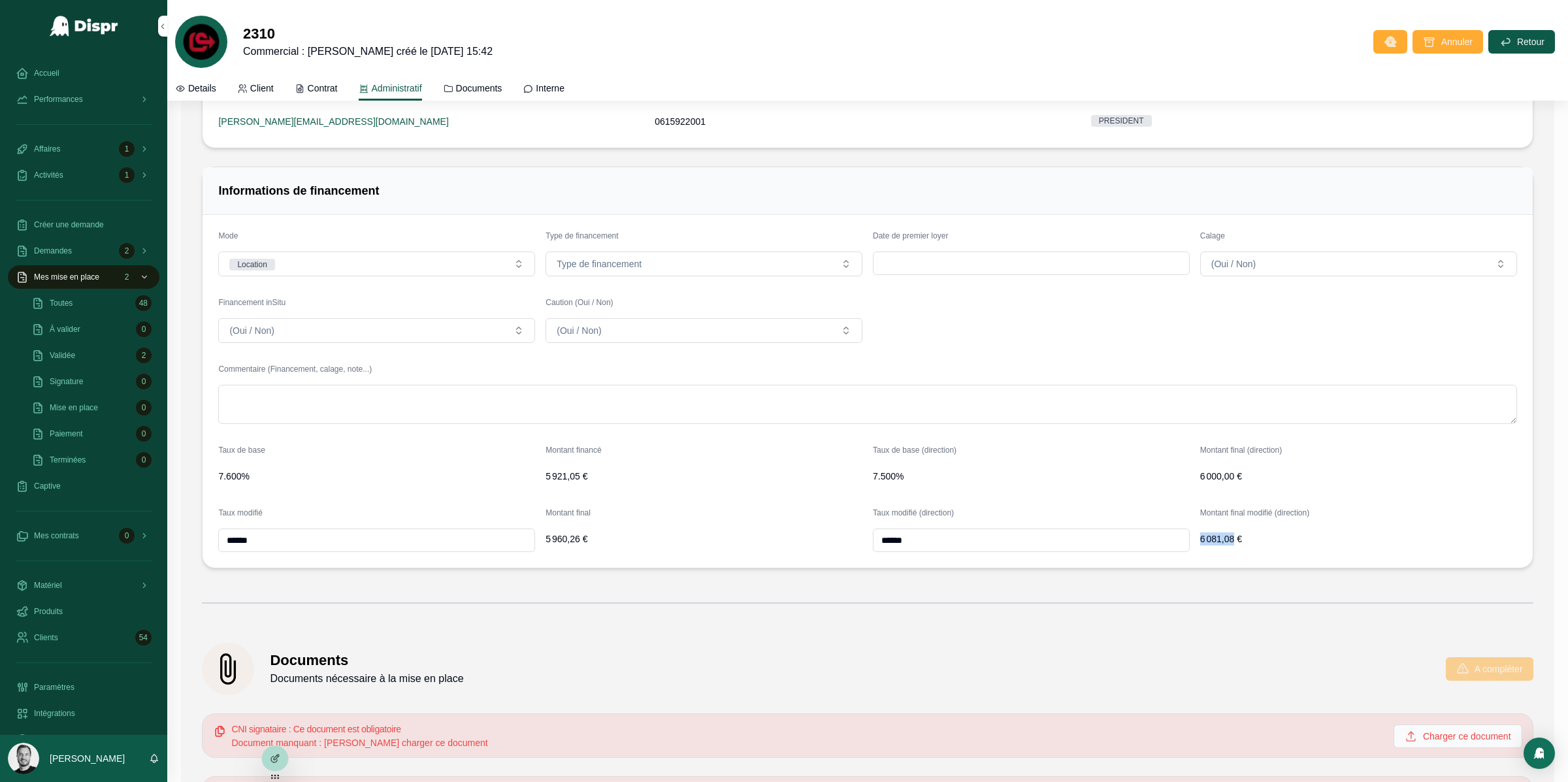
click at [1213, 544] on span "6 081,08 €" at bounding box center [1359, 539] width 317 height 13
click at [772, 569] on div "Informations de financement Mode Location Type de financement Type de financeme…" at bounding box center [868, 367] width 1331 height 402
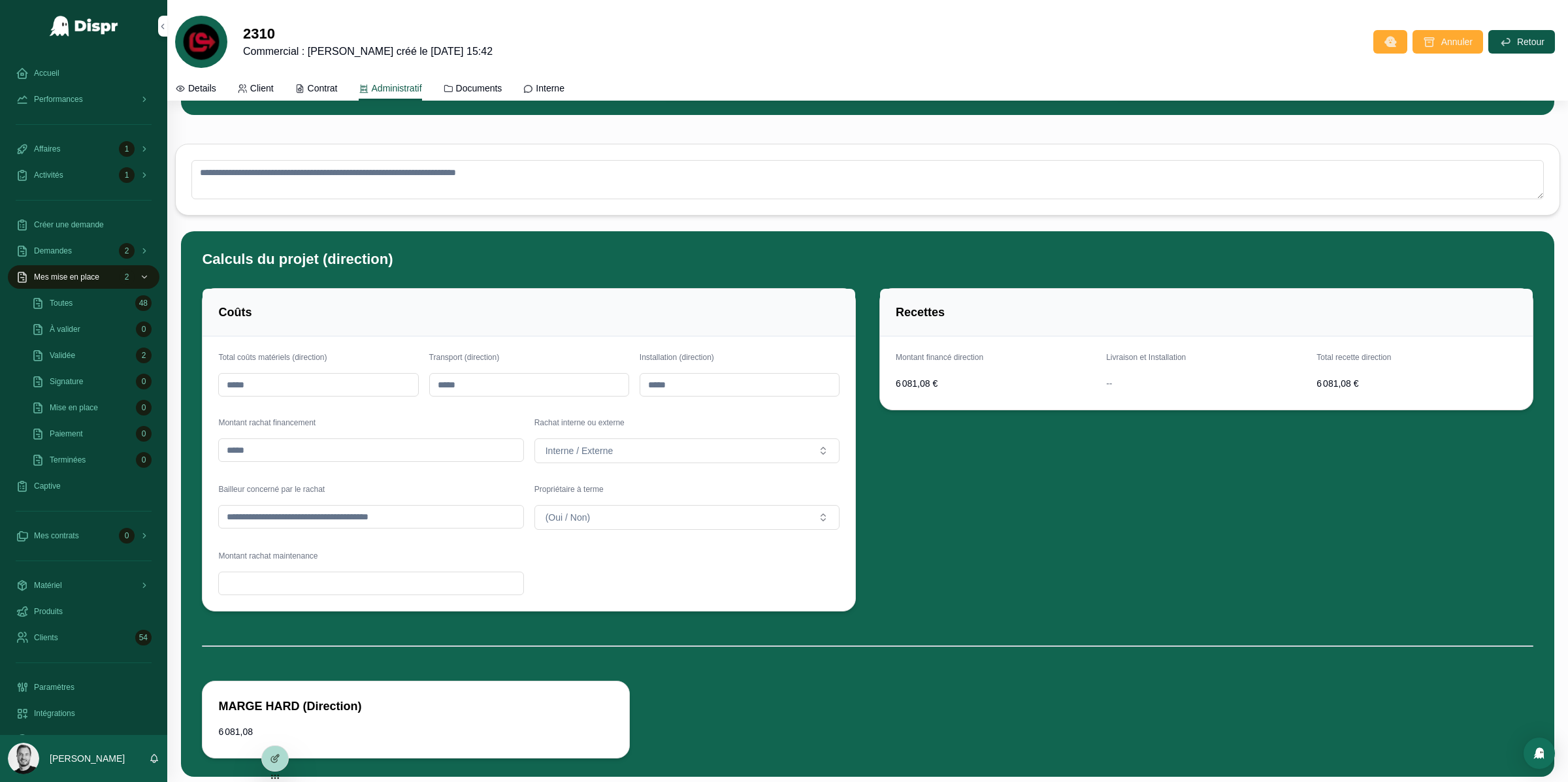
scroll to position [3929, 0]
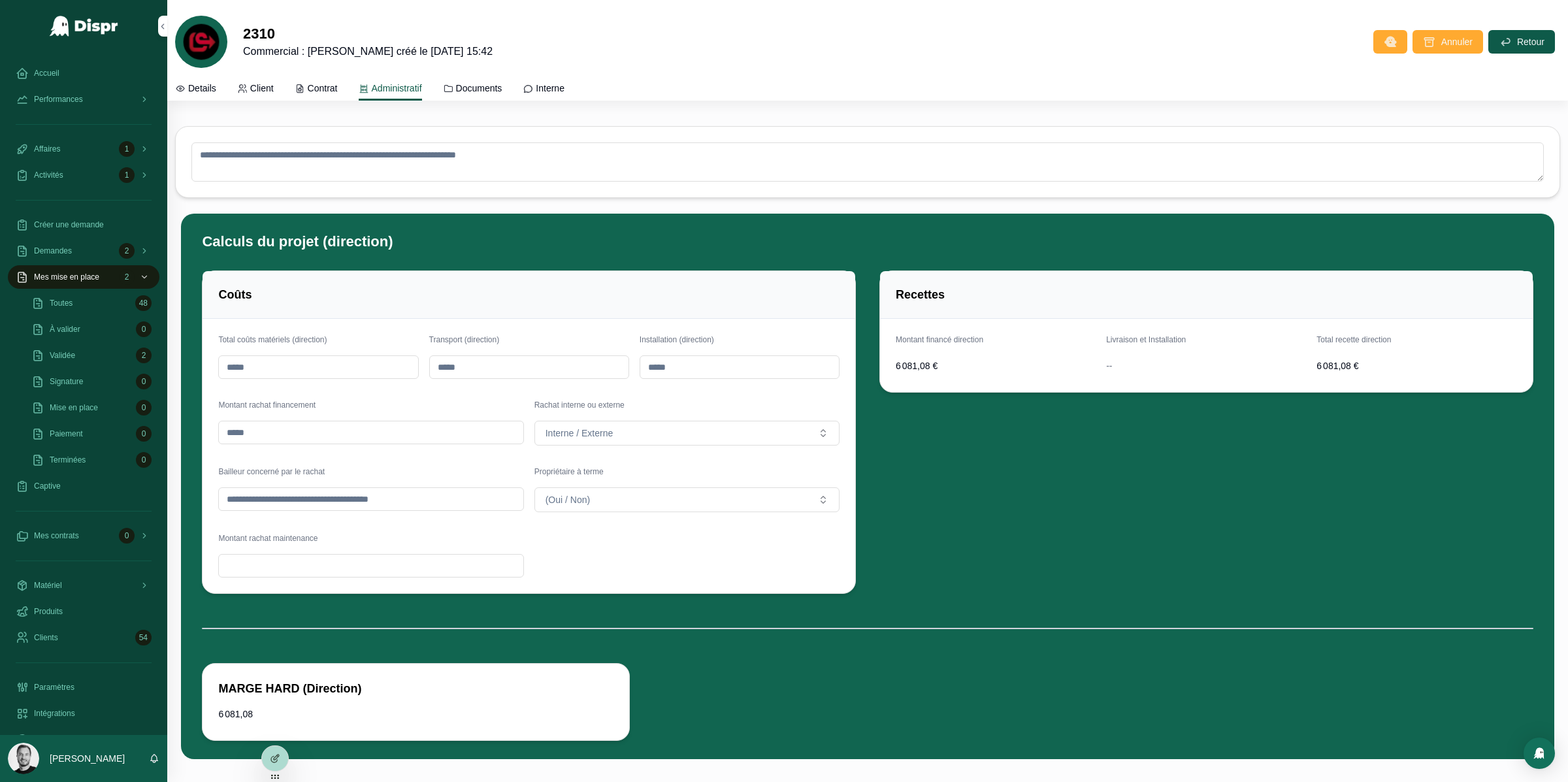
click at [297, 244] on h1 "Calculs du projet (direction)" at bounding box center [297, 241] width 191 height 20
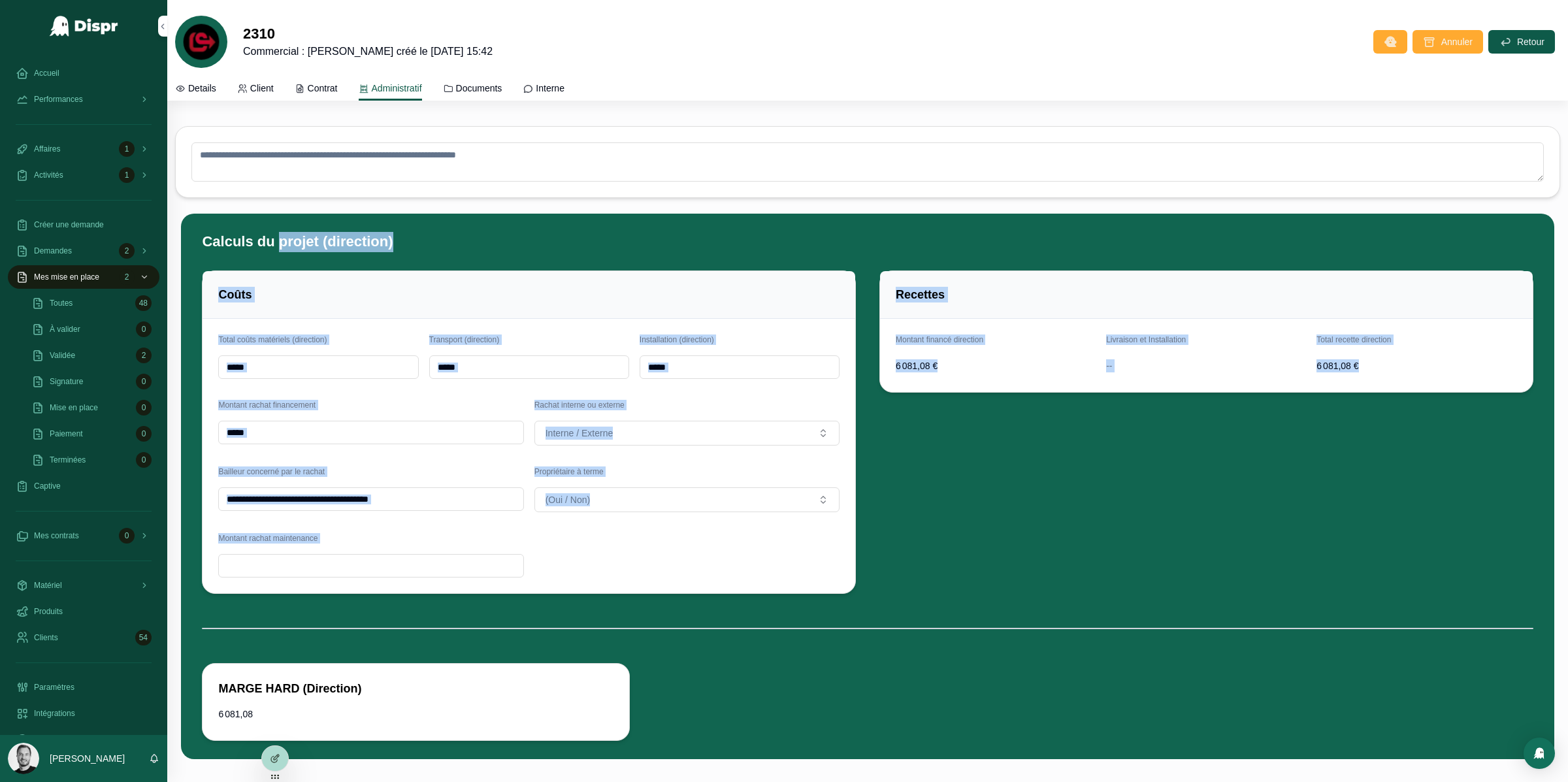
drag, startPoint x: 297, startPoint y: 244, endPoint x: 768, endPoint y: 628, distance: 607.7
click at [771, 630] on div "Calculs du projet (direction) Coûts Total coûts matériels (direction) Transport…" at bounding box center [868, 487] width 1347 height 520
click at [969, 562] on div "Recettes Montant financé direction 6 081,08 € Livraison et Installation -- Tota…" at bounding box center [1207, 433] width 670 height 334
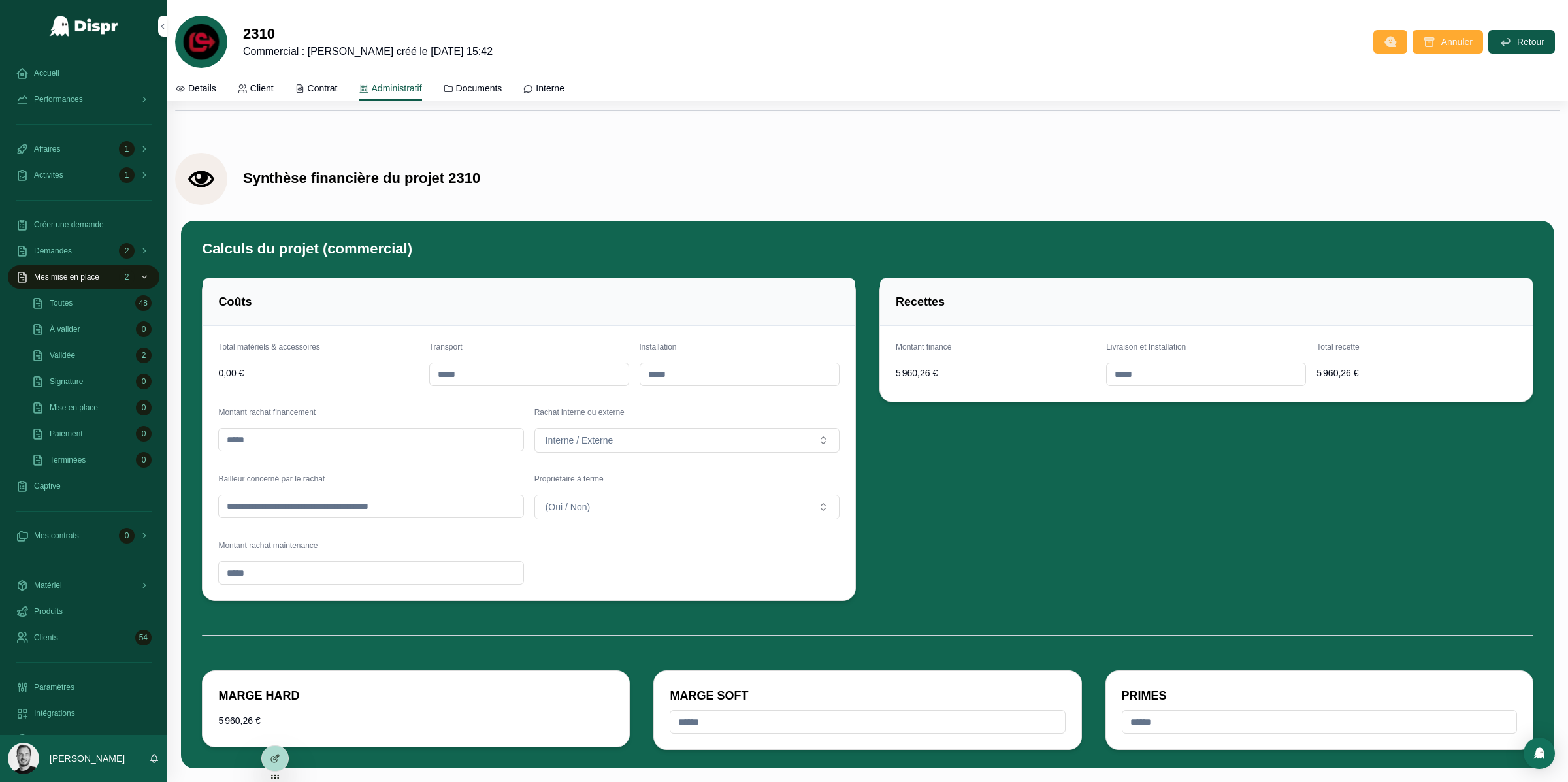
scroll to position [3258, 0]
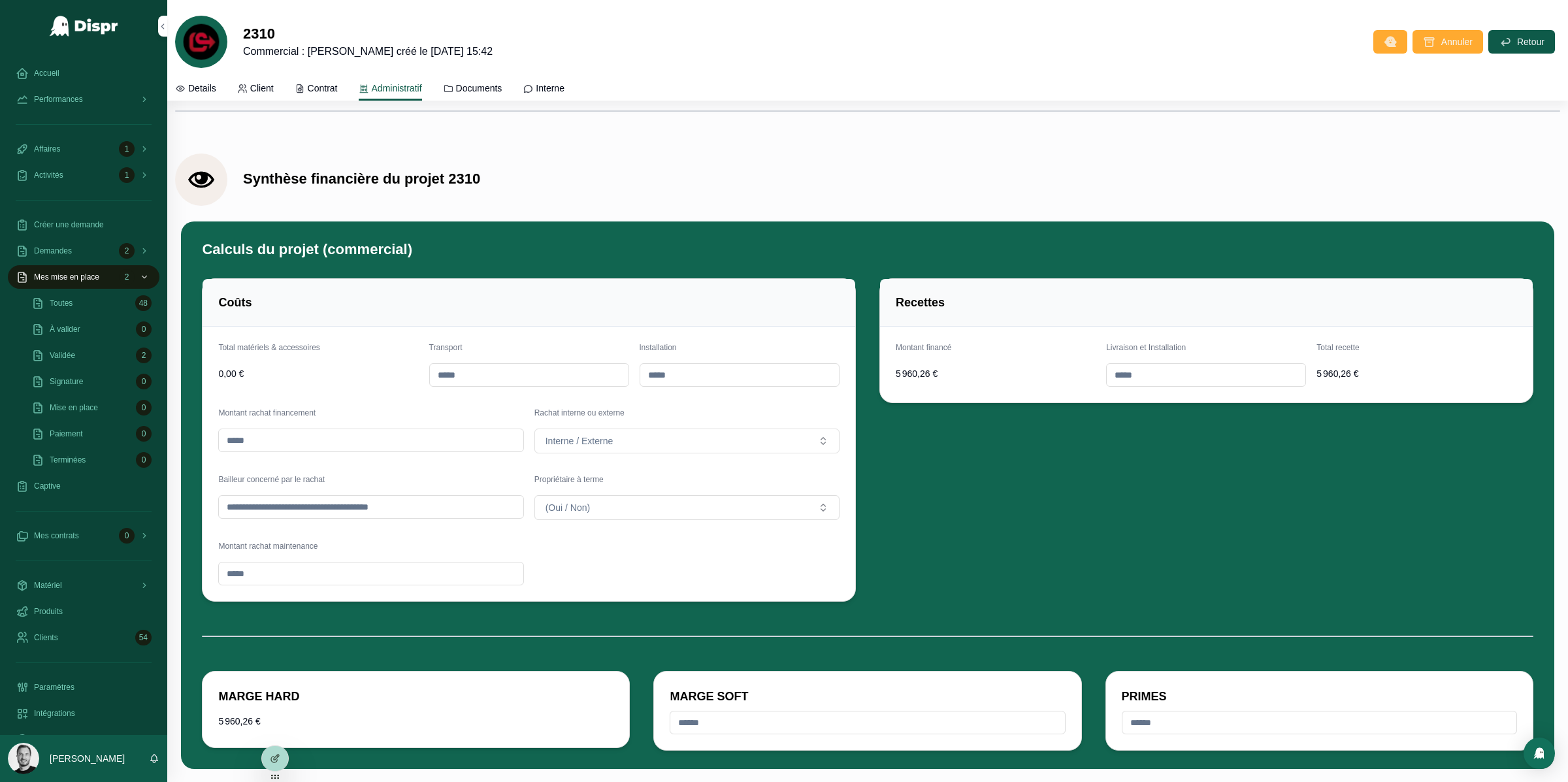
click at [924, 381] on span "5 960,26 €" at bounding box center [995, 373] width 200 height 13
click at [1211, 376] on input "scrollable content" at bounding box center [1206, 375] width 198 height 18
type input "*******"
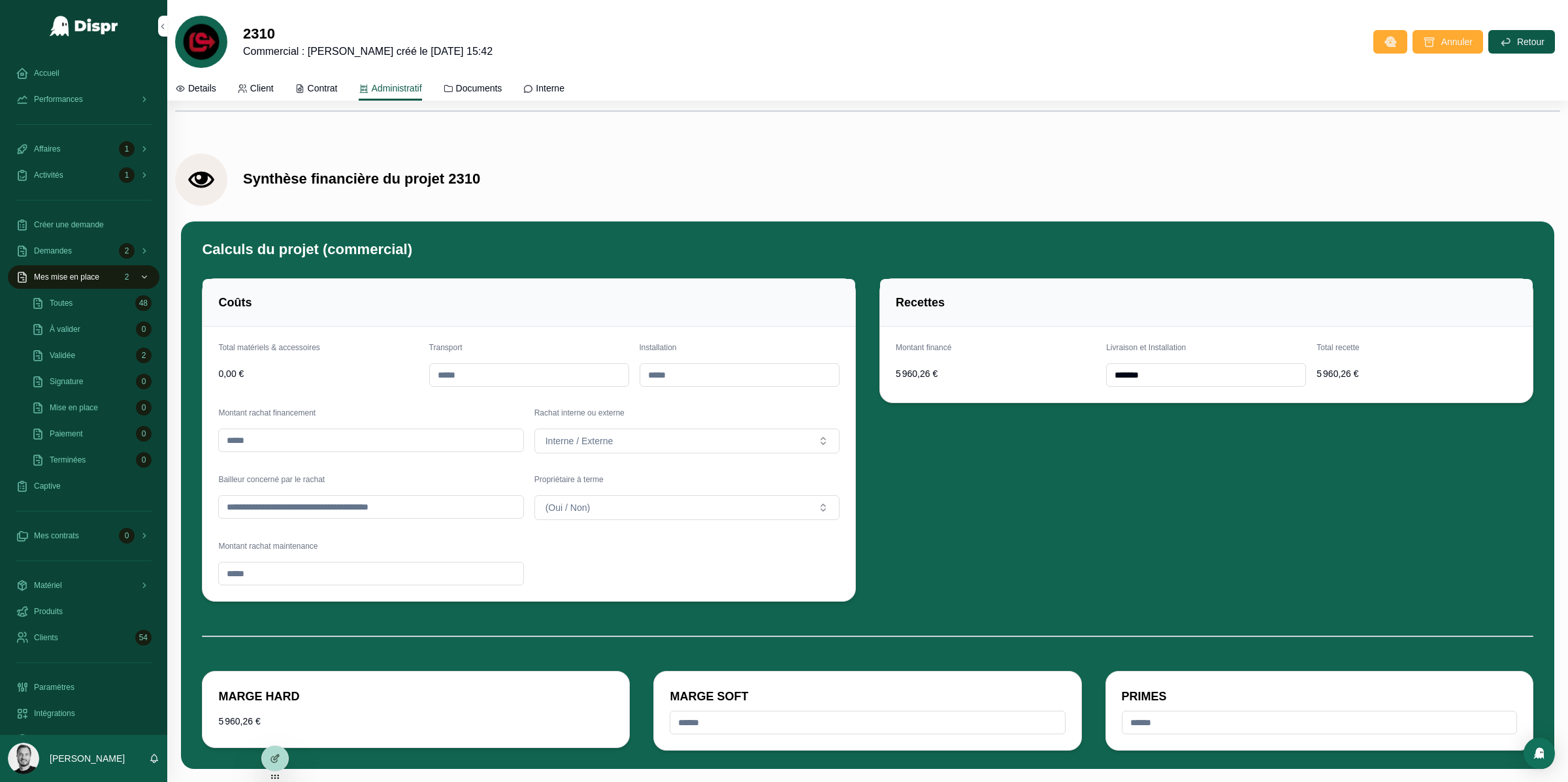
click at [1066, 484] on div "Recettes Montant financé 5 960,26 € Livraison et Installation ******* Total rec…" at bounding box center [1207, 441] width 670 height 334
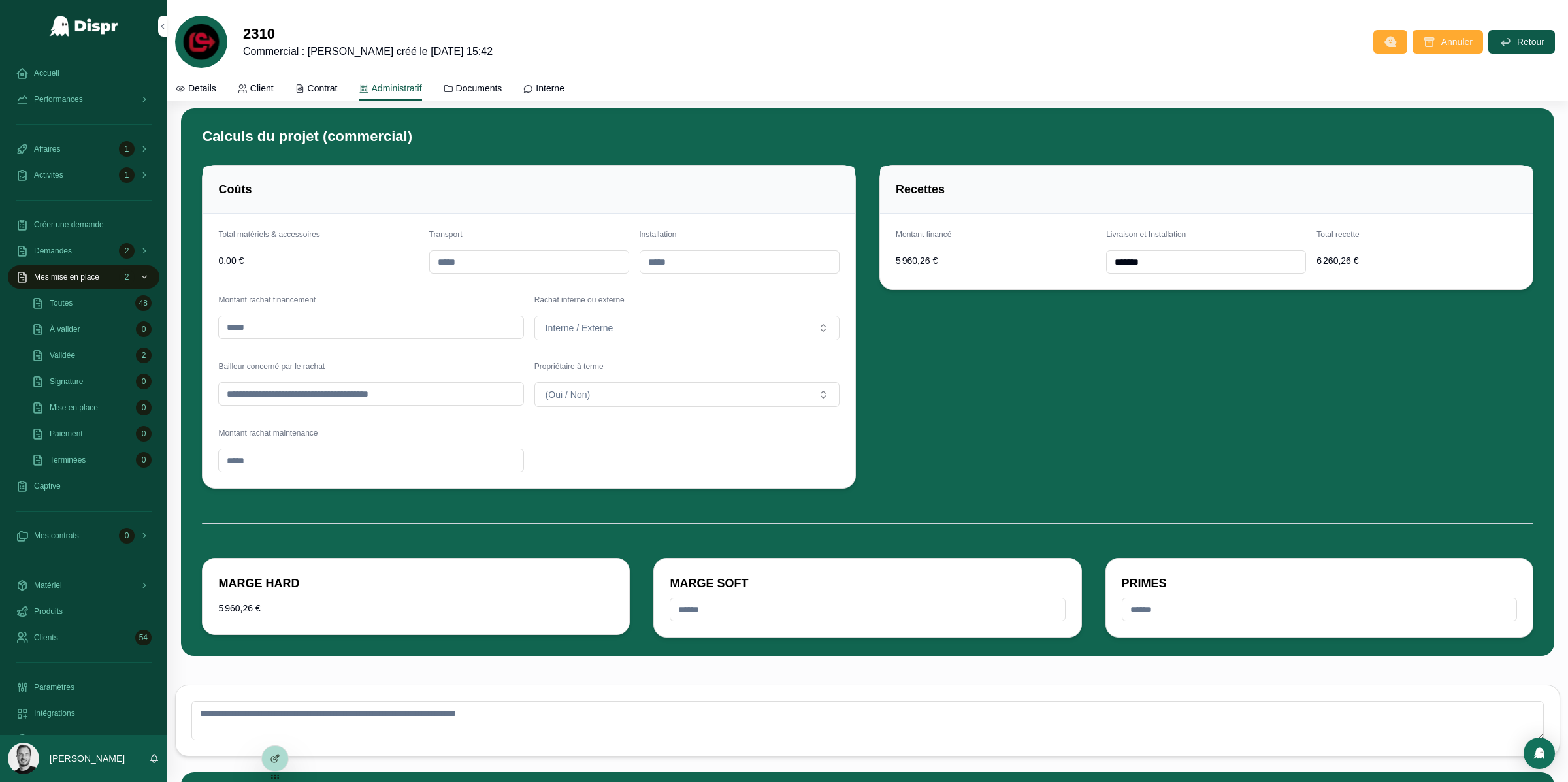
scroll to position [3392, 0]
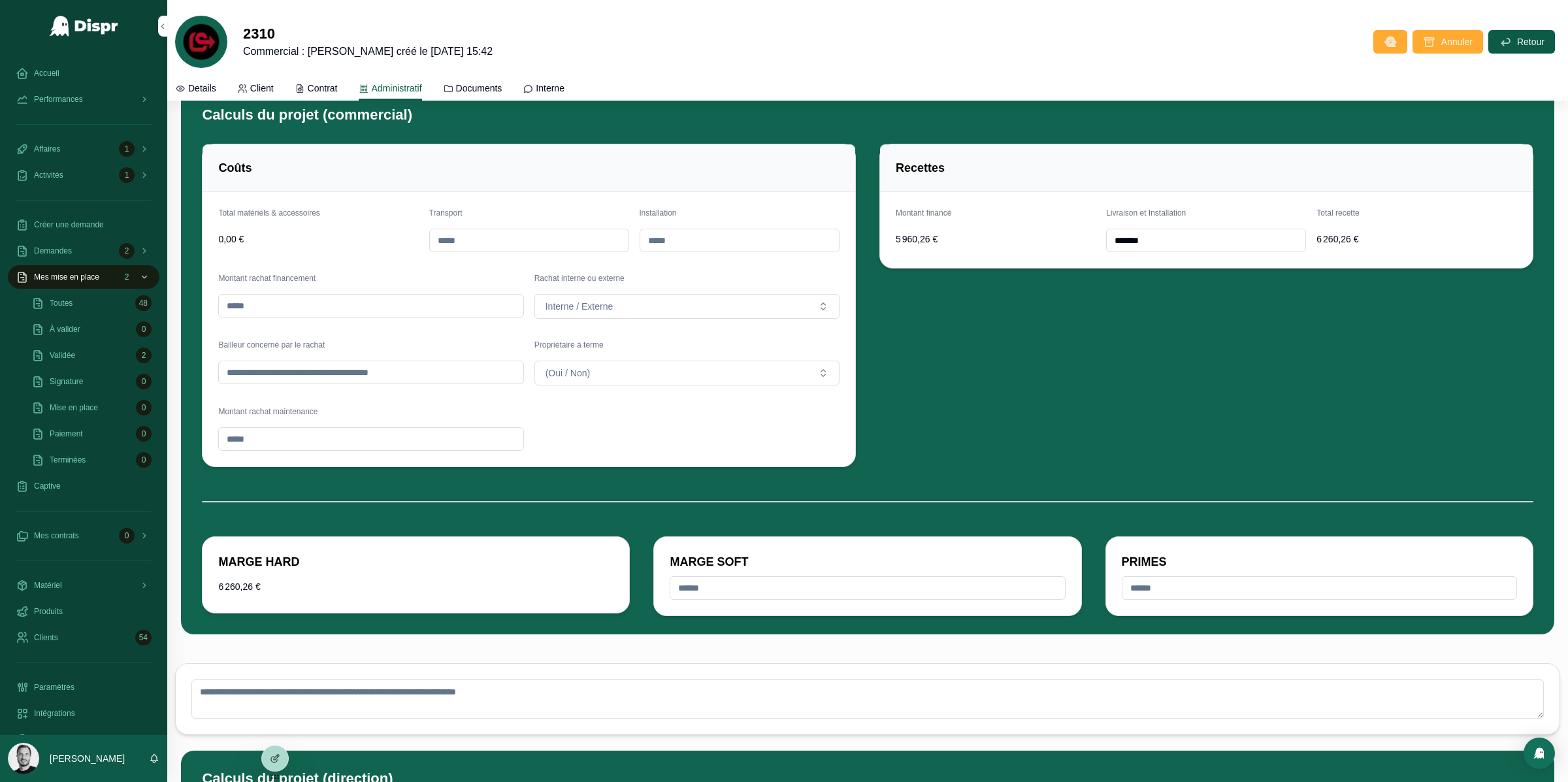
click at [712, 592] on input "scrollable content" at bounding box center [867, 588] width 394 height 18
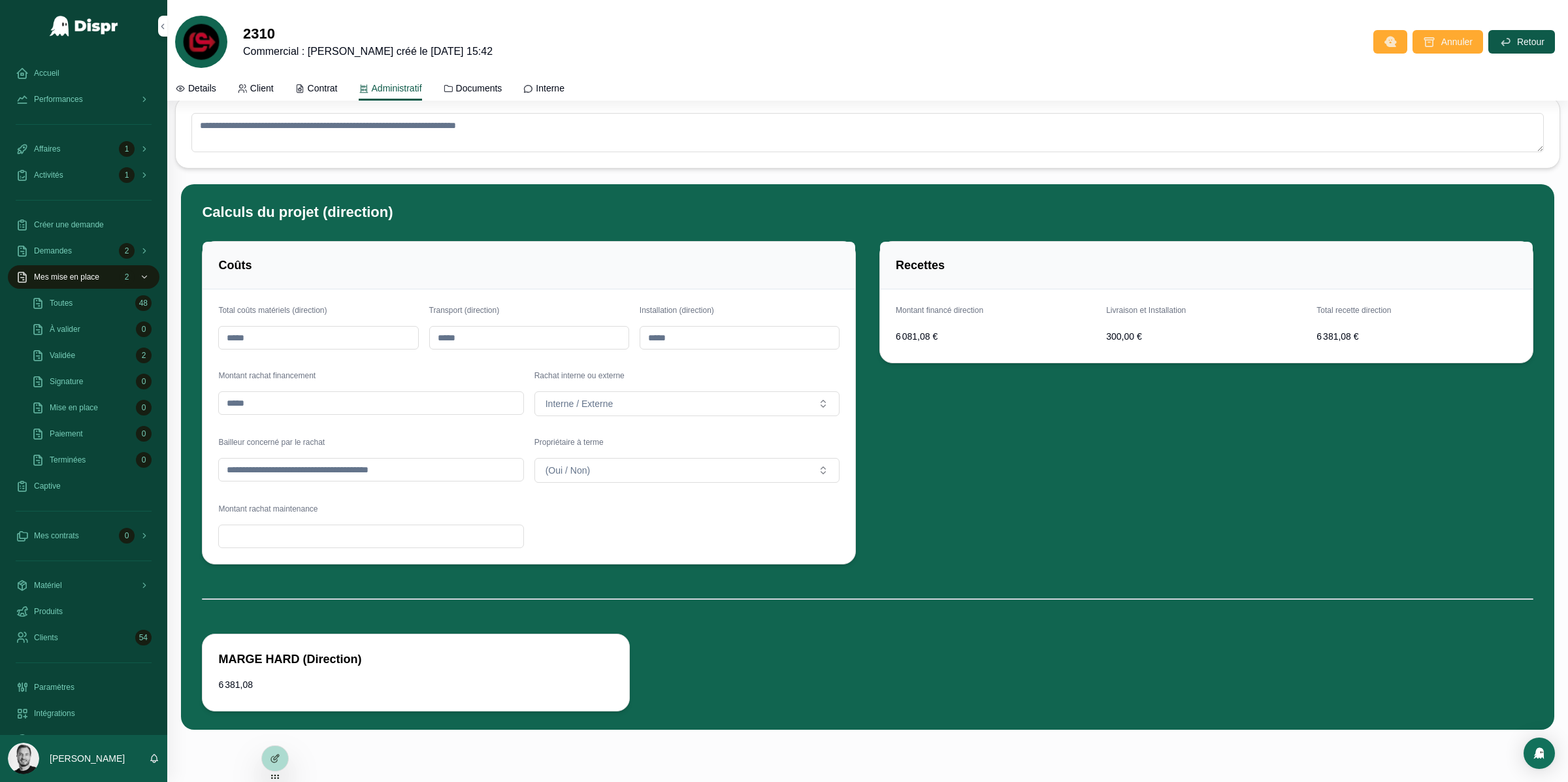
scroll to position [3948, 0]
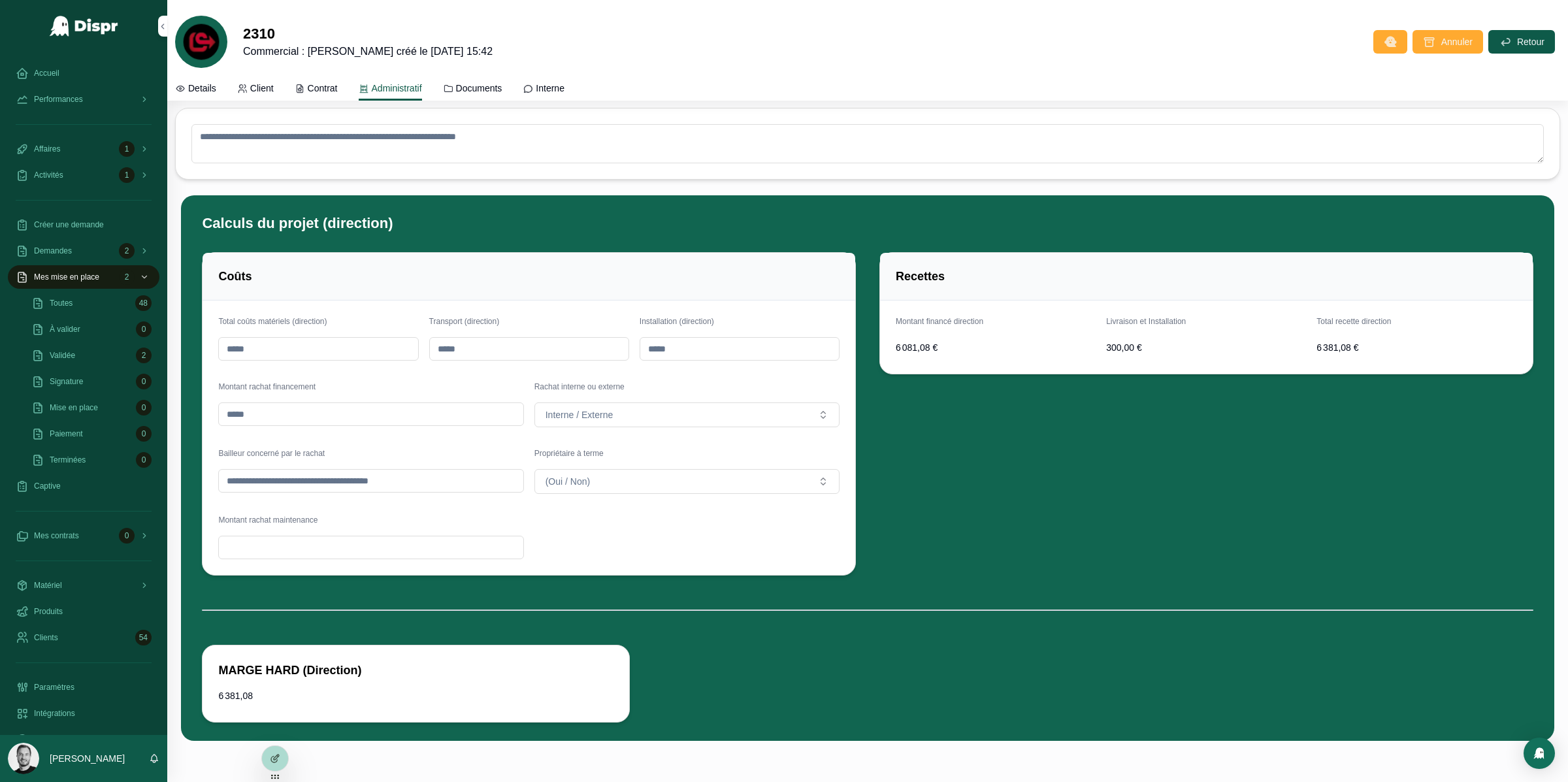
click at [907, 354] on span "6 081,08 €" at bounding box center [995, 348] width 200 height 13
click at [1115, 349] on span "300,00 €" at bounding box center [1207, 348] width 200 height 13
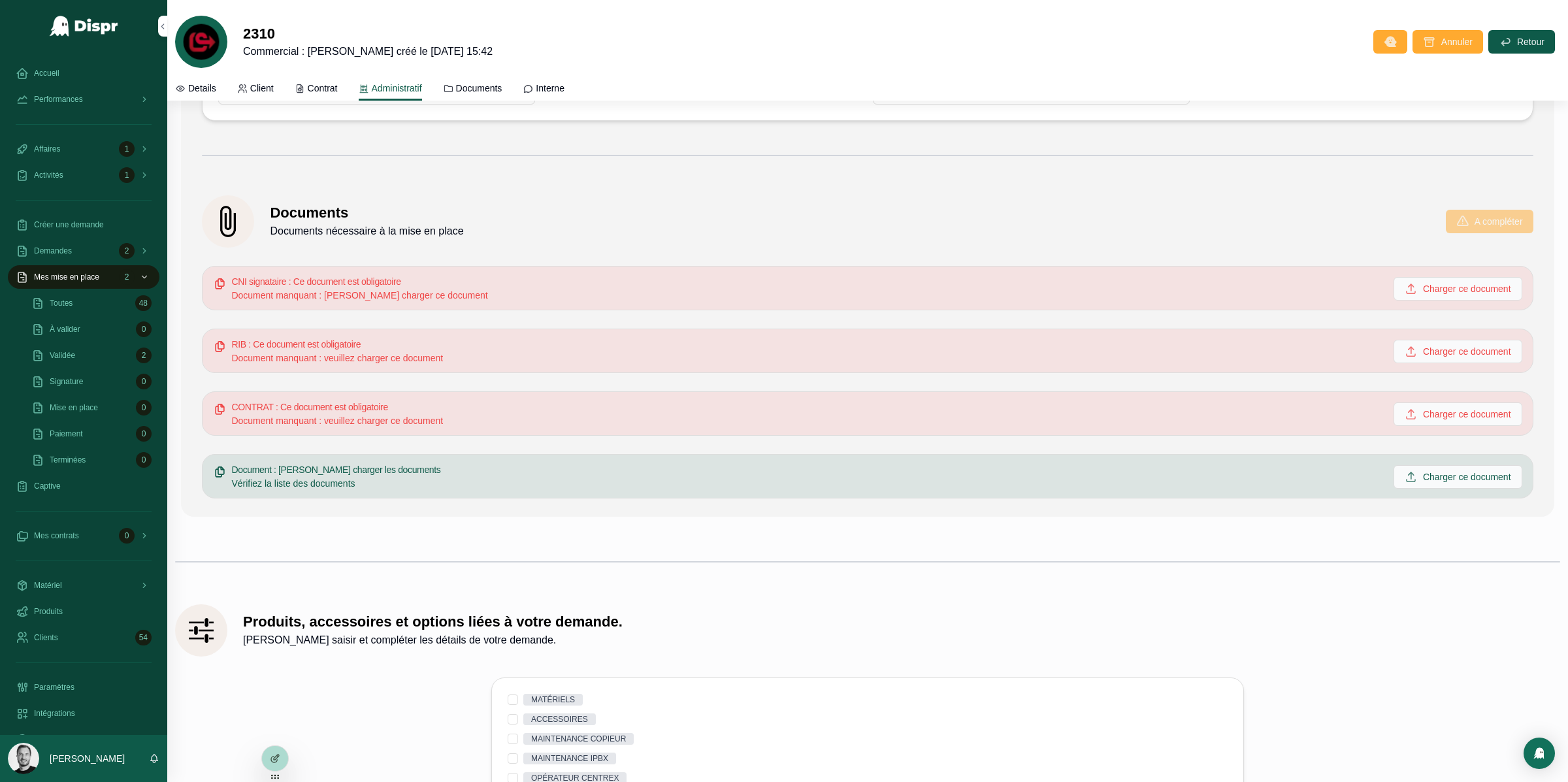
scroll to position [2458, 0]
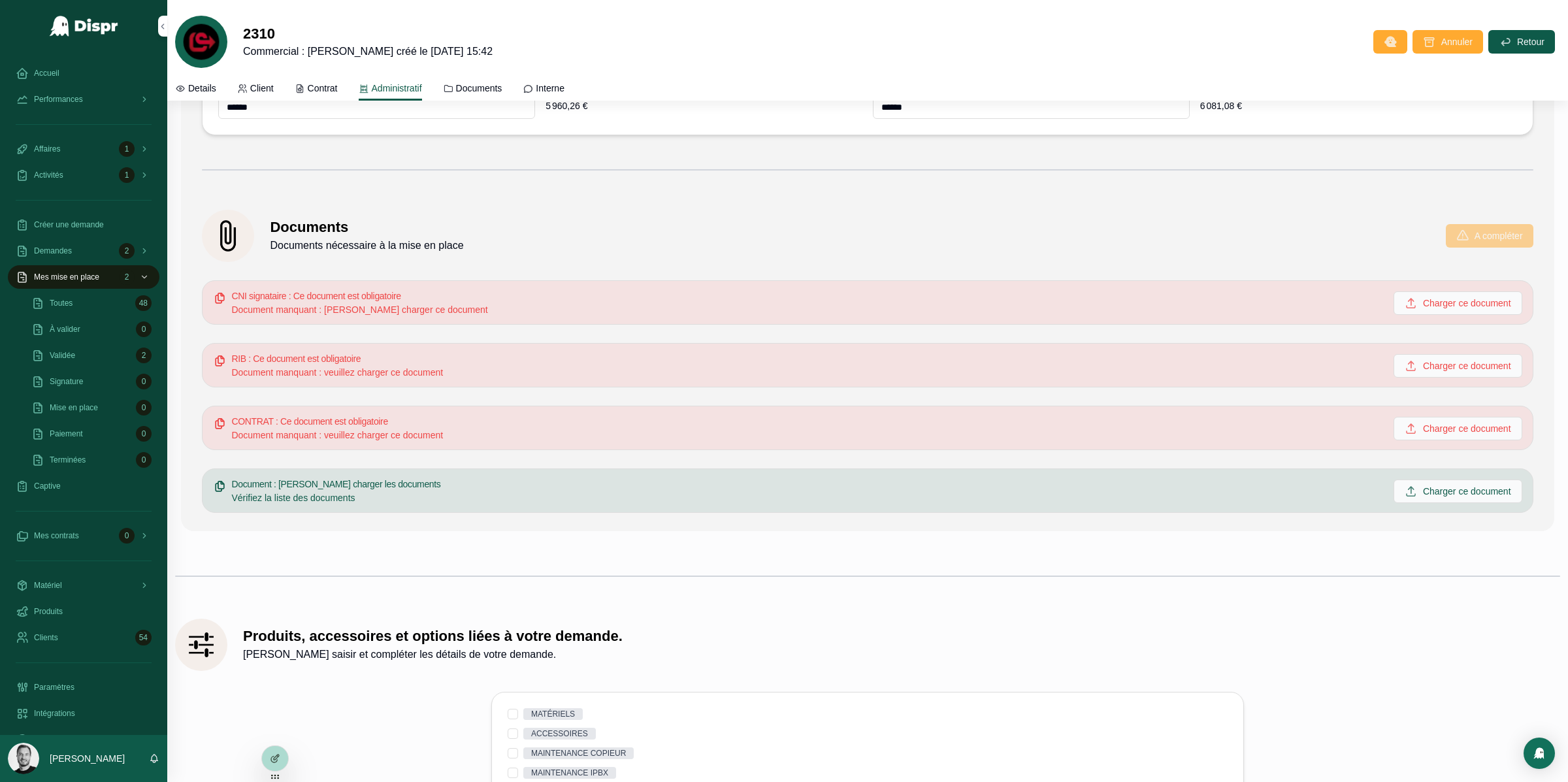
click at [781, 301] on h5 "CNI signataire : Ce document est obligatoire" at bounding box center [807, 295] width 1151 height 9
click at [499, 89] on span "Documents" at bounding box center [479, 88] width 46 height 13
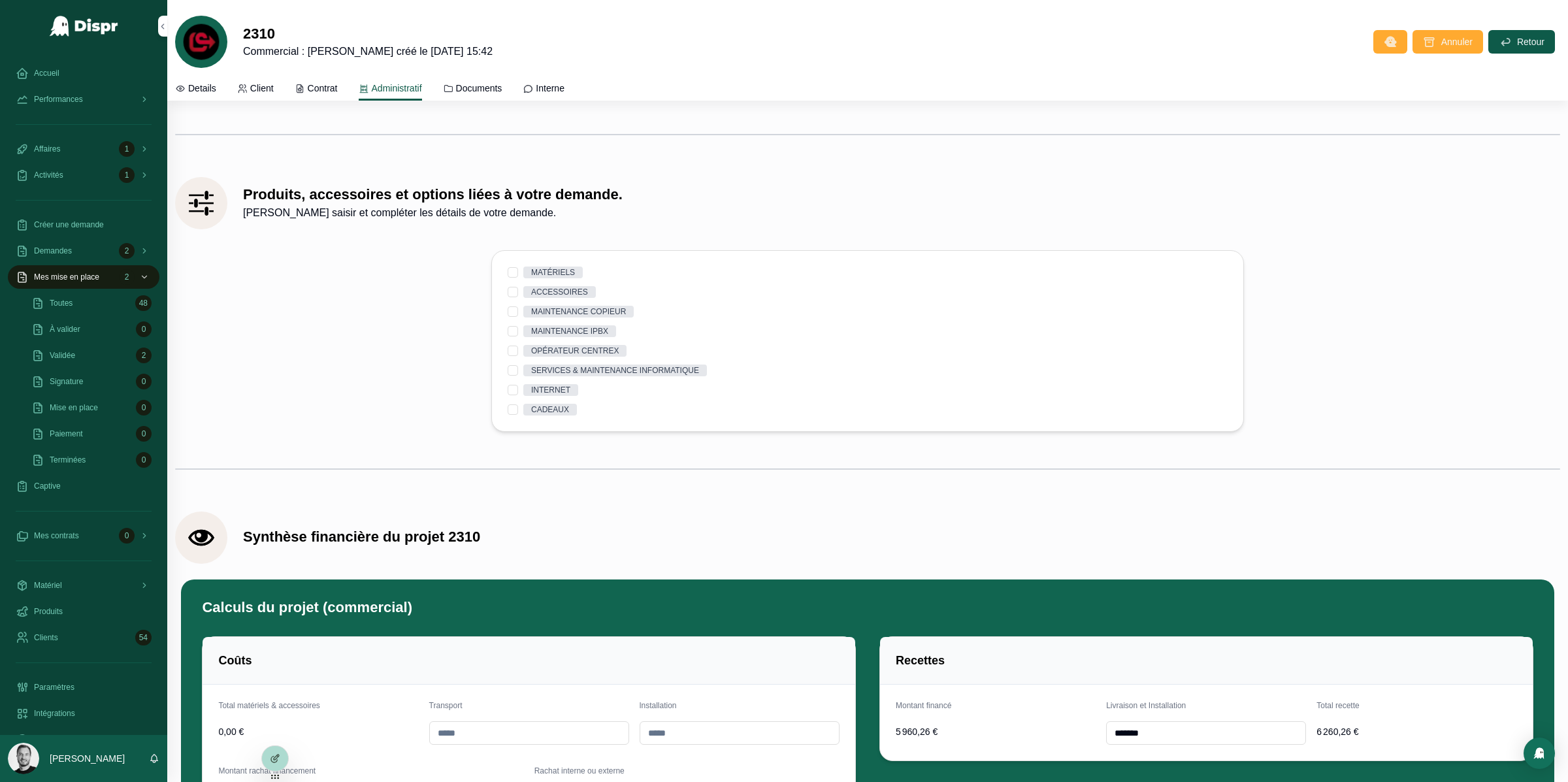
scroll to position [2899, 0]
click at [513, 277] on button "MATÉRIELS" at bounding box center [513, 273] width 10 height 10
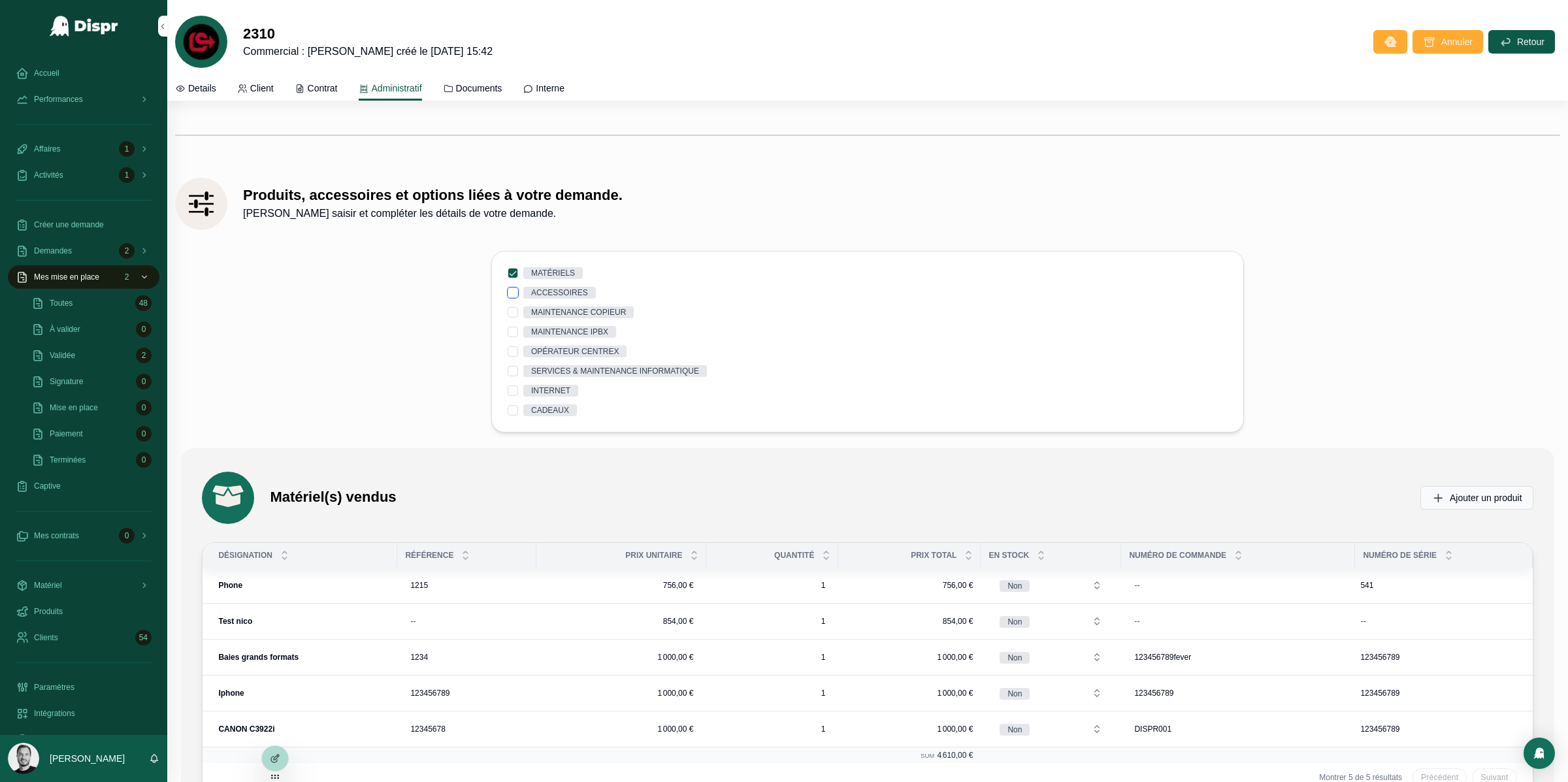
click at [513, 298] on button "ACCESSOIRES" at bounding box center [513, 293] width 10 height 10
click at [513, 278] on button "MATÉRIELS" at bounding box center [513, 273] width 10 height 10
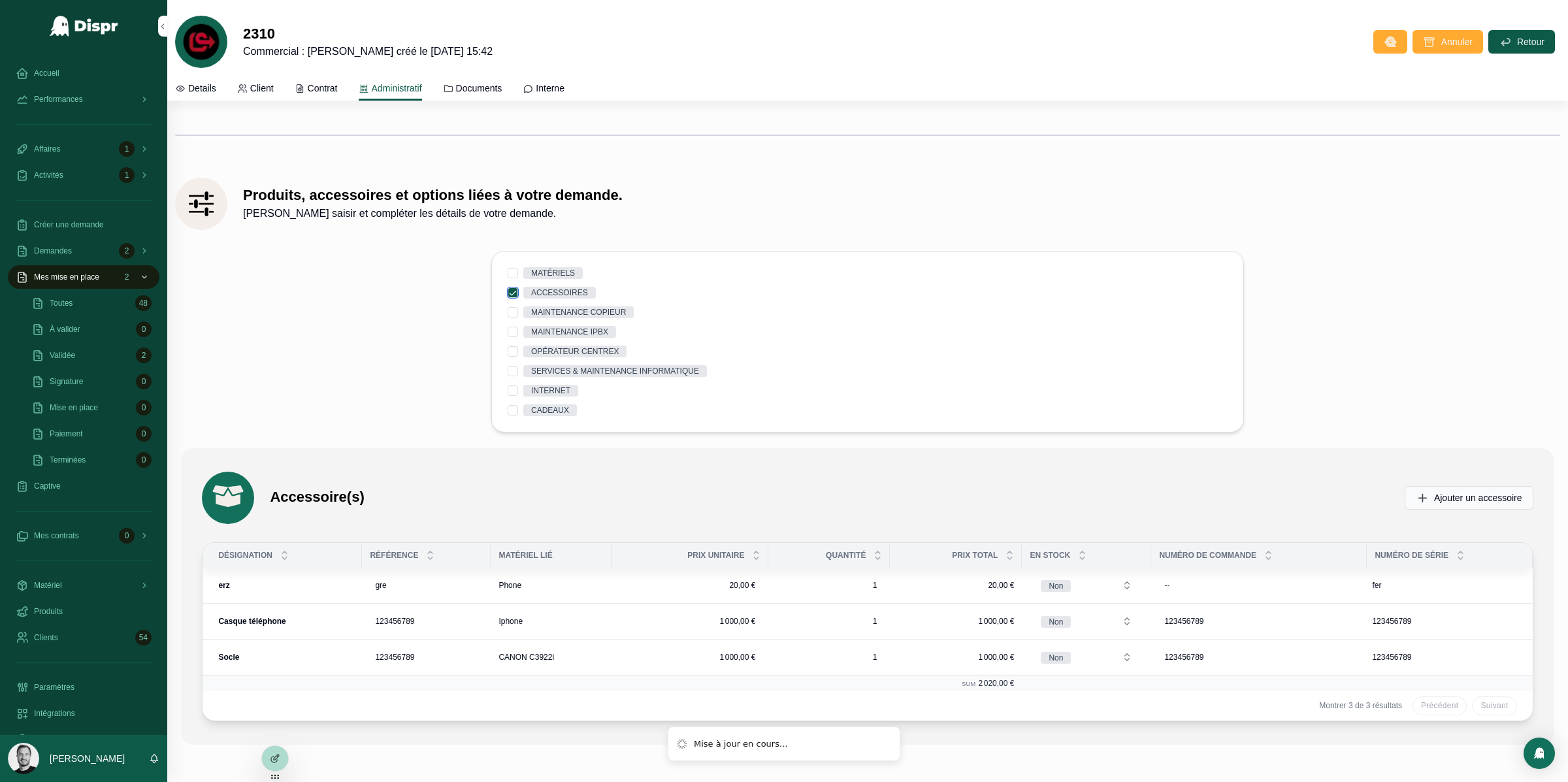
click at [513, 295] on button "ACCESSOIRES" at bounding box center [513, 293] width 10 height 10
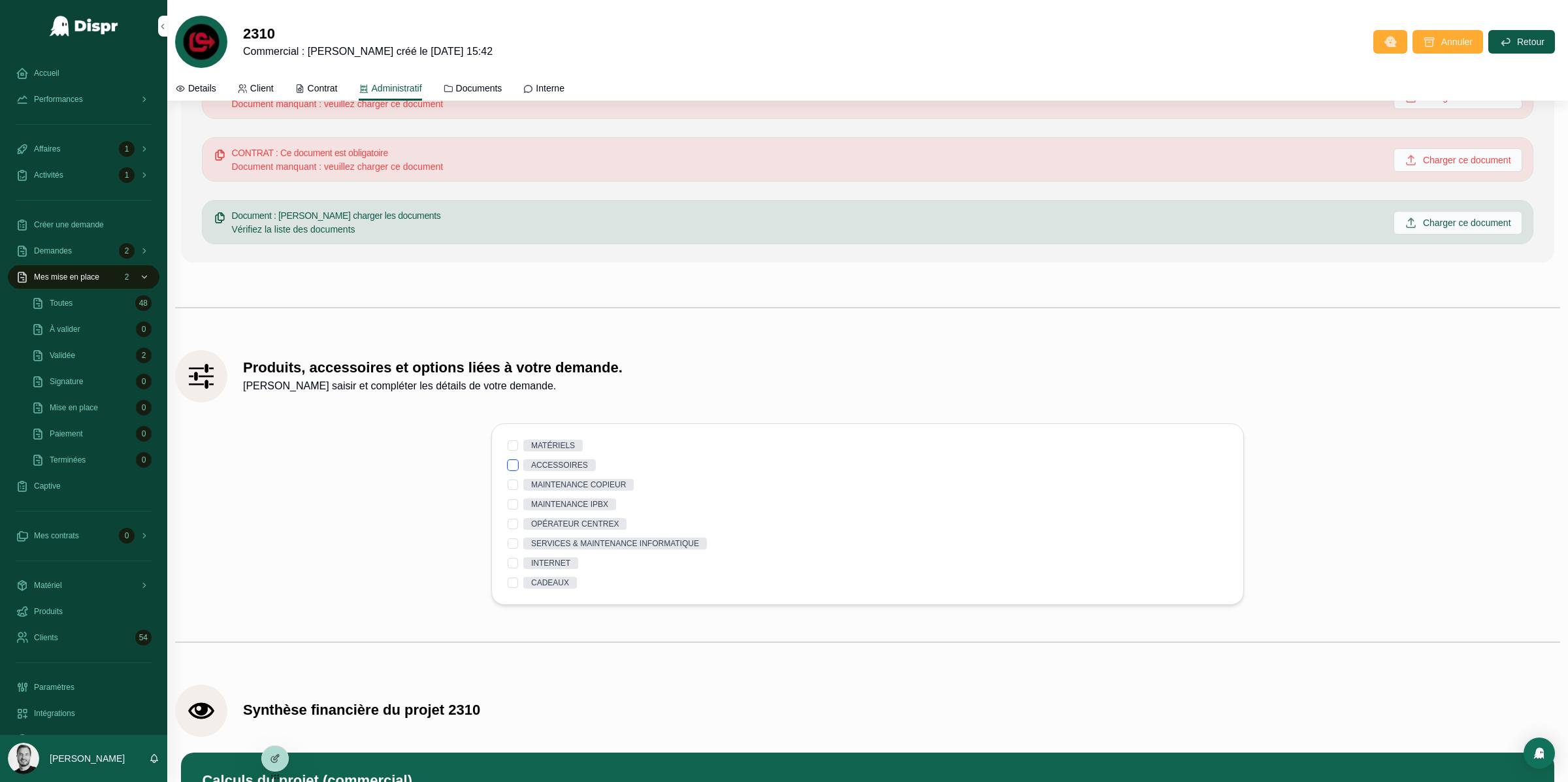
scroll to position [2687, 0]
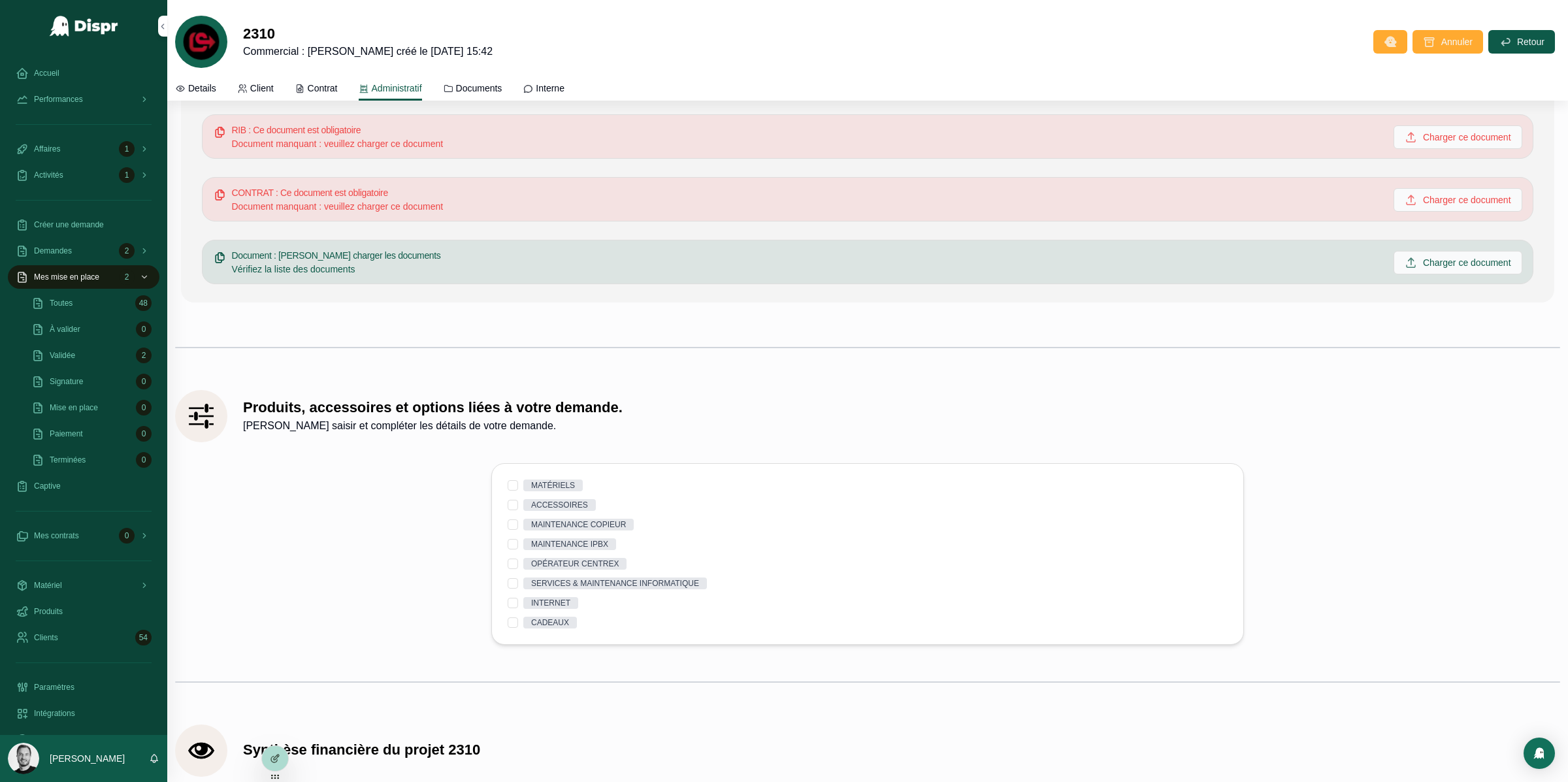
click at [636, 446] on div "Produits, accessoires et options liées à votre demande. Veuillez saisir et comp…" at bounding box center [868, 413] width 1401 height 68
click at [512, 491] on button "MATÉRIELS" at bounding box center [513, 485] width 10 height 10
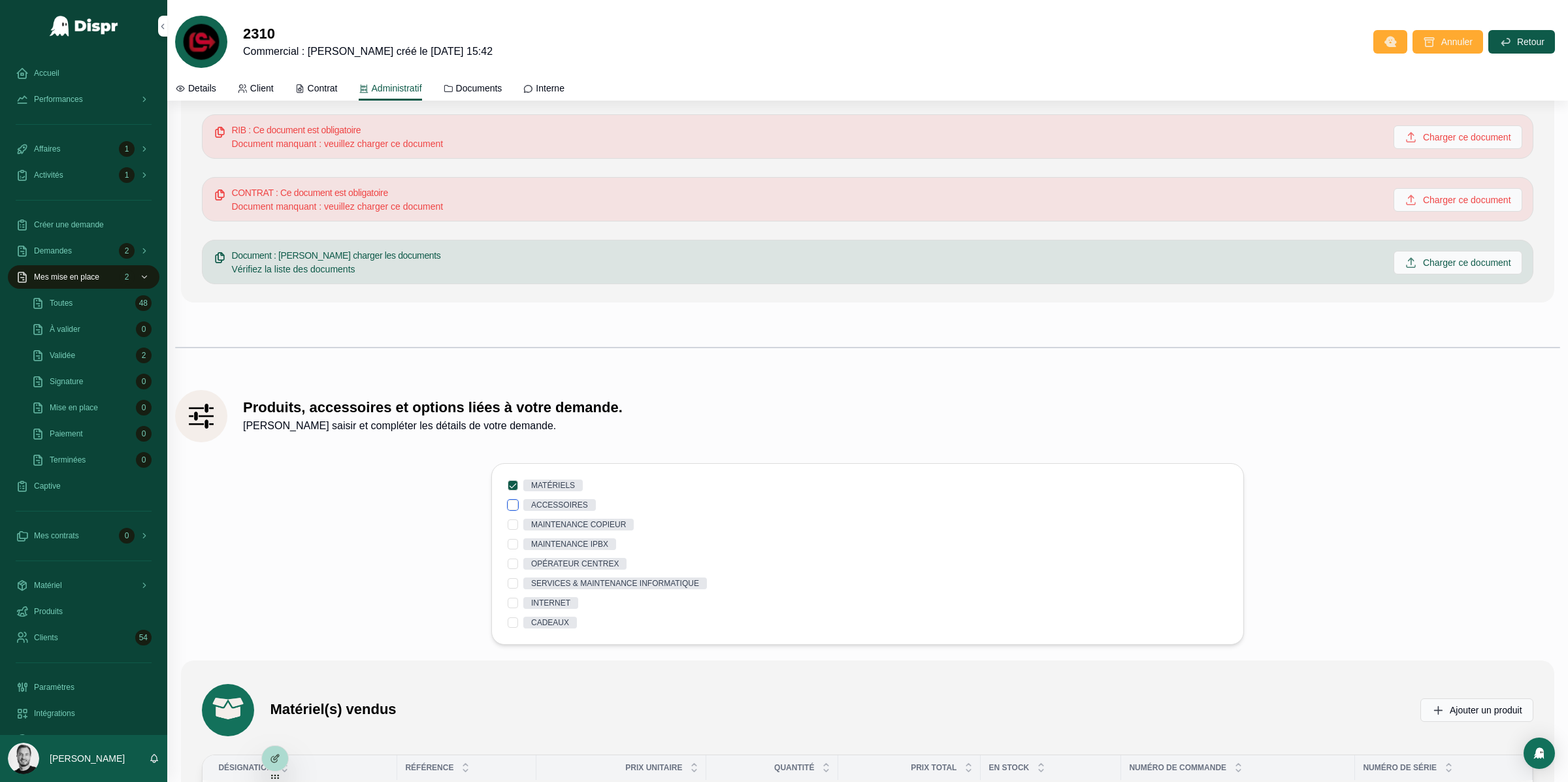
click at [517, 510] on button "ACCESSOIRES" at bounding box center [513, 505] width 10 height 10
click at [511, 529] on button "MAINTENANCE COPIEUR" at bounding box center [513, 525] width 10 height 10
click at [513, 549] on button "MAINTENANCE IPBX" at bounding box center [513, 544] width 10 height 10
click at [513, 546] on button "MAINTENANCE IPBX" at bounding box center [513, 544] width 10 height 10
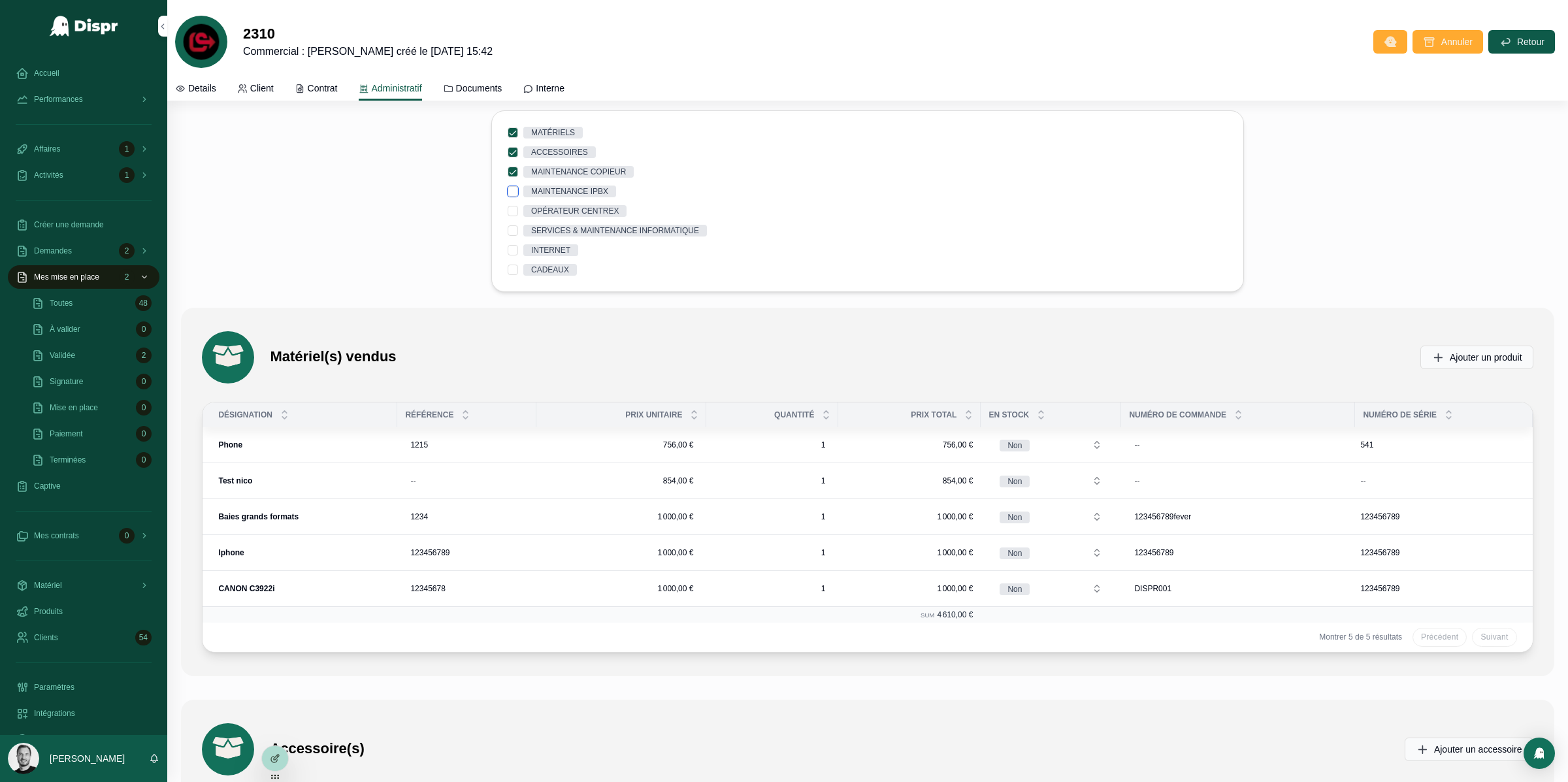
scroll to position [3041, 0]
click at [517, 273] on button "CADEAUX" at bounding box center [513, 268] width 10 height 10
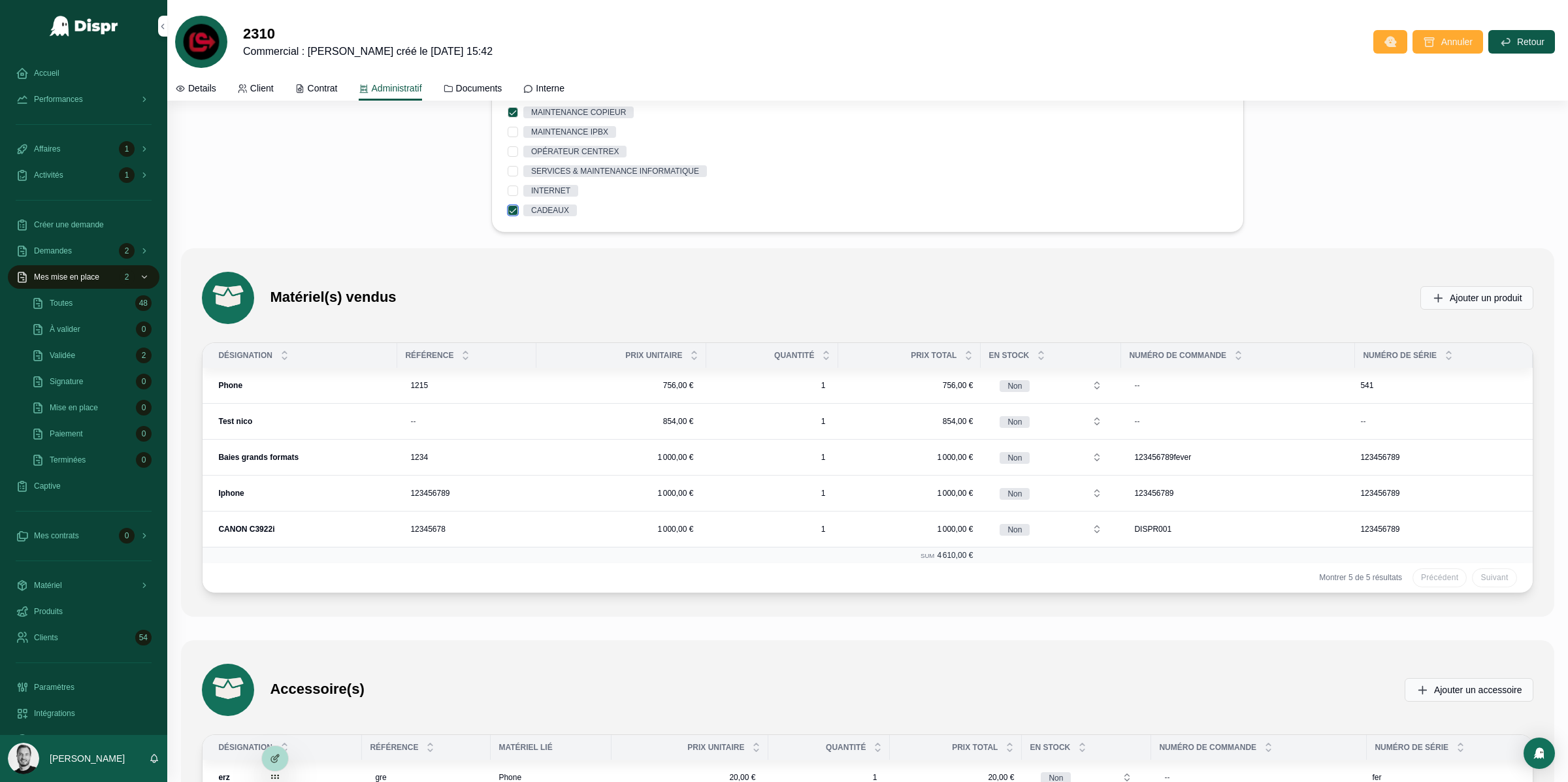
scroll to position [3108, 0]
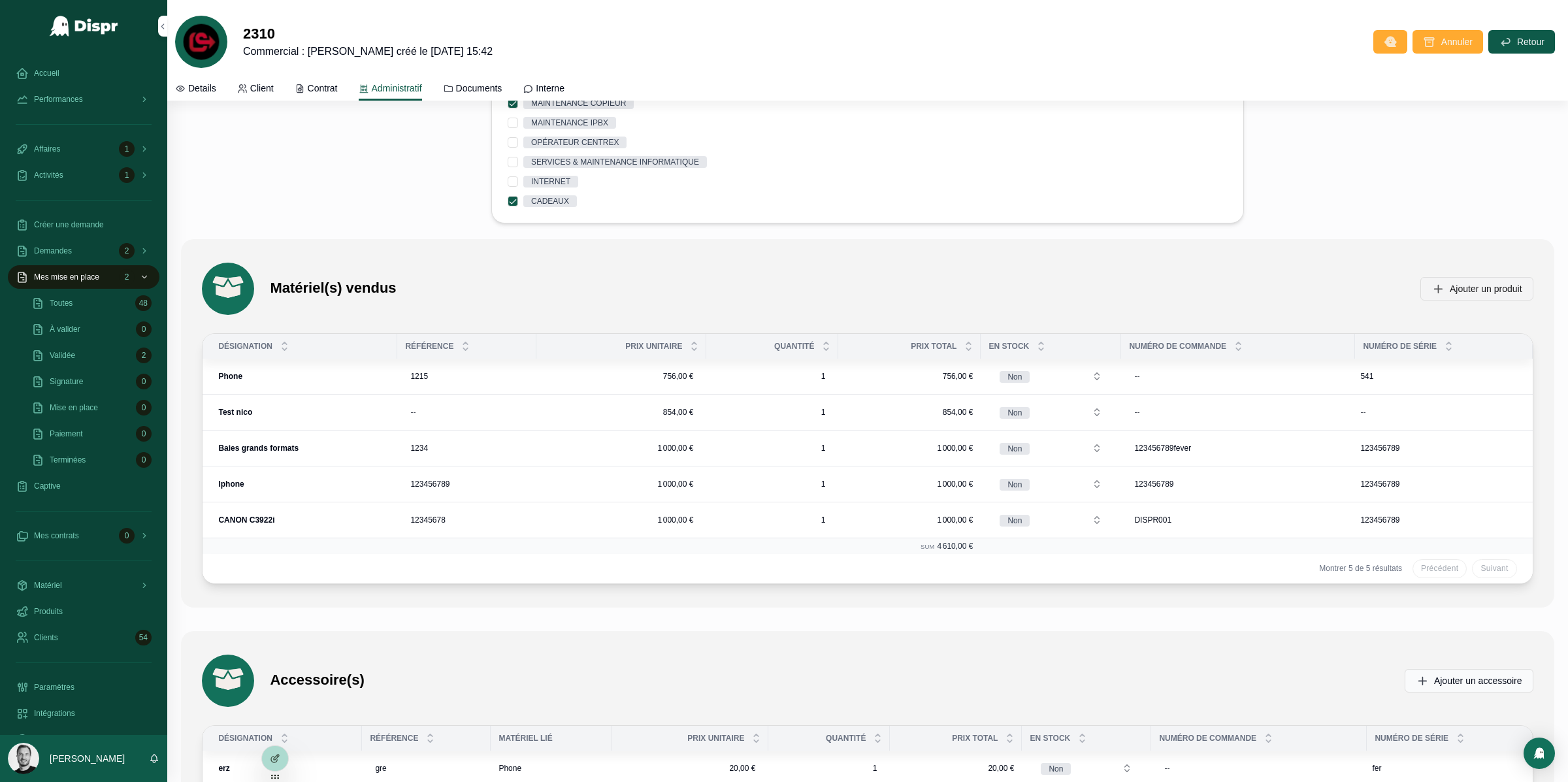
click at [1474, 295] on span "Ajouter un produit" at bounding box center [1486, 289] width 73 height 13
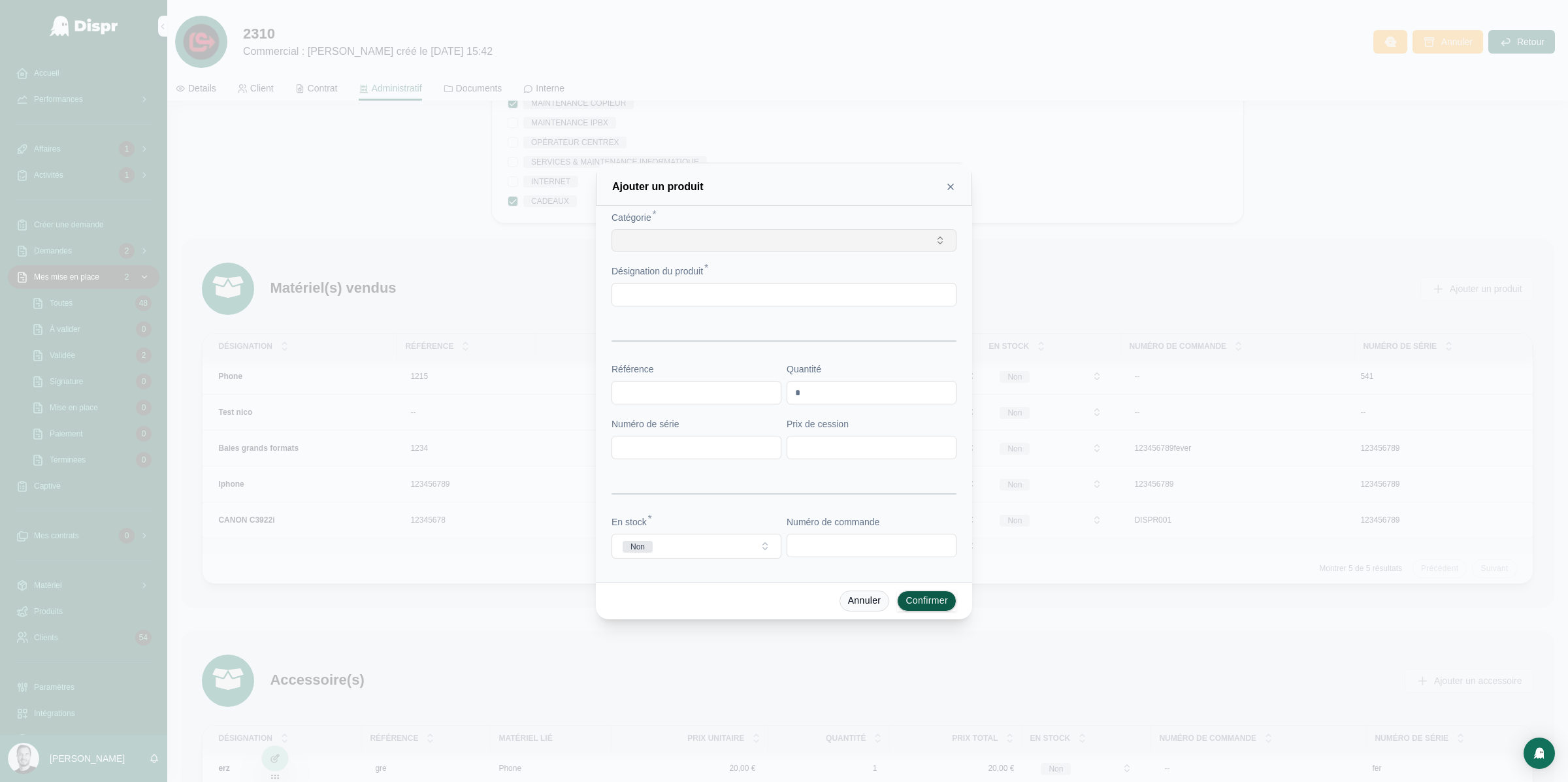
click at [812, 237] on button "Select Button" at bounding box center [784, 241] width 345 height 22
click at [785, 296] on div "TELEPHONIE" at bounding box center [784, 293] width 182 height 21
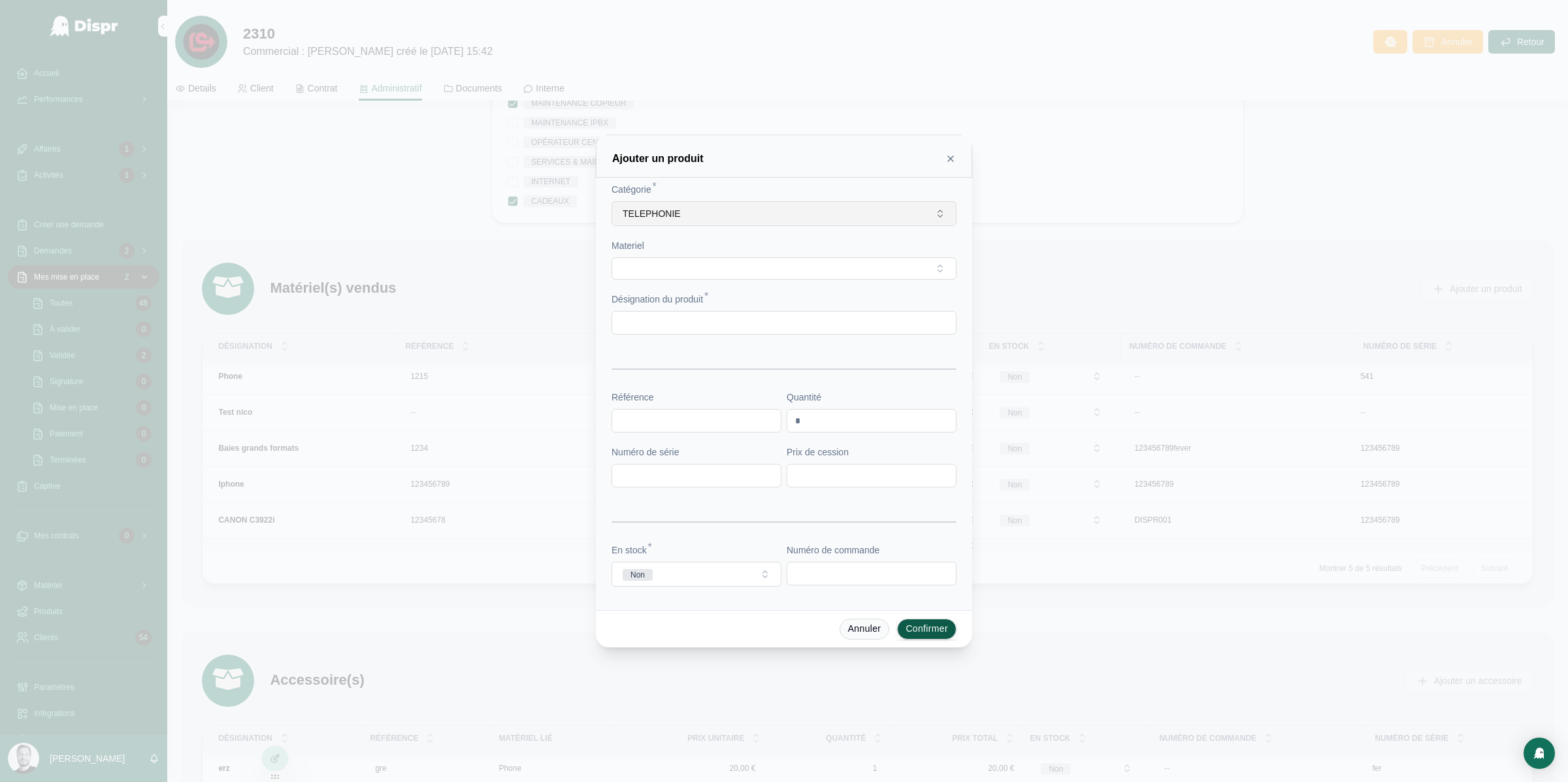
click at [756, 208] on button "TELEPHONIE" at bounding box center [784, 213] width 345 height 25
click at [781, 342] on div "None TELEPHONIE Informatique Dispr Bureautique DIspr" at bounding box center [784, 298] width 187 height 89
click at [770, 334] on span "Bureautique DIspr" at bounding box center [736, 330] width 74 height 13
click at [722, 266] on button "Select Button" at bounding box center [784, 269] width 345 height 22
click at [748, 327] on span "TERMINAL SPECIALISE" at bounding box center [749, 321] width 102 height 13
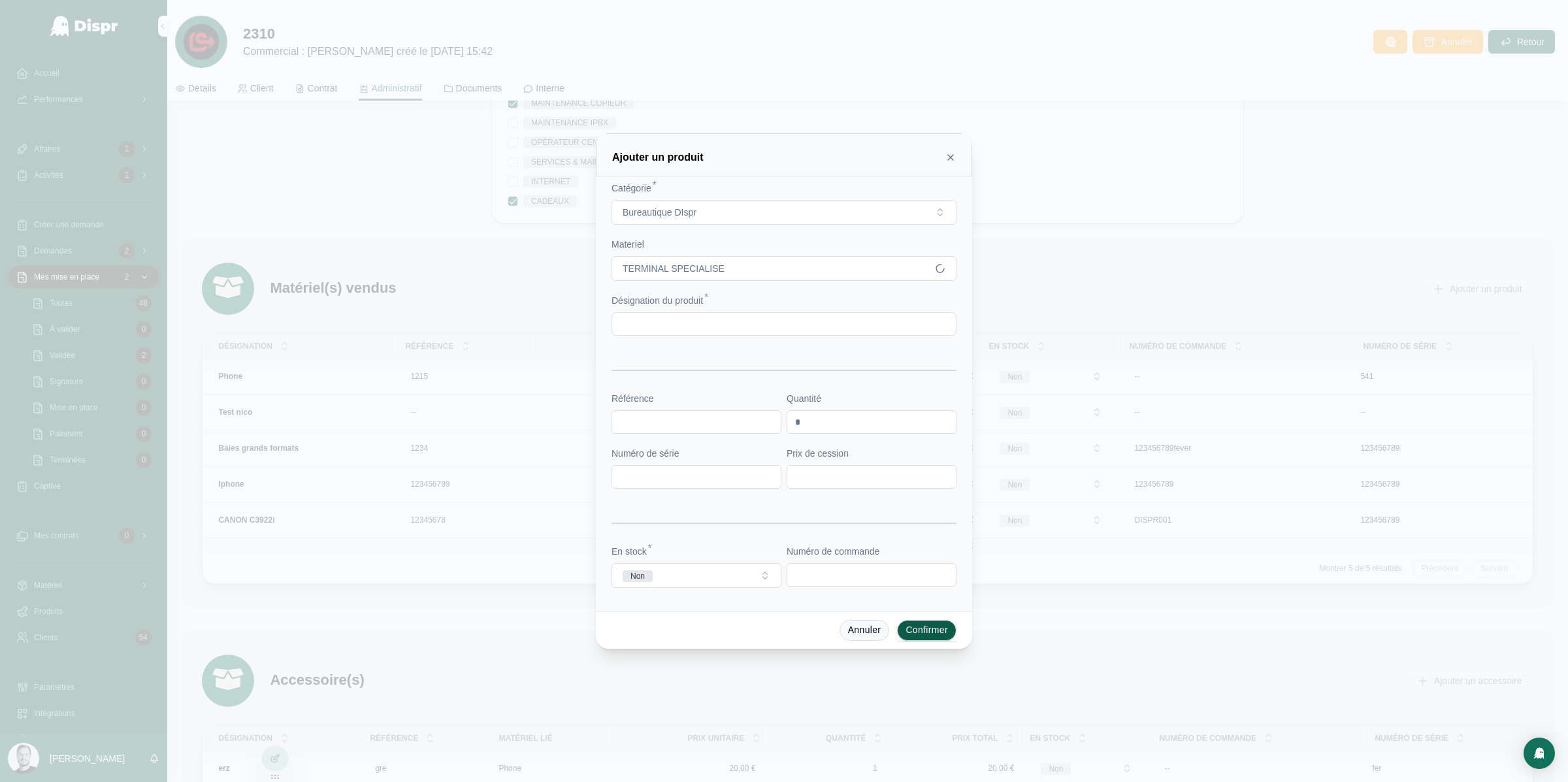
click at [698, 328] on input "text" at bounding box center [784, 324] width 344 height 18
click at [953, 158] on icon at bounding box center [951, 157] width 10 height 10
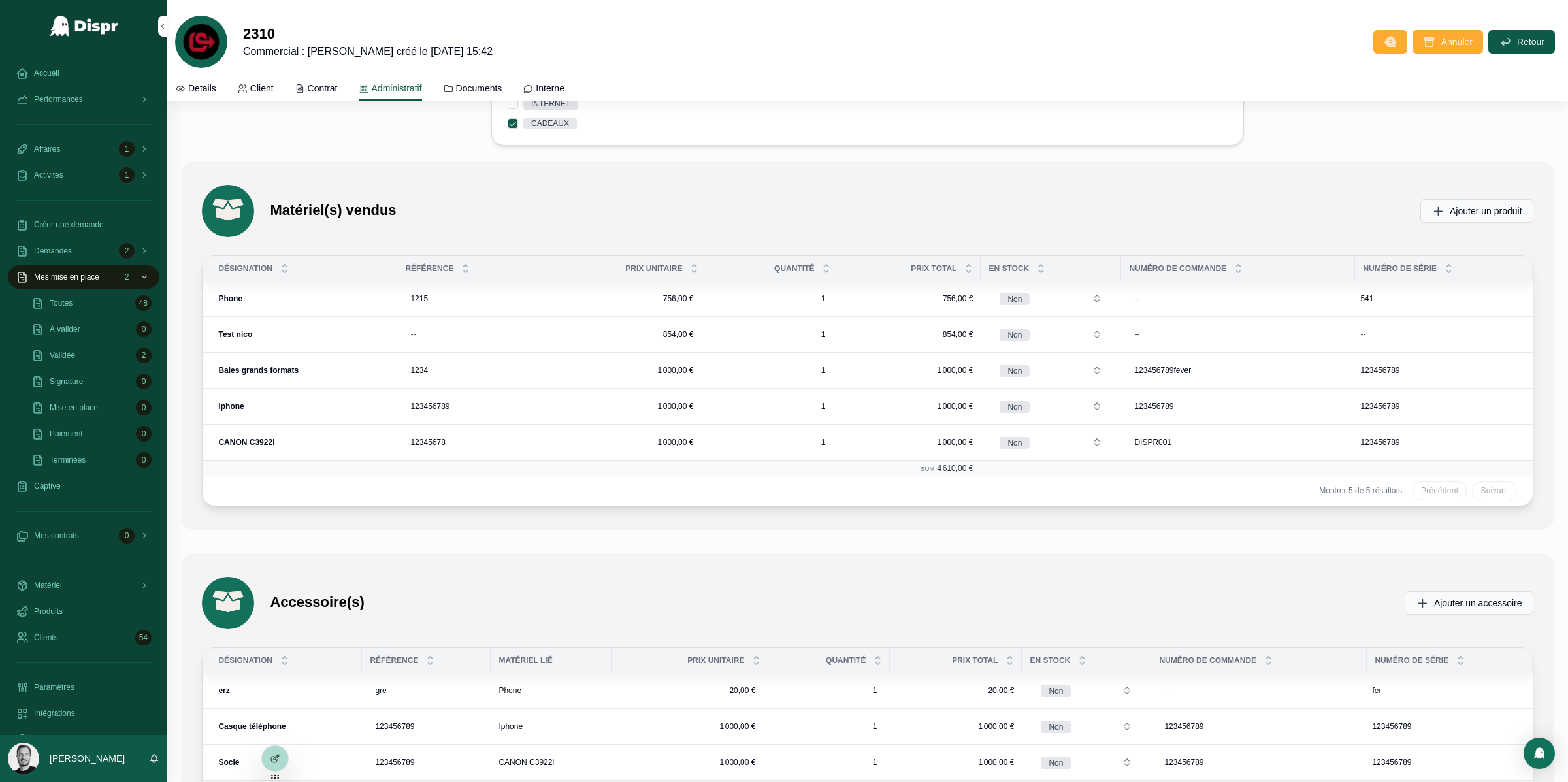
scroll to position [3180, 0]
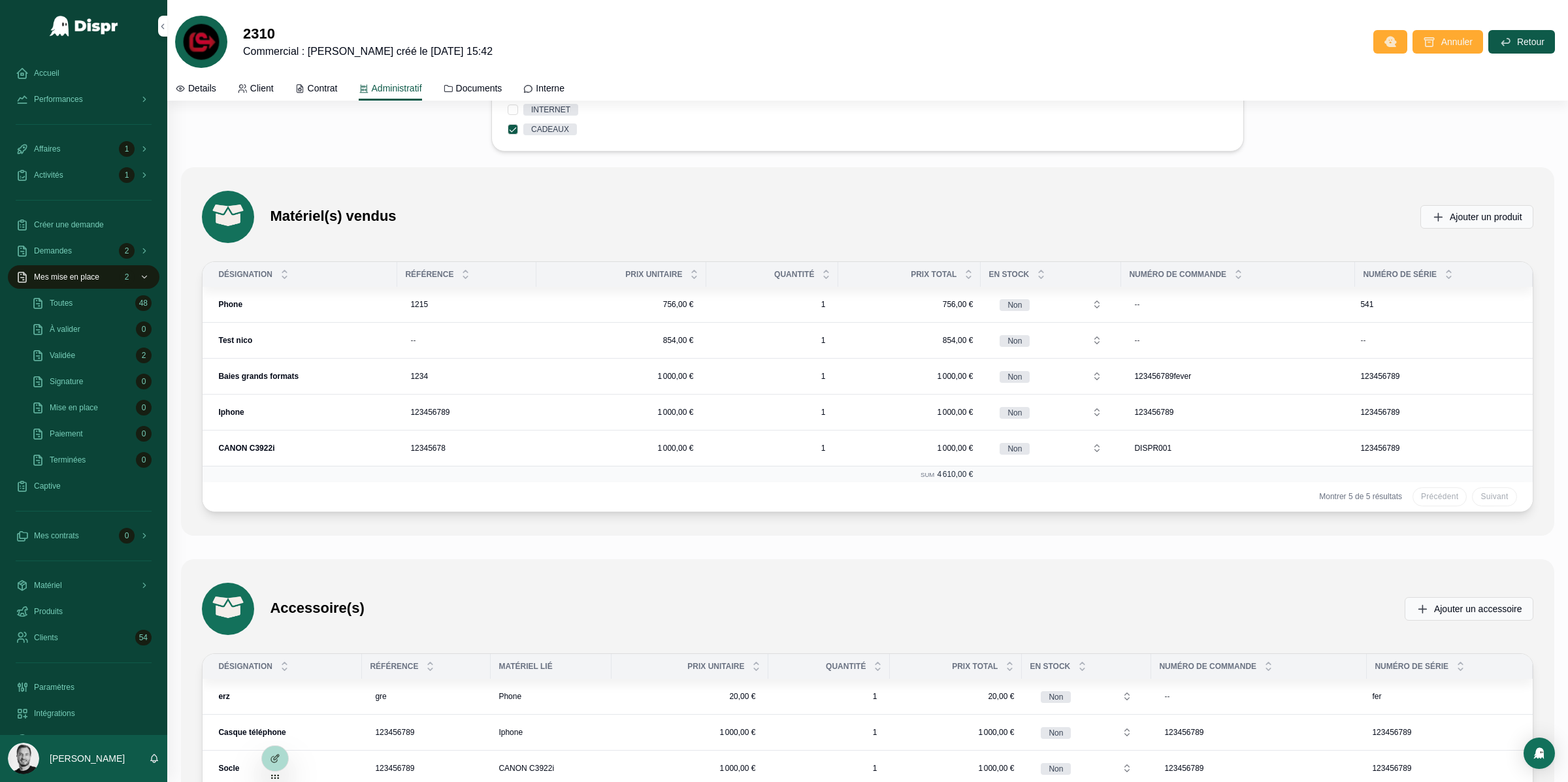
click at [949, 479] on span "4 610,00 €" at bounding box center [955, 474] width 36 height 9
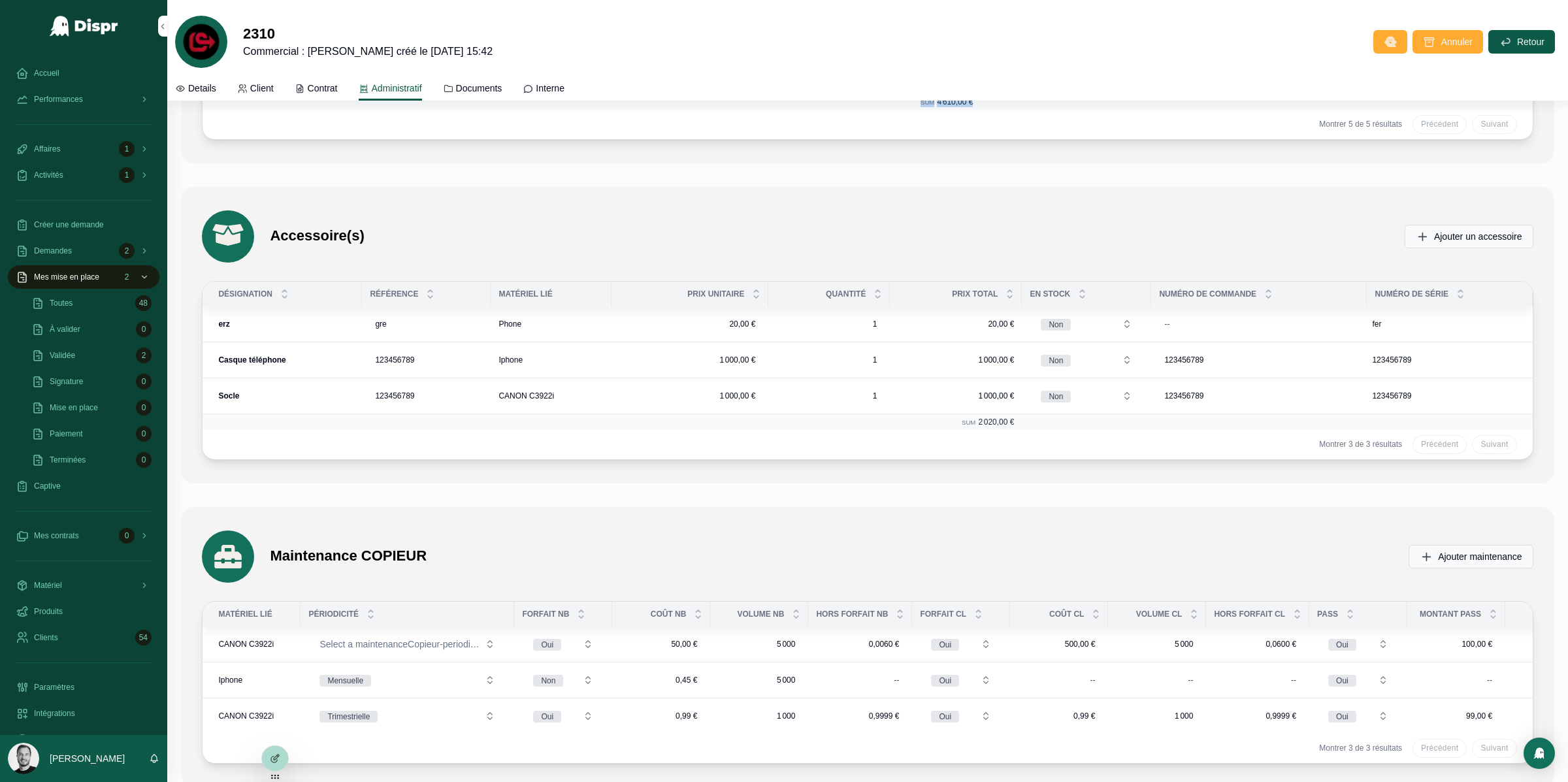
scroll to position [3733, 0]
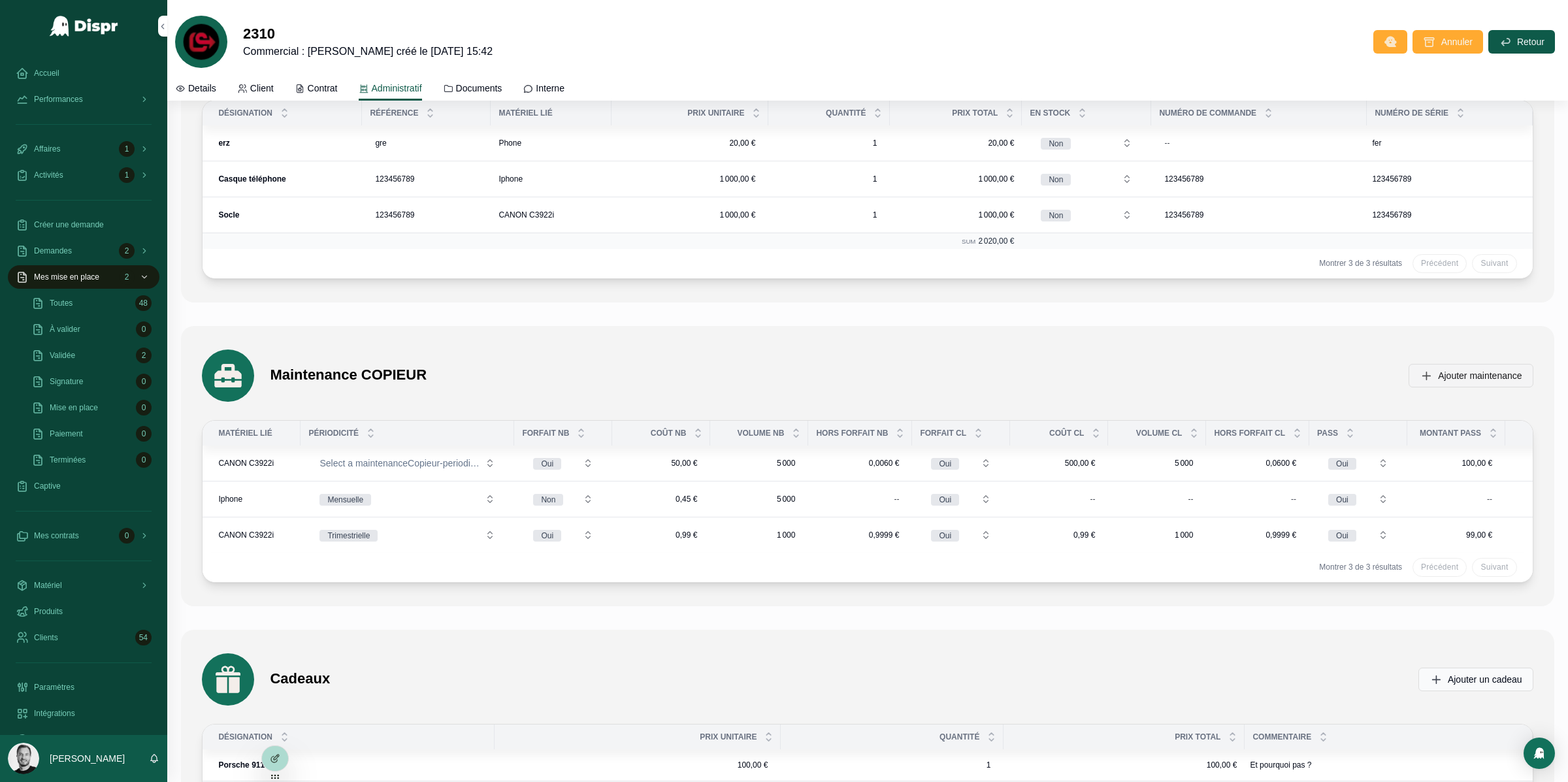
click at [1474, 381] on span "Ajouter maintenance" at bounding box center [1480, 376] width 84 height 13
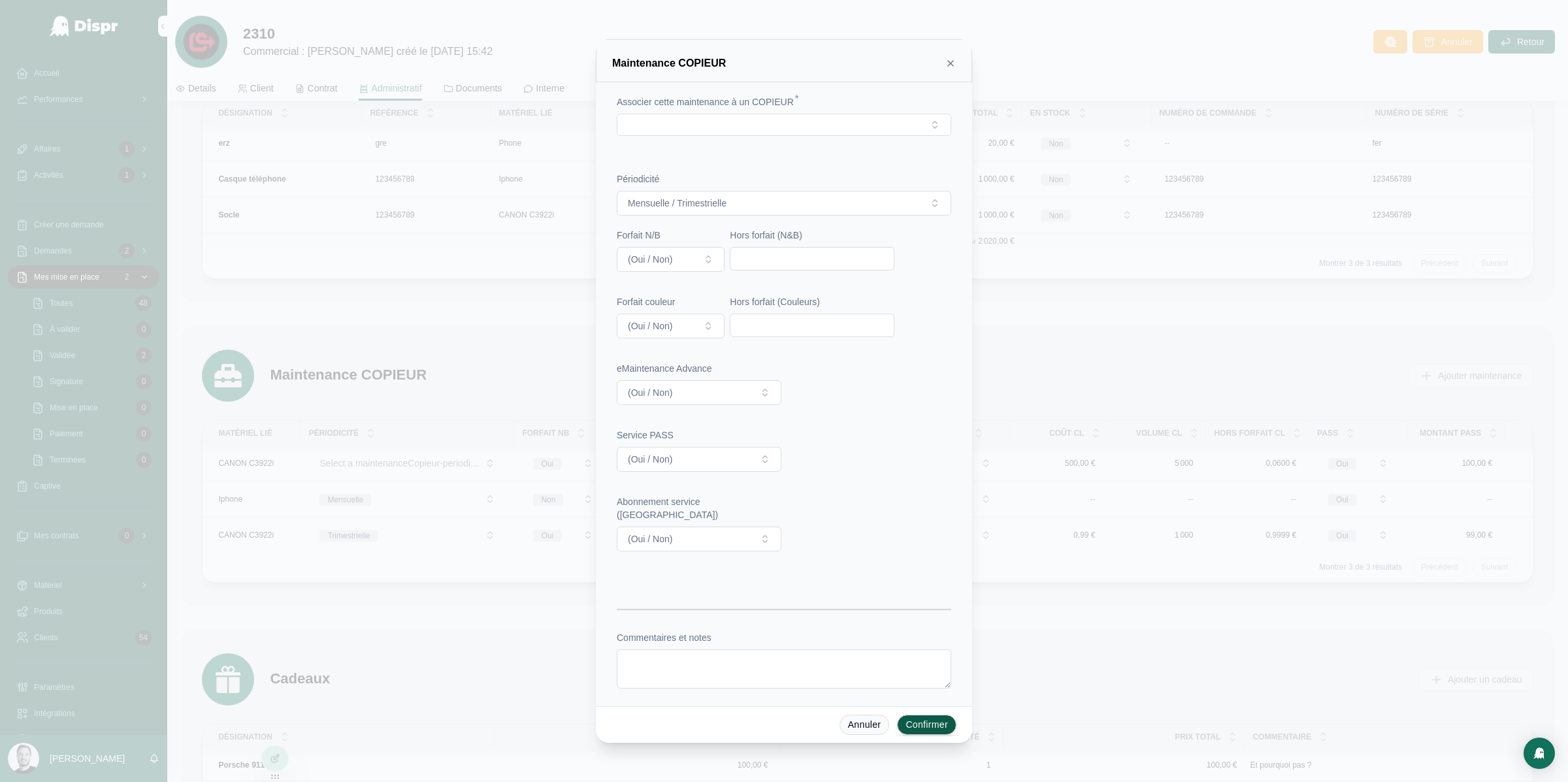
scroll to position [0, 0]
click at [664, 265] on span "(Oui / Non)" at bounding box center [650, 269] width 45 height 13
click at [664, 321] on div "Oui" at bounding box center [671, 323] width 182 height 20
click at [694, 398] on button "(Oui / Non)" at bounding box center [670, 391] width 108 height 25
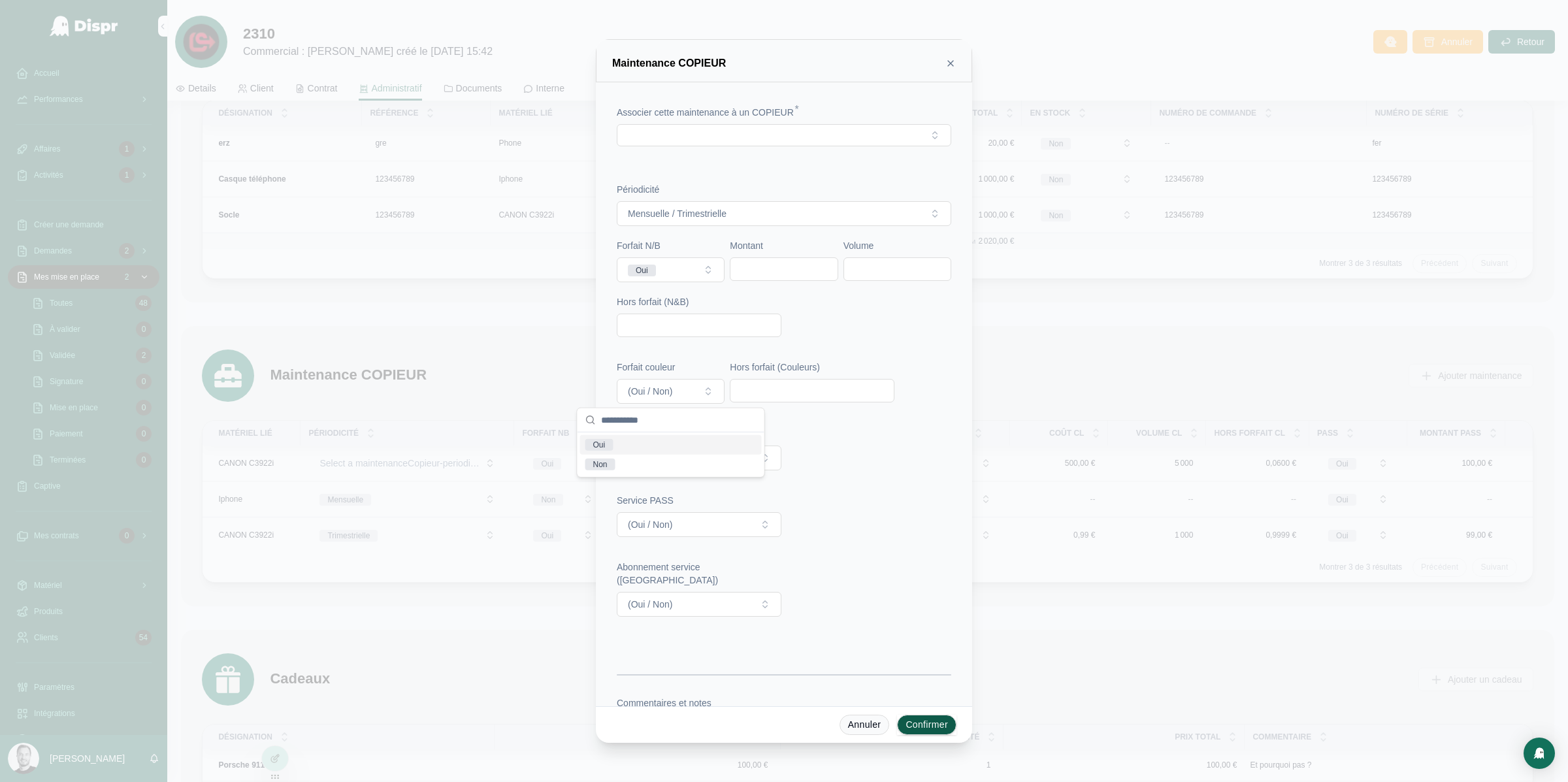
click at [683, 441] on div "Oui" at bounding box center [671, 445] width 182 height 20
click at [949, 66] on icon at bounding box center [951, 63] width 10 height 10
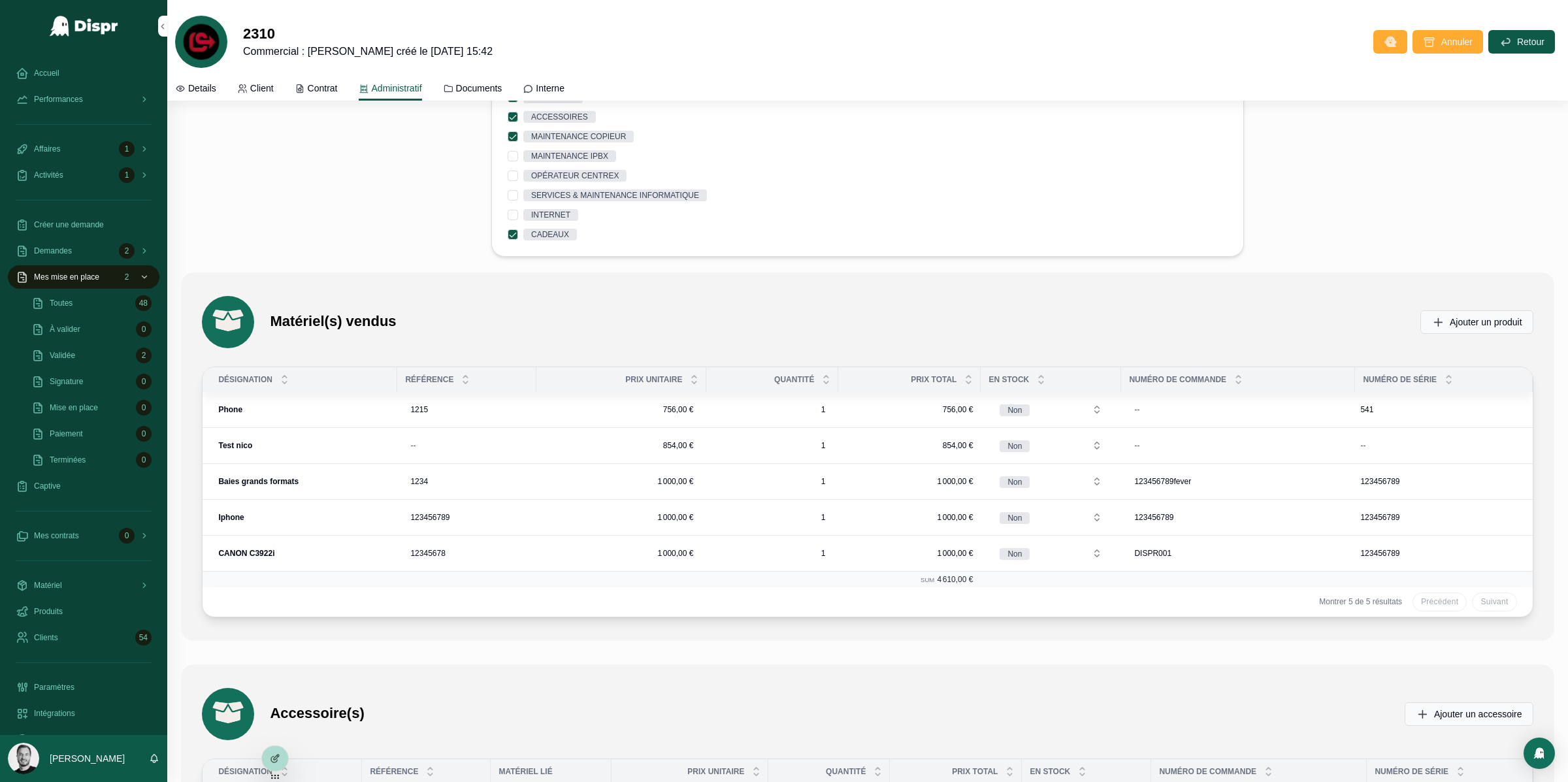
scroll to position [3105, 0]
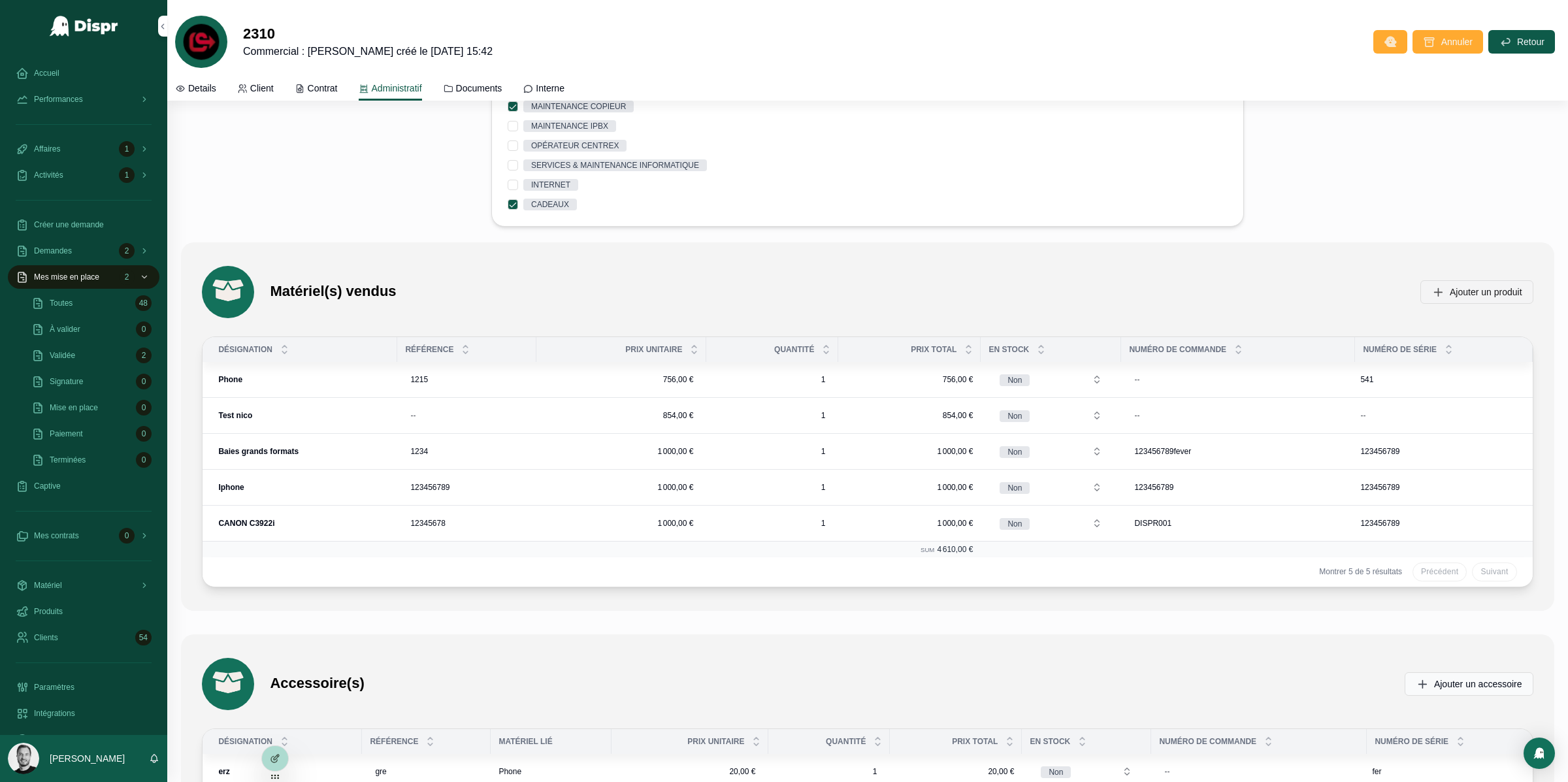
click at [1458, 298] on span "Ajouter un produit" at bounding box center [1486, 292] width 73 height 13
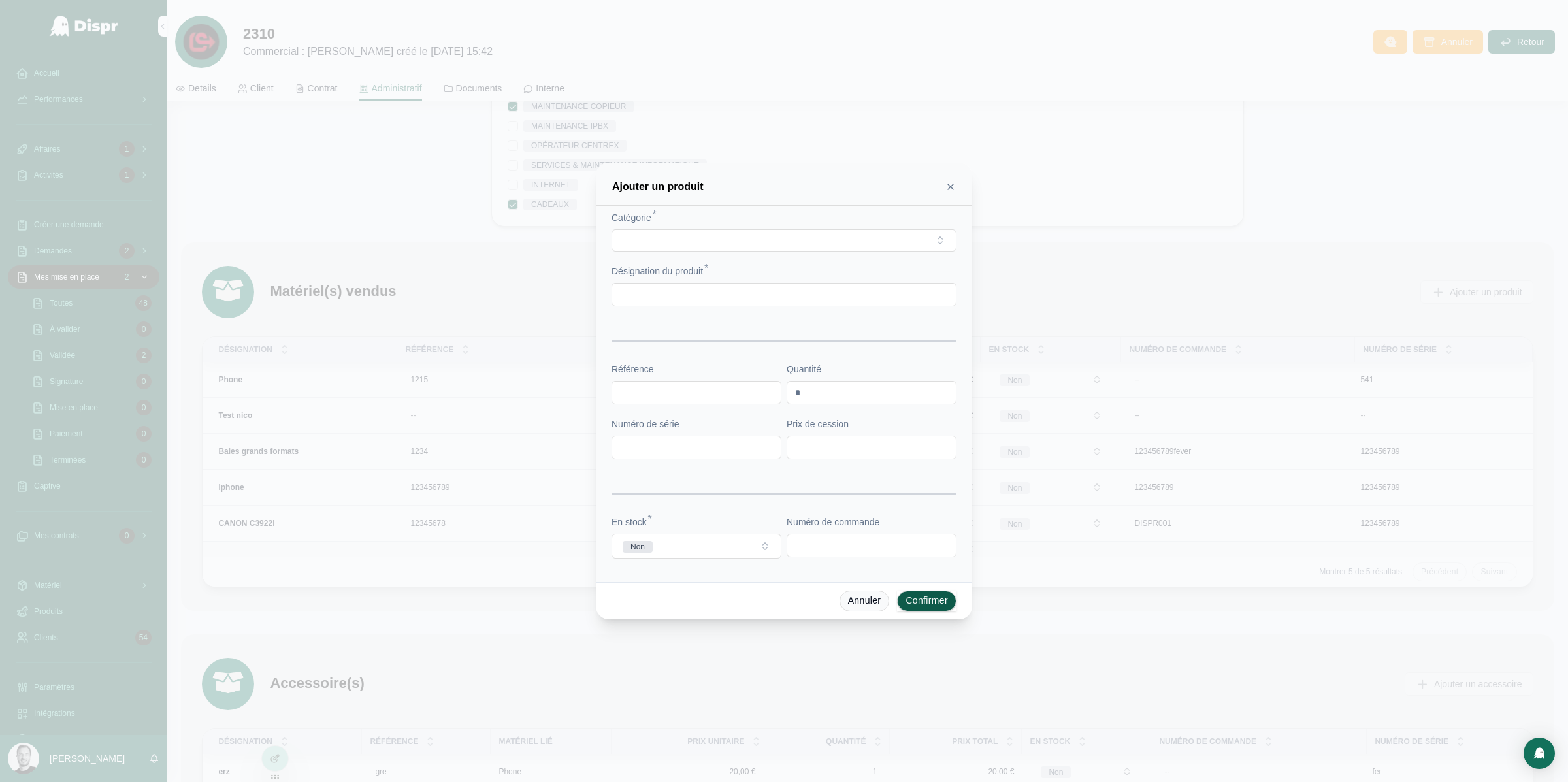
click at [943, 185] on div "Ajouter un produit" at bounding box center [784, 187] width 344 height 16
click at [951, 193] on div "Ajouter un produit" at bounding box center [784, 187] width 344 height 16
click at [945, 181] on div "Ajouter un produit" at bounding box center [784, 187] width 344 height 16
click at [950, 188] on icon at bounding box center [951, 186] width 10 height 10
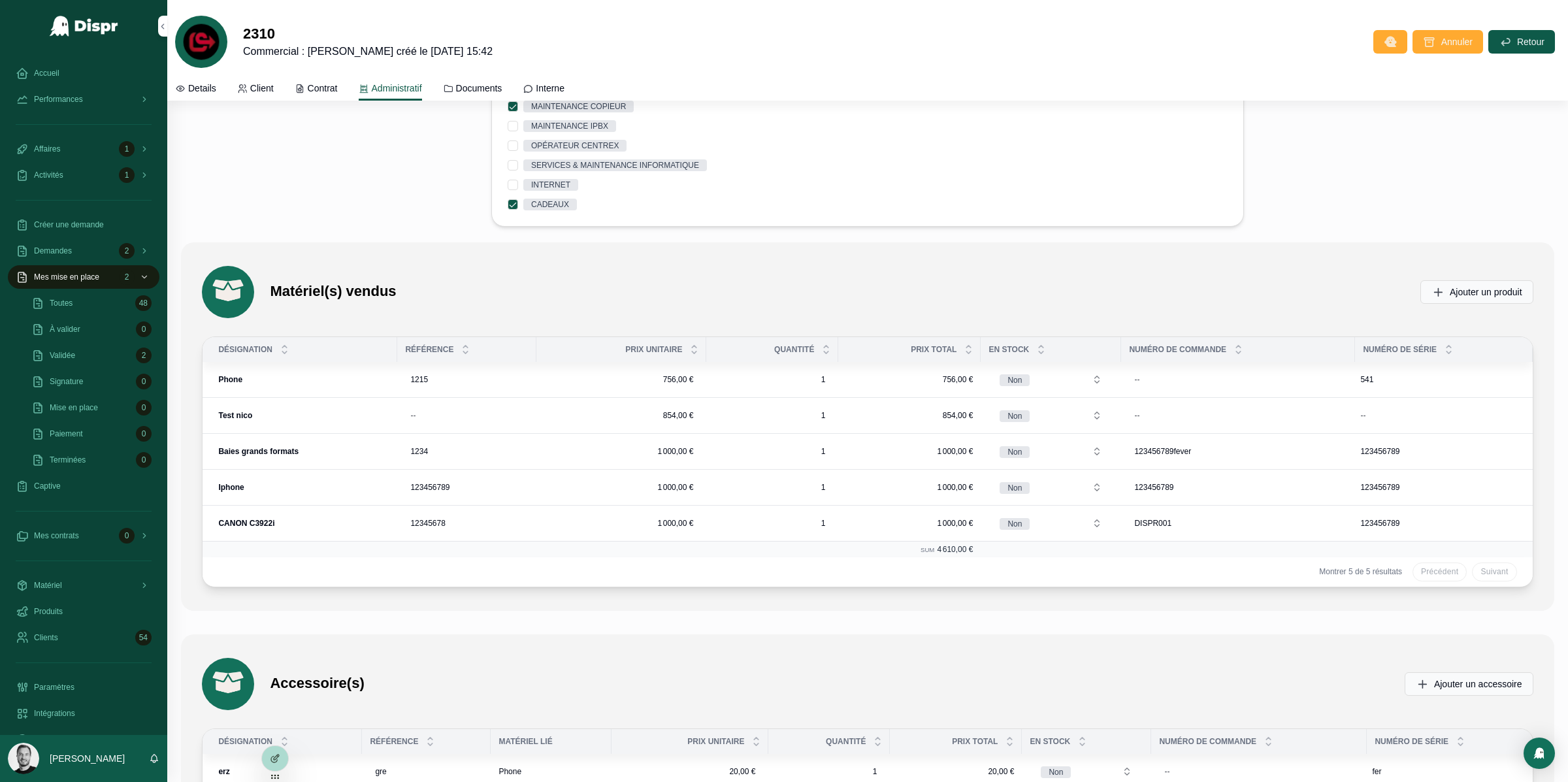
click at [942, 549] on span "4 610,00 €" at bounding box center [955, 549] width 36 height 9
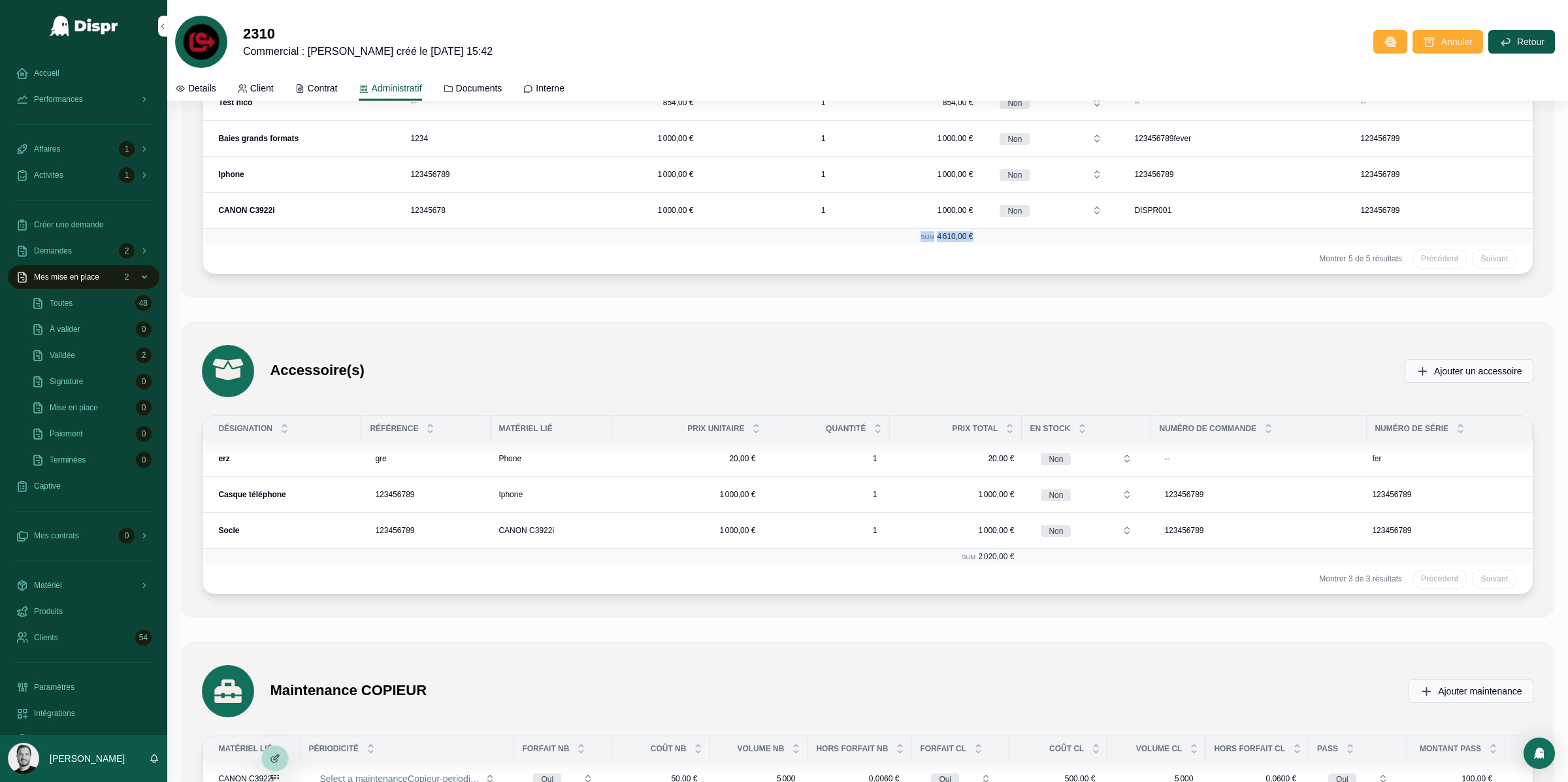
scroll to position [3424, 0]
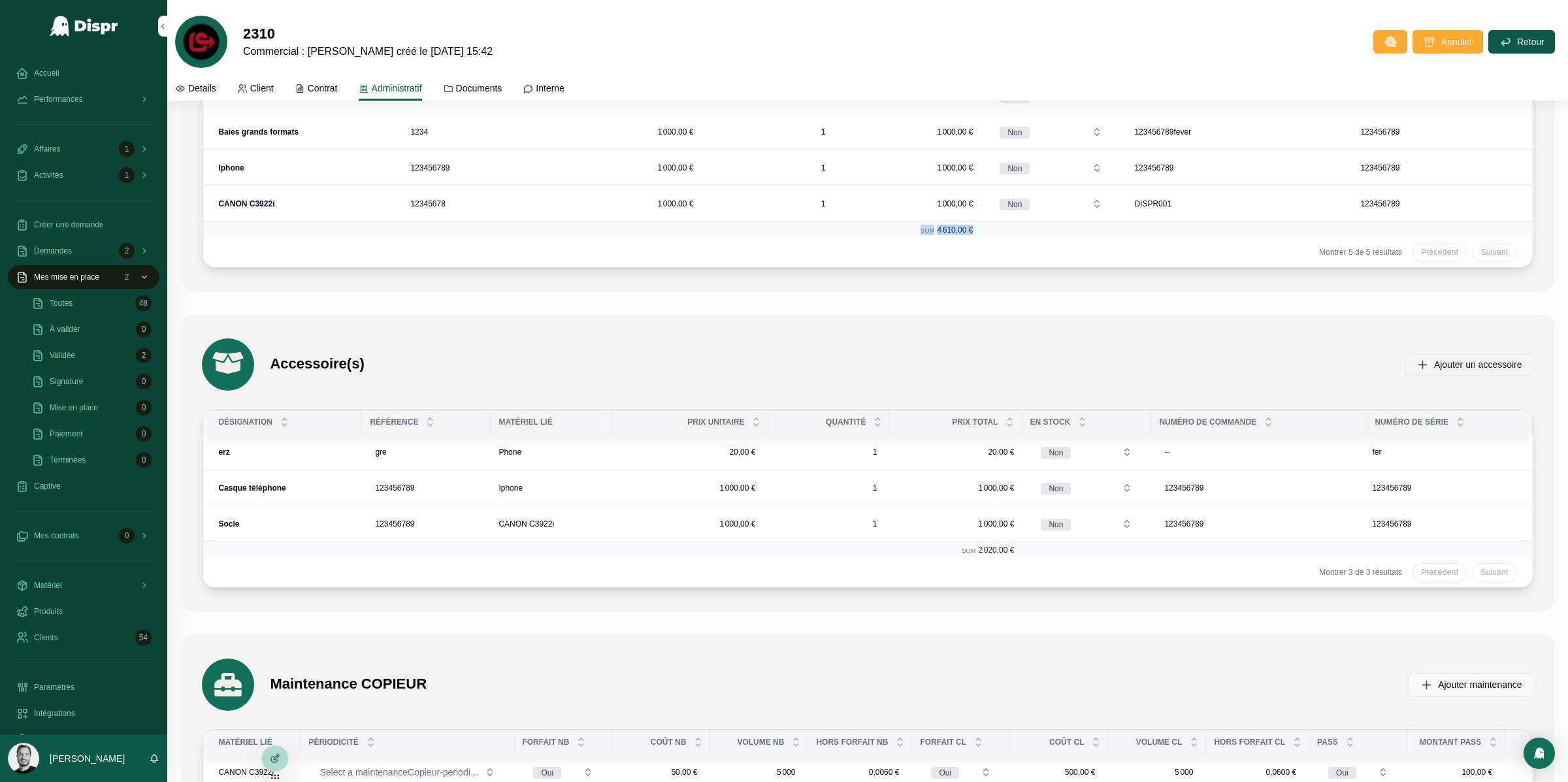
click at [1479, 371] on span "Ajouter un accessoire" at bounding box center [1478, 365] width 88 height 13
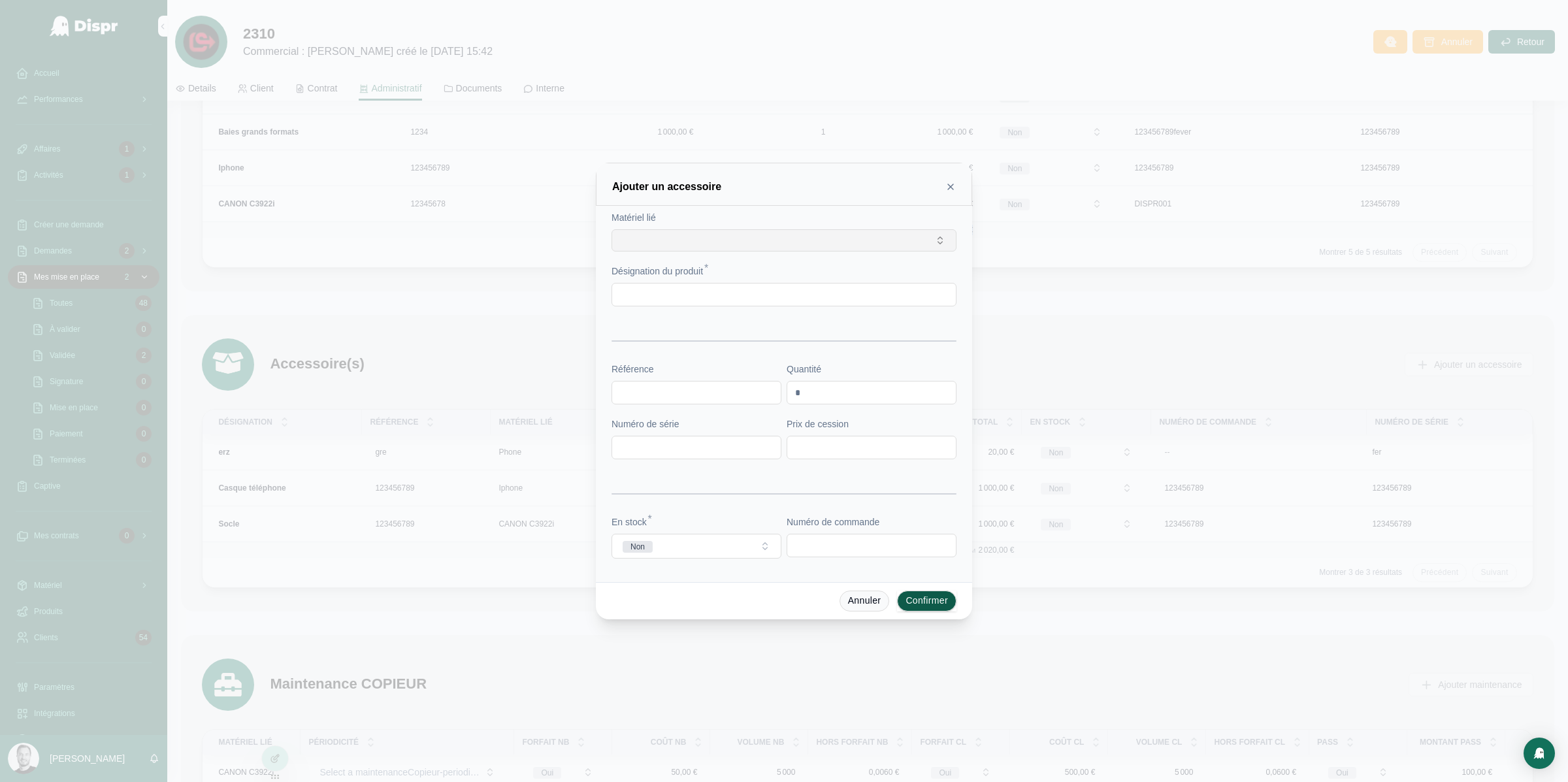
click at [804, 245] on button "Select Button" at bounding box center [784, 241] width 345 height 22
click at [949, 191] on icon at bounding box center [951, 186] width 10 height 10
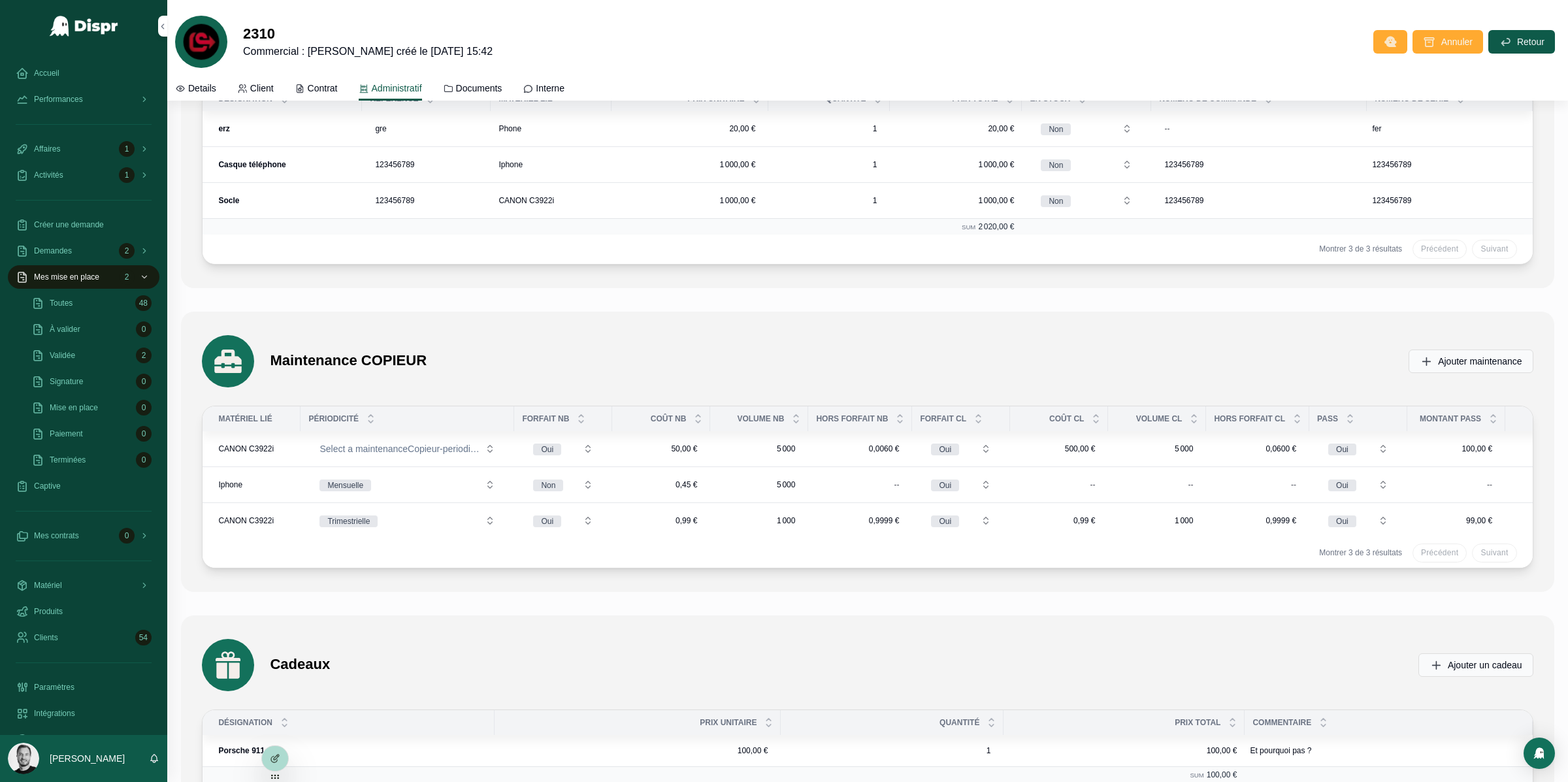
scroll to position [3760, 0]
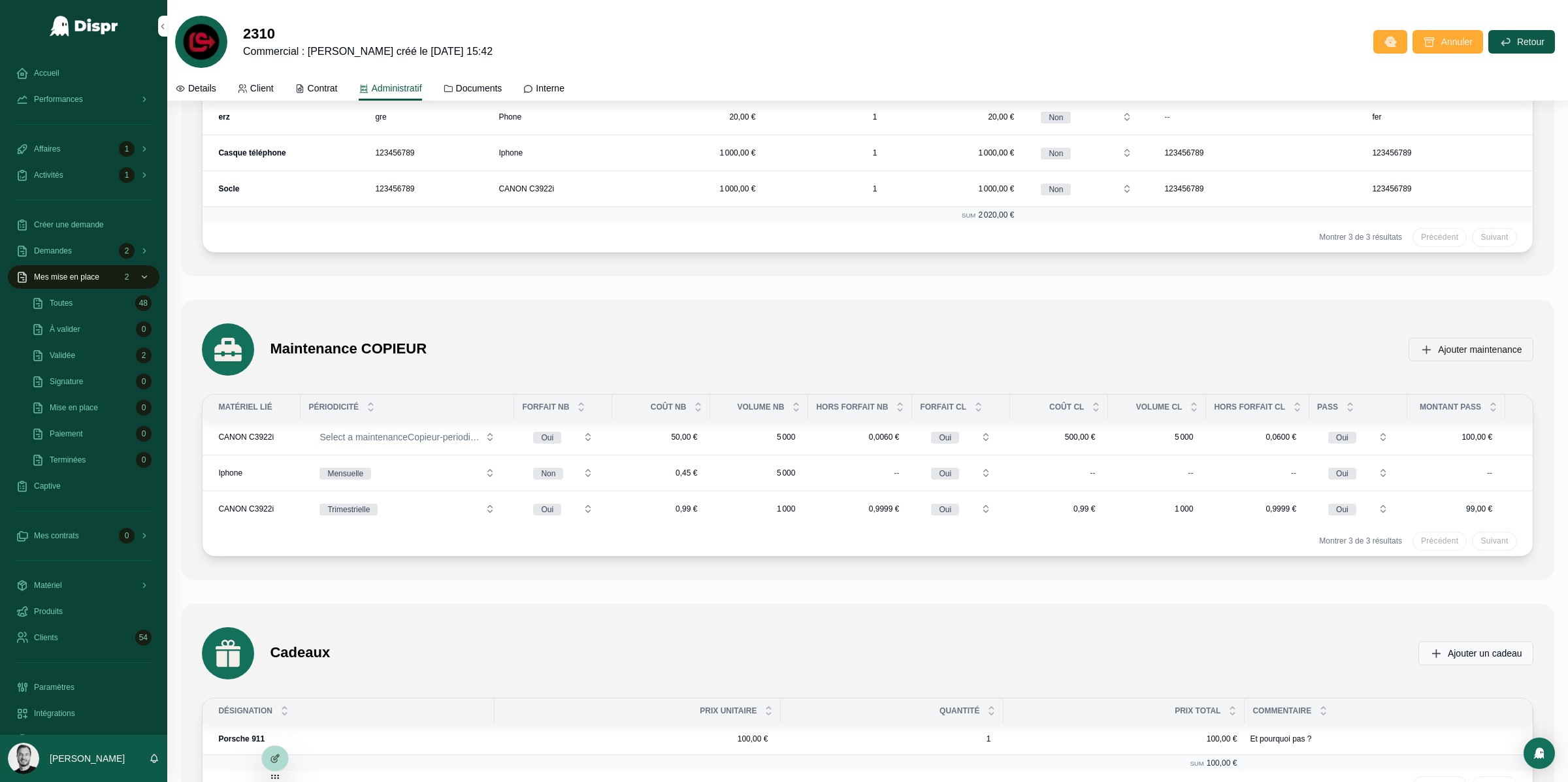
click at [1444, 356] on span "Ajouter maintenance" at bounding box center [1480, 349] width 84 height 13
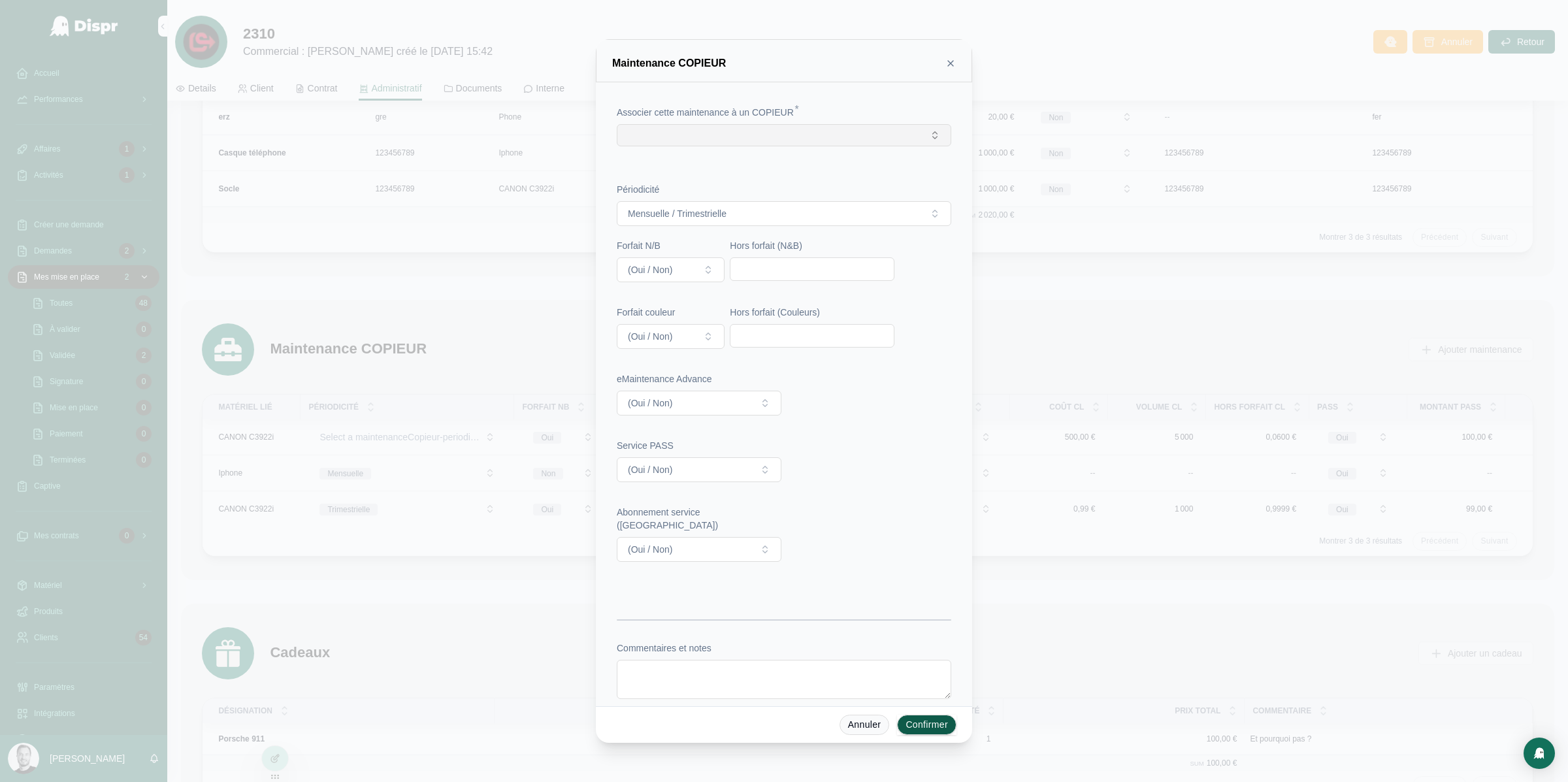
click at [761, 142] on button "Select Button" at bounding box center [784, 135] width 334 height 22
click at [748, 269] on span "CANON C3922i" at bounding box center [731, 271] width 65 height 13
click at [762, 223] on button "Mensuelle / Trimestrielle" at bounding box center [784, 216] width 334 height 25
click at [756, 289] on span "Trimestrielle" at bounding box center [728, 289] width 58 height 12
click at [696, 280] on button "(Oui / Non)" at bounding box center [670, 272] width 108 height 25
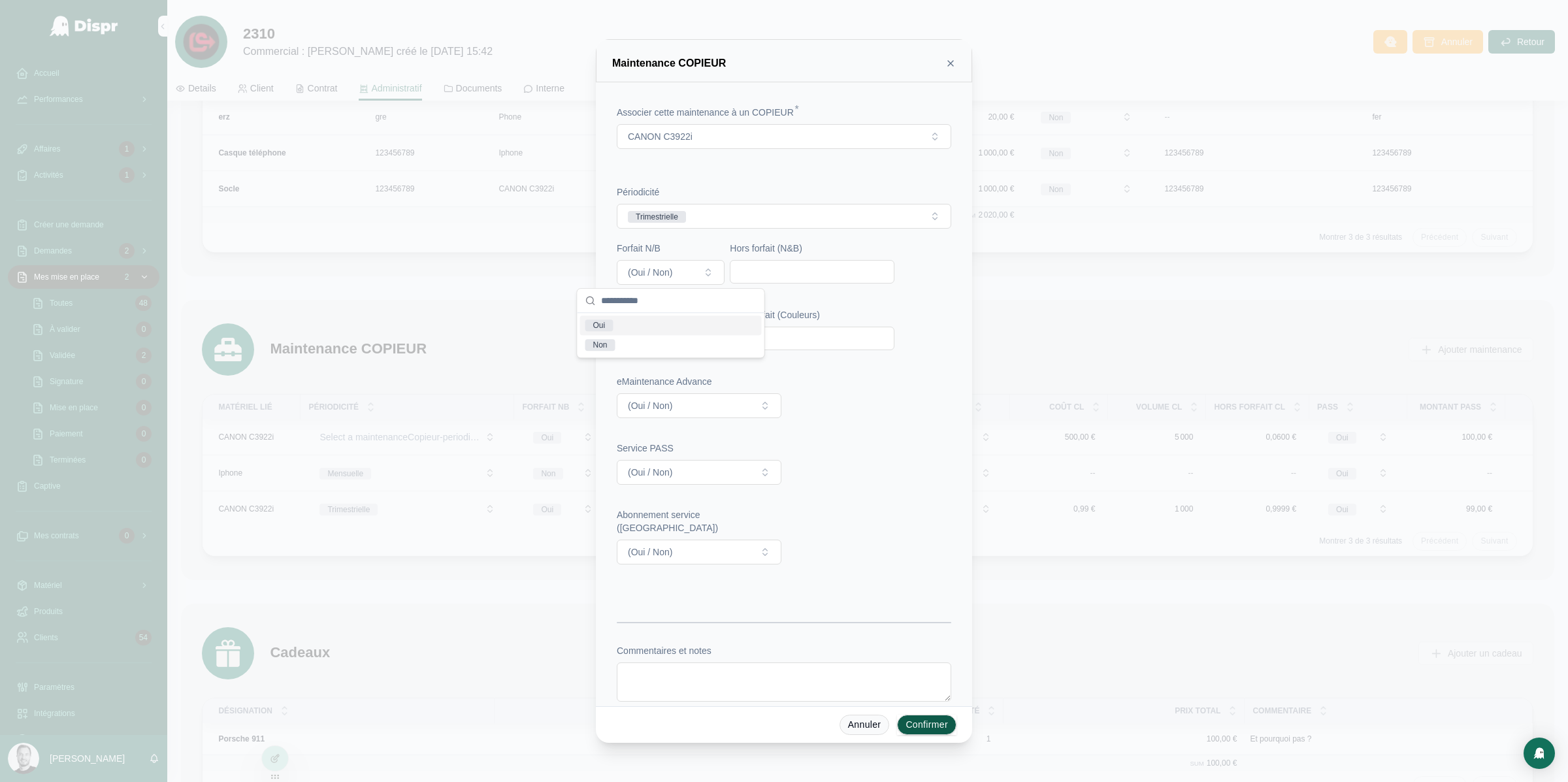
click at [670, 329] on div "Oui" at bounding box center [671, 325] width 182 height 20
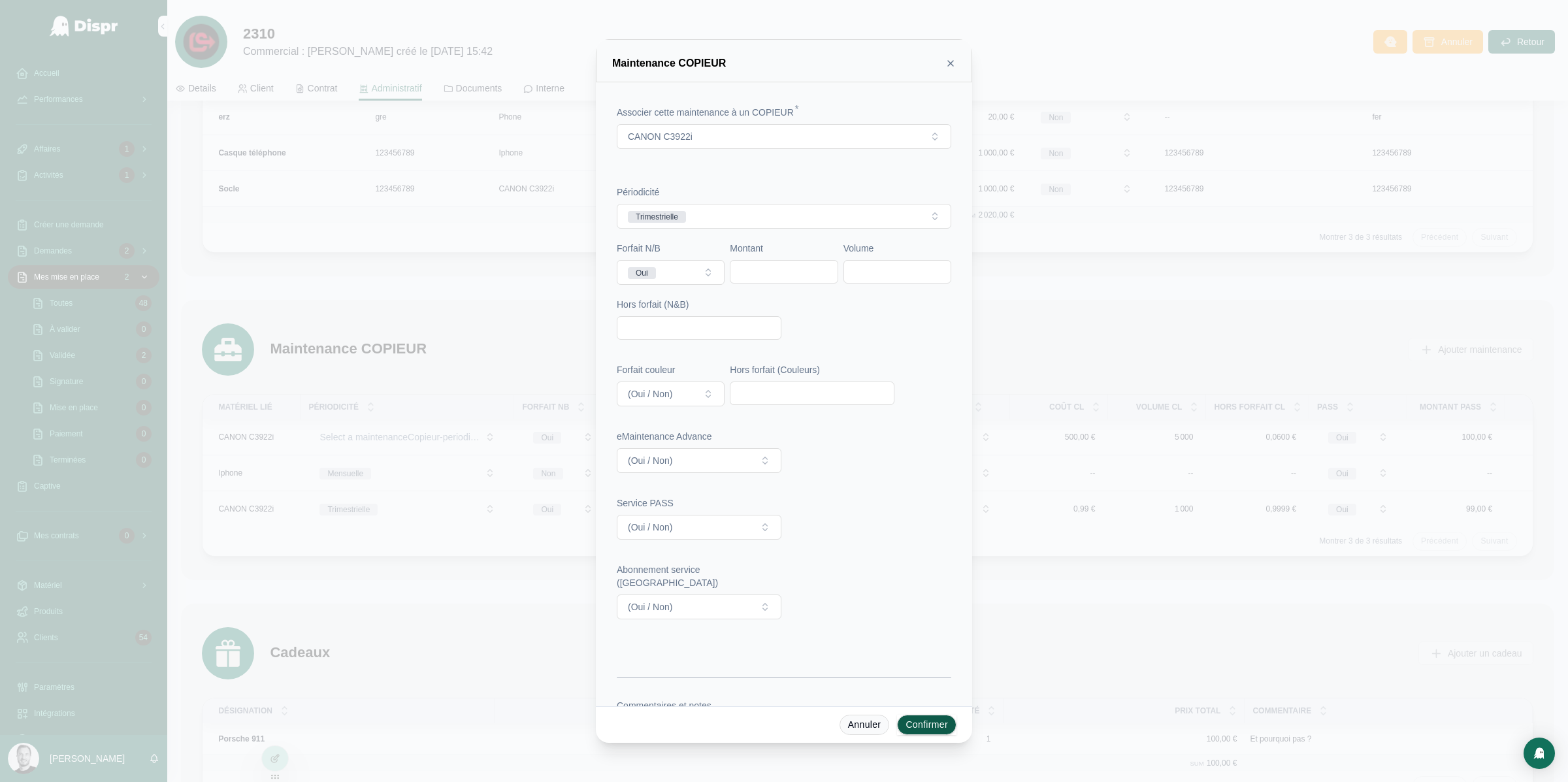
click at [801, 271] on input "text" at bounding box center [784, 272] width 106 height 18
click at [895, 273] on input "text" at bounding box center [897, 272] width 106 height 18
click at [669, 342] on div "Périodicité Trimestrielle Forfait N/B Oui Montant Volume Hors forfait (N&B) For…" at bounding box center [784, 409] width 334 height 447
click at [682, 329] on input "text" at bounding box center [699, 328] width 163 height 18
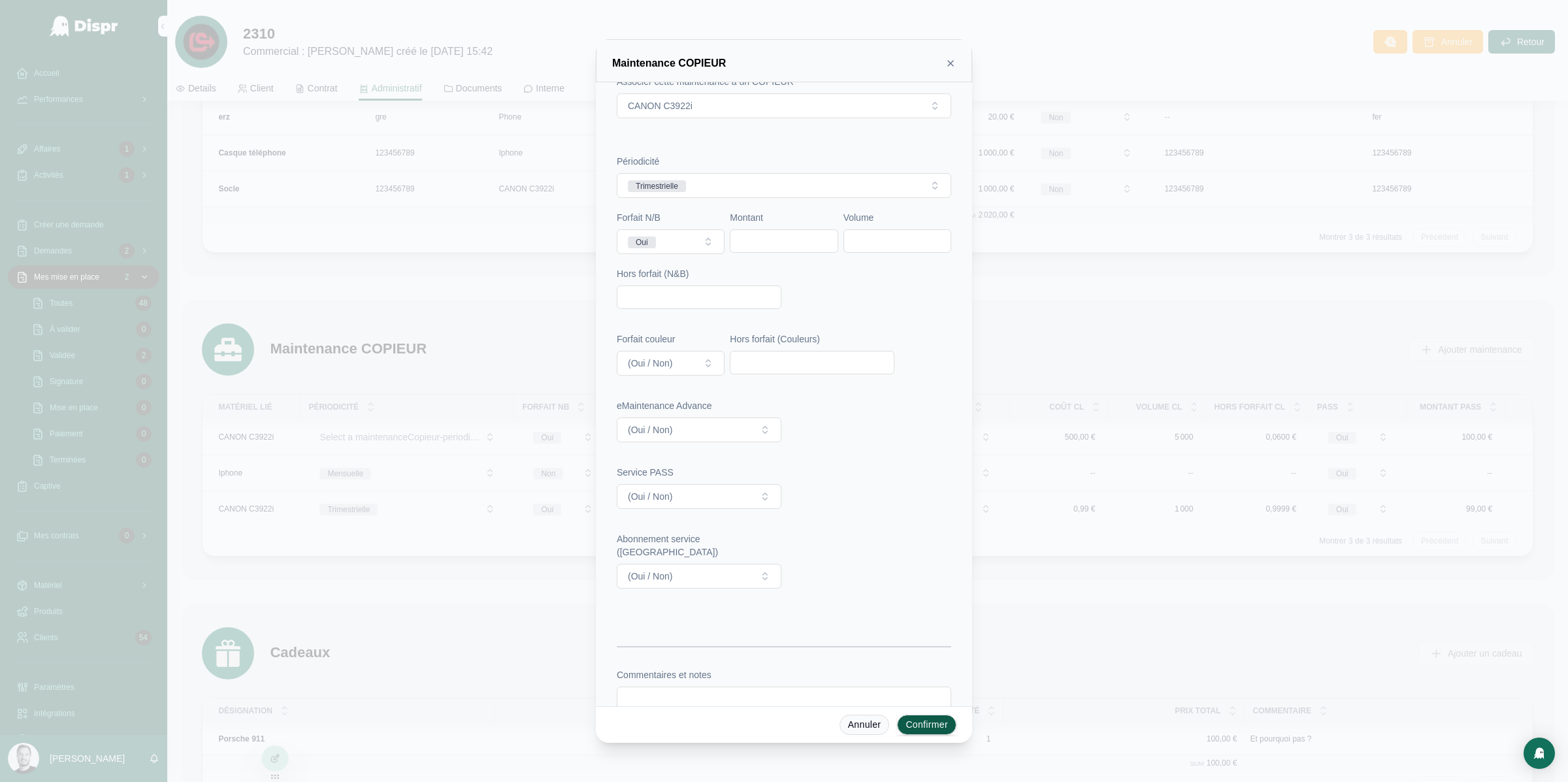
scroll to position [16, 0]
click at [953, 62] on icon at bounding box center [951, 63] width 10 height 10
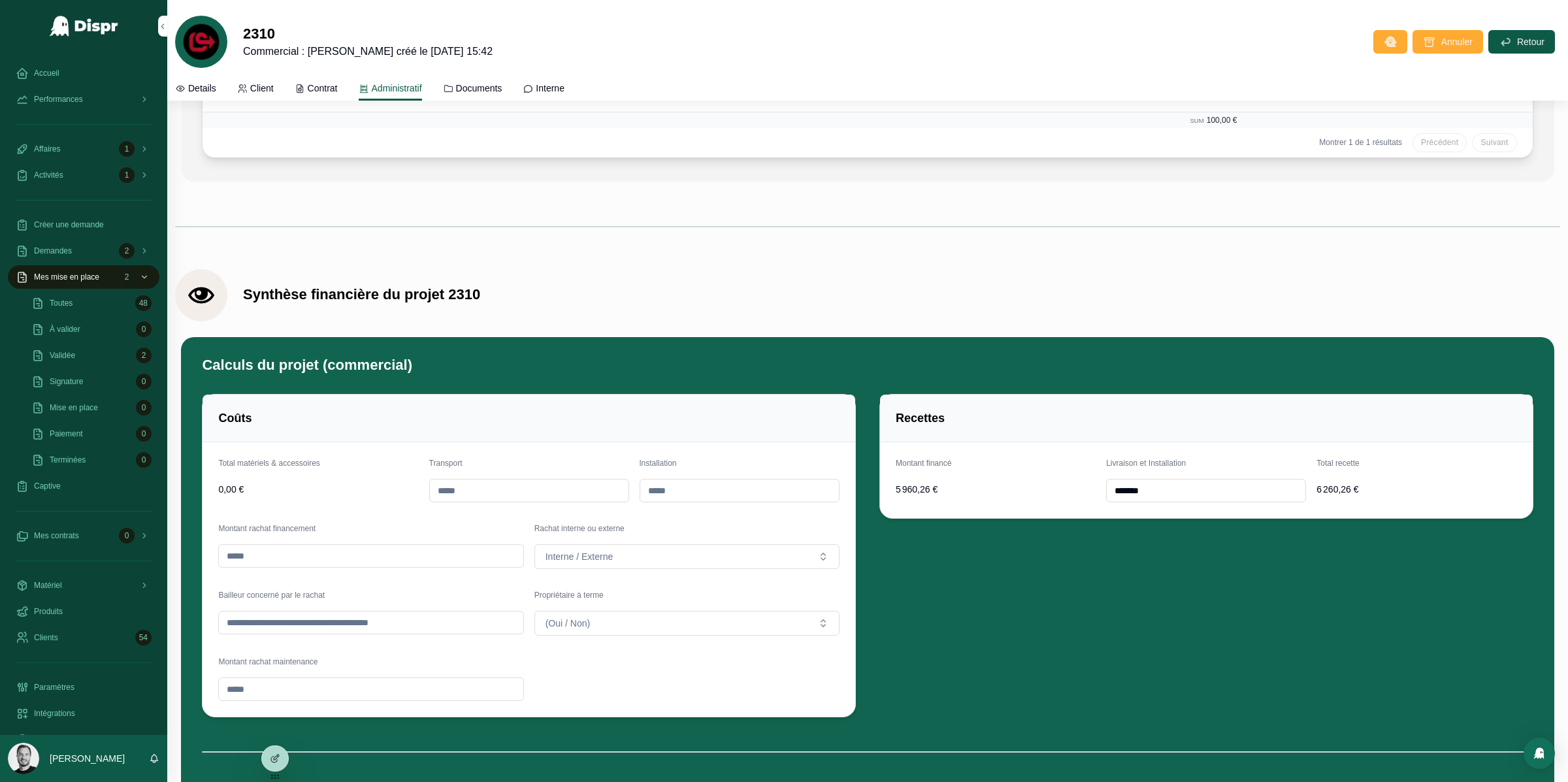
scroll to position [4403, 0]
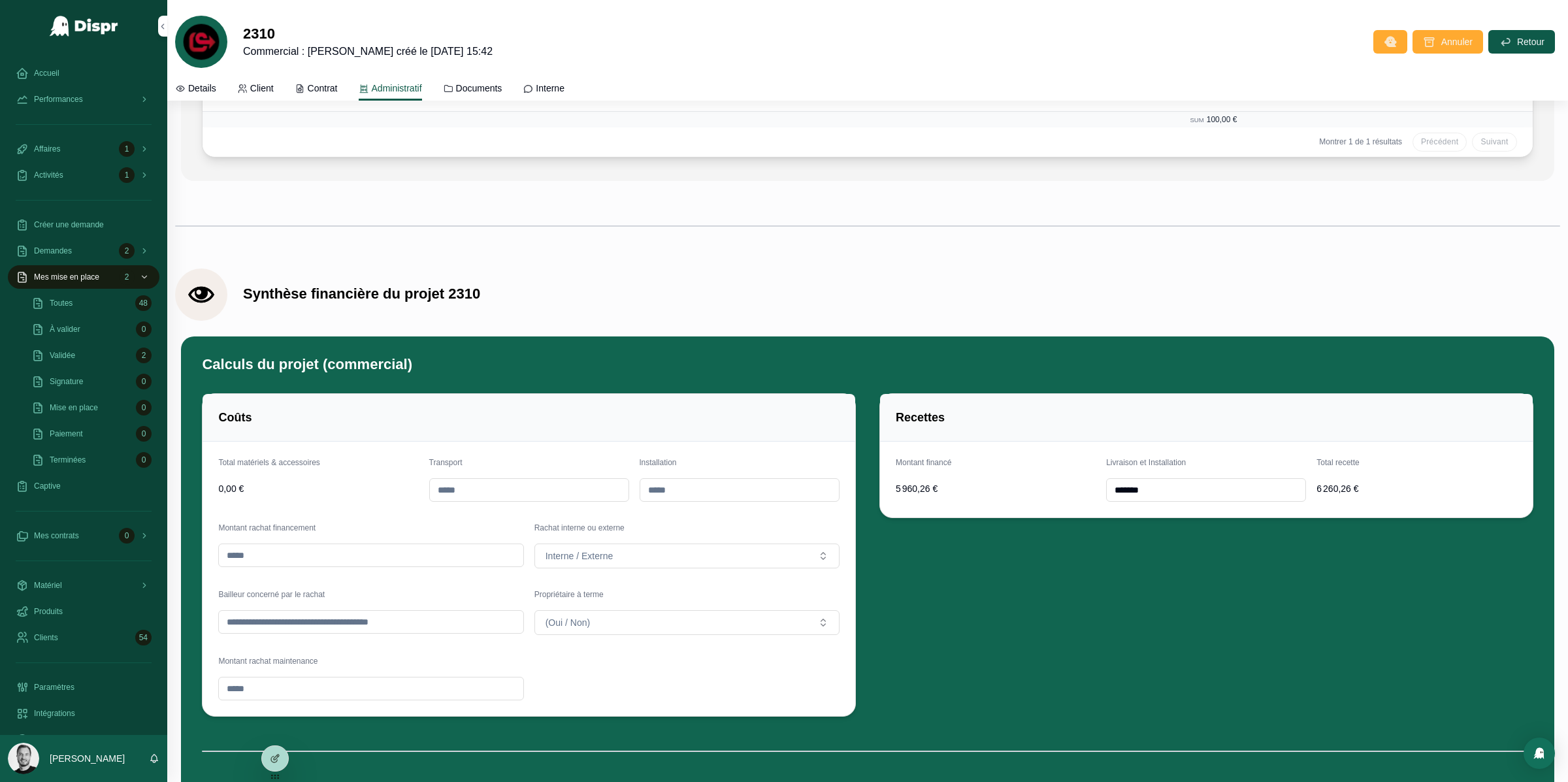
click at [409, 425] on div "Coûts" at bounding box center [529, 417] width 621 height 16
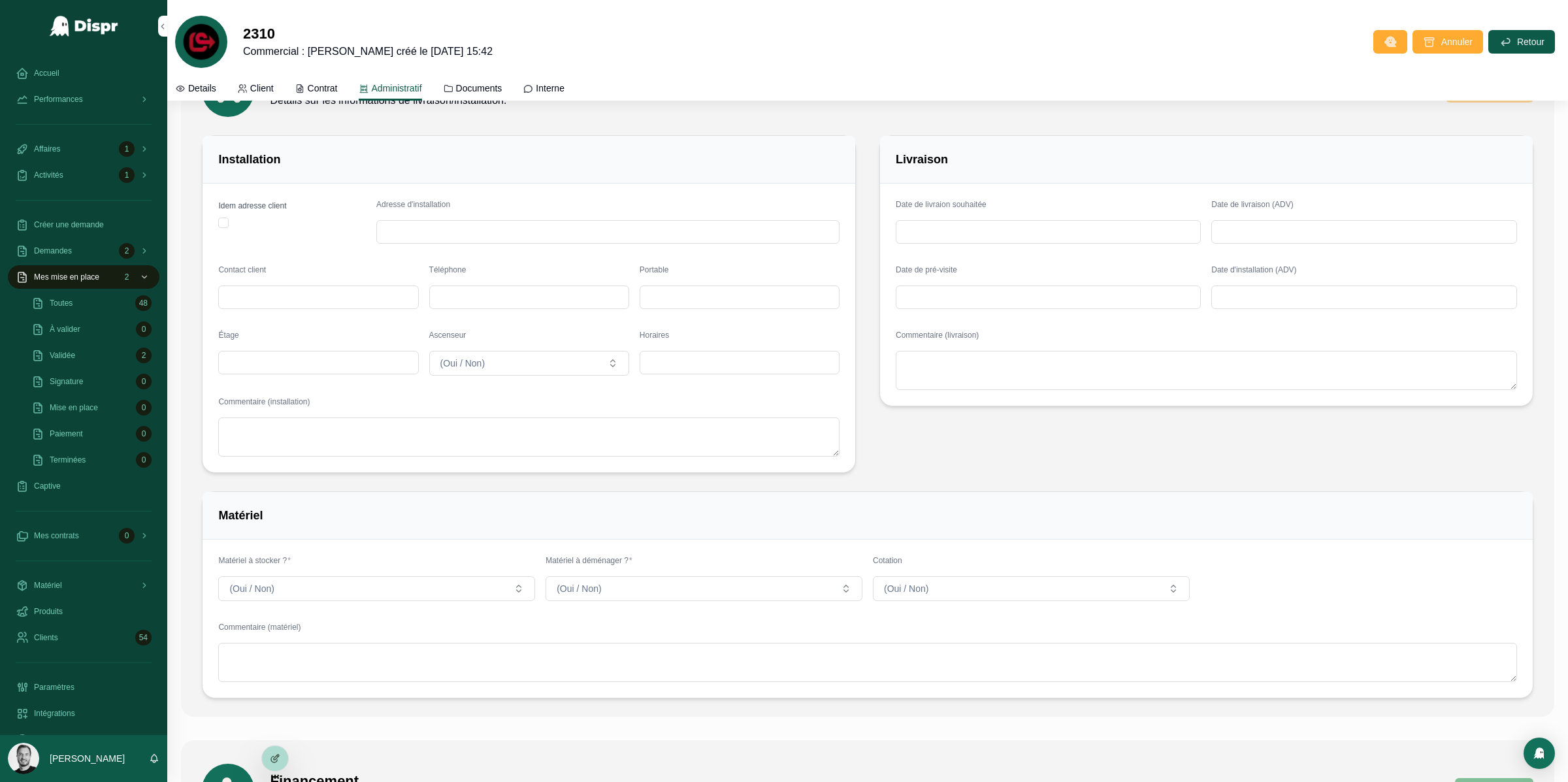
scroll to position [0, 0]
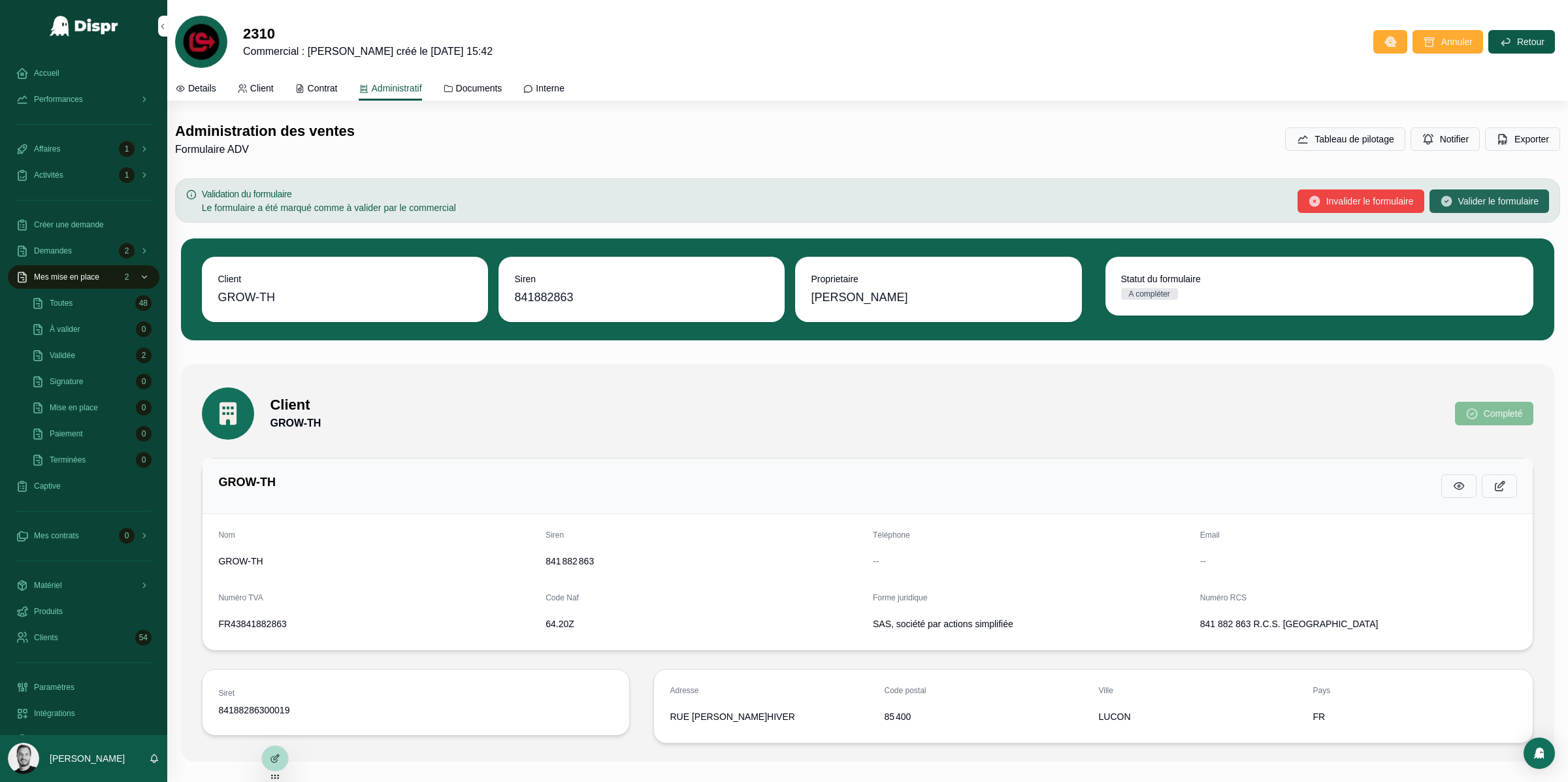
click at [1494, 198] on span "Valider le formulaire" at bounding box center [1498, 201] width 81 height 13
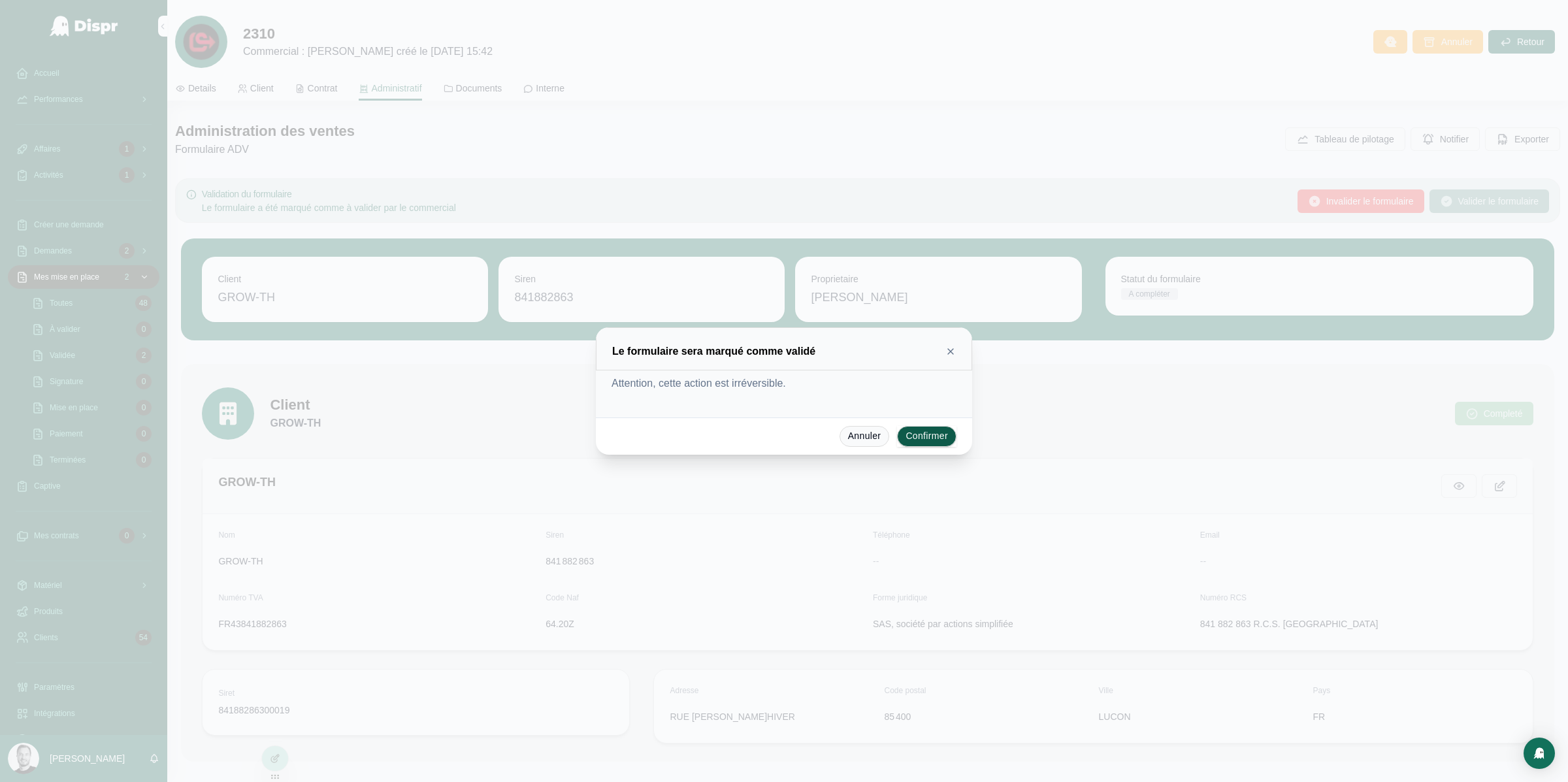
click at [948, 349] on icon at bounding box center [951, 351] width 6 height 6
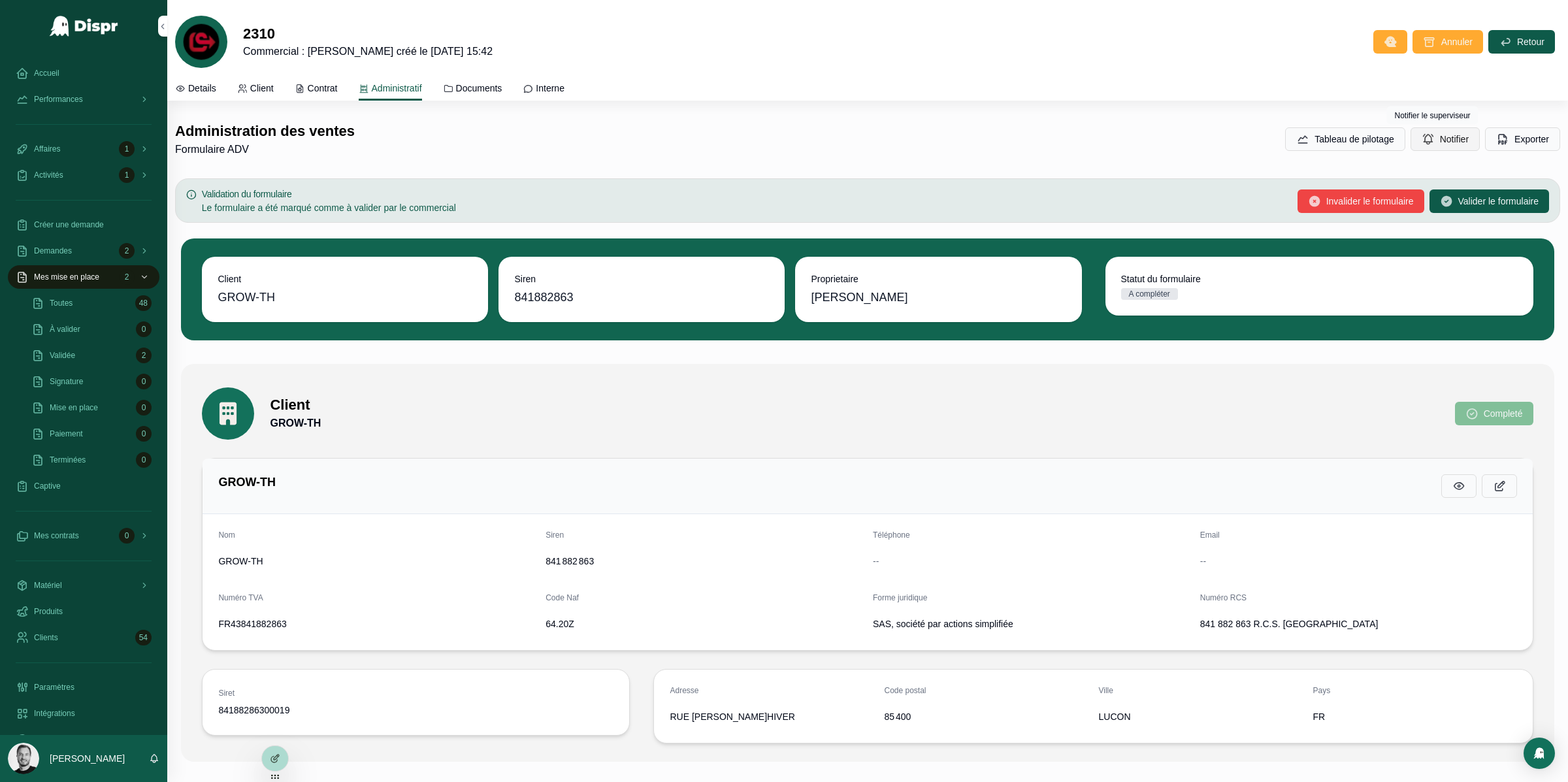
click at [1440, 139] on span "Notifier" at bounding box center [1454, 139] width 29 height 13
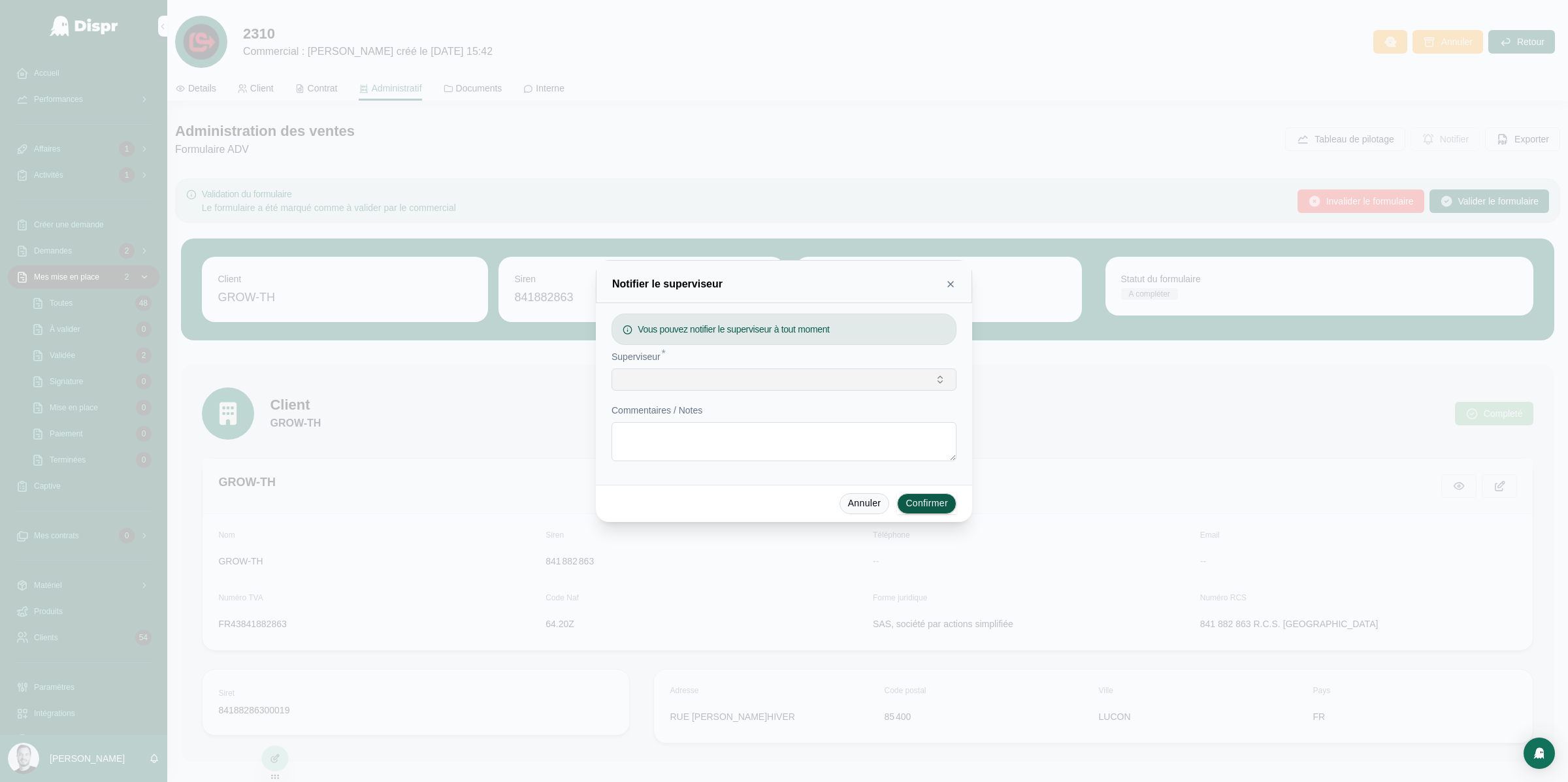
click at [760, 377] on button "Select Button" at bounding box center [784, 380] width 345 height 22
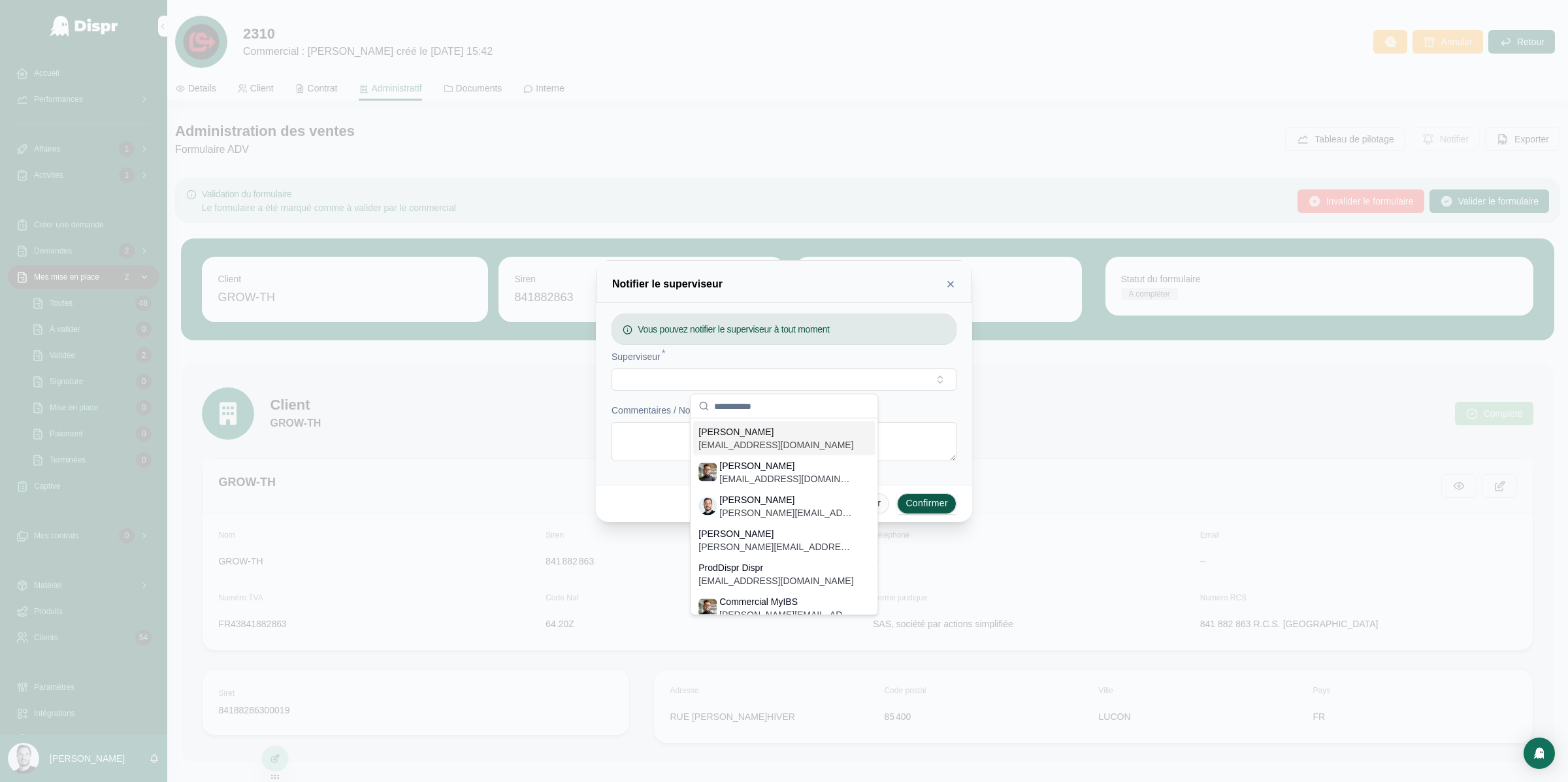
click at [828, 352] on div "Superviseur *" at bounding box center [784, 357] width 345 height 13
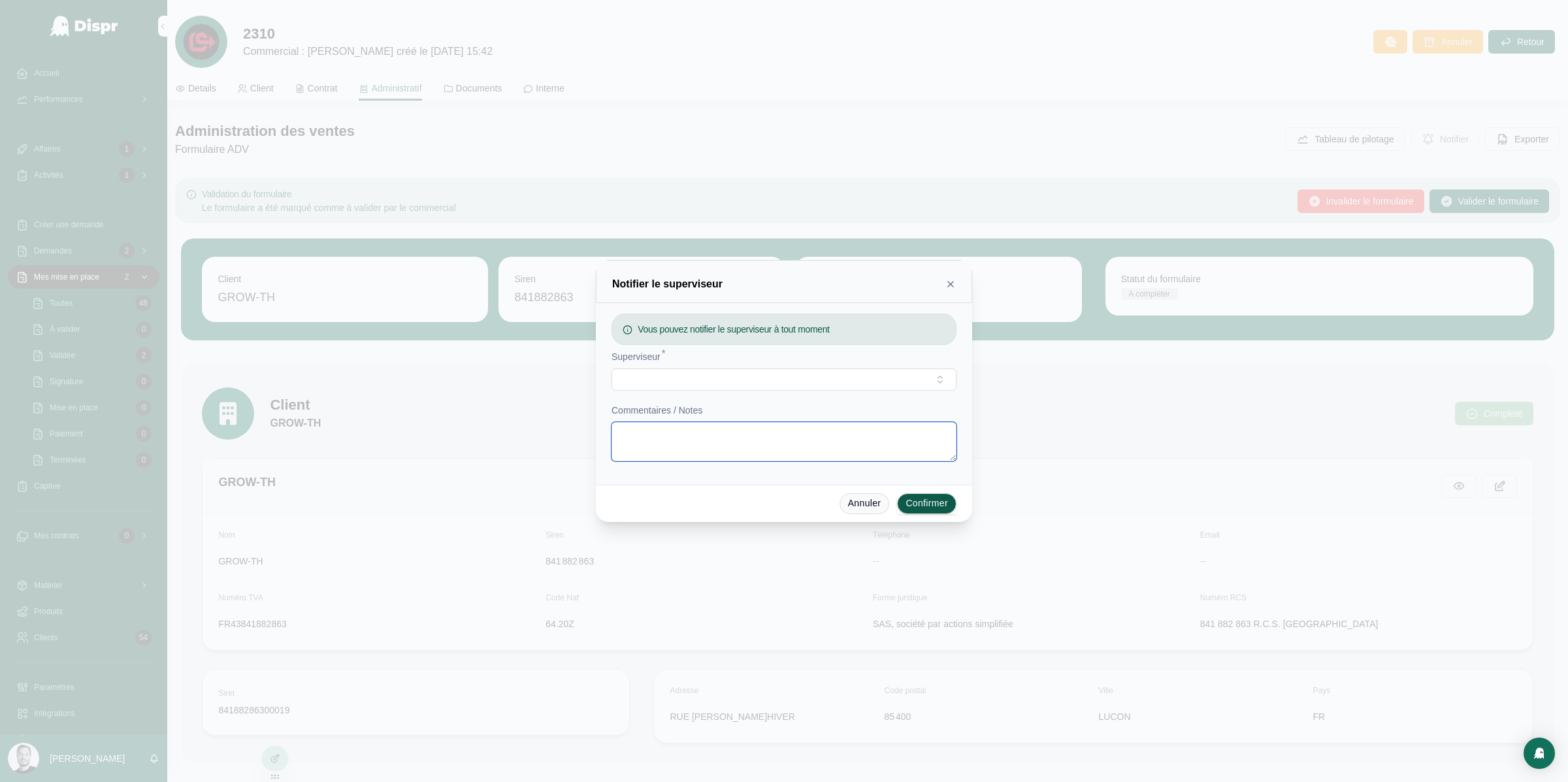
click at [738, 445] on textarea at bounding box center [784, 441] width 345 height 39
click at [951, 288] on icon at bounding box center [951, 284] width 10 height 10
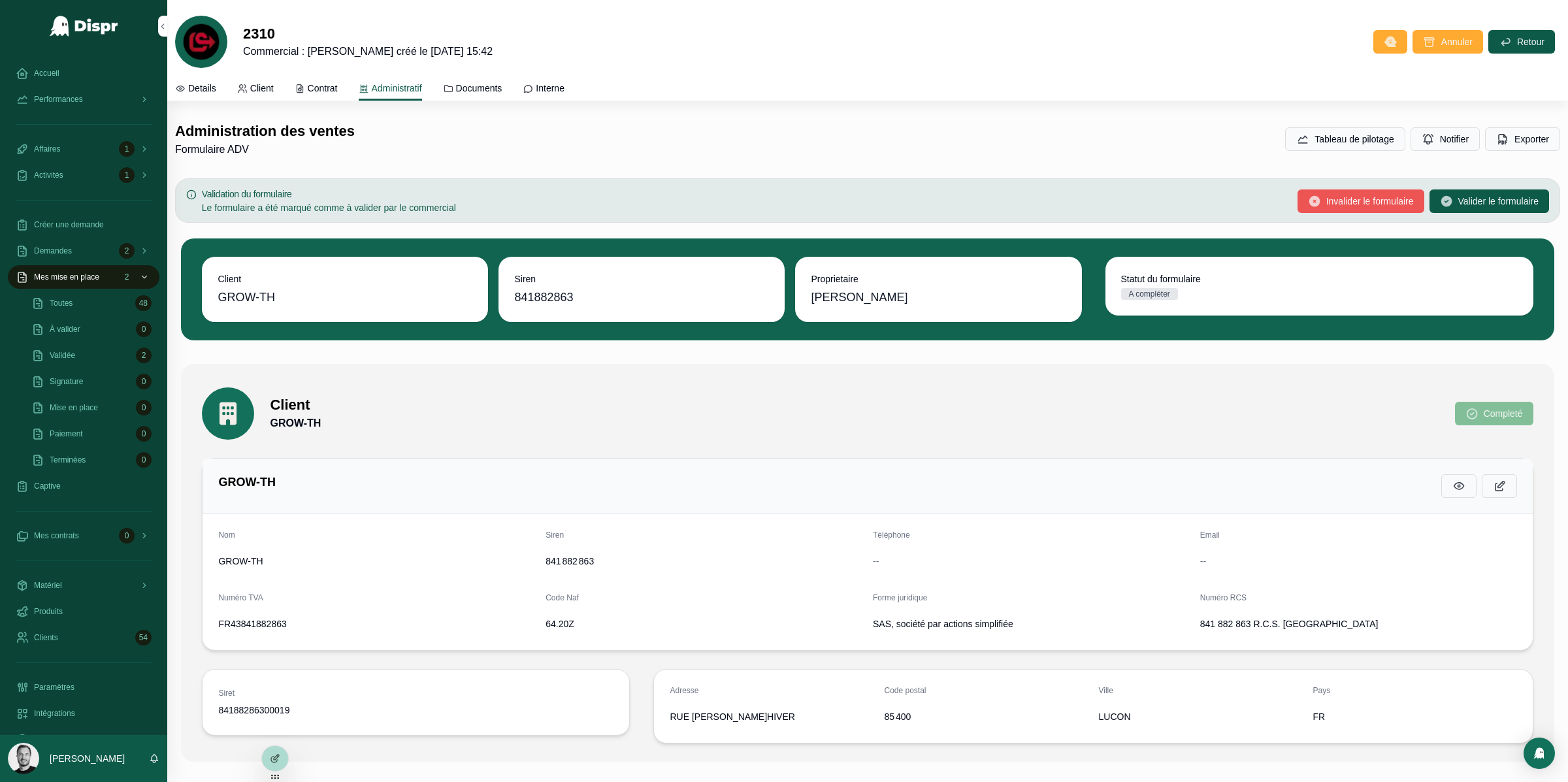
click at [1327, 205] on span "Invalider le formulaire" at bounding box center [1371, 201] width 88 height 13
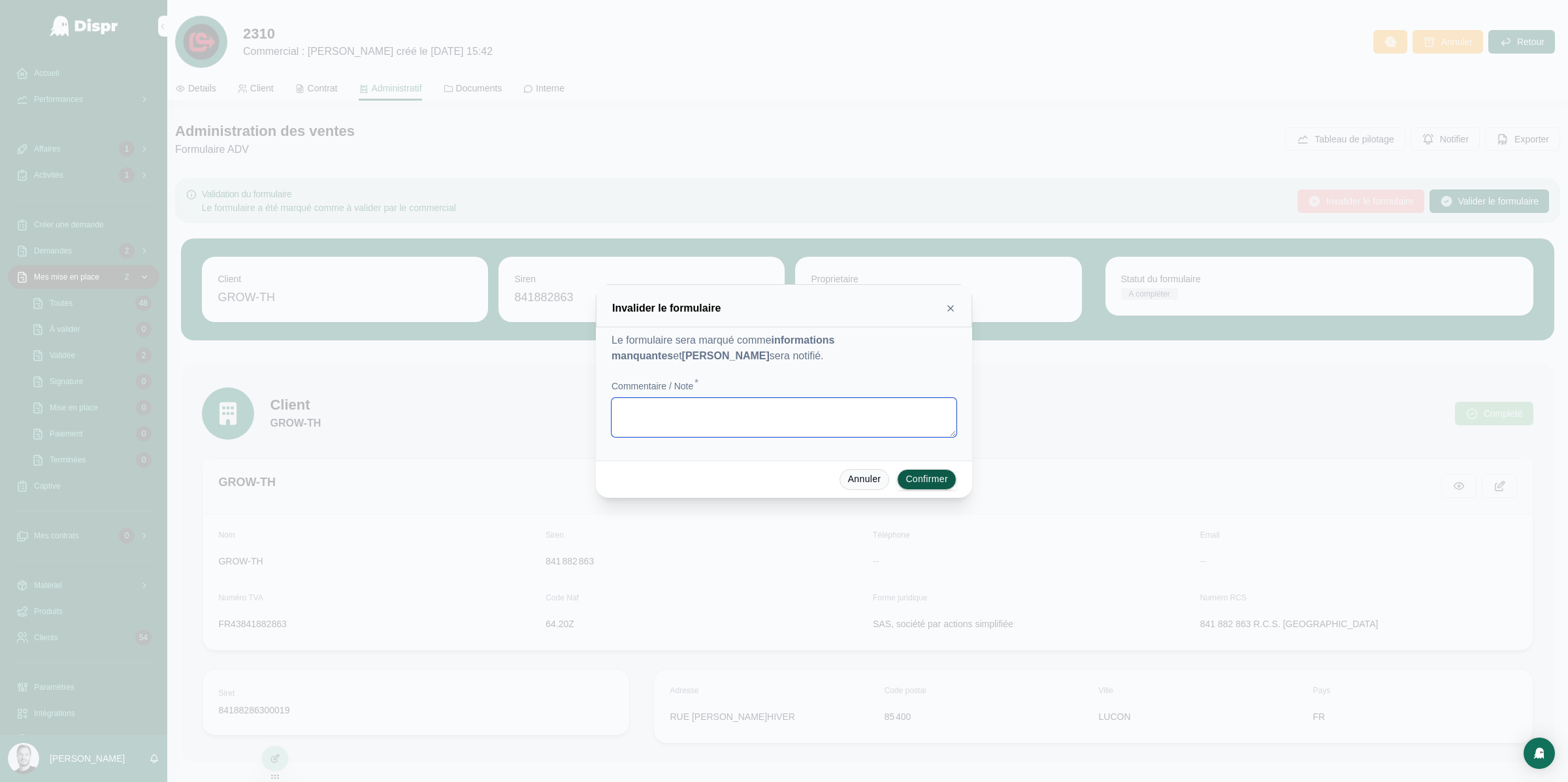
click at [693, 402] on textarea at bounding box center [784, 417] width 345 height 39
click at [949, 307] on icon at bounding box center [951, 308] width 6 height 6
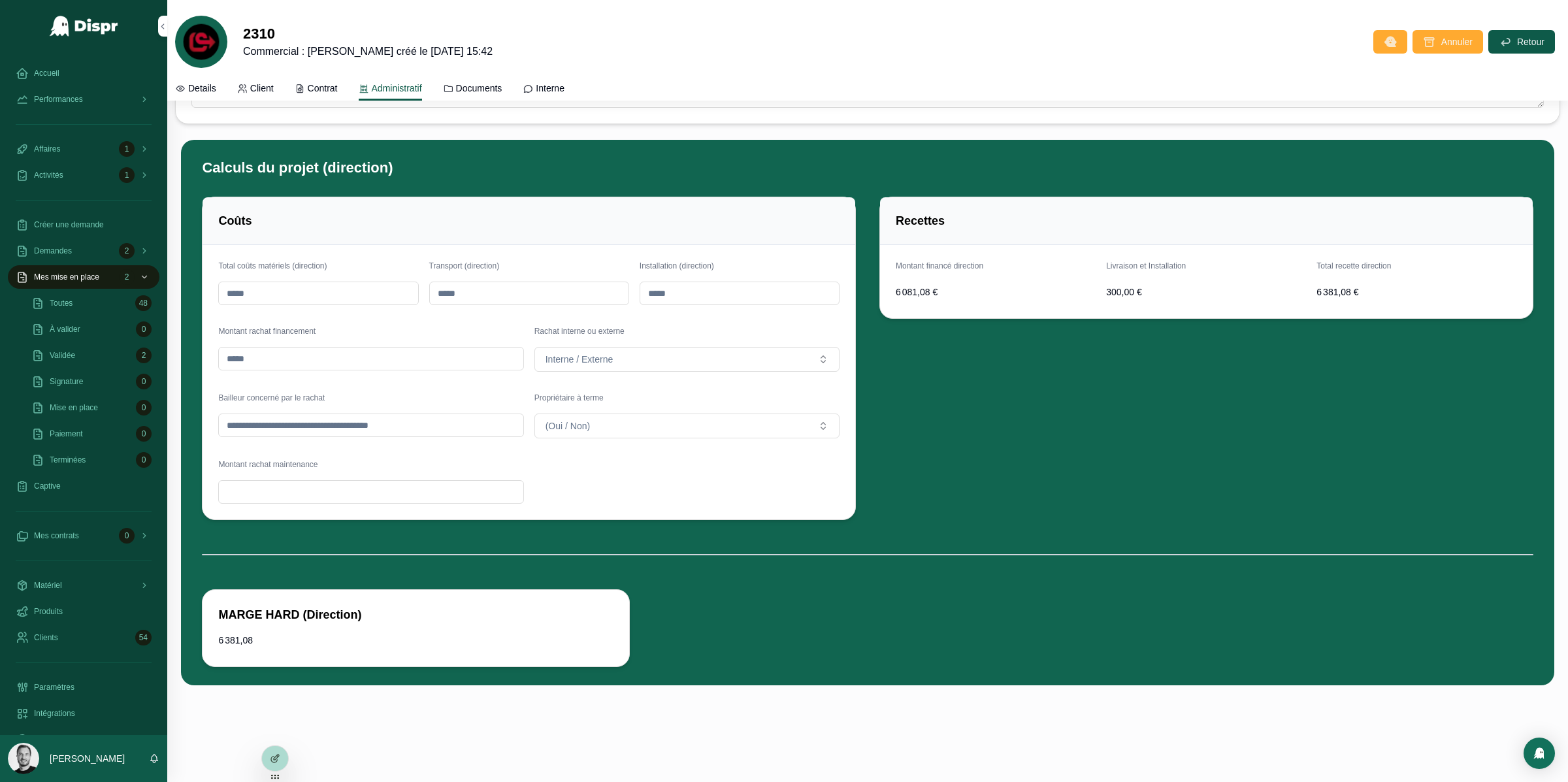
scroll to position [5270, 0]
click at [349, 301] on input "scrollable content" at bounding box center [318, 293] width 198 height 18
click at [528, 301] on input "scrollable content" at bounding box center [529, 293] width 198 height 18
click at [713, 295] on input "scrollable content" at bounding box center [740, 293] width 198 height 18
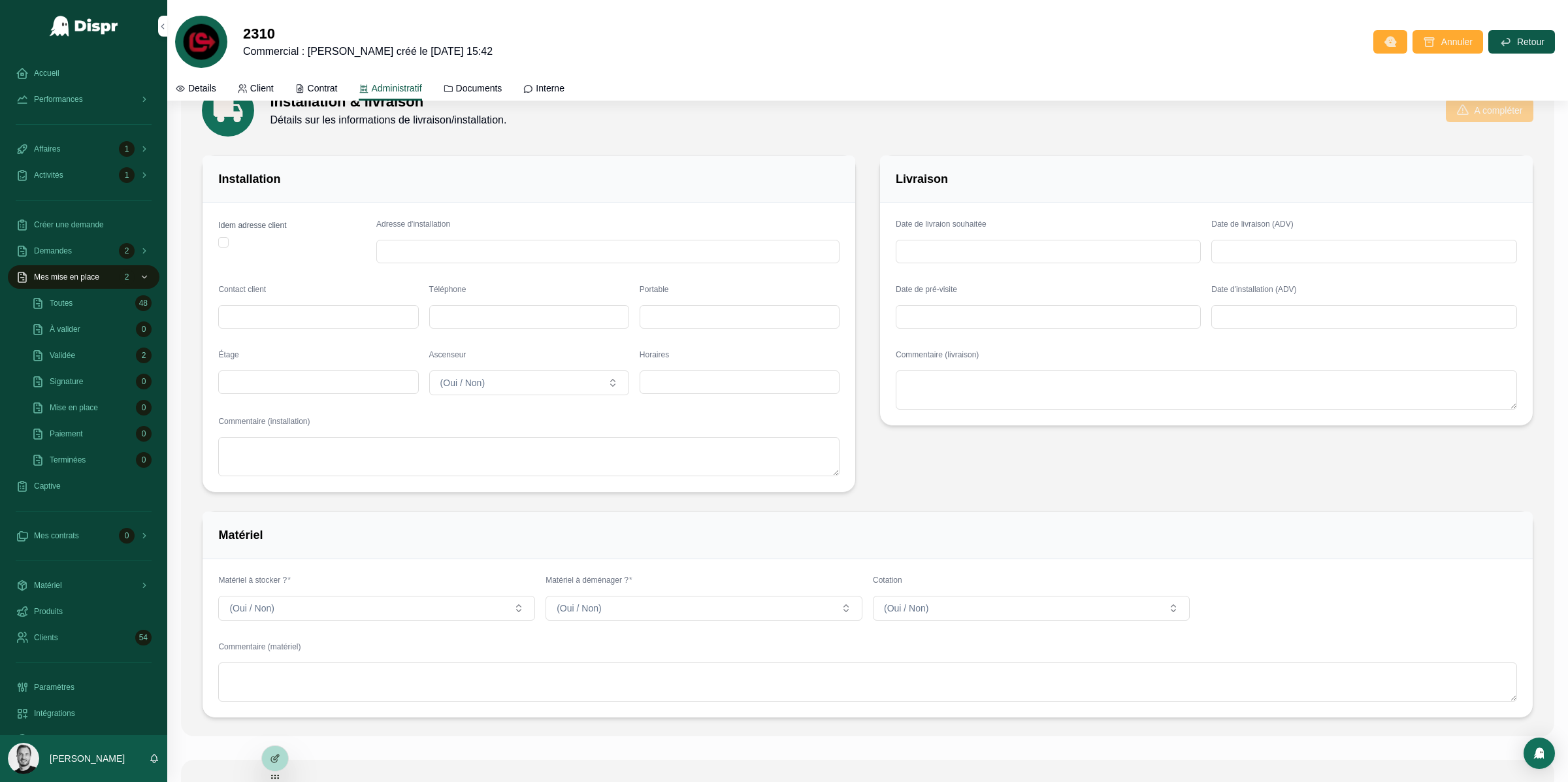
scroll to position [872, 0]
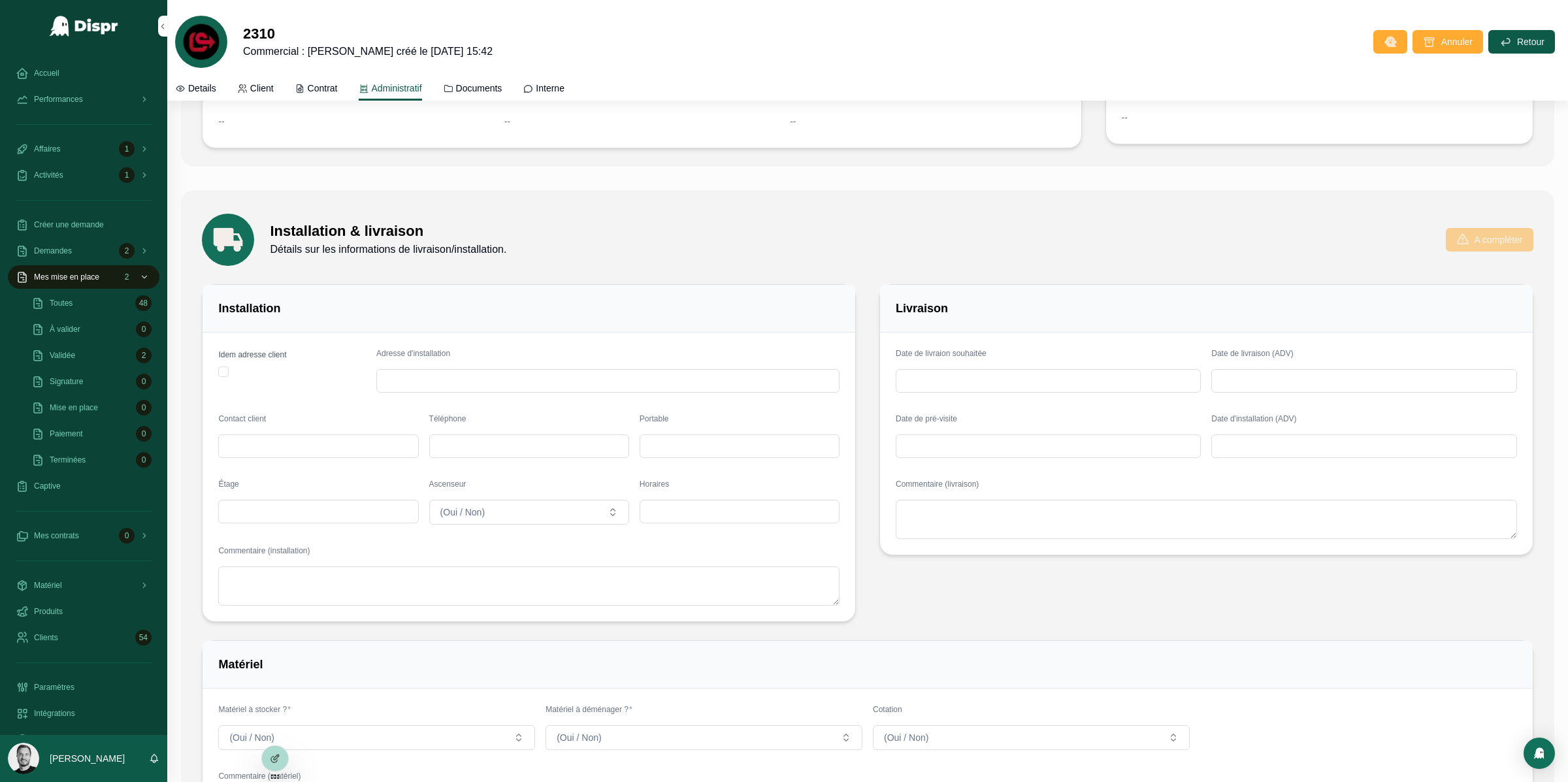
click at [502, 85] on span "Documents" at bounding box center [479, 88] width 46 height 13
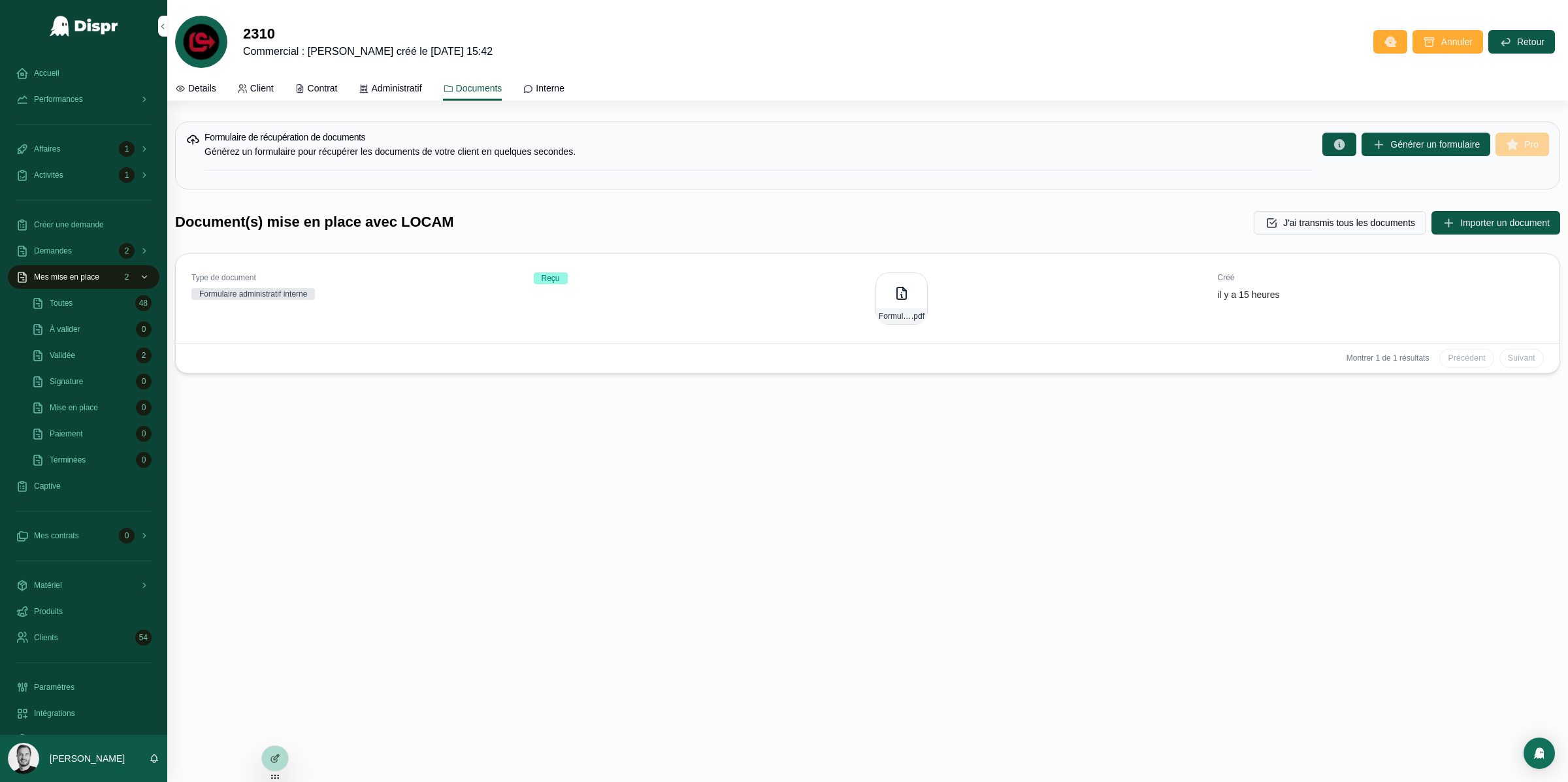
click at [397, 90] on span "Administratif" at bounding box center [397, 88] width 50 height 13
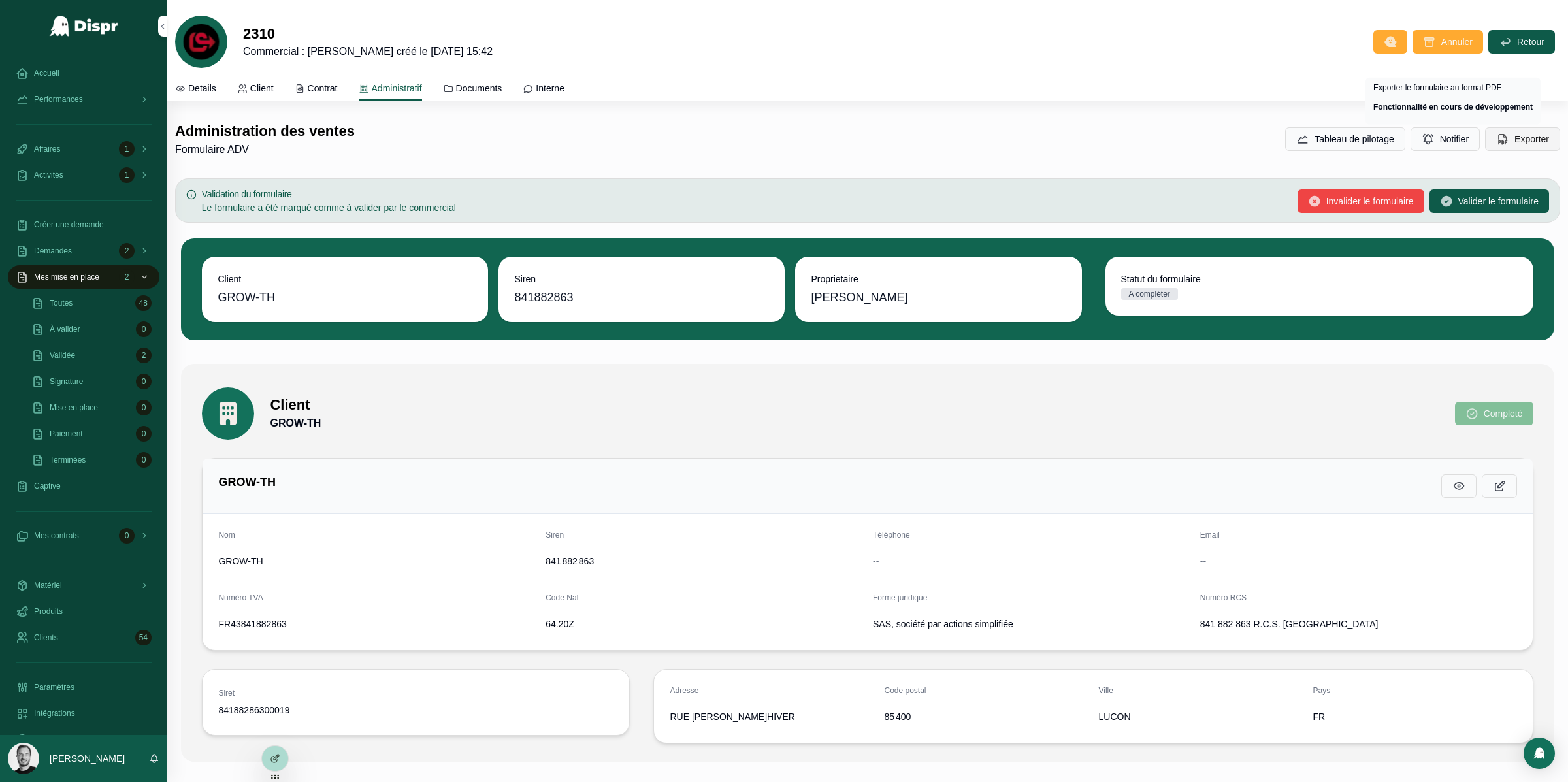
click at [1514, 143] on span "Exporter" at bounding box center [1531, 139] width 34 height 13
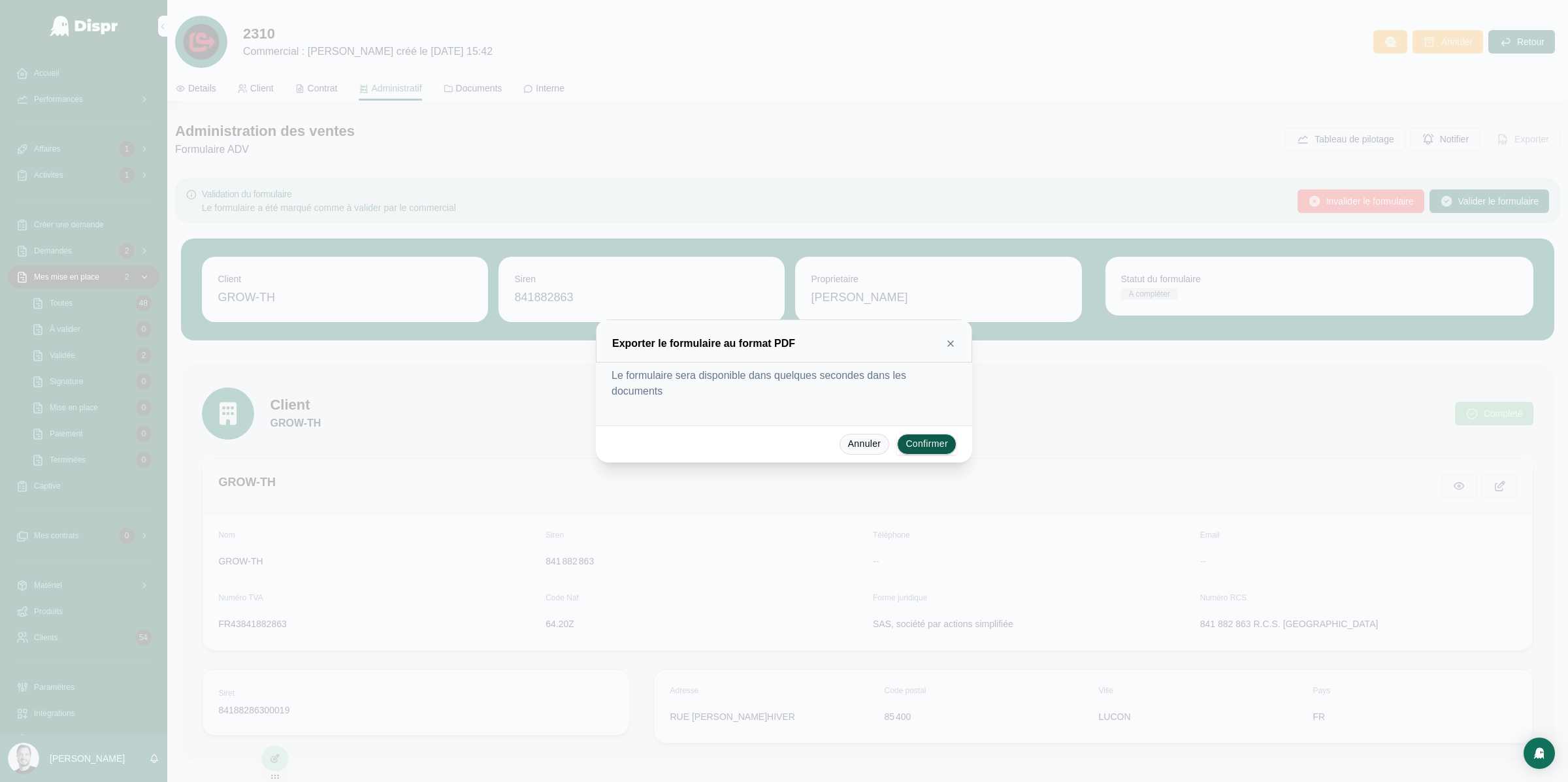
click at [951, 342] on icon at bounding box center [951, 343] width 10 height 10
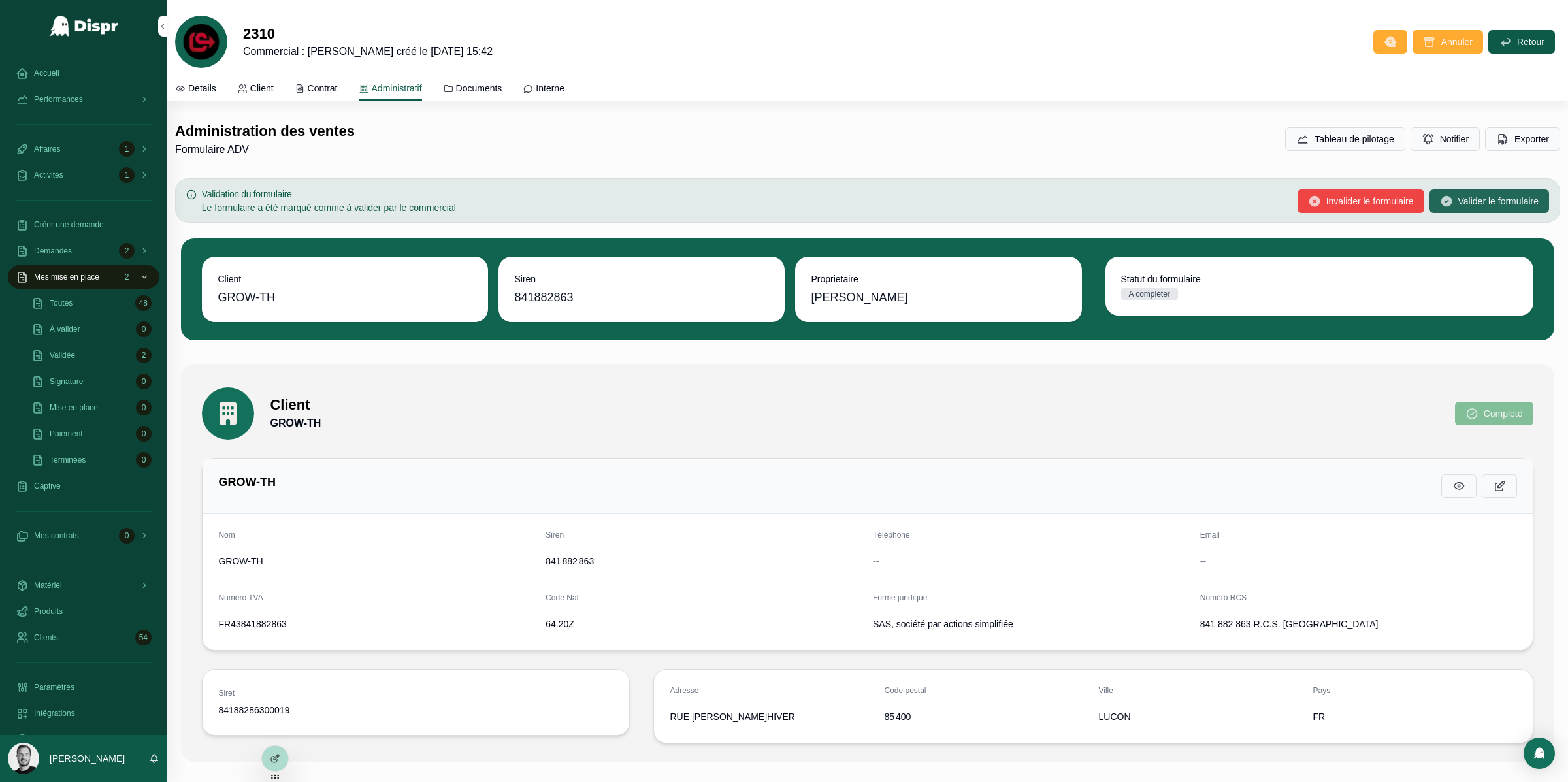
click at [1492, 201] on span "Valider le formulaire" at bounding box center [1498, 201] width 81 height 13
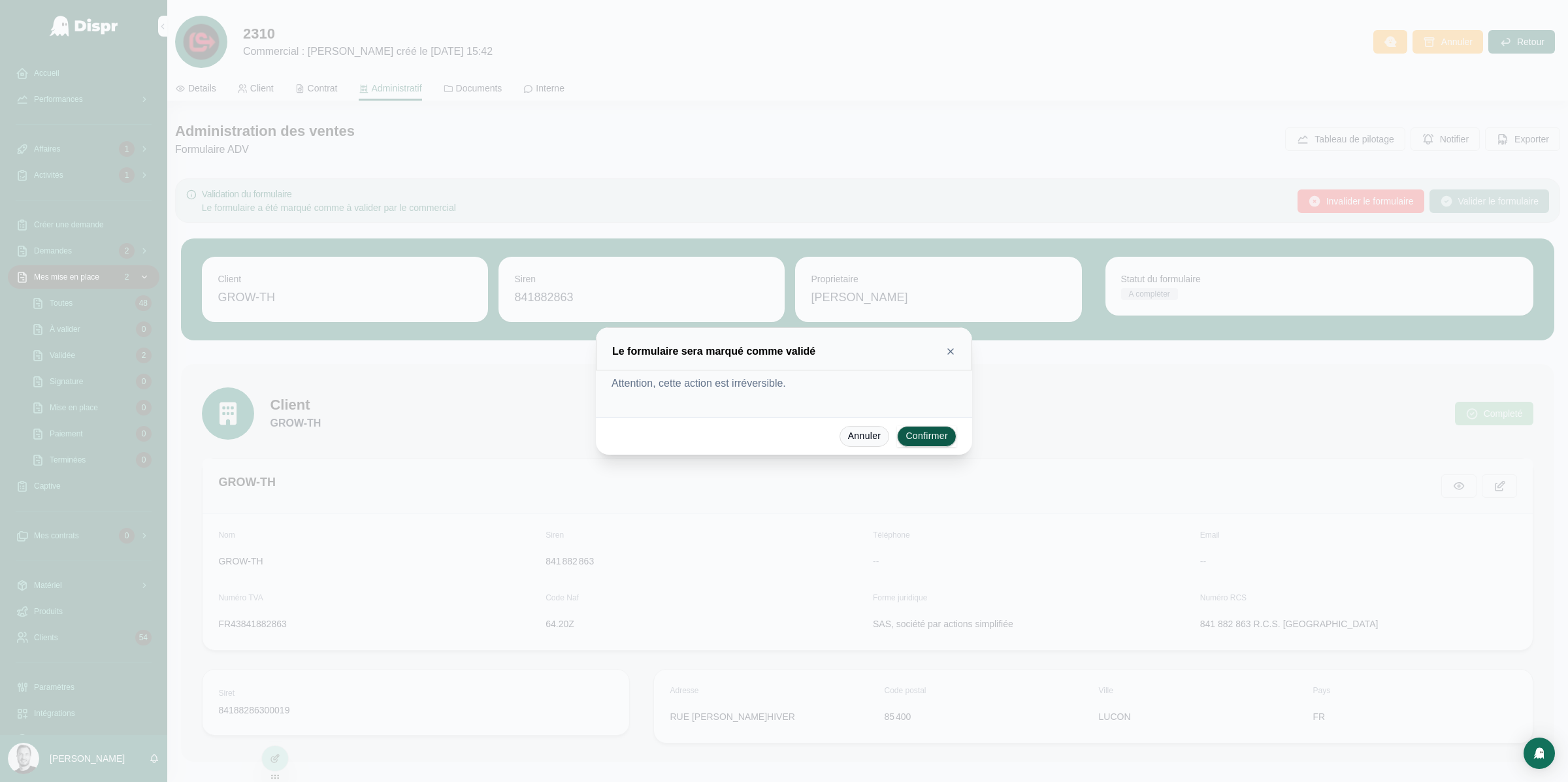
click at [778, 390] on div "Attention, cette action est irréversible." at bounding box center [784, 384] width 345 height 16
click at [948, 349] on icon at bounding box center [951, 351] width 10 height 10
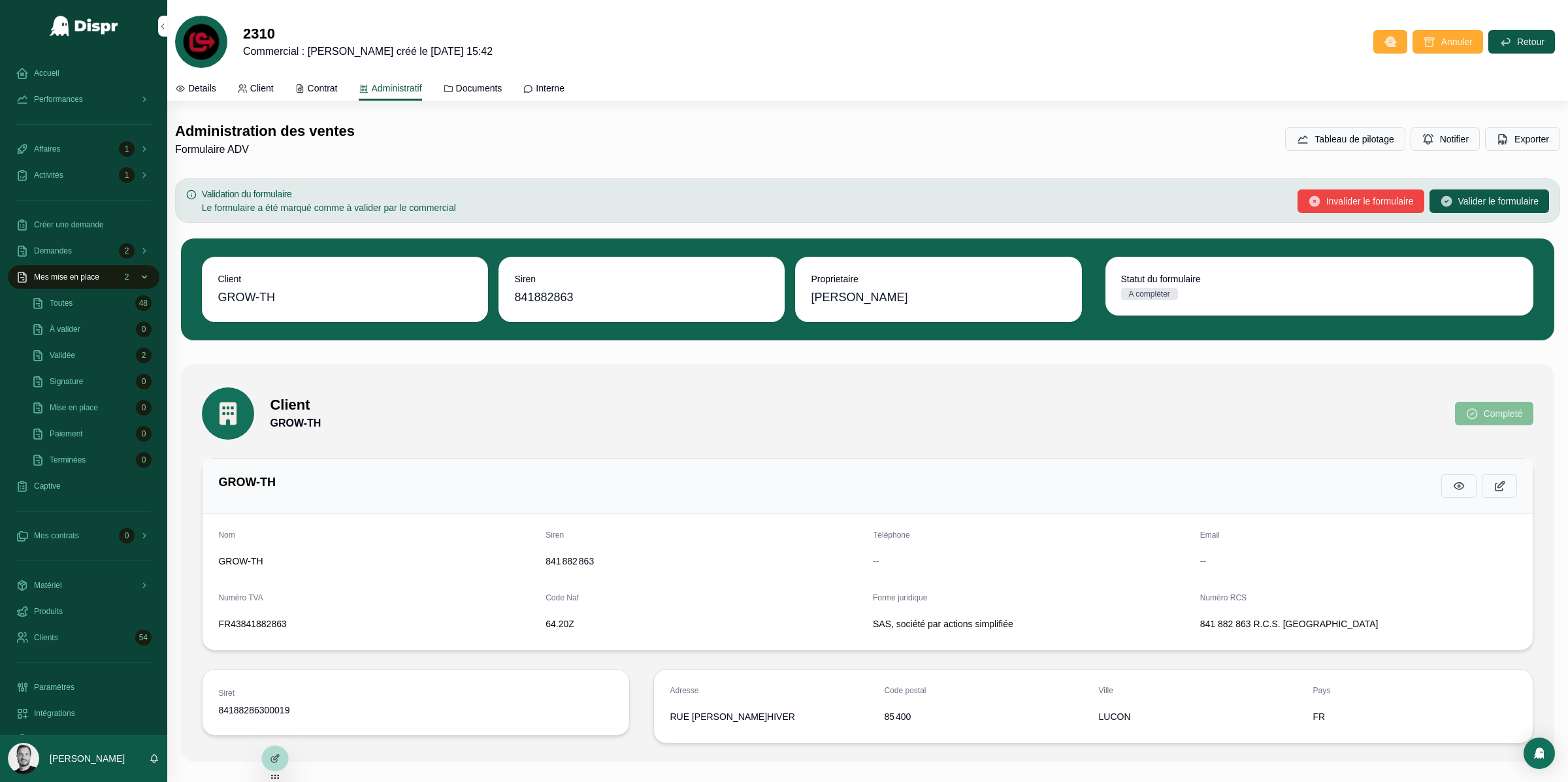
click at [487, 83] on span "Documents" at bounding box center [479, 88] width 46 height 13
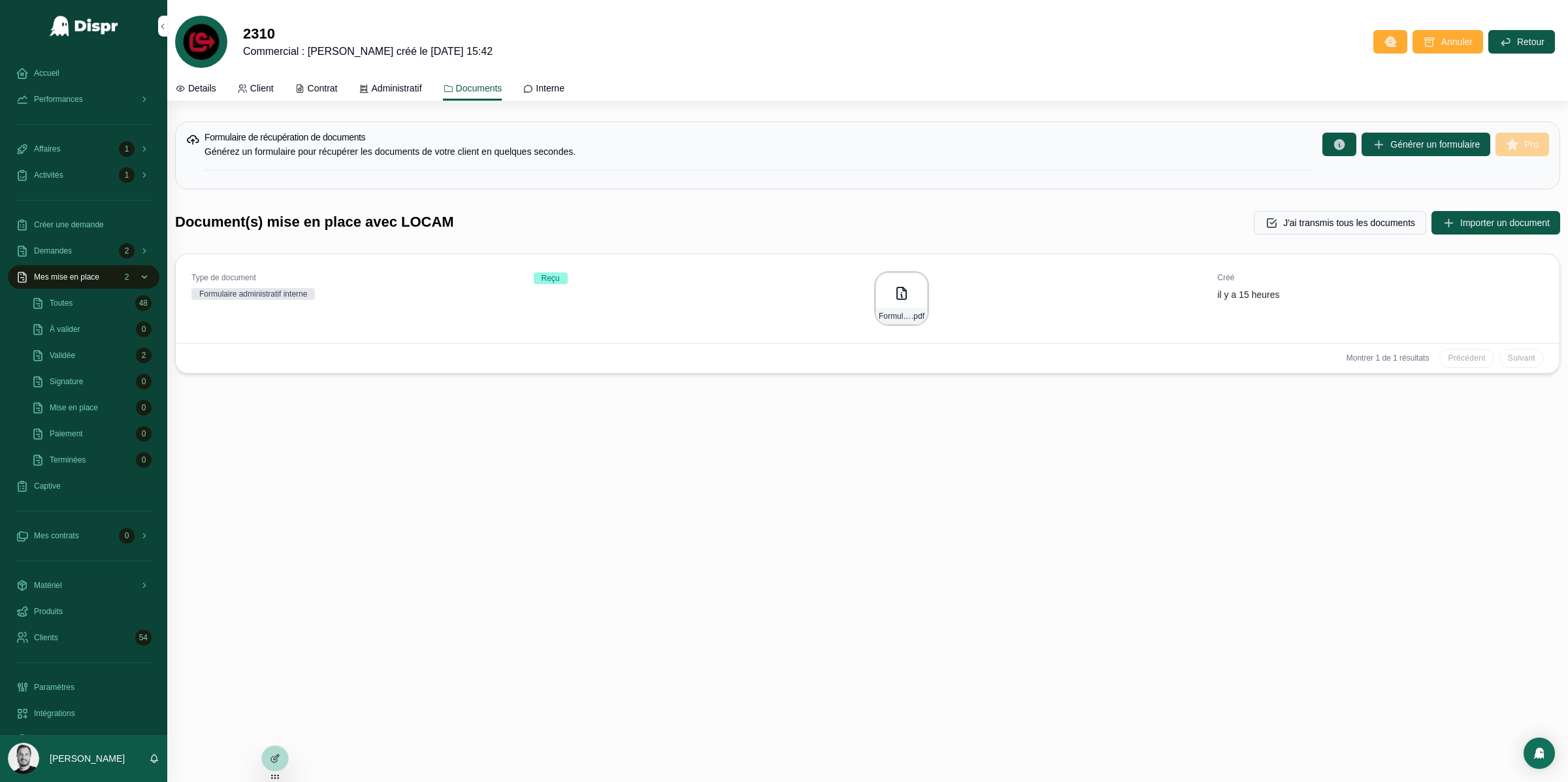
click at [0, 0] on icon "scrollable content" at bounding box center [0, 0] width 0 height 0
click at [69, 531] on span "Mes contrats" at bounding box center [56, 536] width 45 height 10
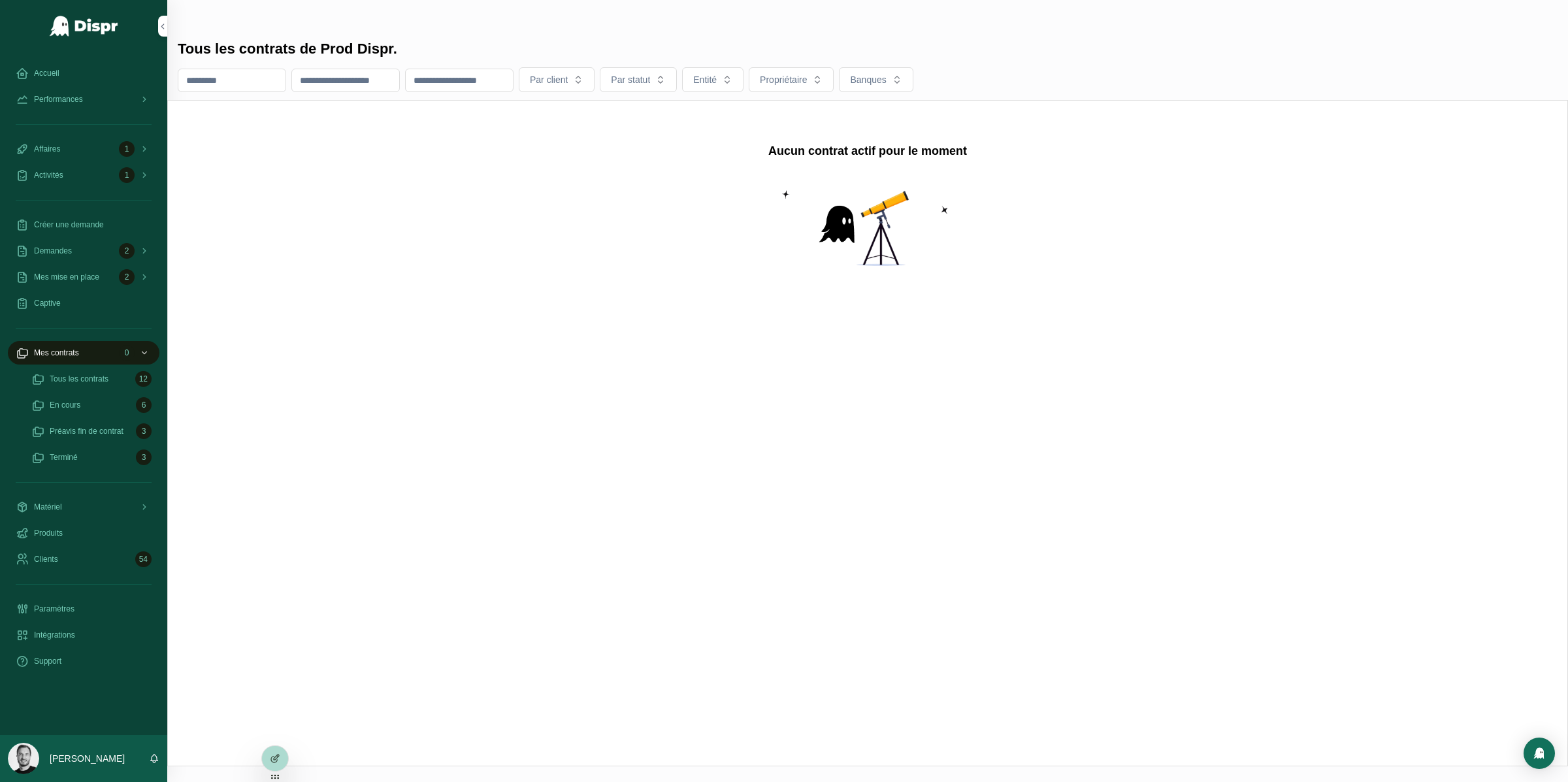
click at [91, 279] on span "Mes mise en place" at bounding box center [66, 277] width 66 height 10
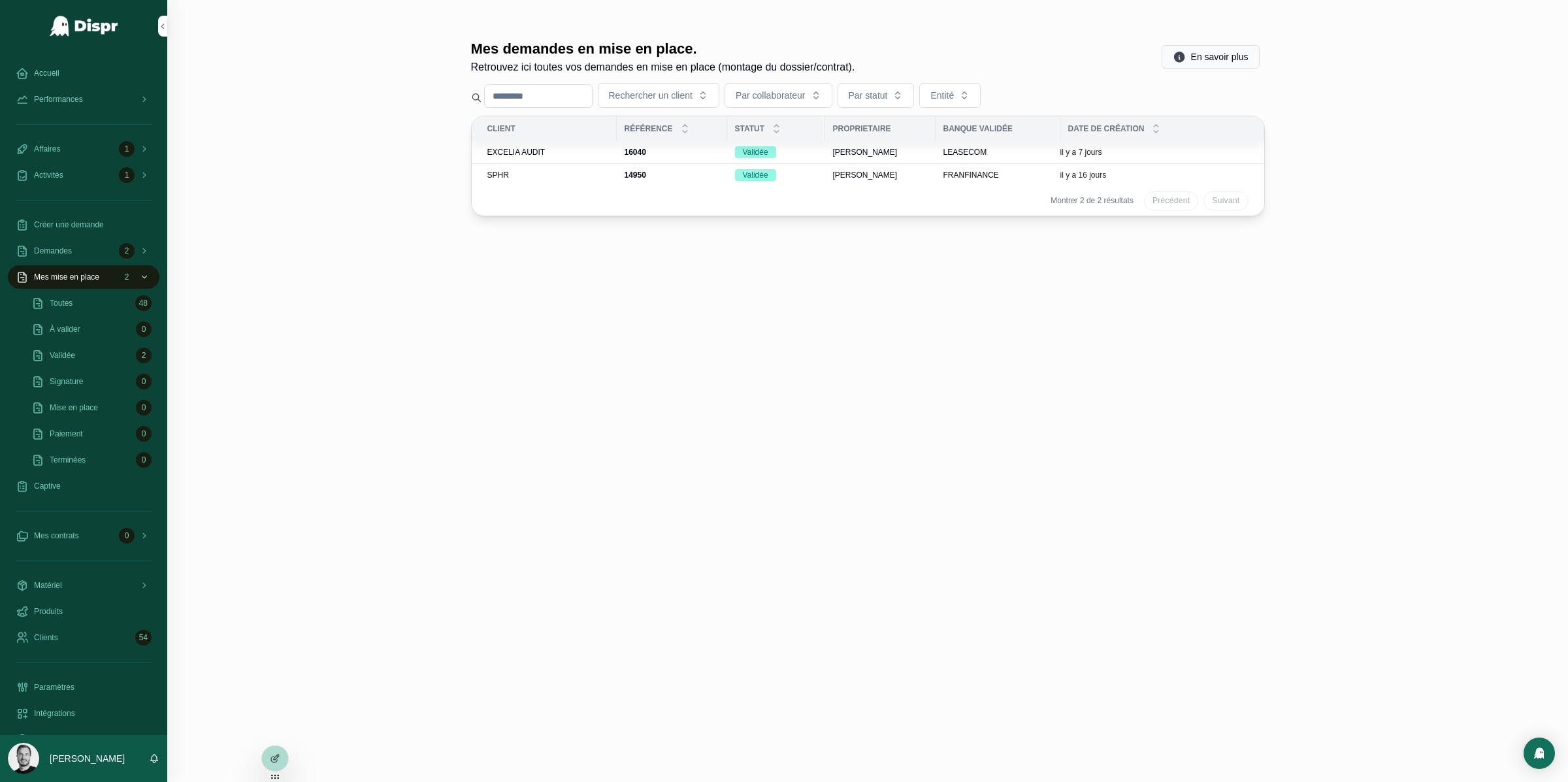
click at [505, 179] on span "SPHR" at bounding box center [498, 174] width 22 height 10
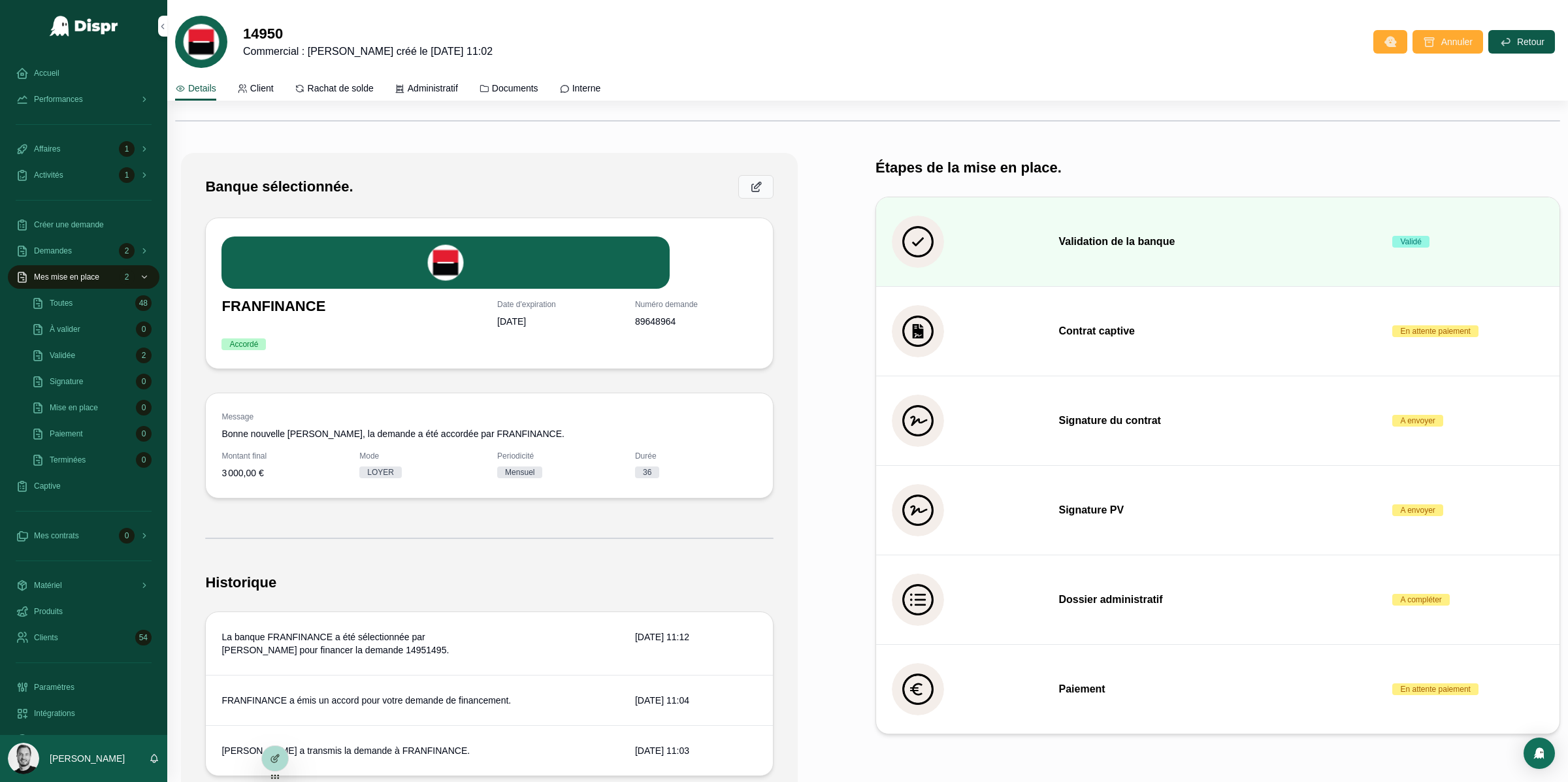
scroll to position [309, 0]
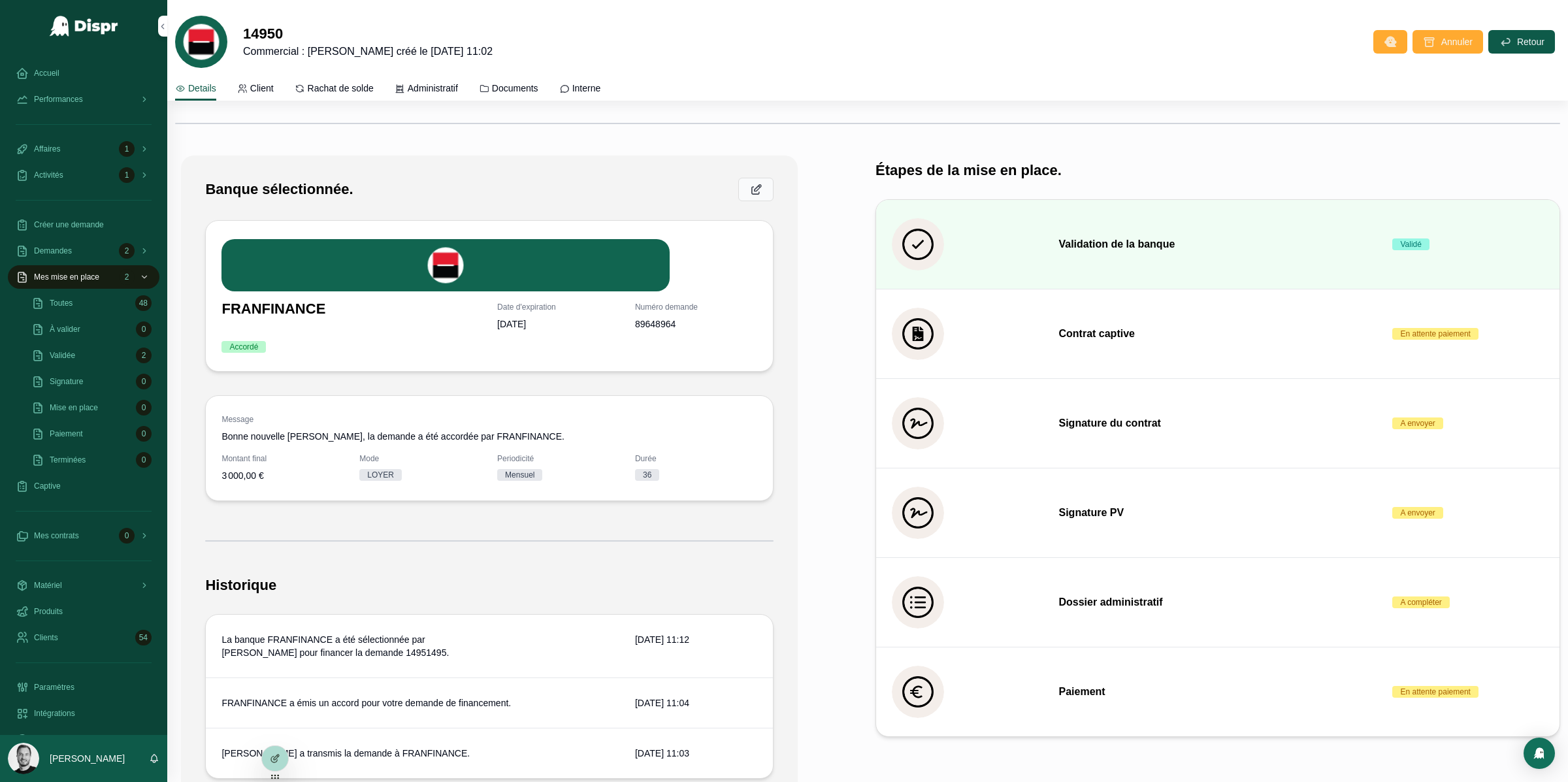
click at [446, 92] on span "Administratif" at bounding box center [433, 88] width 50 height 13
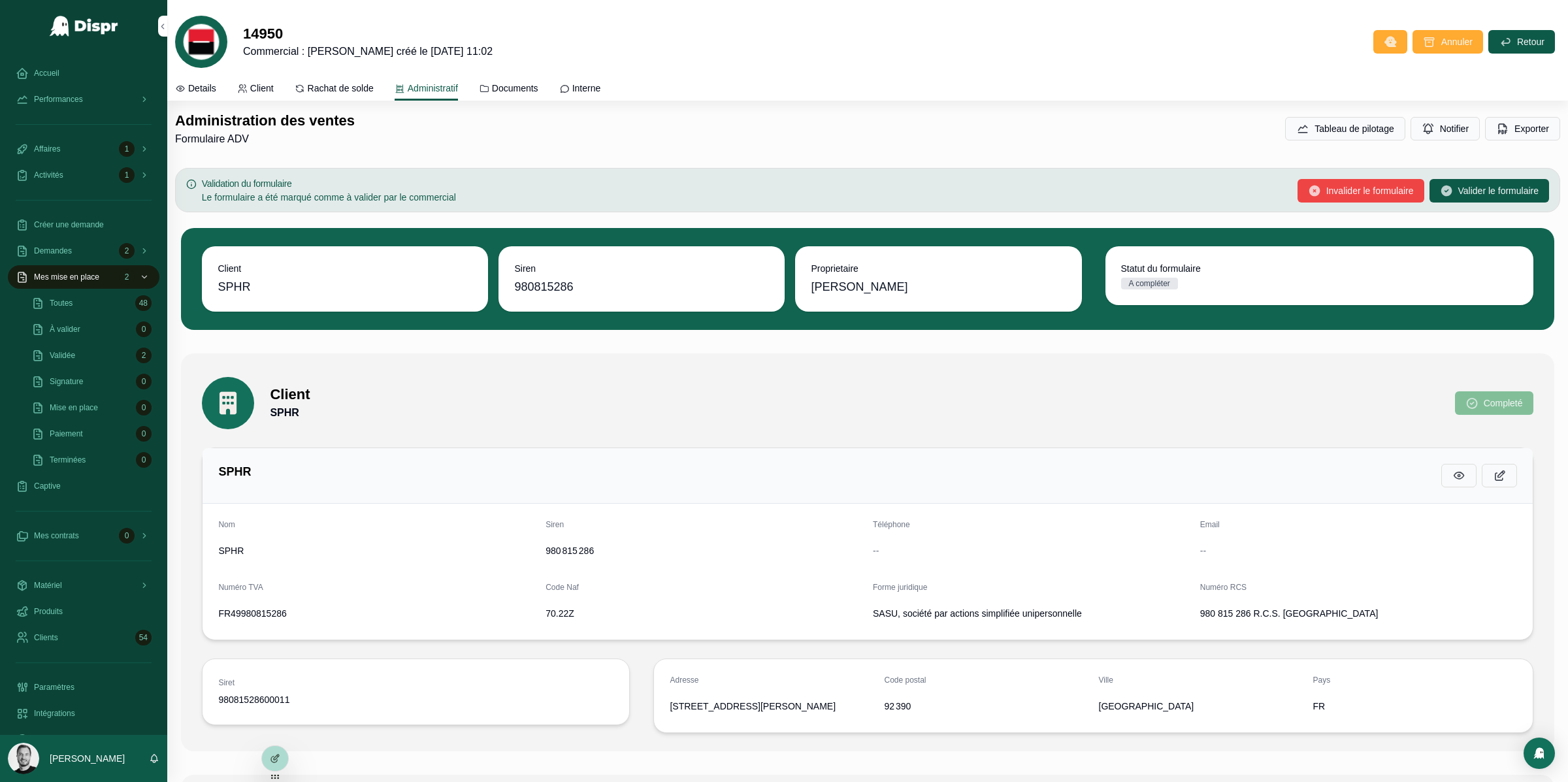
scroll to position [0, 0]
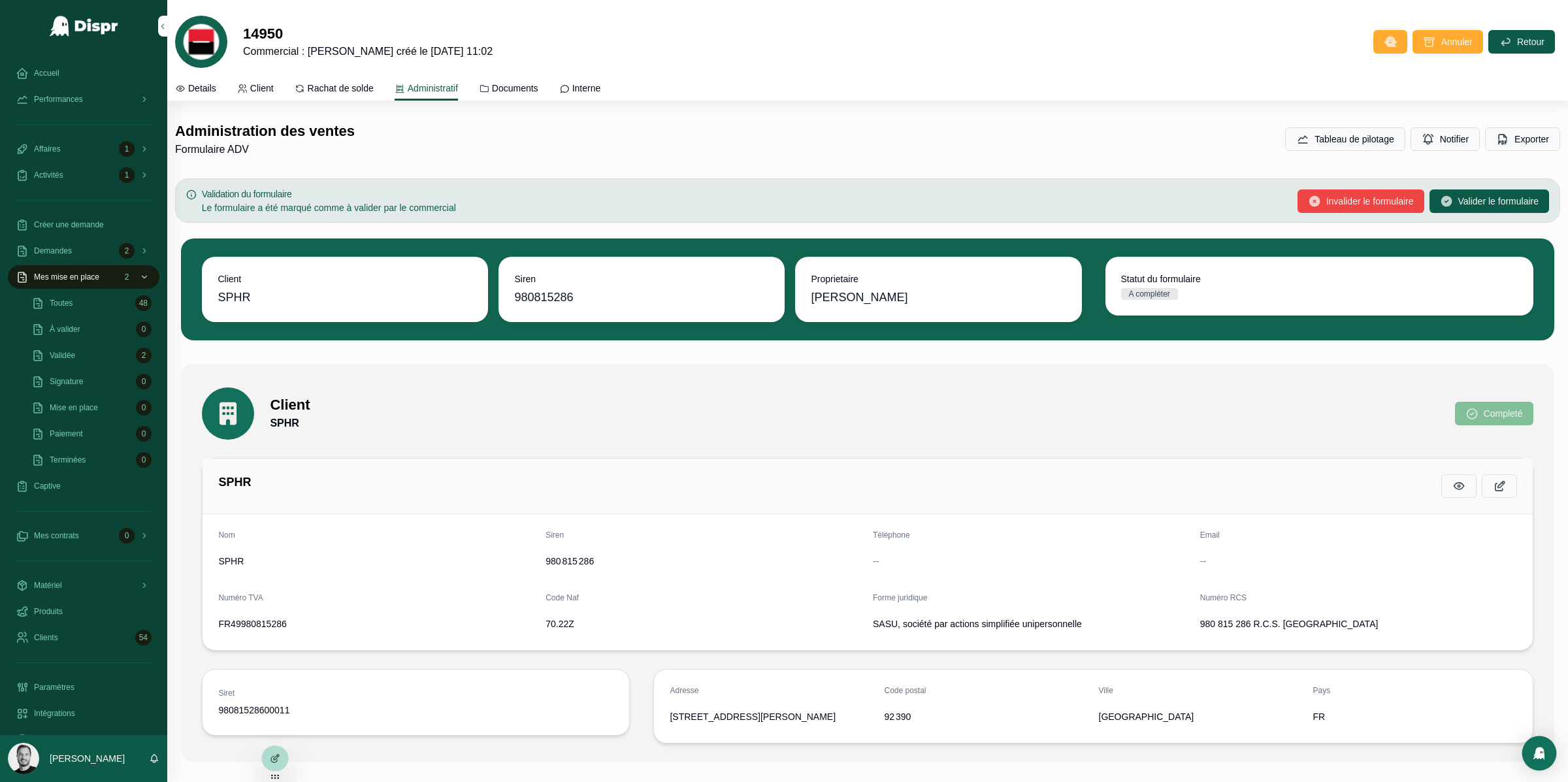
click at [1543, 756] on img "Open Intercom Messenger" at bounding box center [1539, 753] width 17 height 17
click at [83, 249] on div "Demandes 2" at bounding box center [84, 251] width 136 height 21
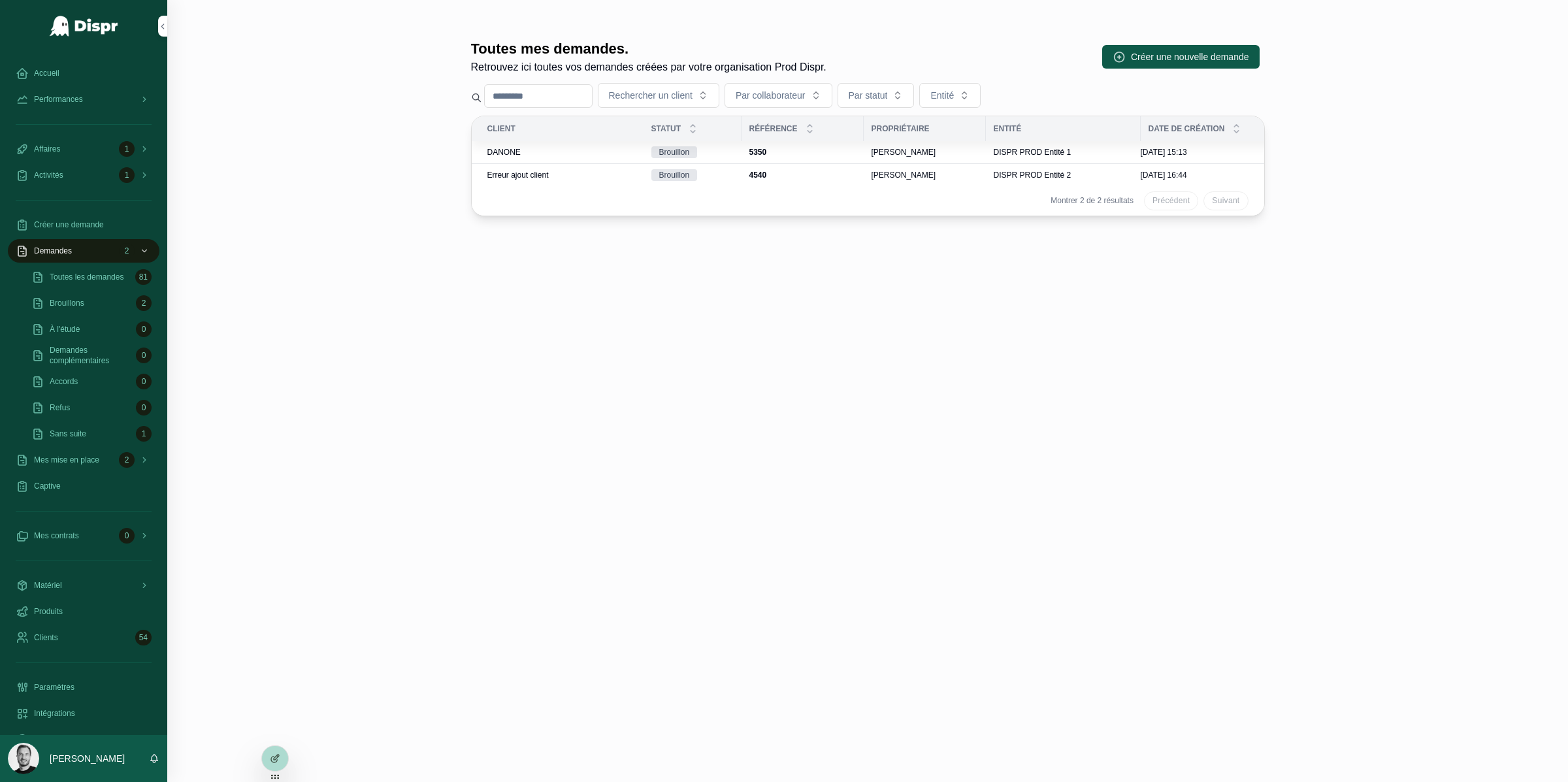
click at [510, 156] on span "DANONE" at bounding box center [505, 152] width 34 height 10
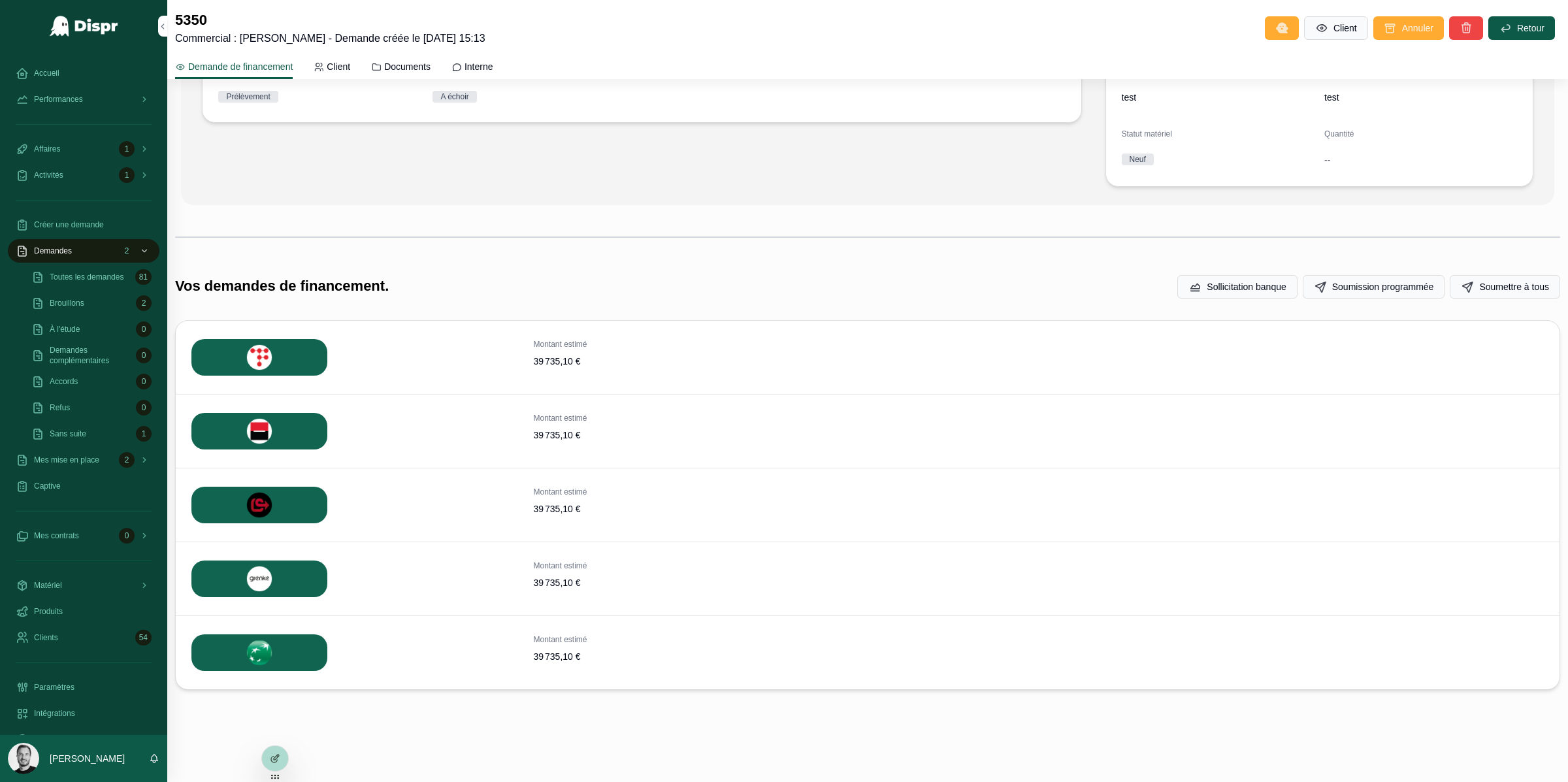
scroll to position [345, 0]
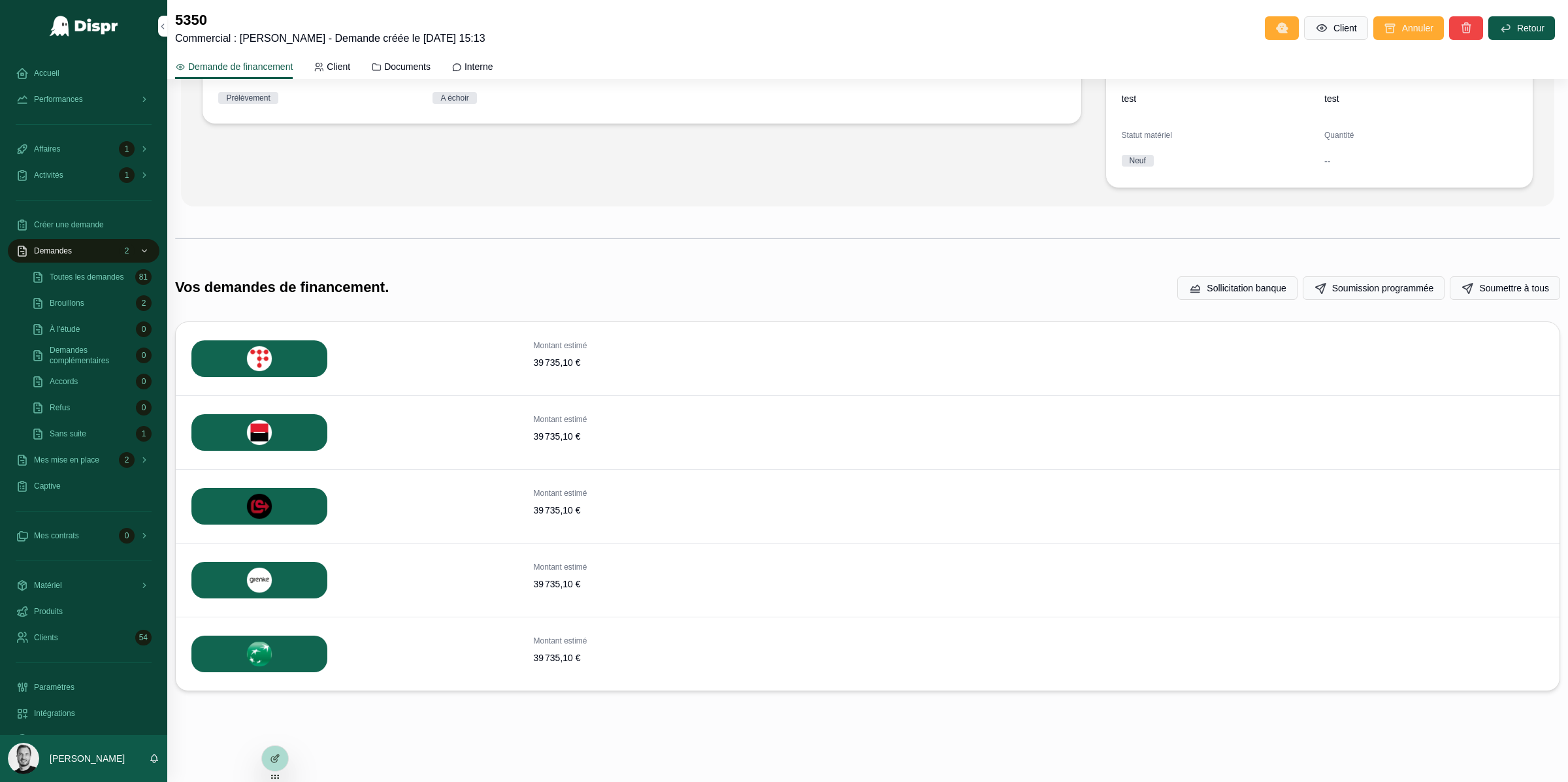
click at [0, 0] on button "Soumettre" at bounding box center [0, 0] width 0 height 0
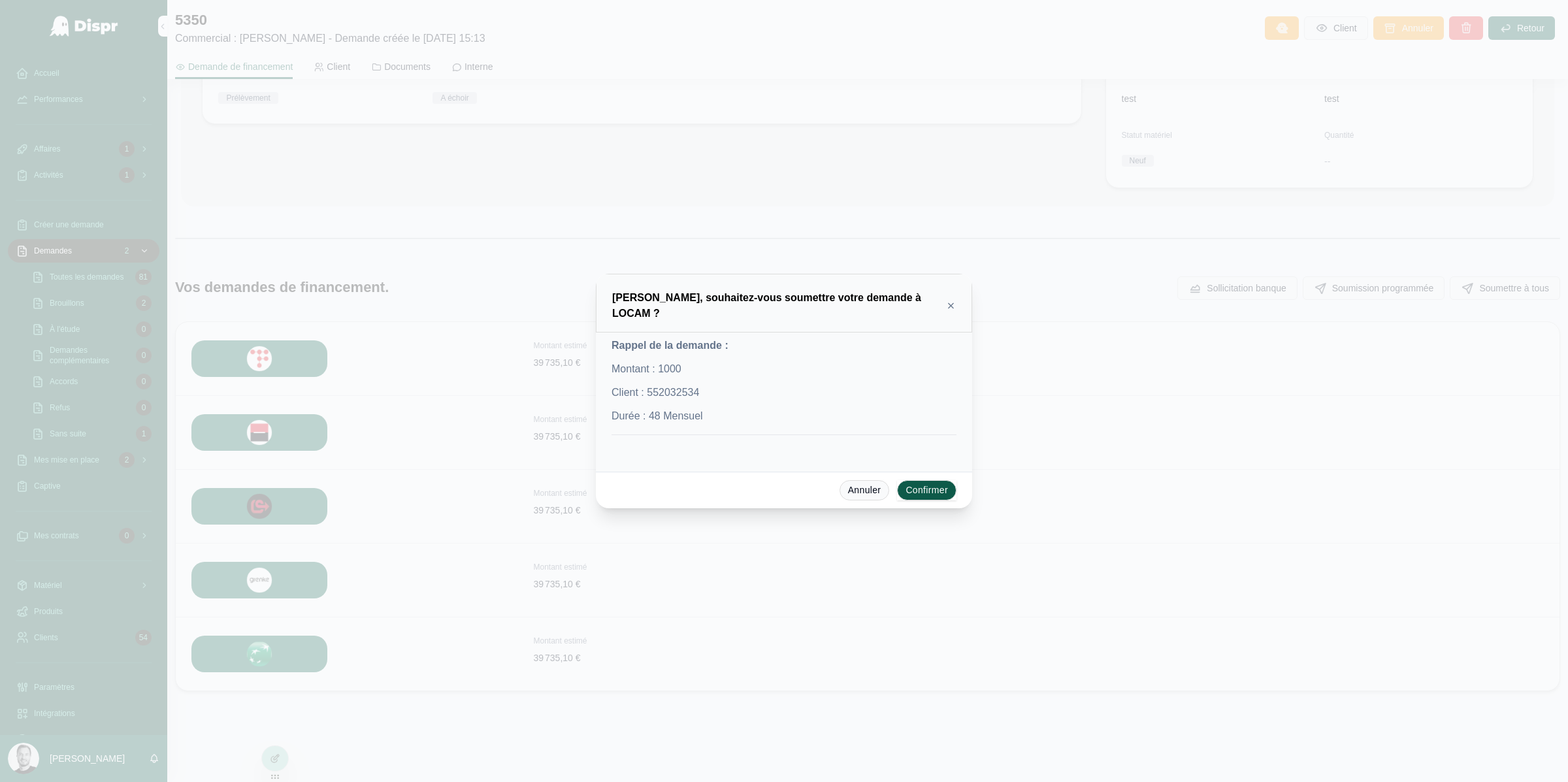
click at [921, 483] on button "Confirmer" at bounding box center [927, 491] width 59 height 21
click at [951, 302] on icon at bounding box center [951, 303] width 10 height 10
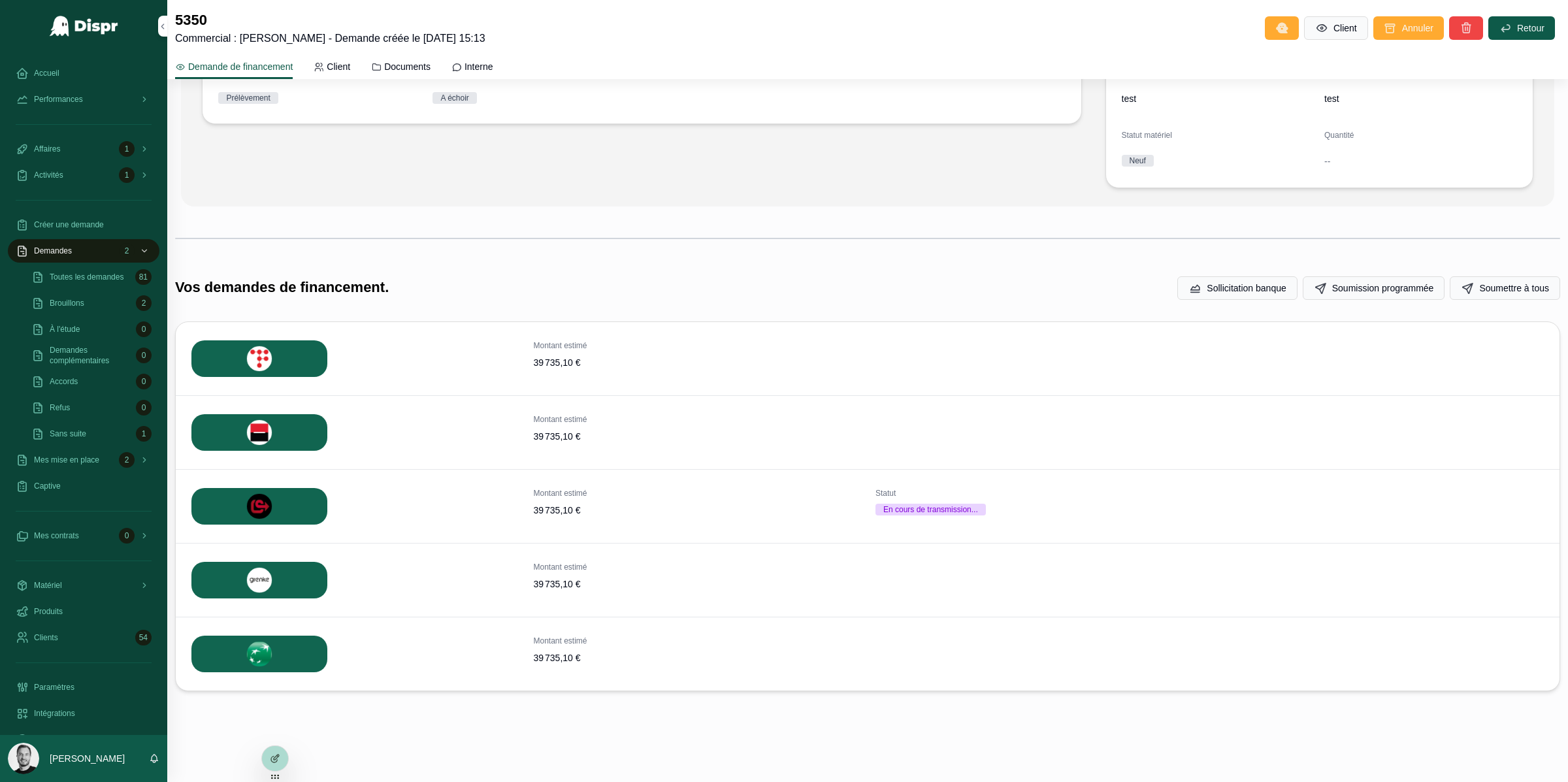
click at [904, 510] on div "En cours de transmission..." at bounding box center [931, 509] width 95 height 12
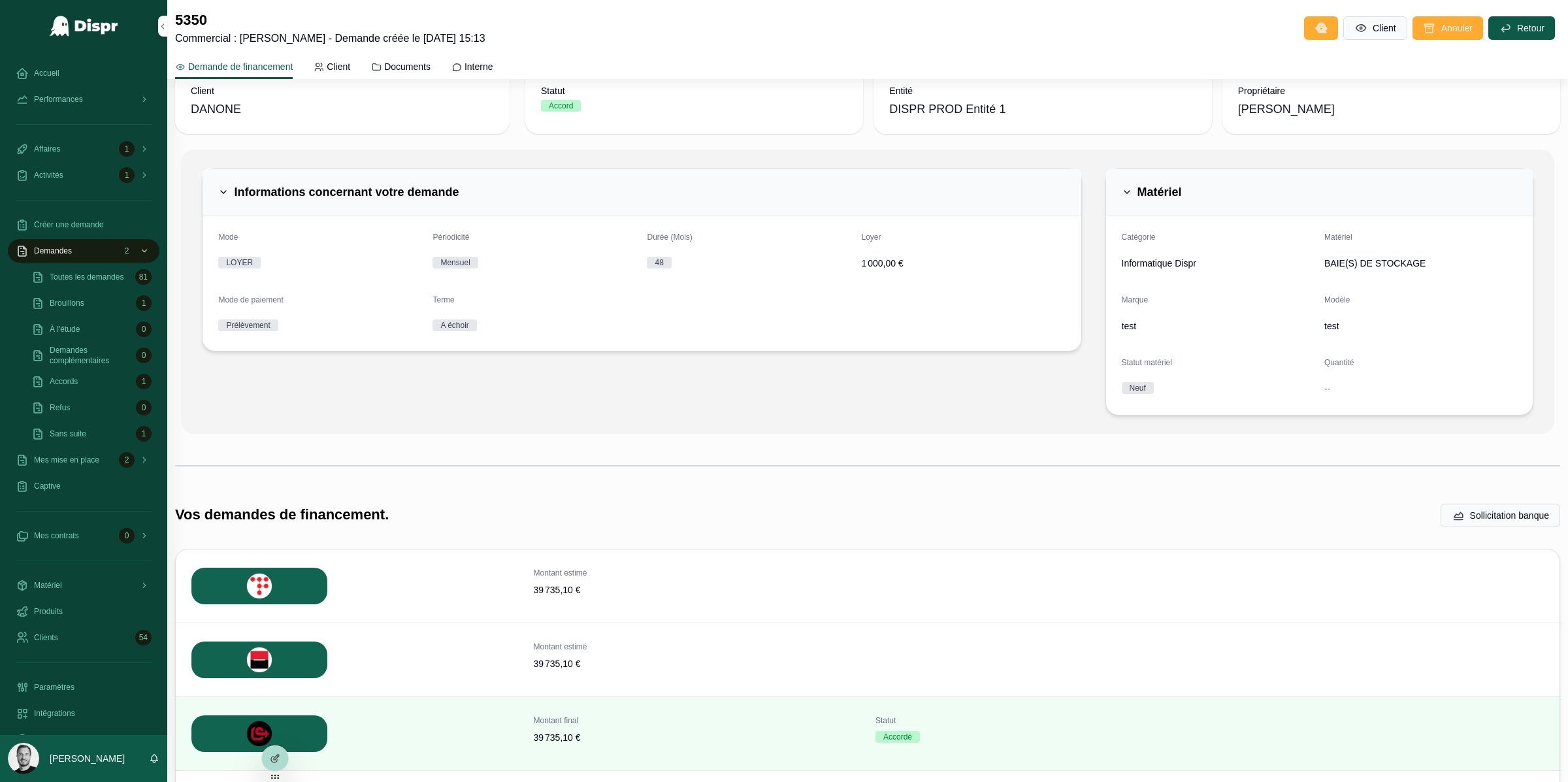
scroll to position [0, 0]
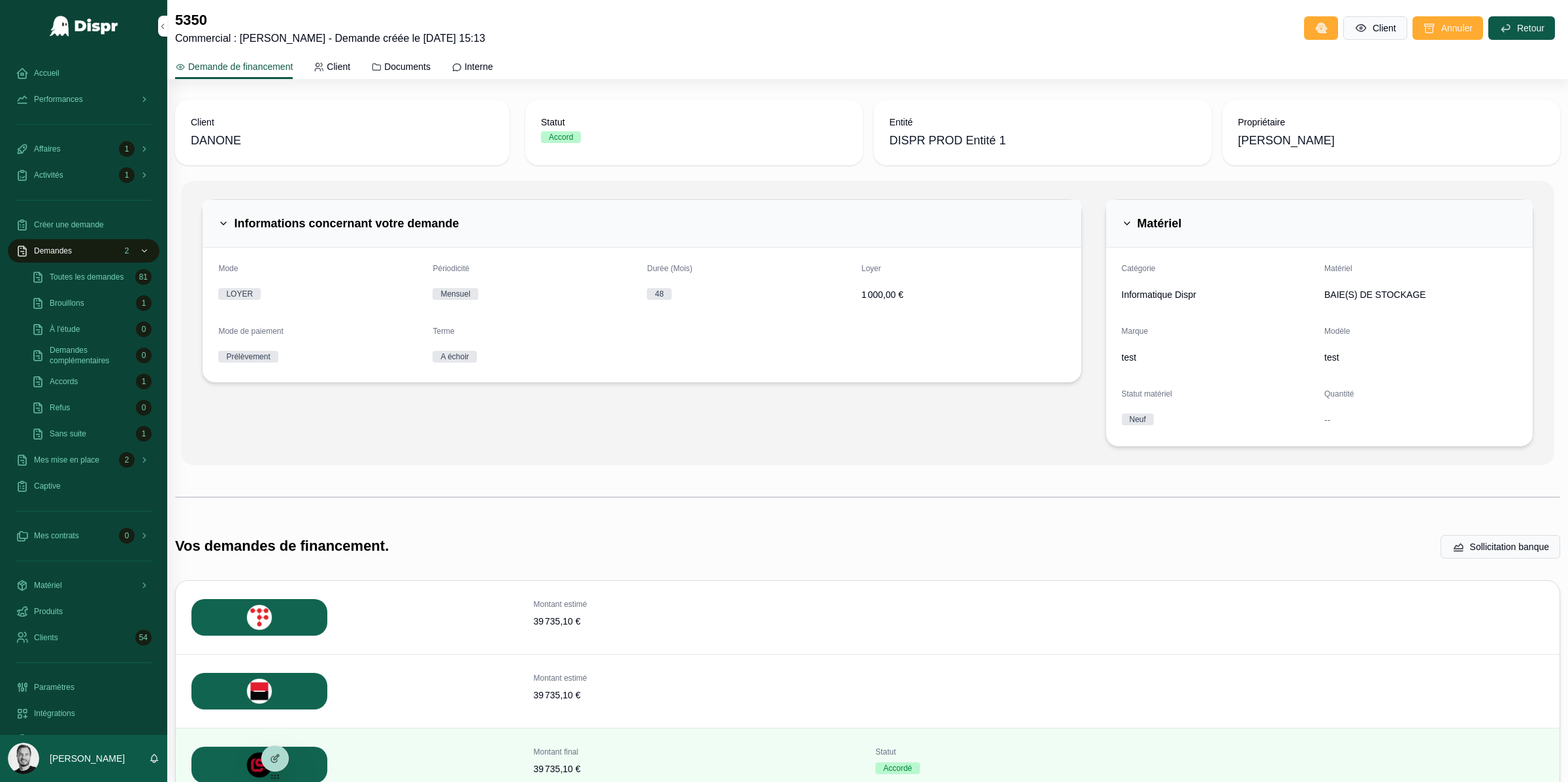
drag, startPoint x: 228, startPoint y: 283, endPoint x: 226, endPoint y: 217, distance: 66.0
click at [227, 269] on div "Mode LOYER" at bounding box center [320, 284] width 204 height 42
click at [91, 104] on div "Performances" at bounding box center [84, 99] width 136 height 21
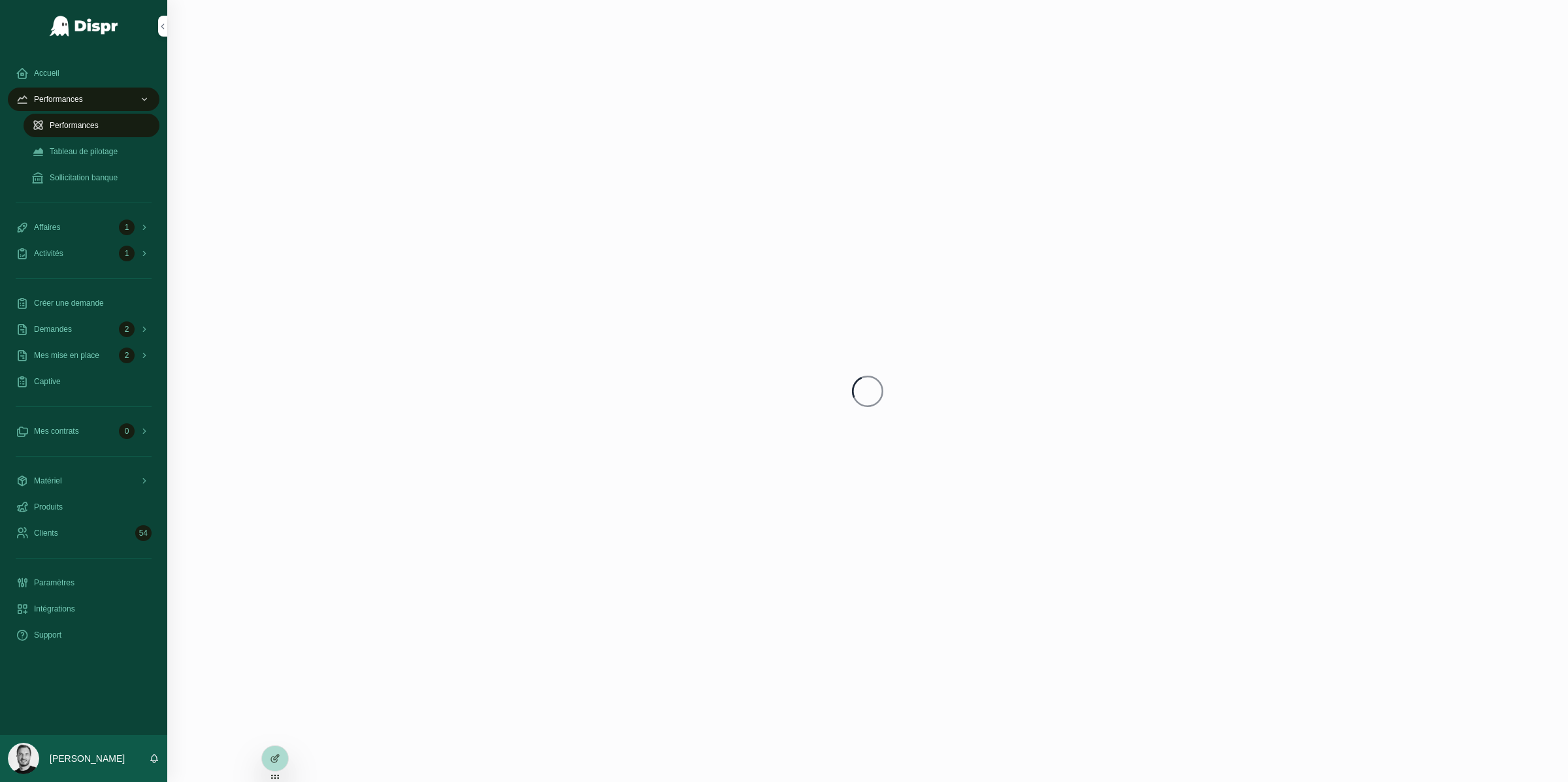
click at [97, 182] on span "Sollicitation banque" at bounding box center [83, 178] width 68 height 10
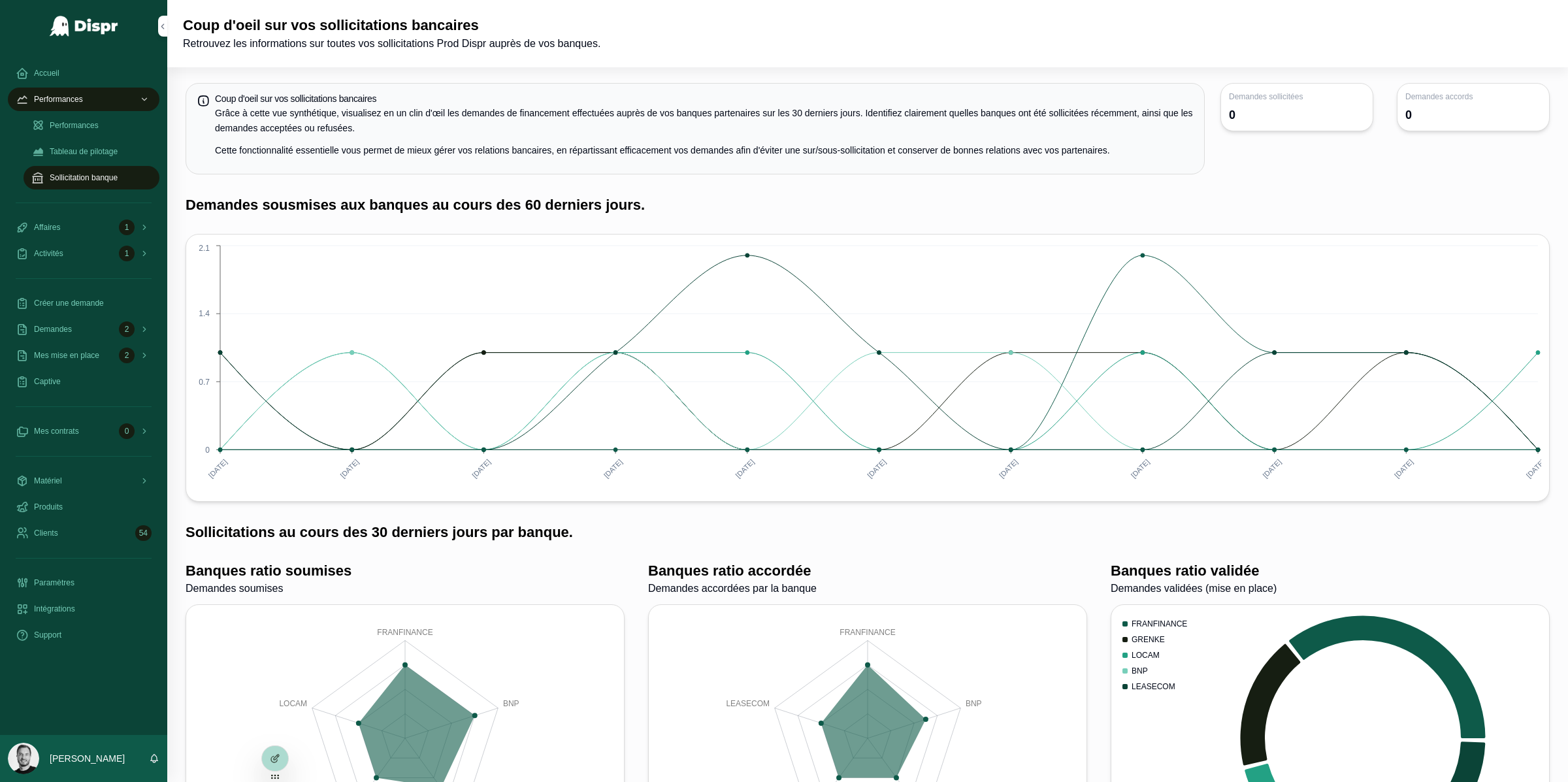
click at [1410, 781] on div at bounding box center [784, 782] width 1568 height 0
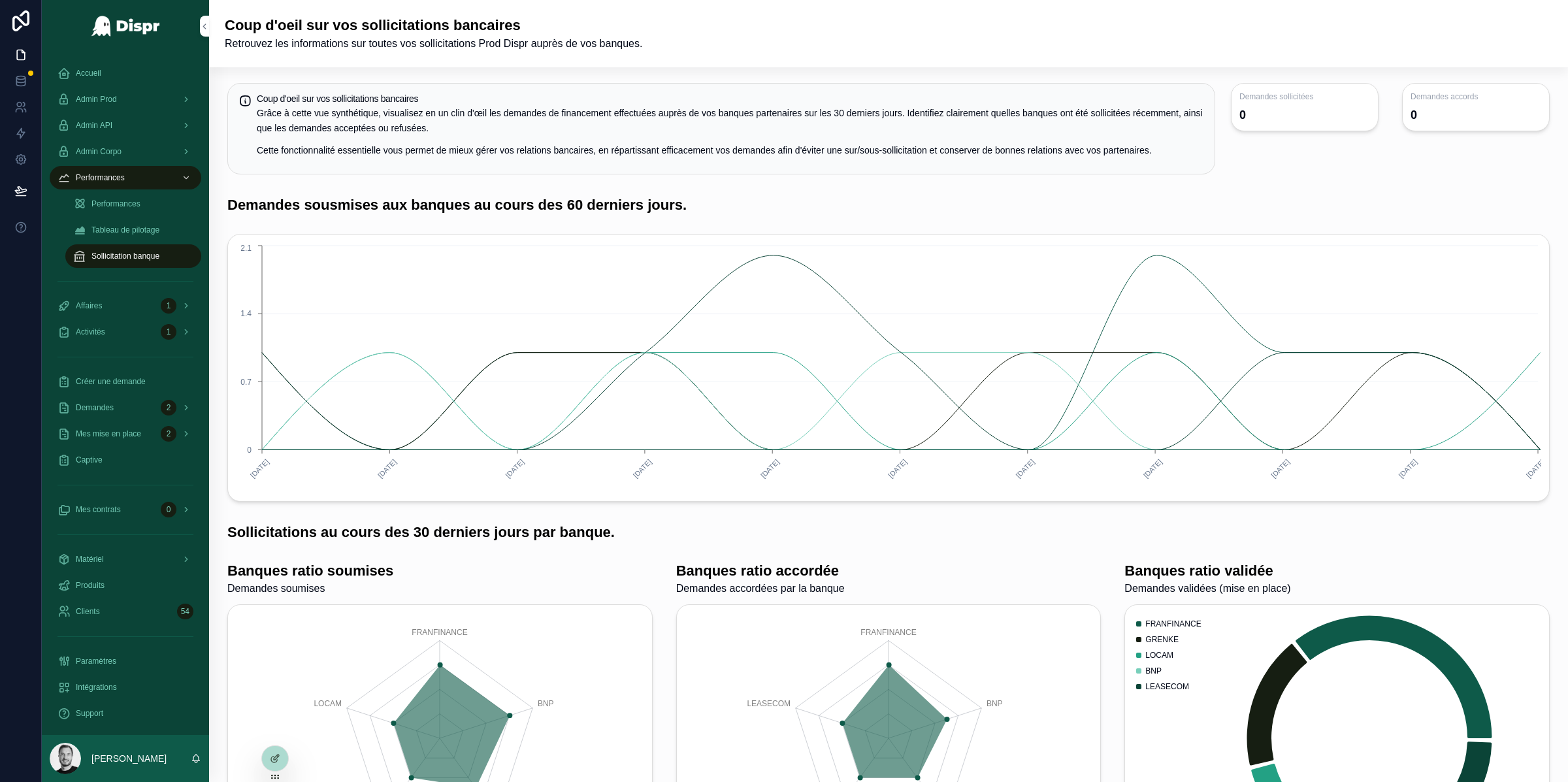
click at [638, 95] on h5 "Coup d'oeil sur vos sollicitations bancaires" at bounding box center [730, 98] width 948 height 9
click at [1535, 781] on div at bounding box center [784, 782] width 1568 height 0
click at [0, 0] on icon at bounding box center [0, 0] width 0 height 0
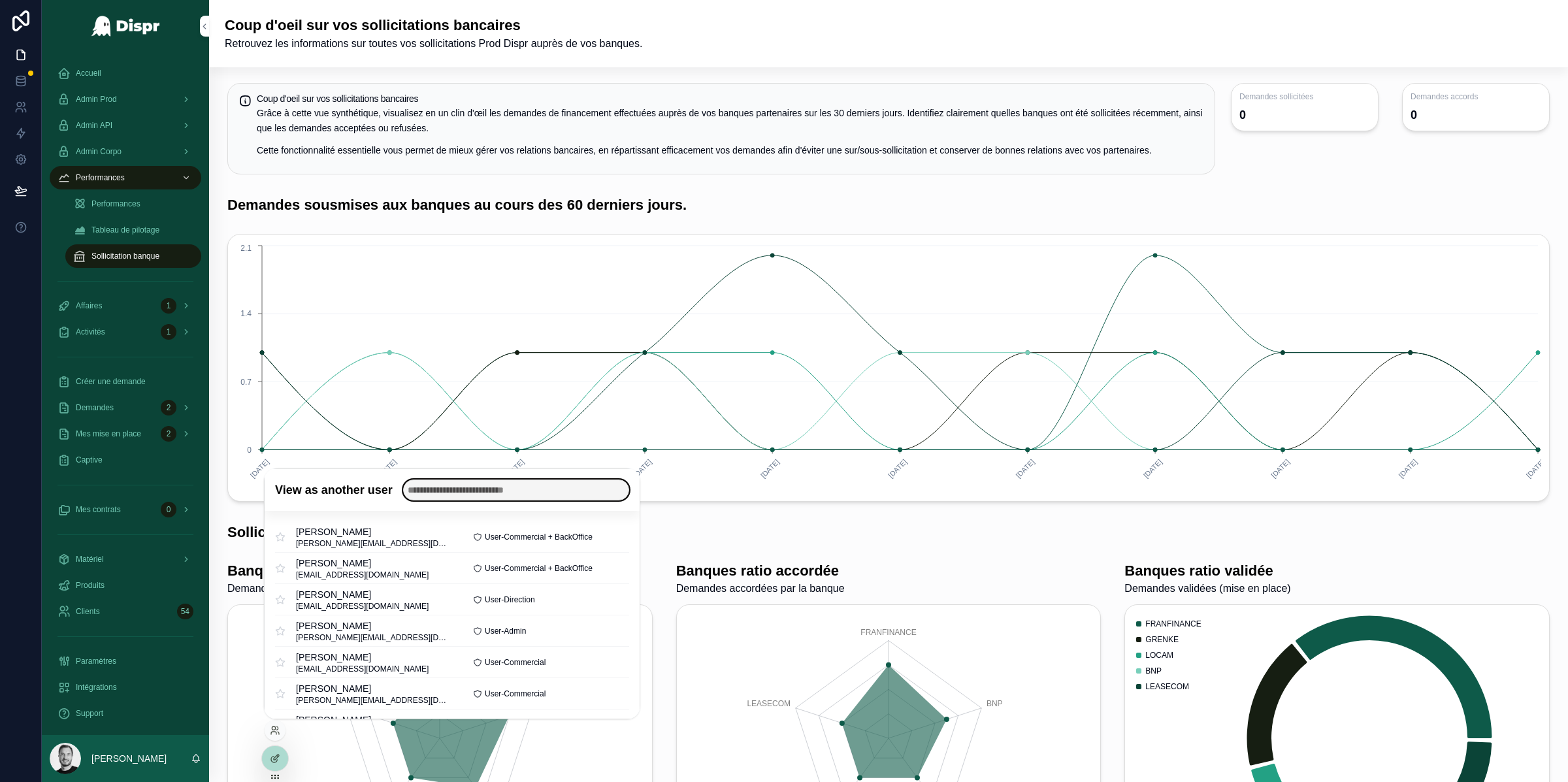
click at [476, 496] on input "text" at bounding box center [516, 490] width 226 height 21
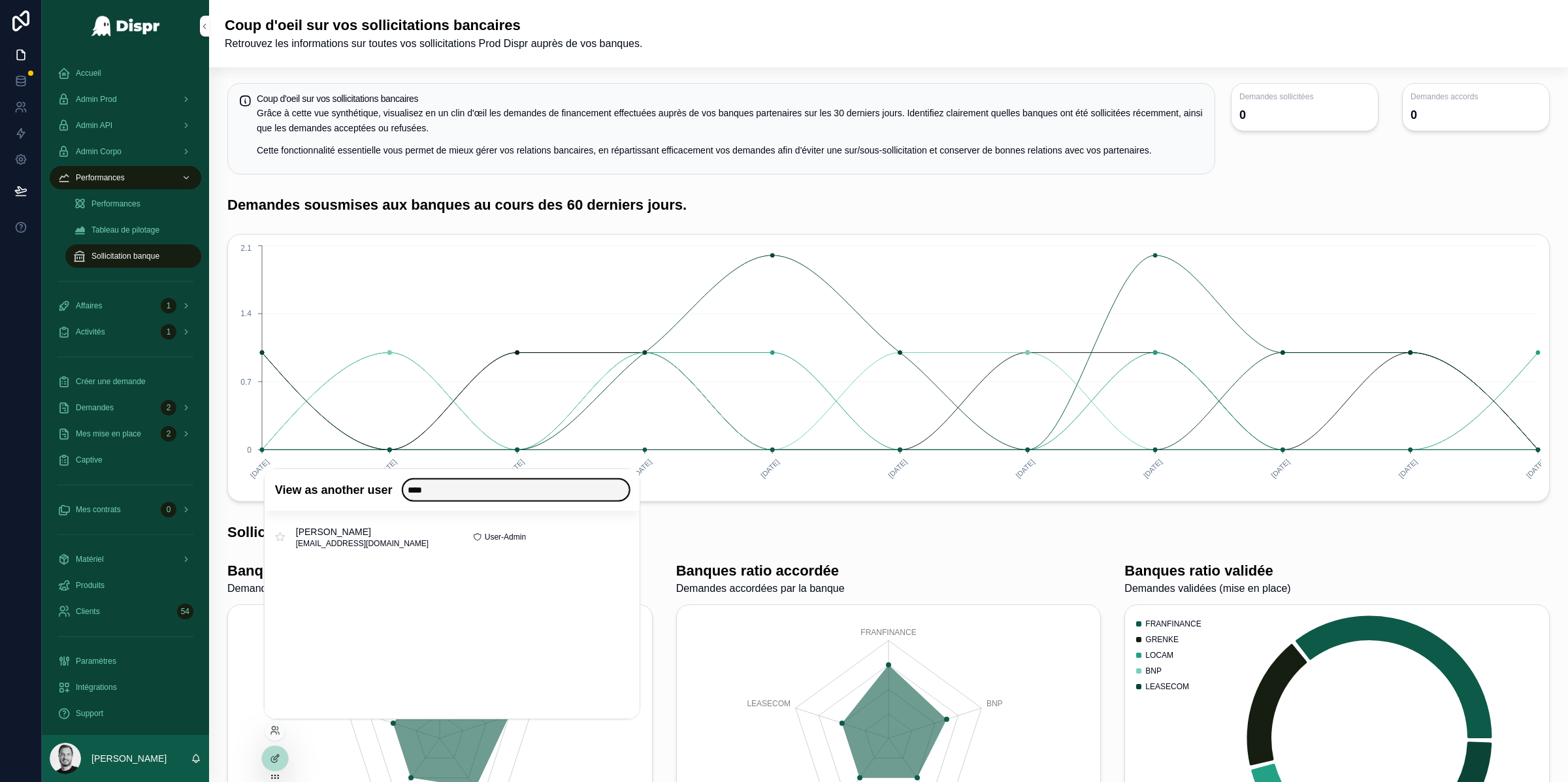
type input "****"
click at [0, 0] on button "Select" at bounding box center [0, 0] width 0 height 0
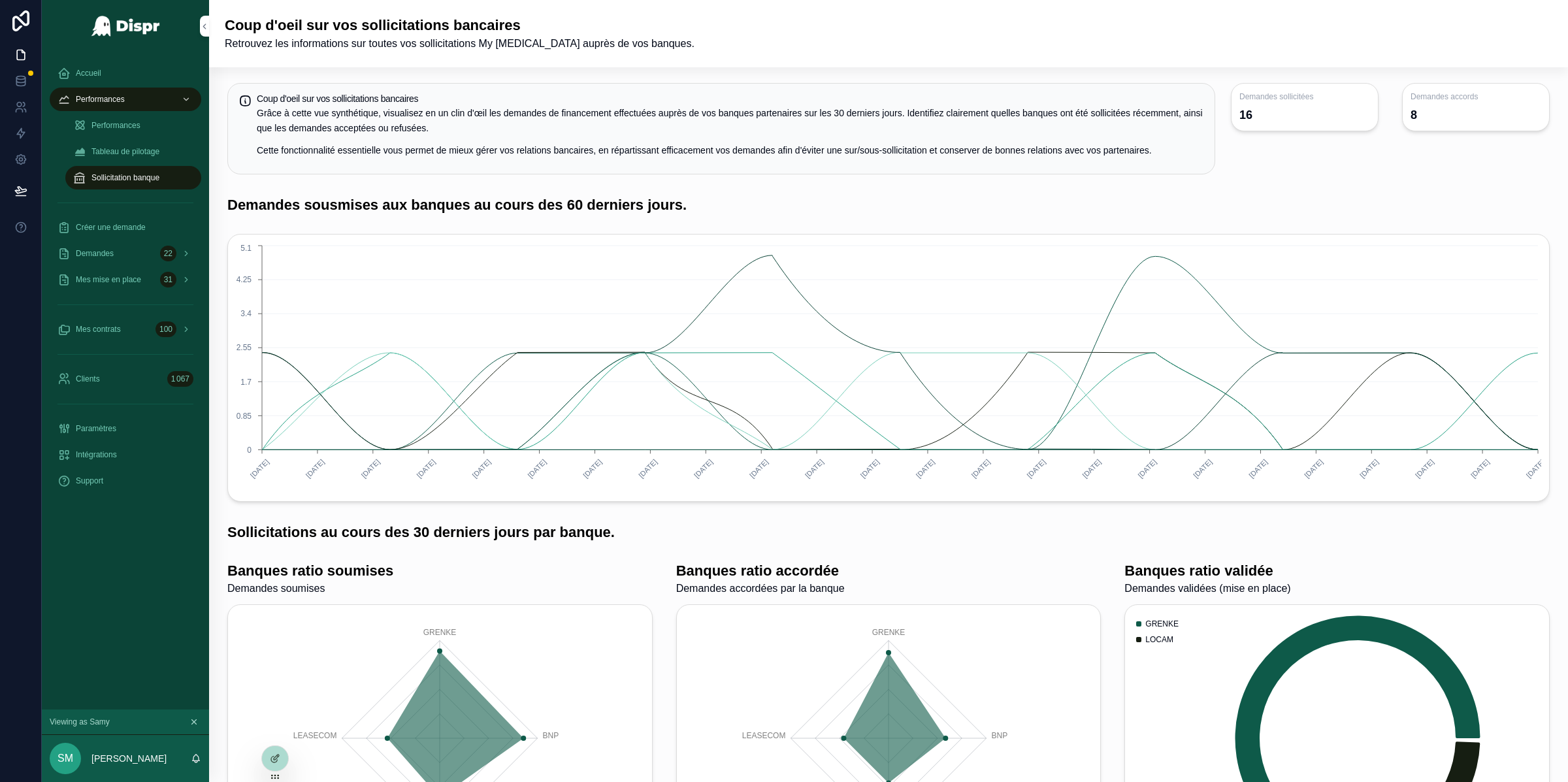
click at [106, 101] on span "Performances" at bounding box center [100, 99] width 49 height 10
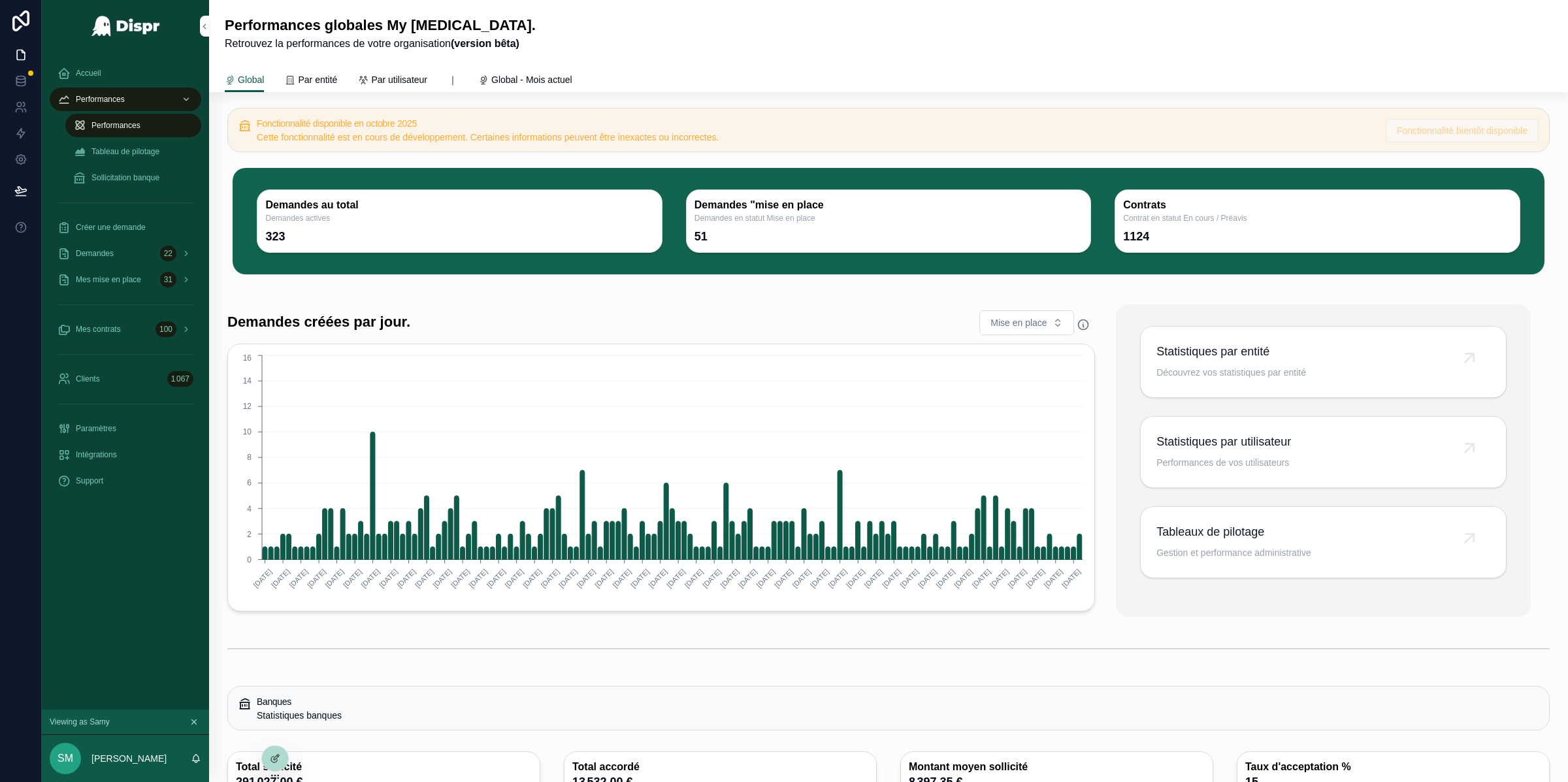
click at [1510, 781] on div at bounding box center [784, 782] width 1568 height 0
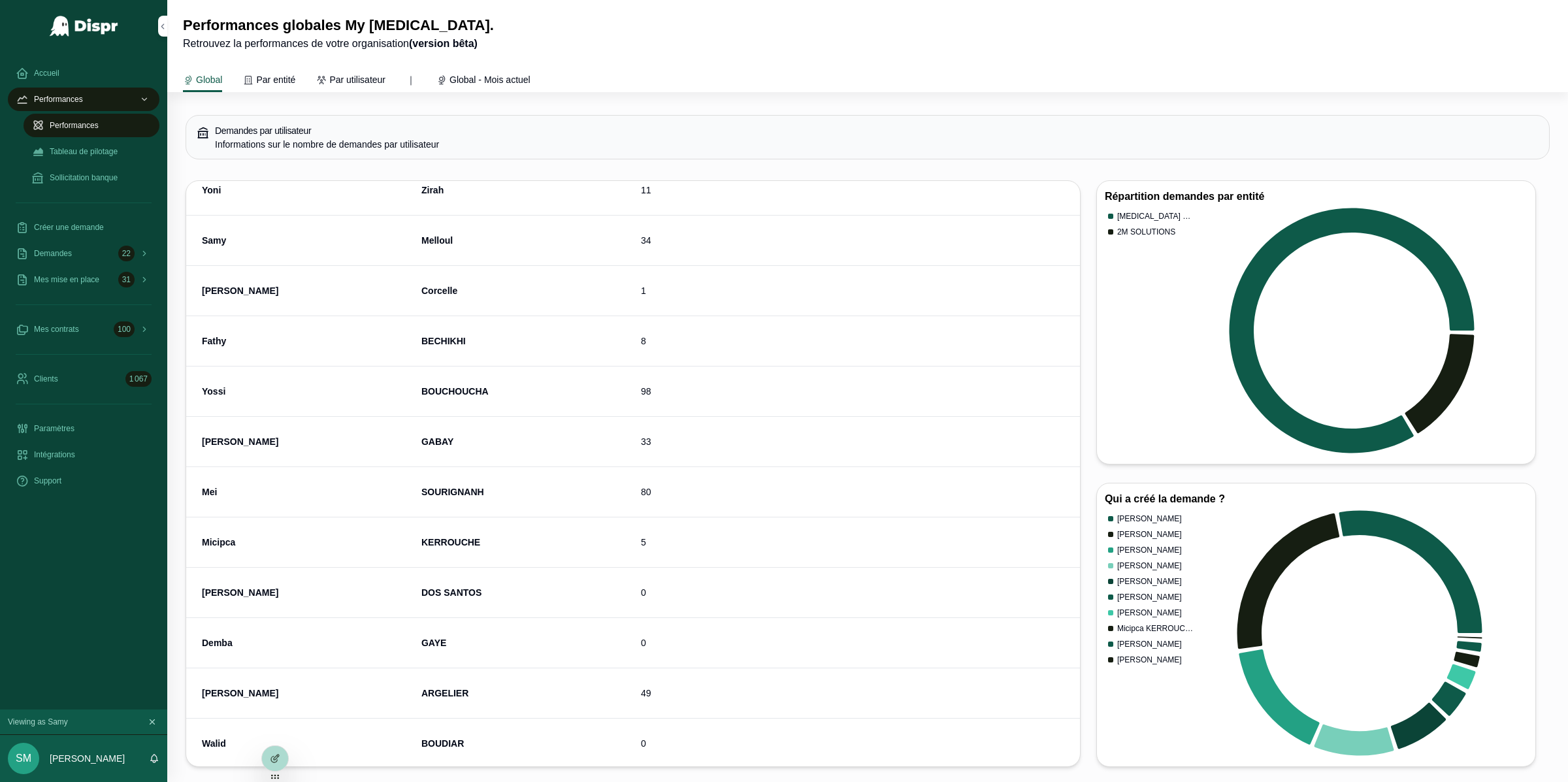
scroll to position [86, 0]
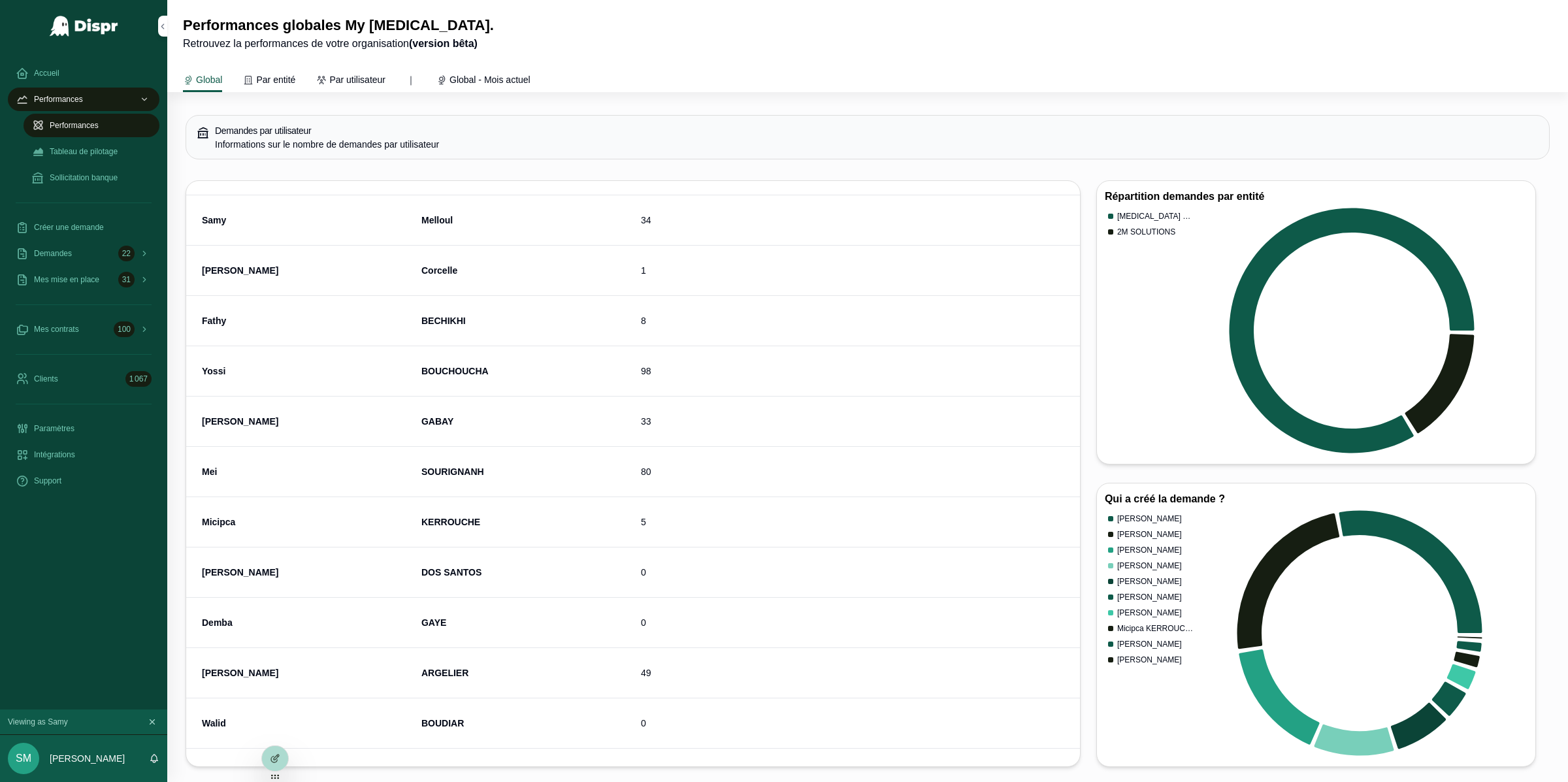
click at [641, 373] on span "98" at bounding box center [646, 371] width 10 height 13
click at [642, 470] on span "80" at bounding box center [646, 472] width 10 height 13
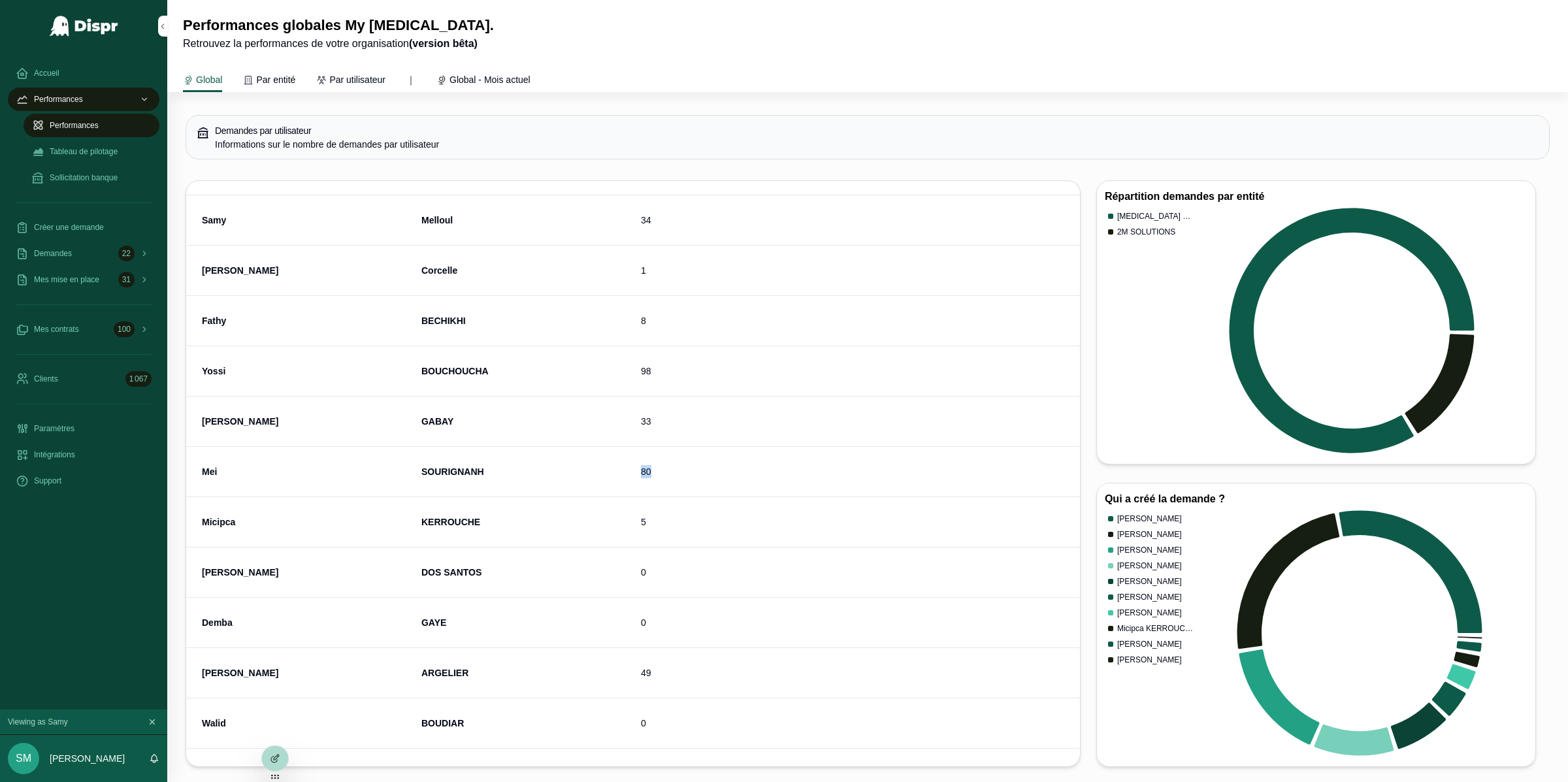
click at [642, 470] on span "80" at bounding box center [646, 472] width 10 height 13
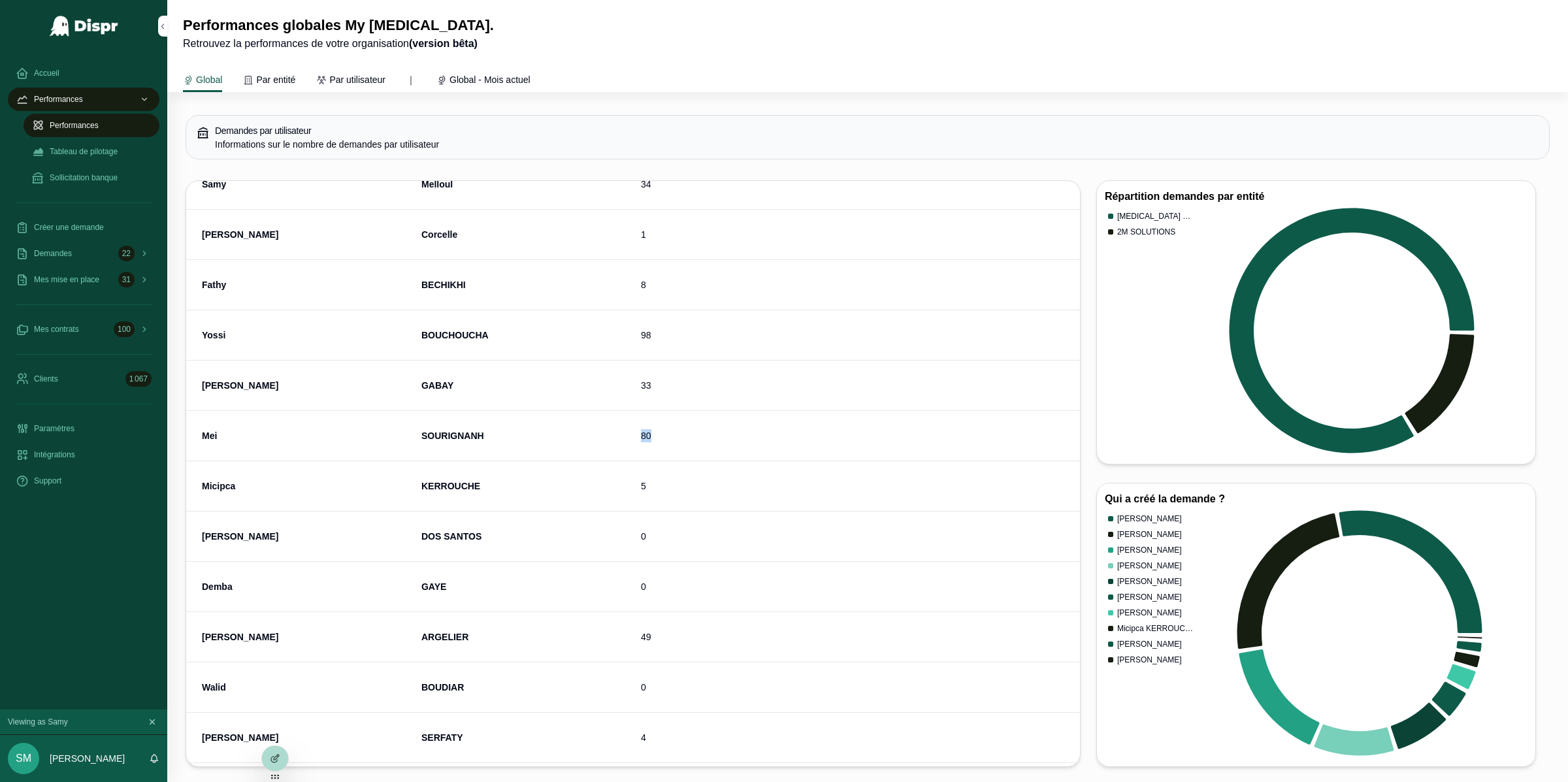
scroll to position [170, 0]
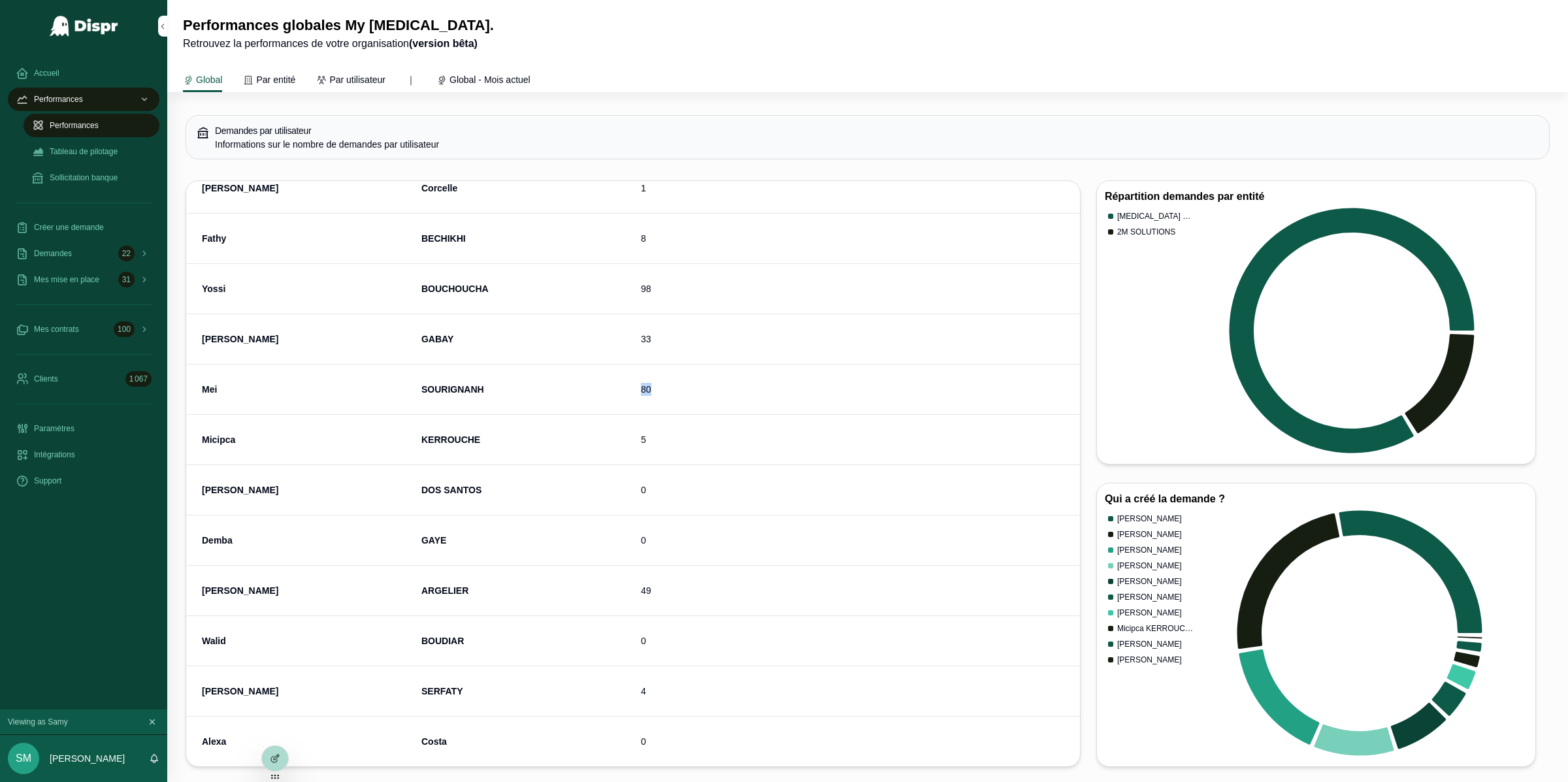
click at [373, 83] on span "Par utilisateur" at bounding box center [357, 80] width 56 height 13
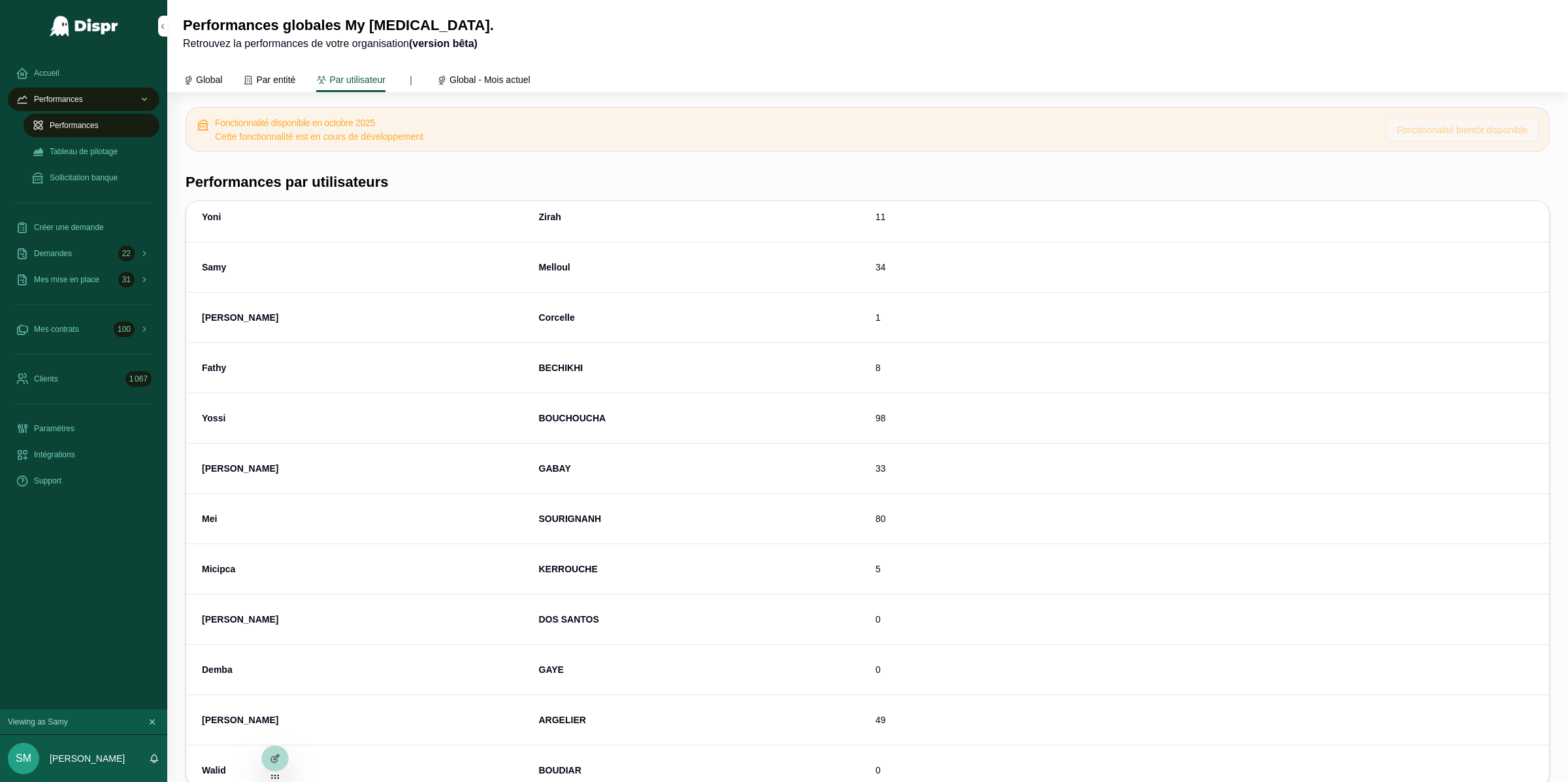
scroll to position [57, 0]
click at [873, 720] on div "[PERSON_NAME] 49" at bounding box center [868, 723] width 1332 height 13
click at [285, 83] on span "Par entité" at bounding box center [275, 80] width 39 height 13
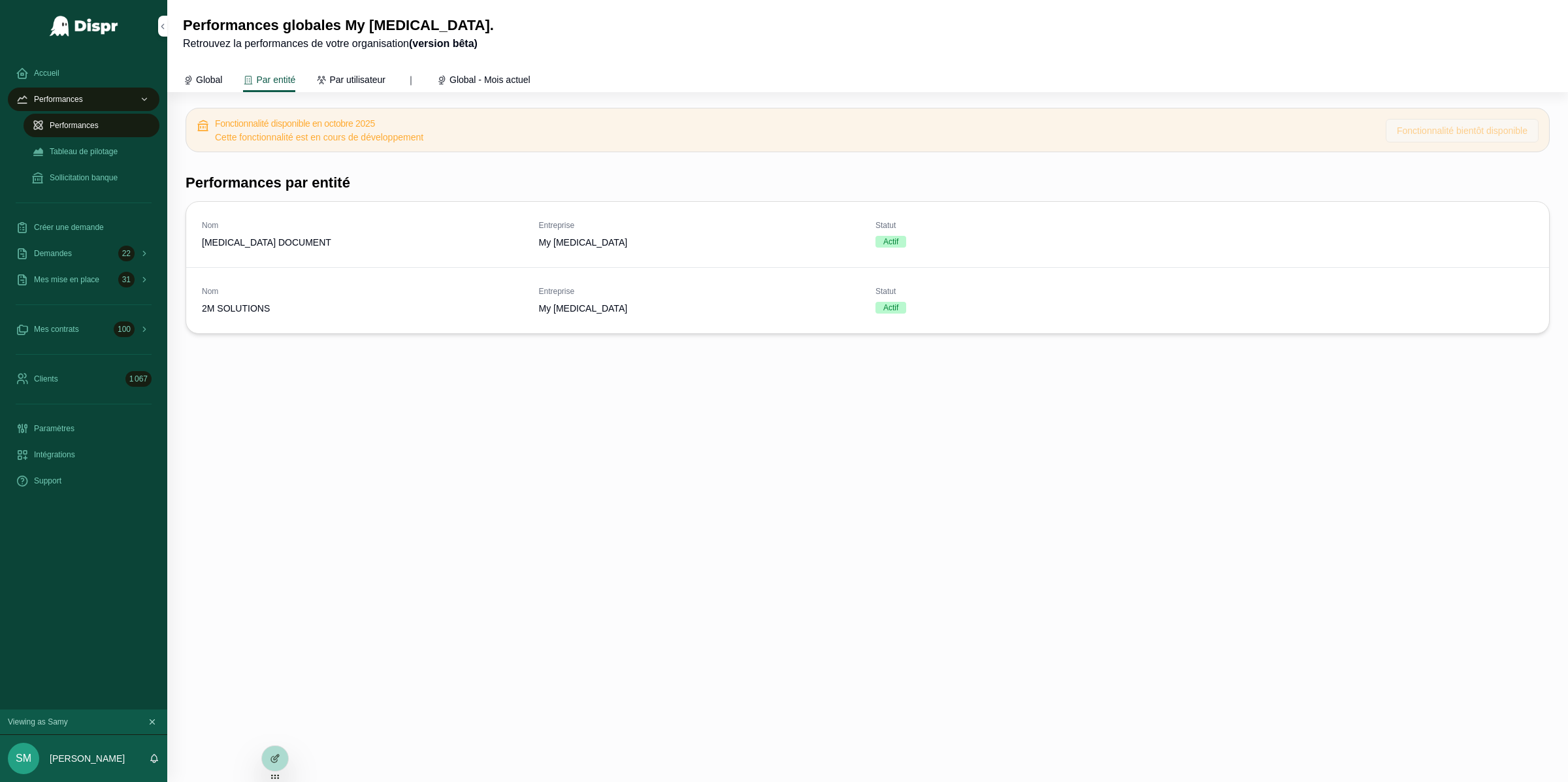
click at [211, 75] on span "Global" at bounding box center [209, 80] width 26 height 13
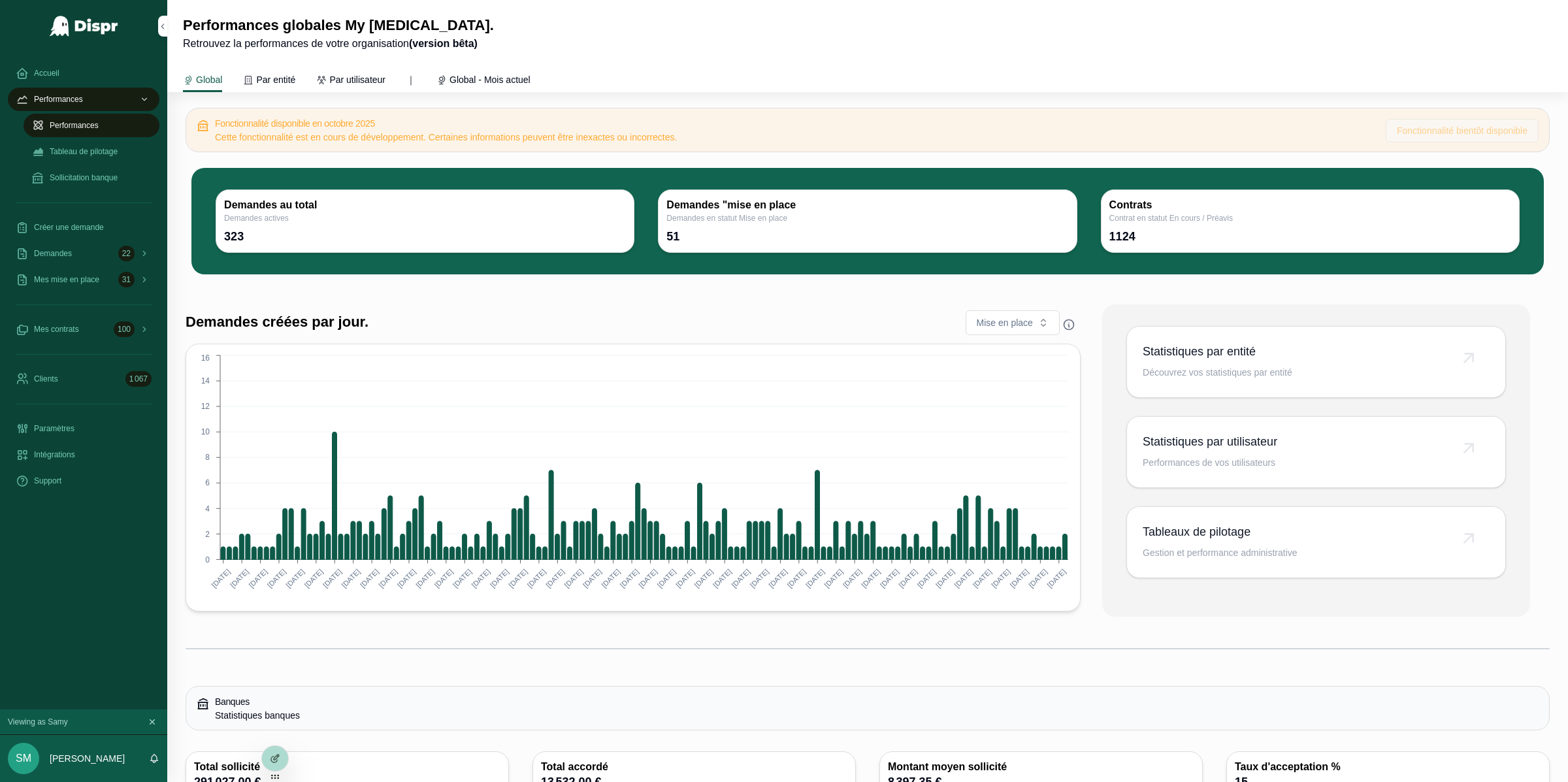
click at [95, 162] on div "Tableau de pilotage" at bounding box center [91, 152] width 120 height 21
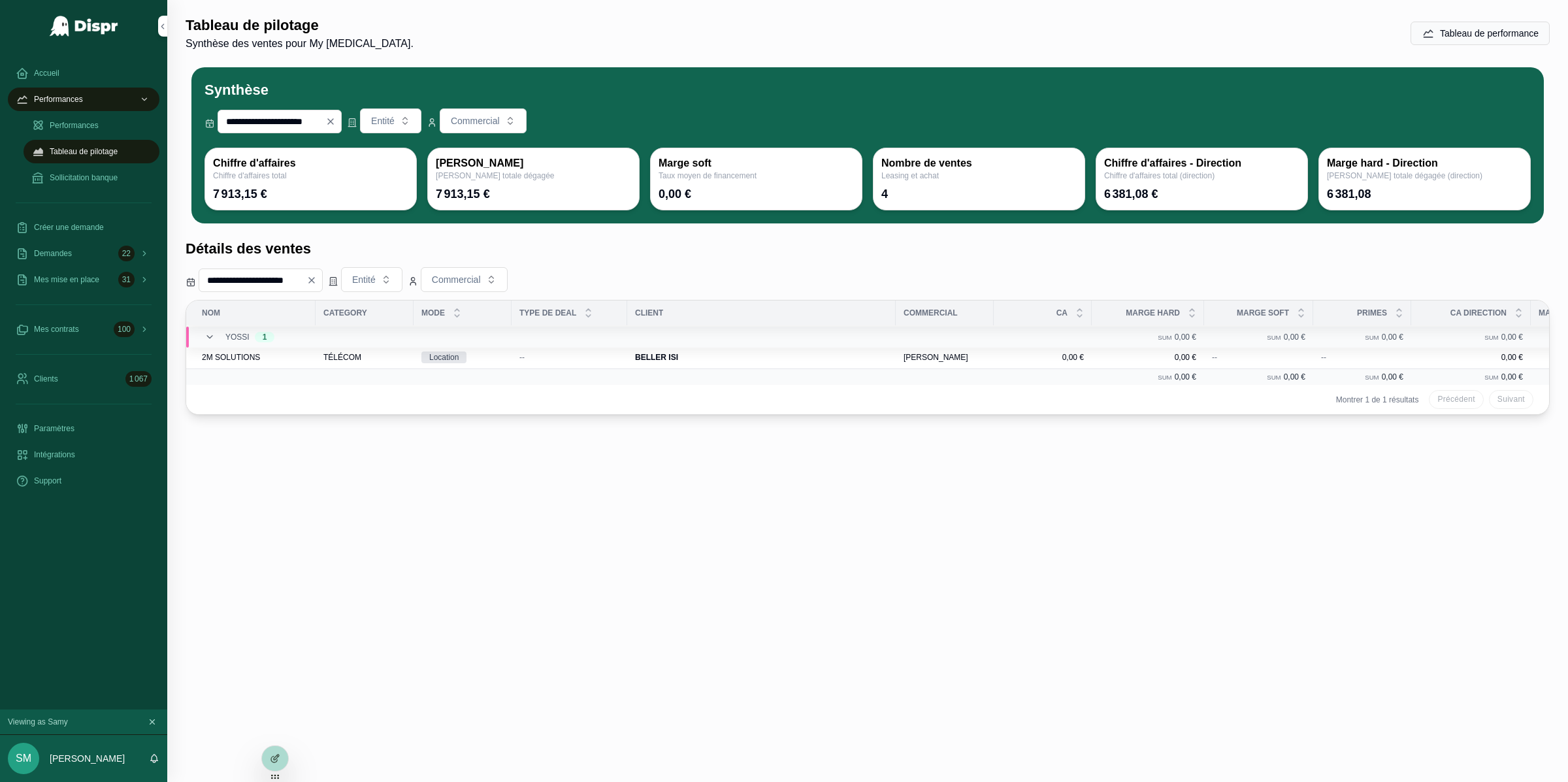
click at [77, 173] on span "Sollicitation banque" at bounding box center [83, 178] width 68 height 10
